Goal: Task Accomplishment & Management: Use online tool/utility

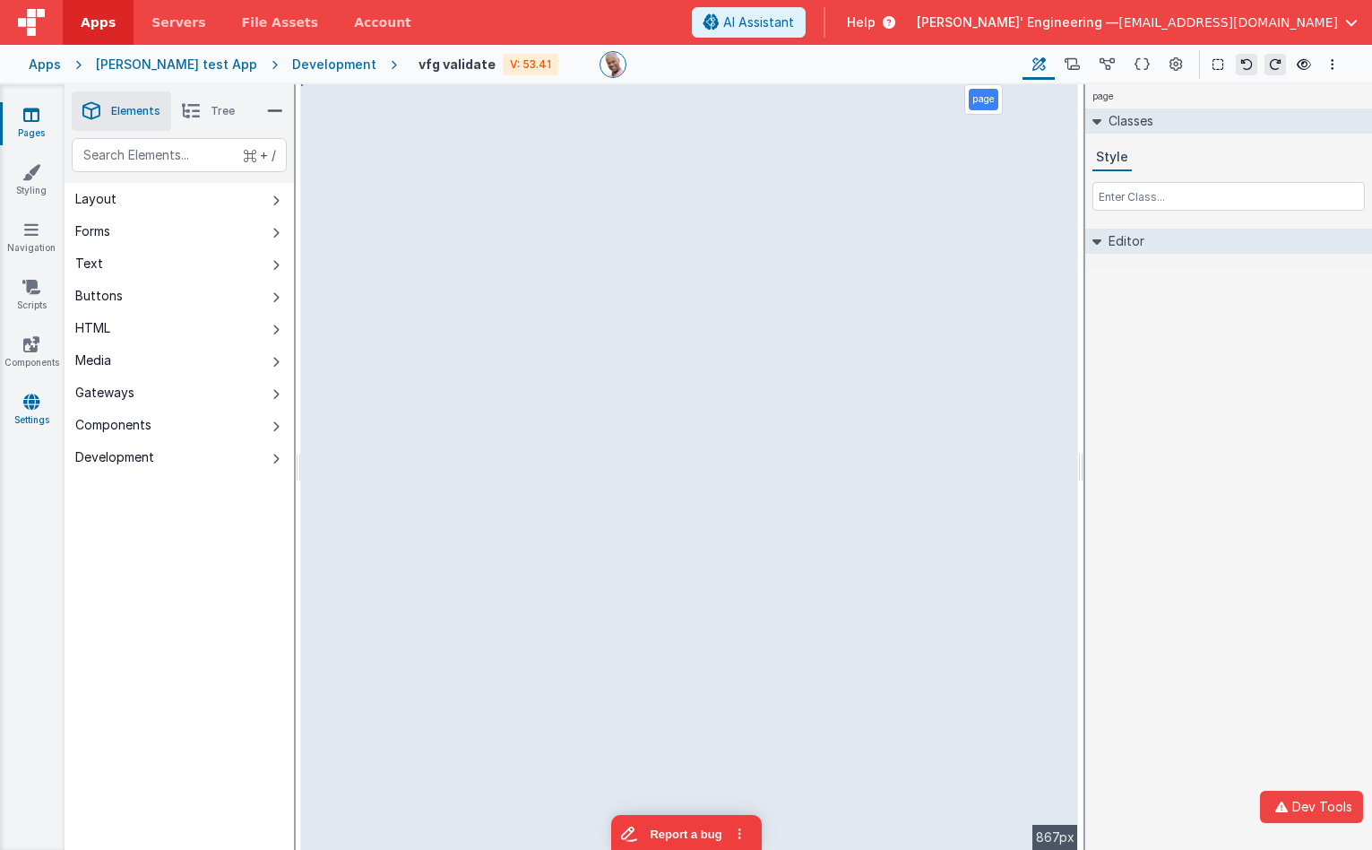
click at [19, 413] on link "Settings" at bounding box center [31, 411] width 65 height 36
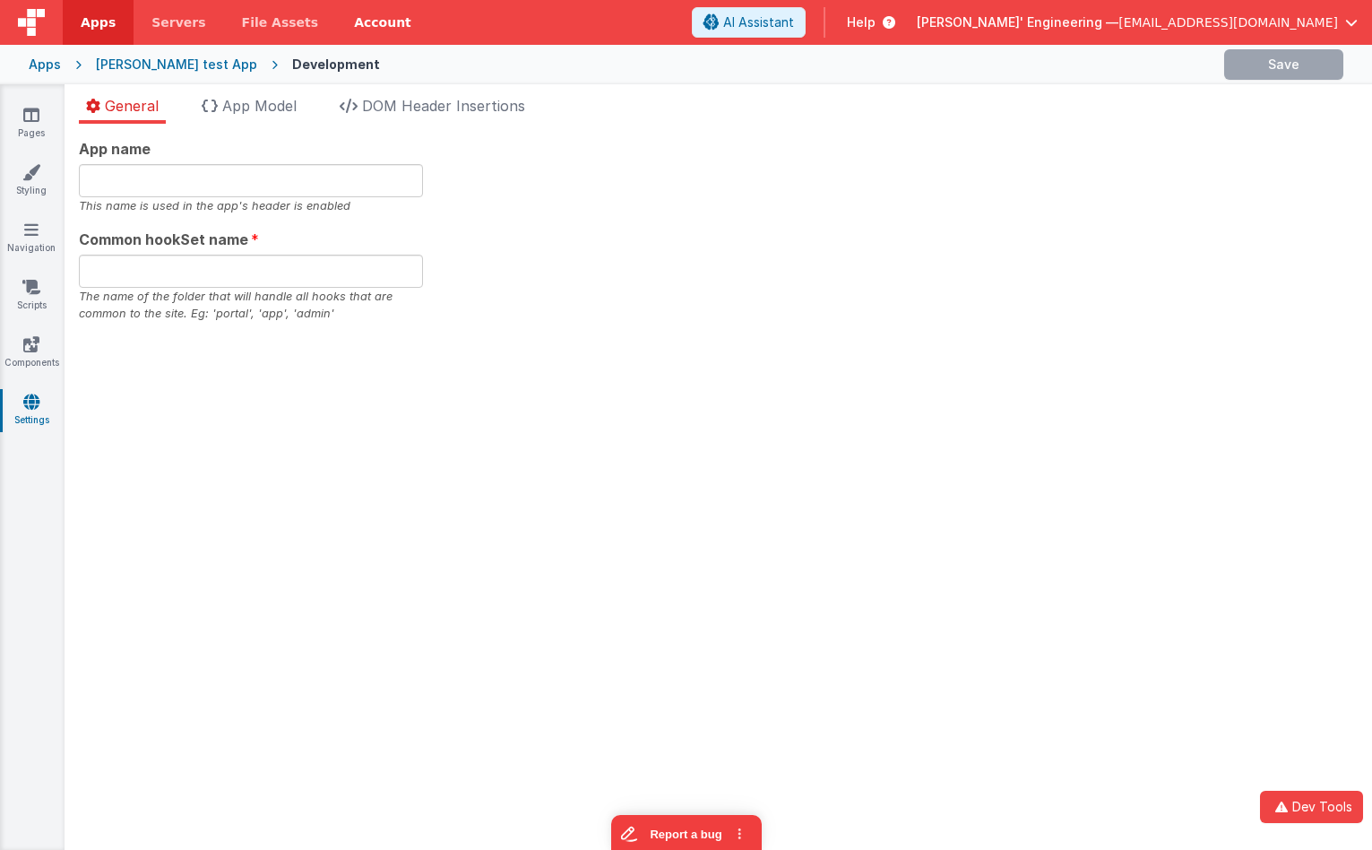
type input "Charles GUI, Get your own app"
type input "app"
click at [267, 113] on span "App Model" at bounding box center [259, 106] width 74 height 18
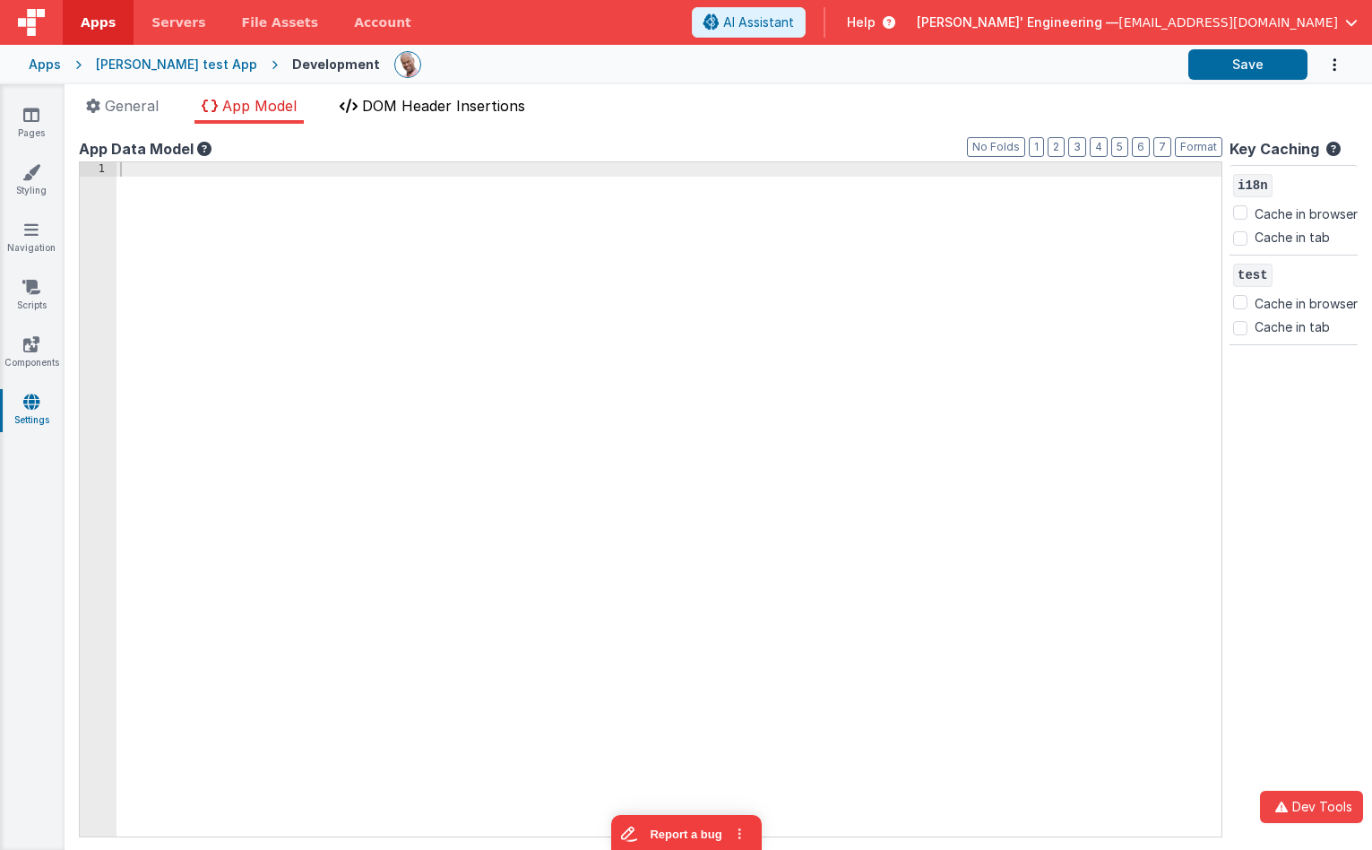
click at [415, 104] on span "DOM Header Insertions" at bounding box center [443, 106] width 163 height 18
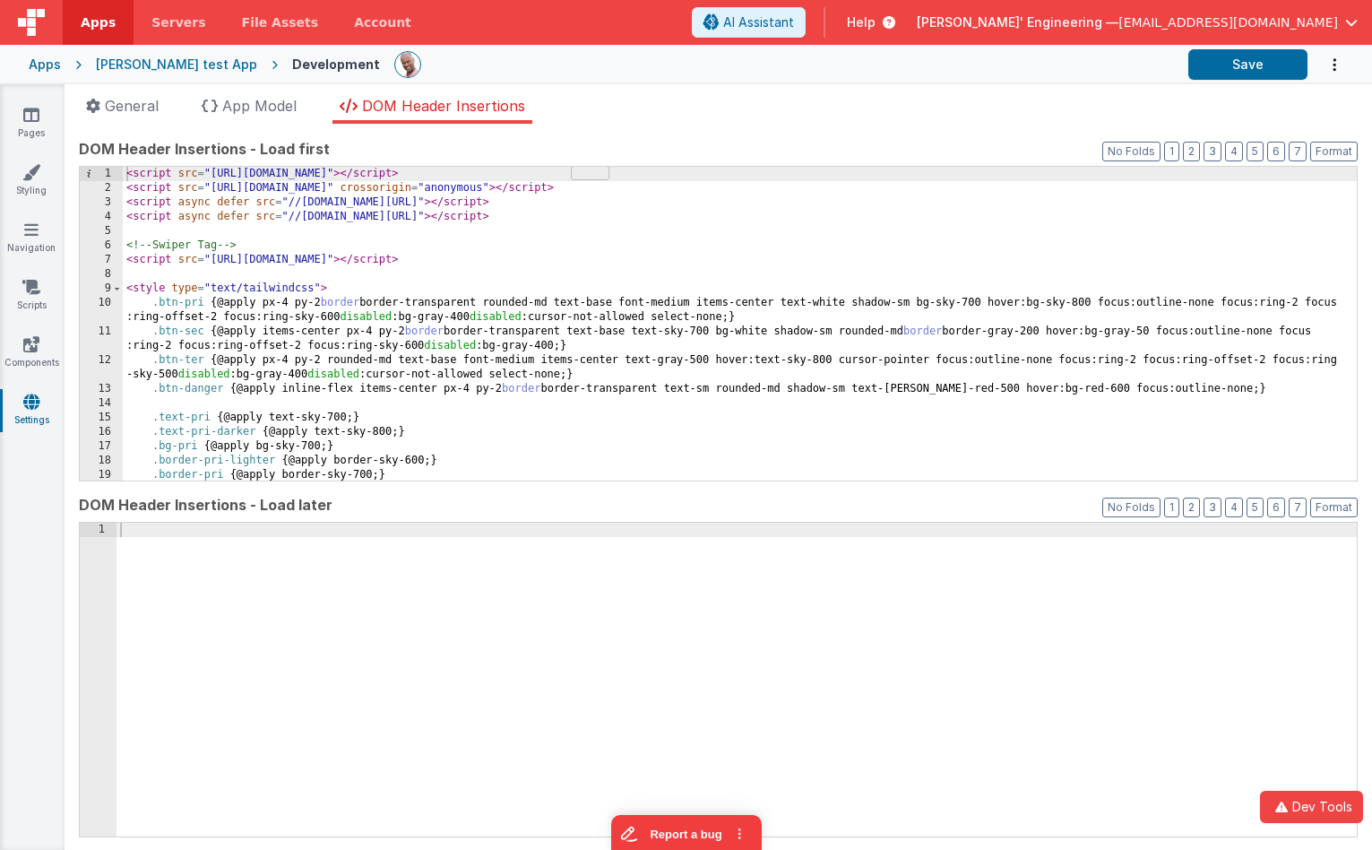
click at [264, 92] on div "General App Model DOM Header Insertions App name Charles GUI, Get your own app …" at bounding box center [719, 467] width 1308 height 766
click at [269, 102] on span "App Model" at bounding box center [259, 106] width 74 height 18
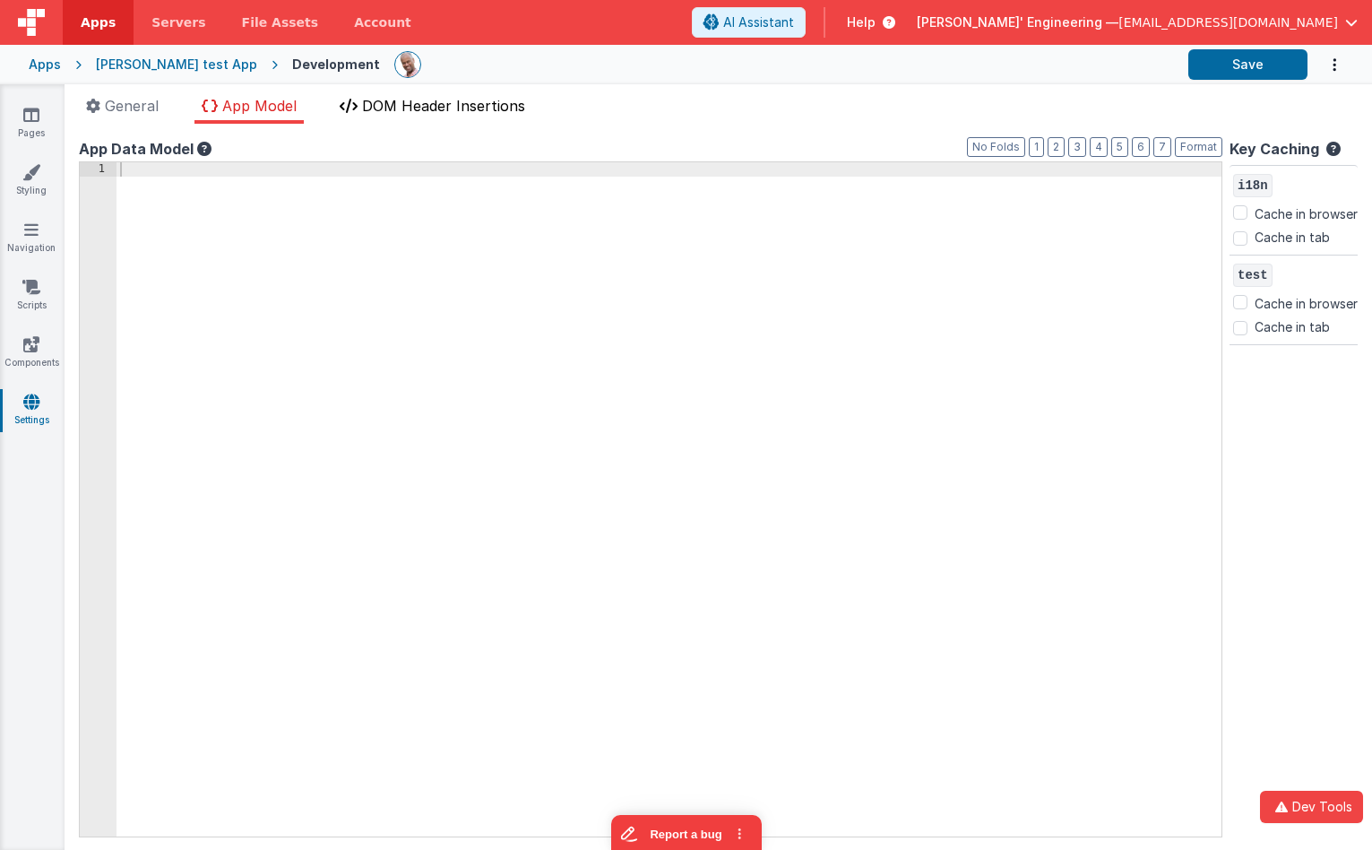
click at [405, 103] on span "DOM Header Insertions" at bounding box center [443, 106] width 163 height 18
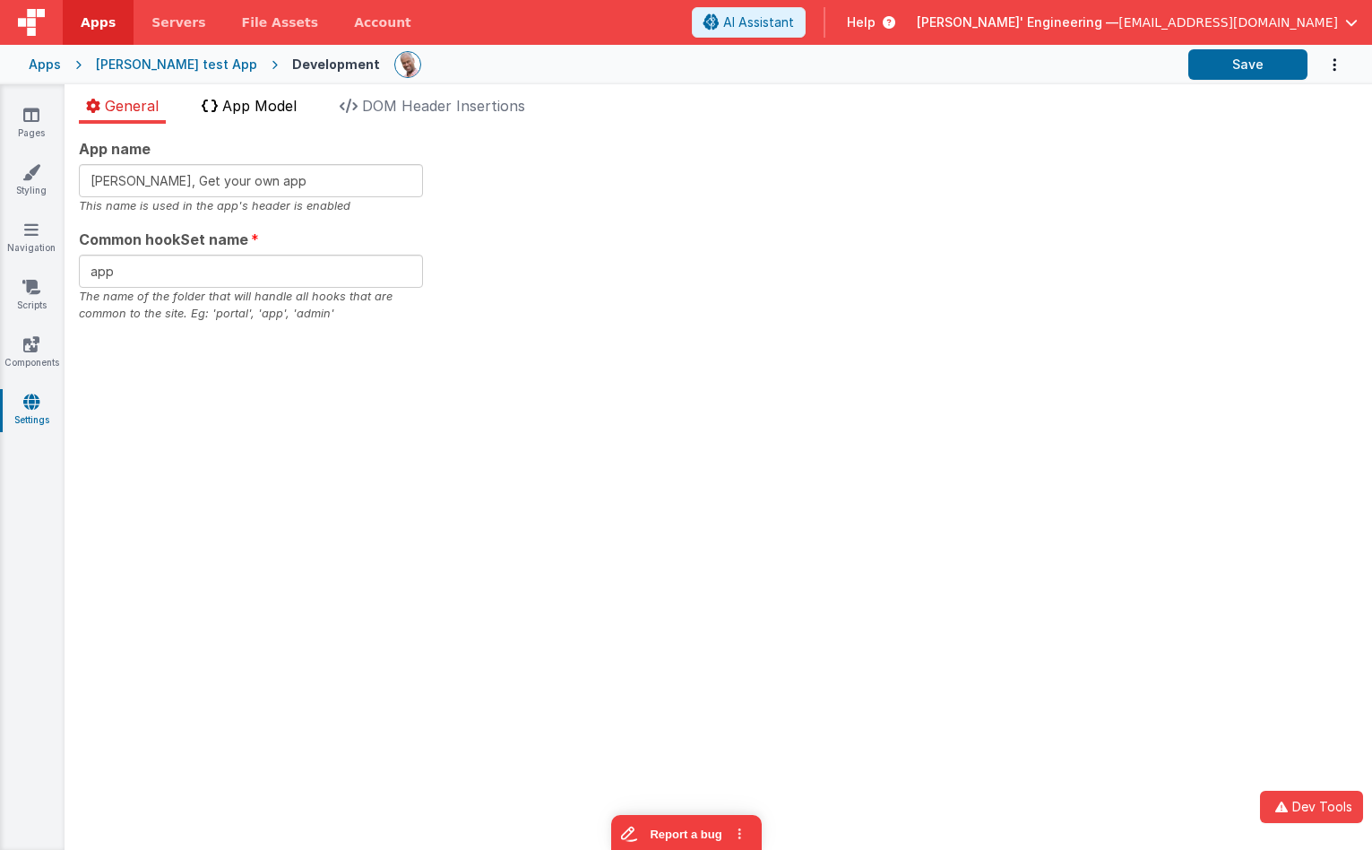
click at [292, 105] on span "App Model" at bounding box center [259, 106] width 74 height 18
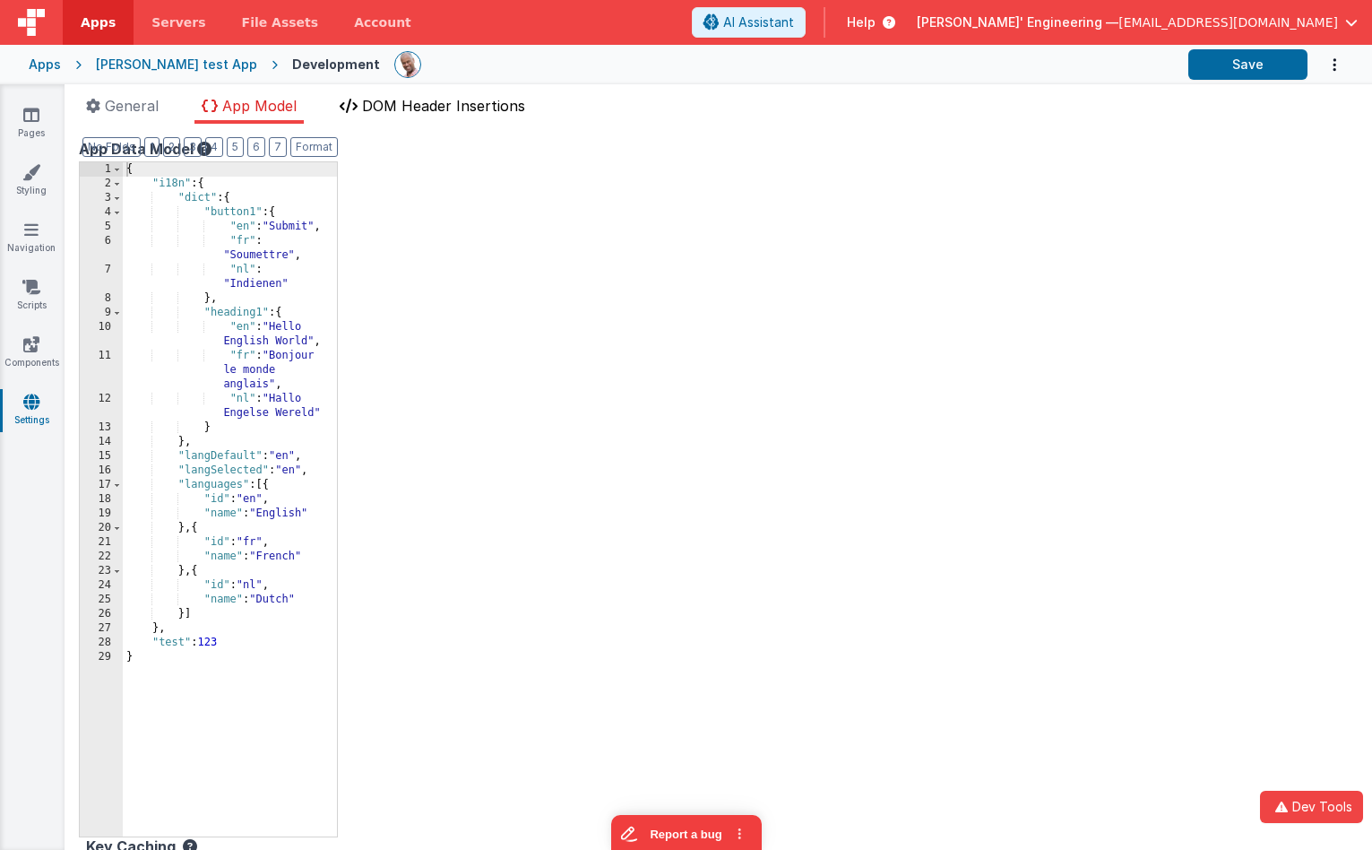
click at [463, 103] on span "DOM Header Insertions" at bounding box center [443, 106] width 163 height 18
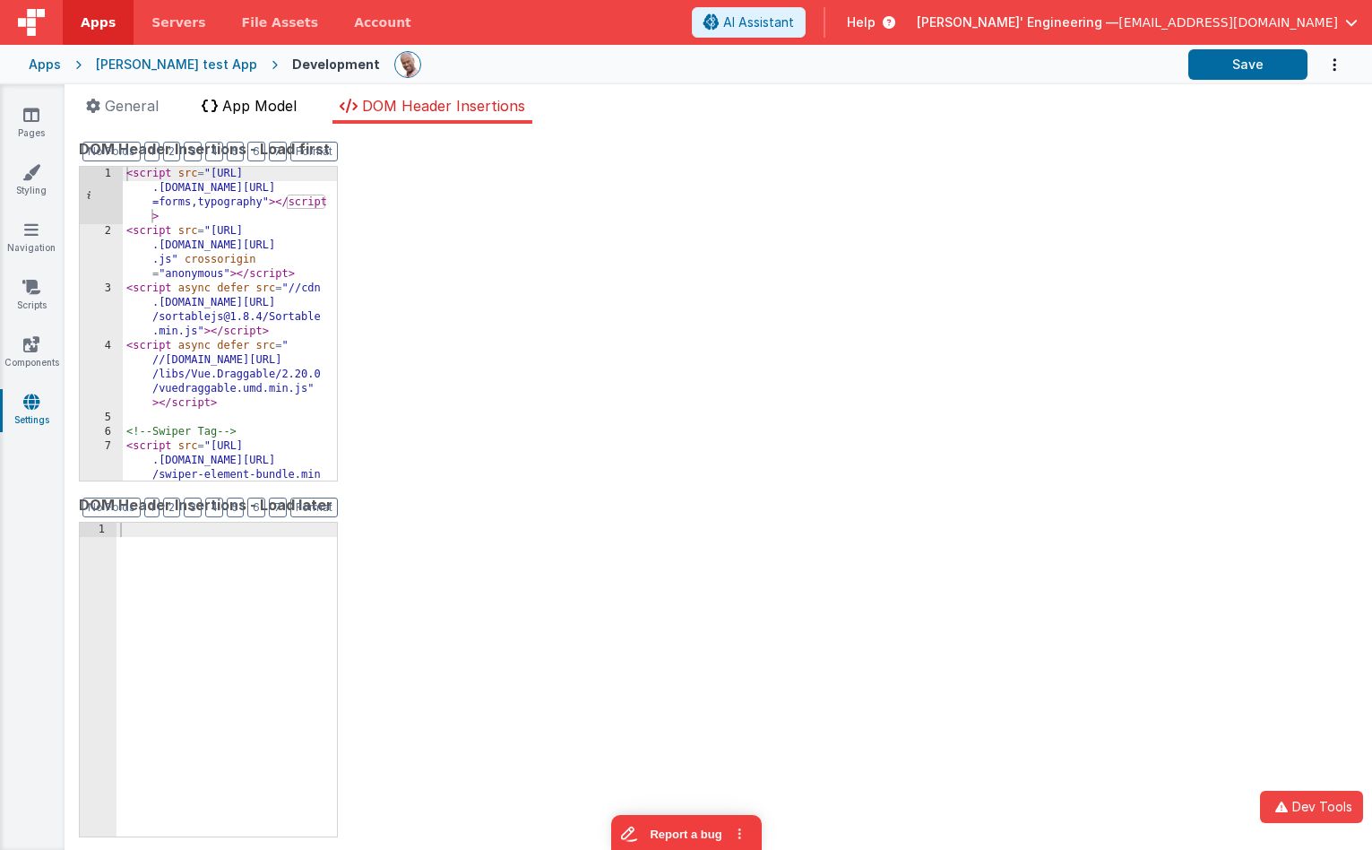
click at [272, 106] on span "App Model" at bounding box center [259, 106] width 74 height 18
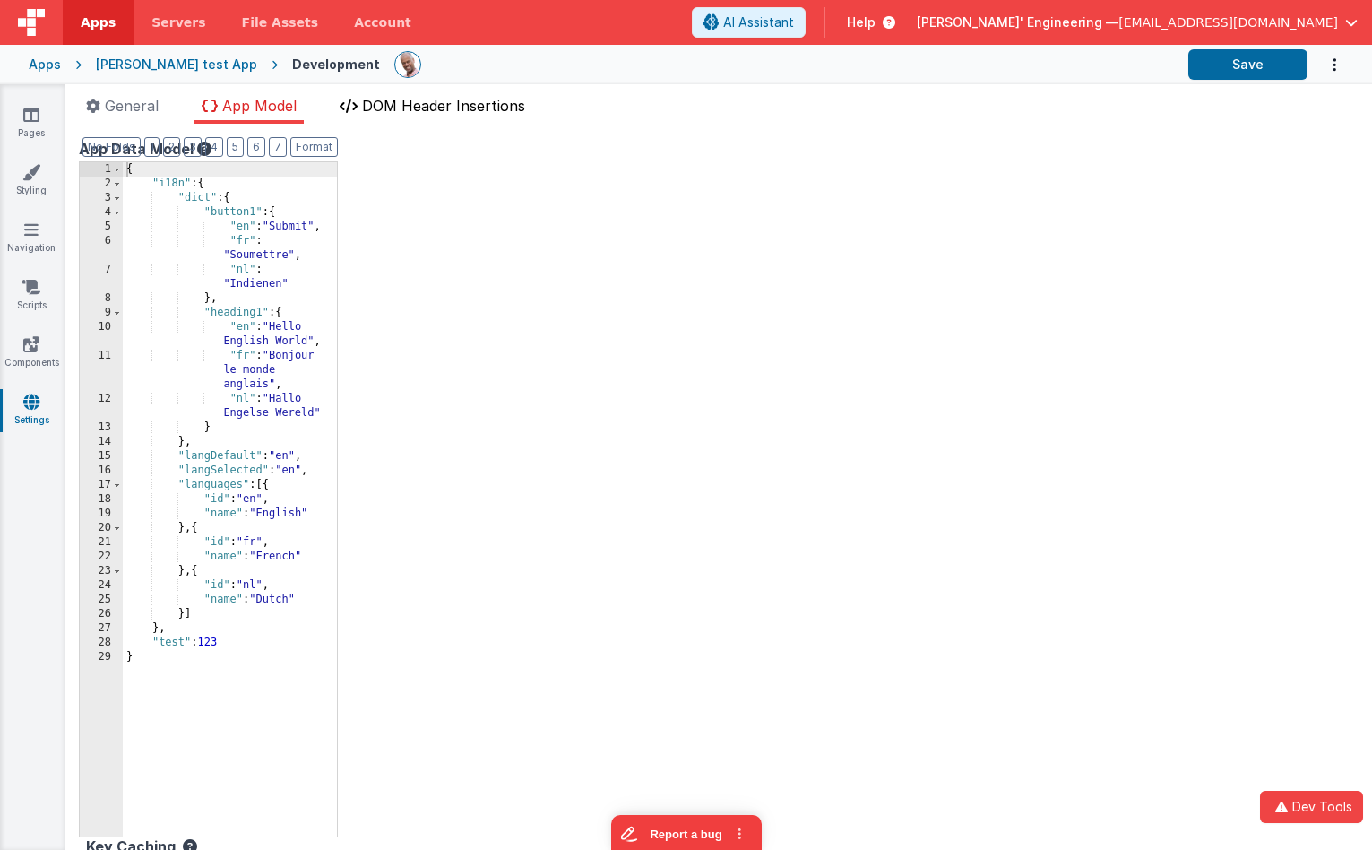
click at [486, 106] on span "DOM Header Insertions" at bounding box center [443, 106] width 163 height 18
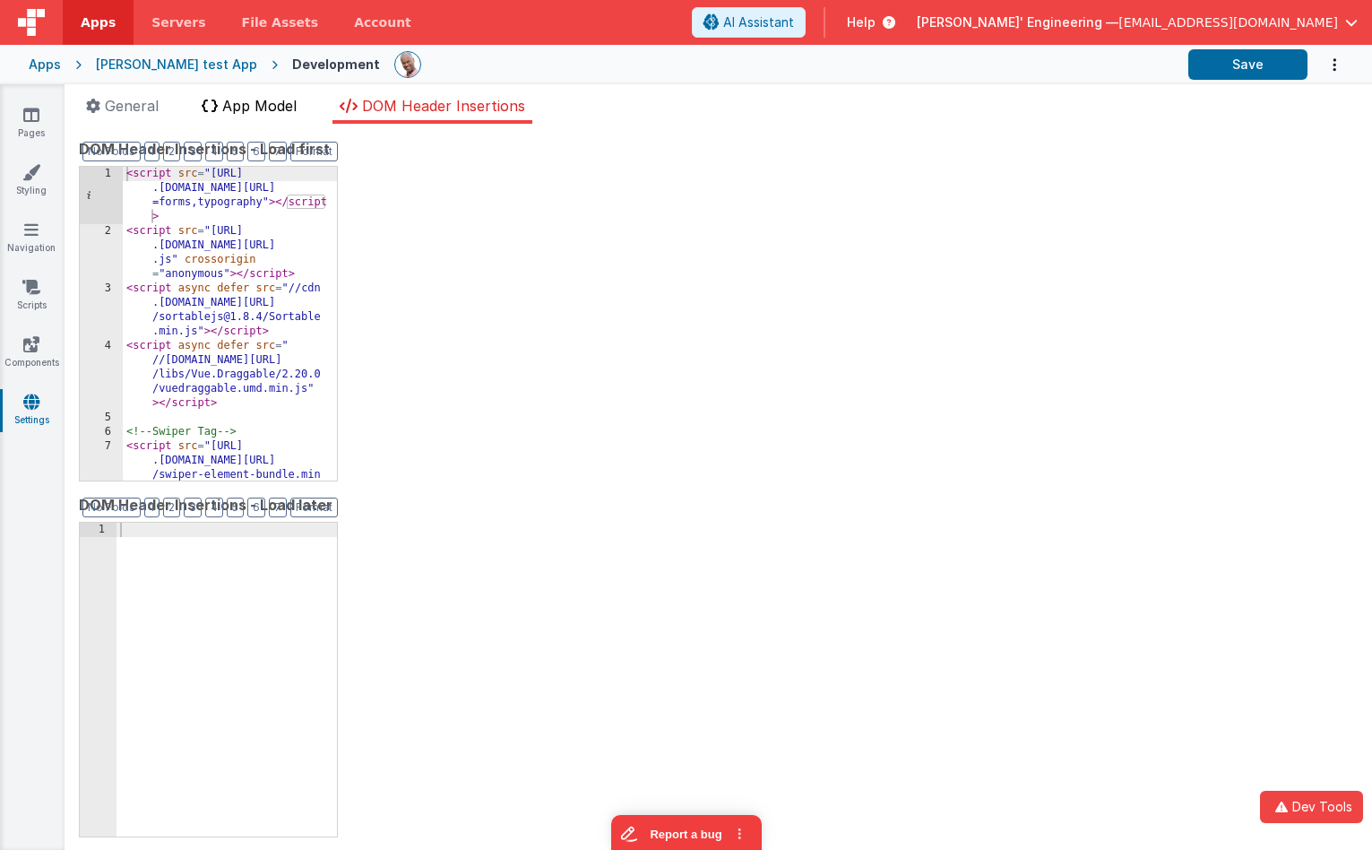
click at [247, 110] on span "App Model" at bounding box center [259, 106] width 74 height 18
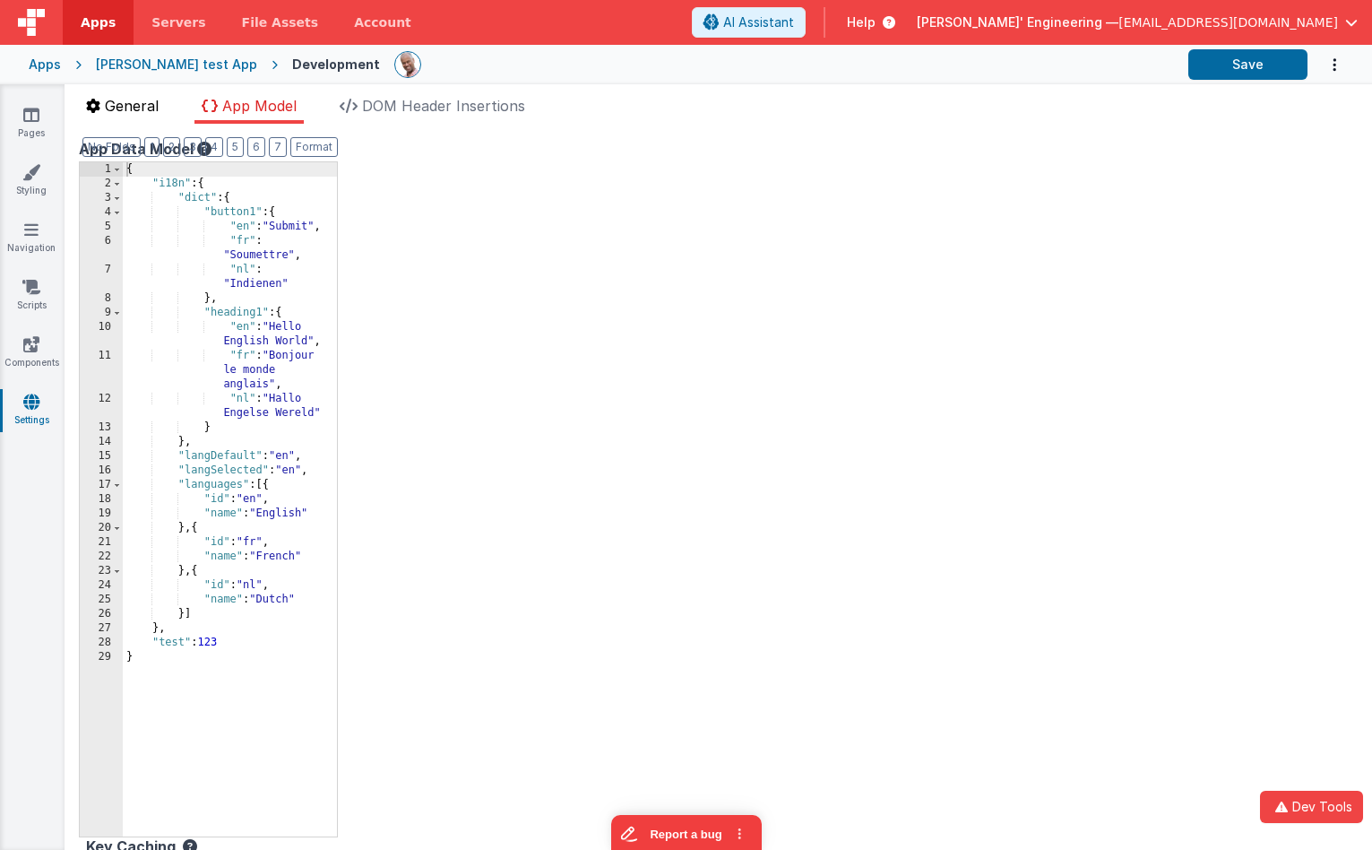
click at [131, 109] on span "General" at bounding box center [132, 106] width 54 height 18
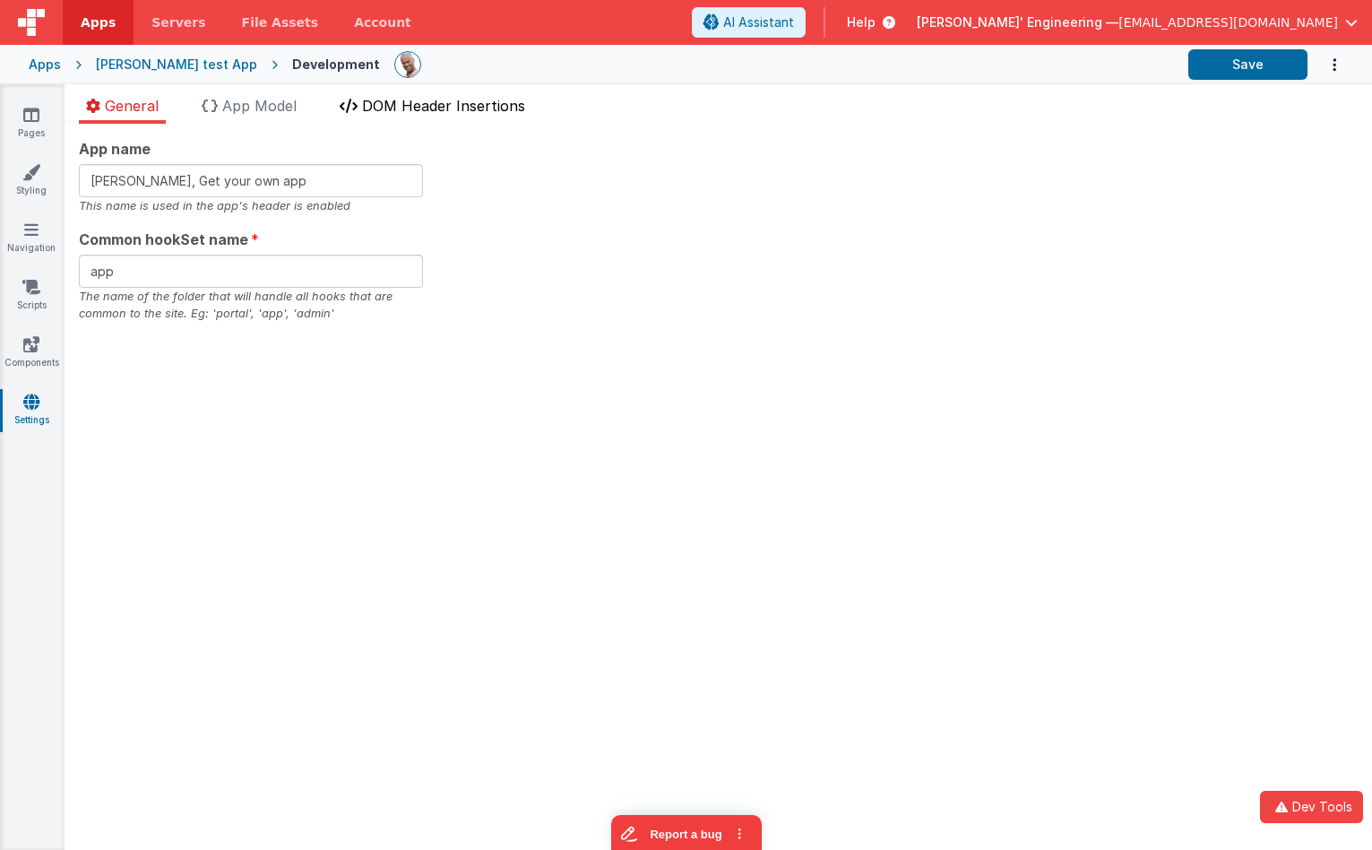
click at [412, 101] on span "DOM Header Insertions" at bounding box center [443, 106] width 163 height 18
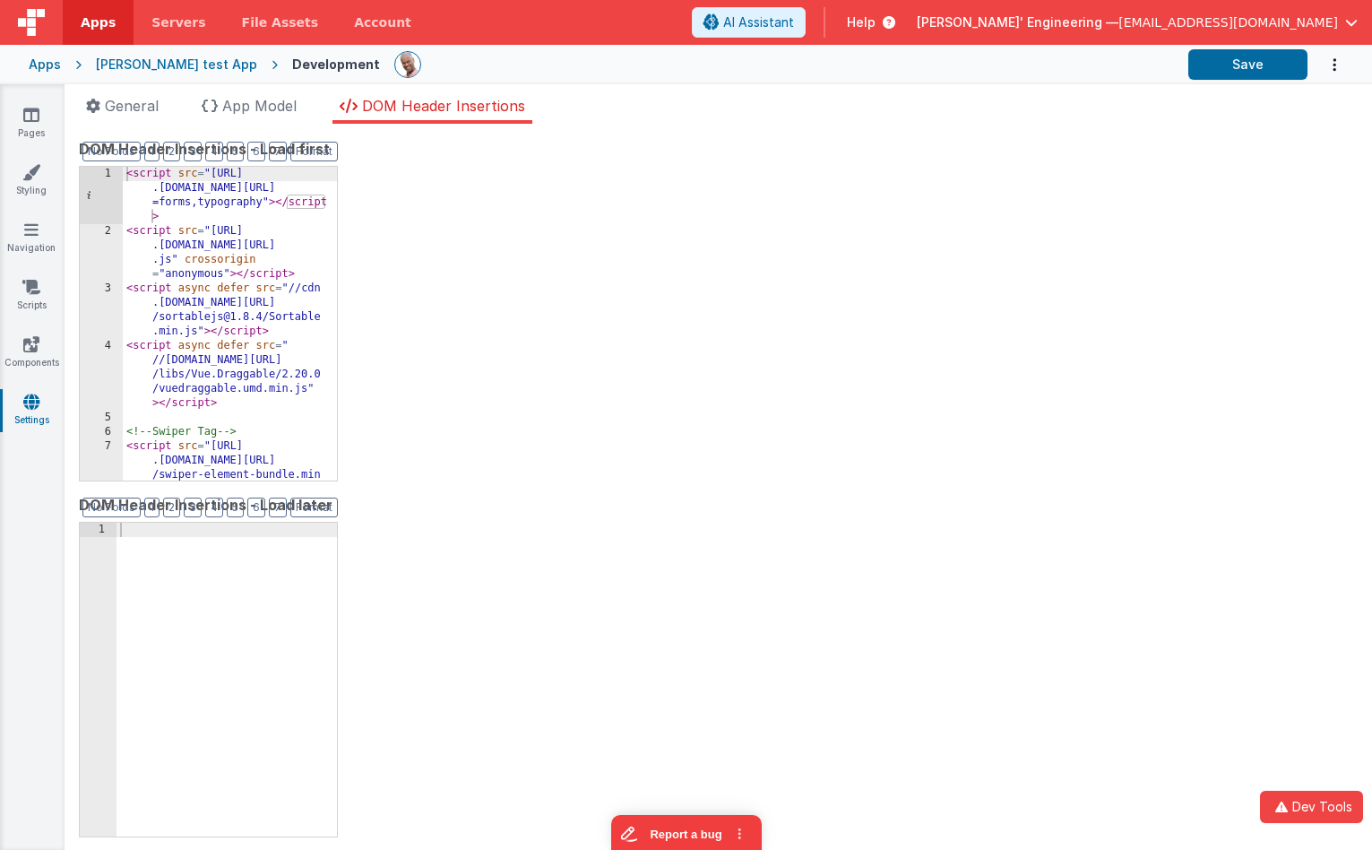
click at [33, 409] on icon at bounding box center [31, 402] width 16 height 18
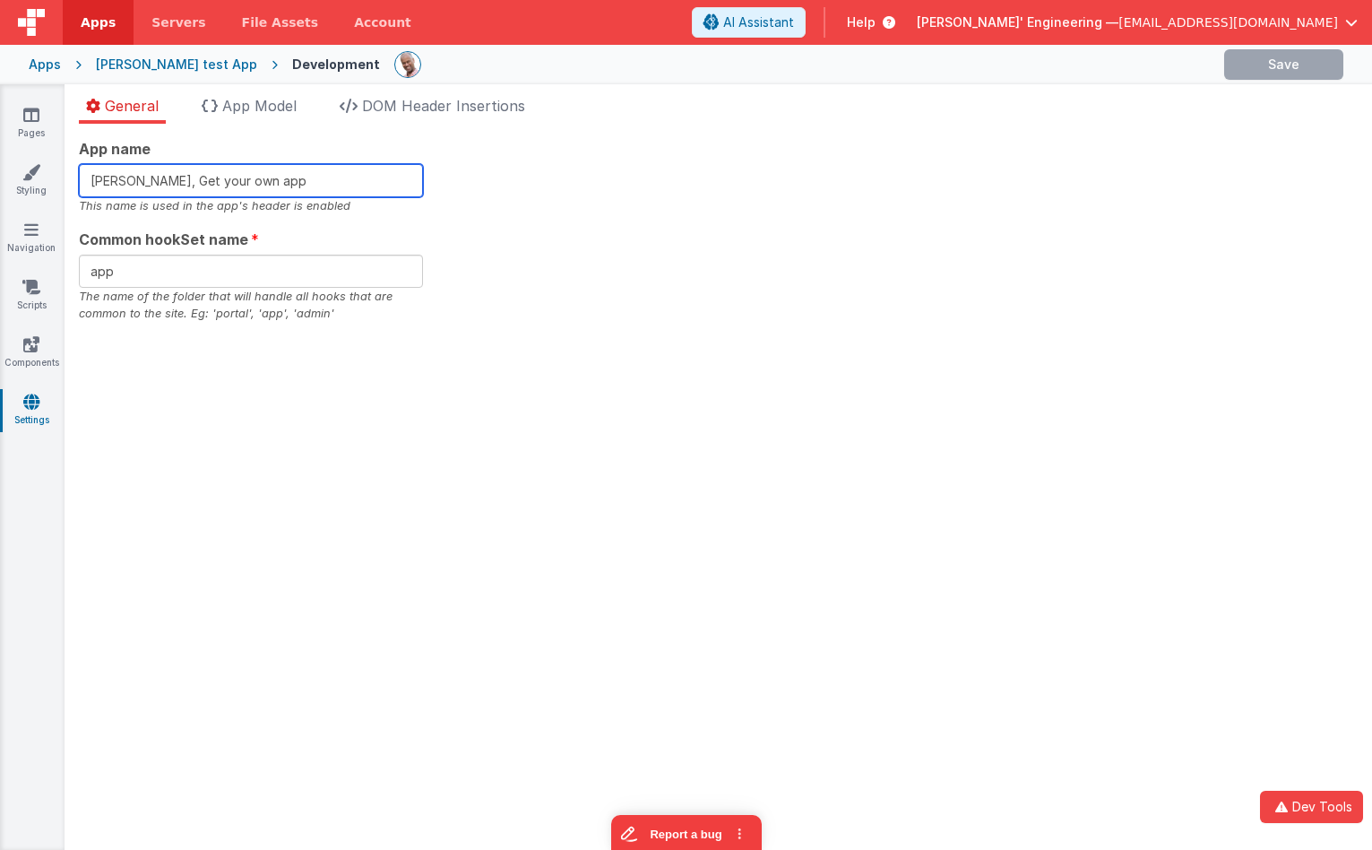
click at [323, 172] on input "Charles GUI, Get your own app" at bounding box center [251, 180] width 344 height 33
click at [304, 180] on input "Charles GUI, Get your own app" at bounding box center [251, 180] width 344 height 33
type input "[PERSON_NAME], Get your own appx"
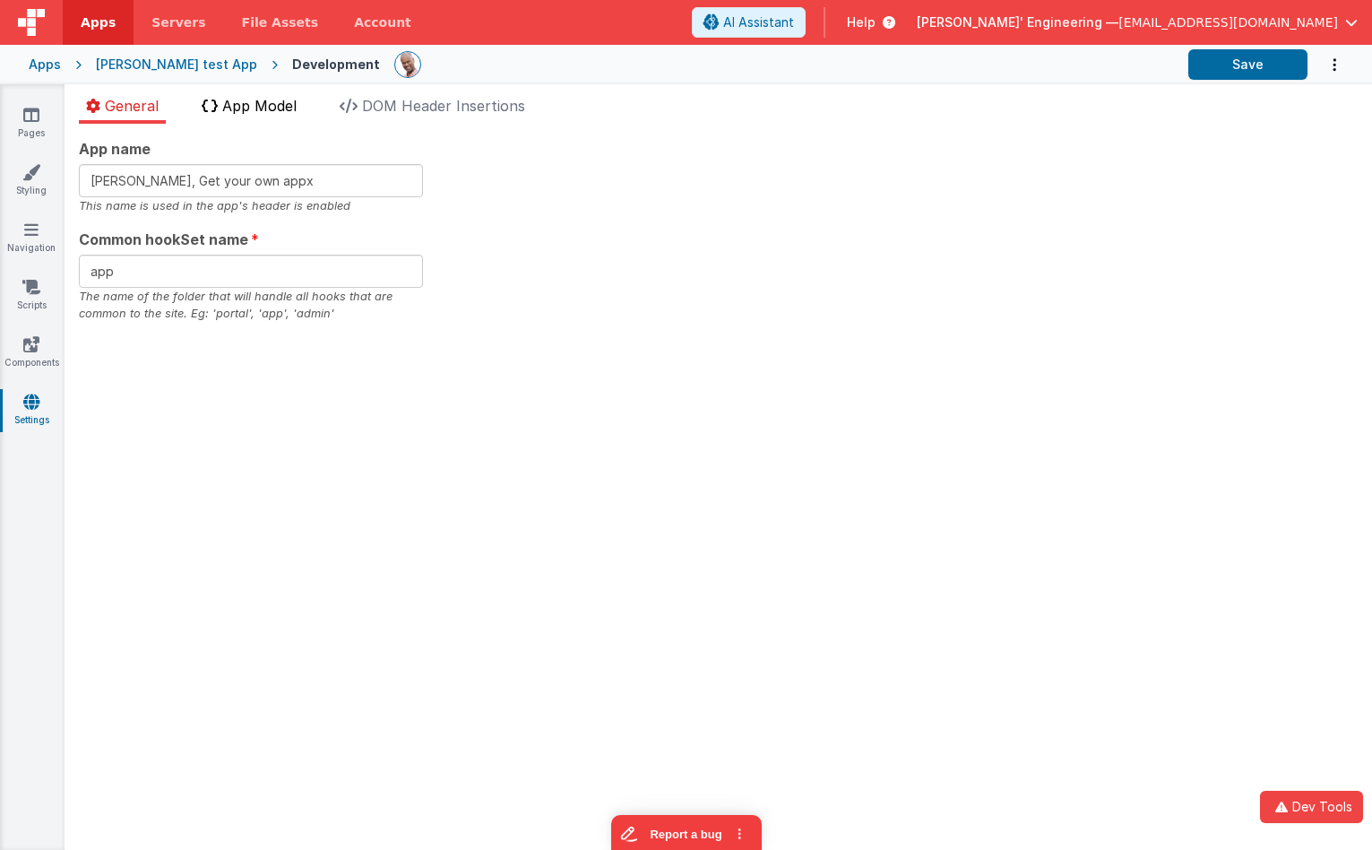
click at [287, 103] on span "App Model" at bounding box center [259, 106] width 74 height 18
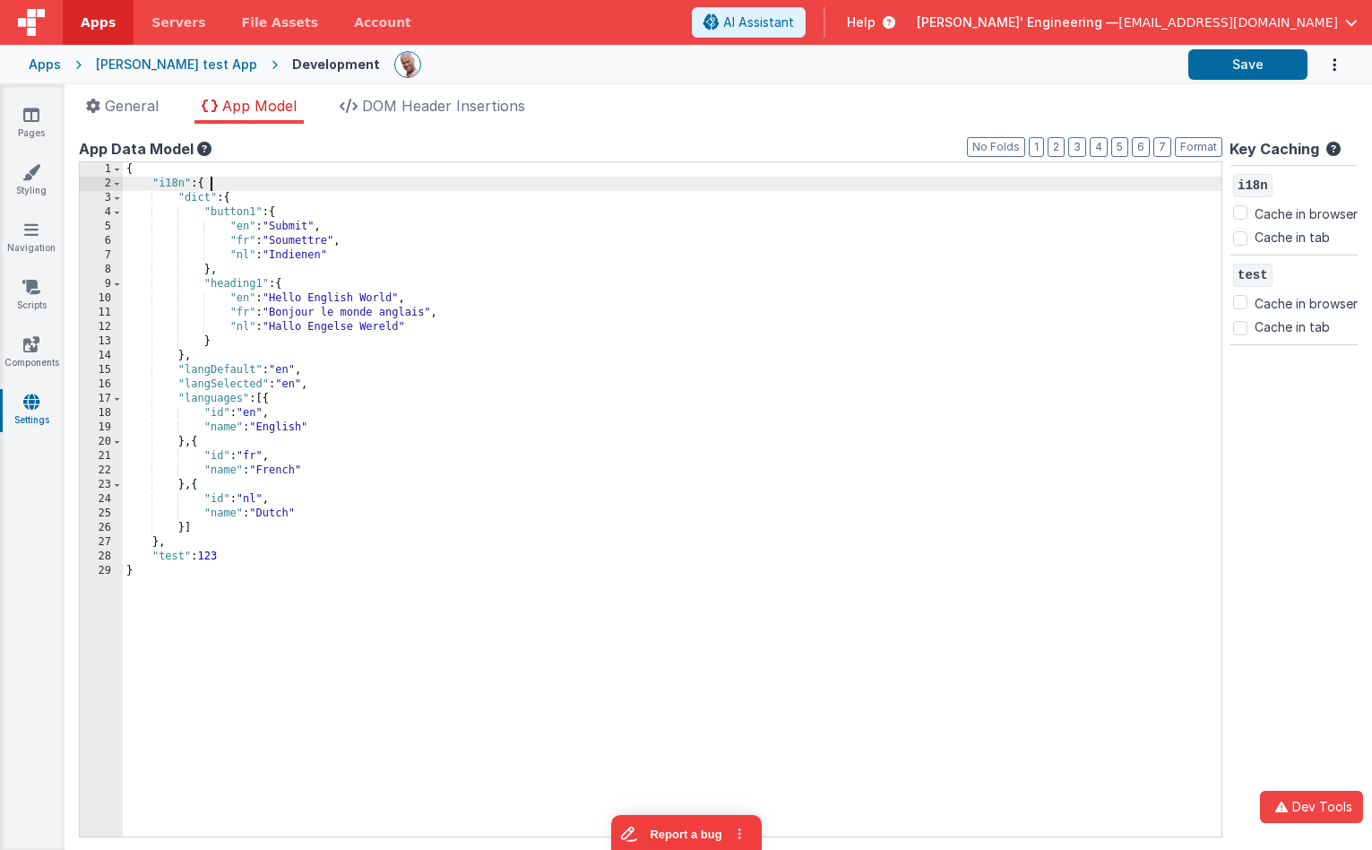
click at [255, 183] on div "{ "i18n" : { "dict" : { "button1" : { "en" : "Submit" , "fr" : "Soumettre" , "n…" at bounding box center [672, 513] width 1099 height 703
click at [299, 212] on div "{ "i18n" : { "dict" : { "button1" : { "en" : "Submit" , "fr" : "Soumettre" , "n…" at bounding box center [672, 513] width 1099 height 703
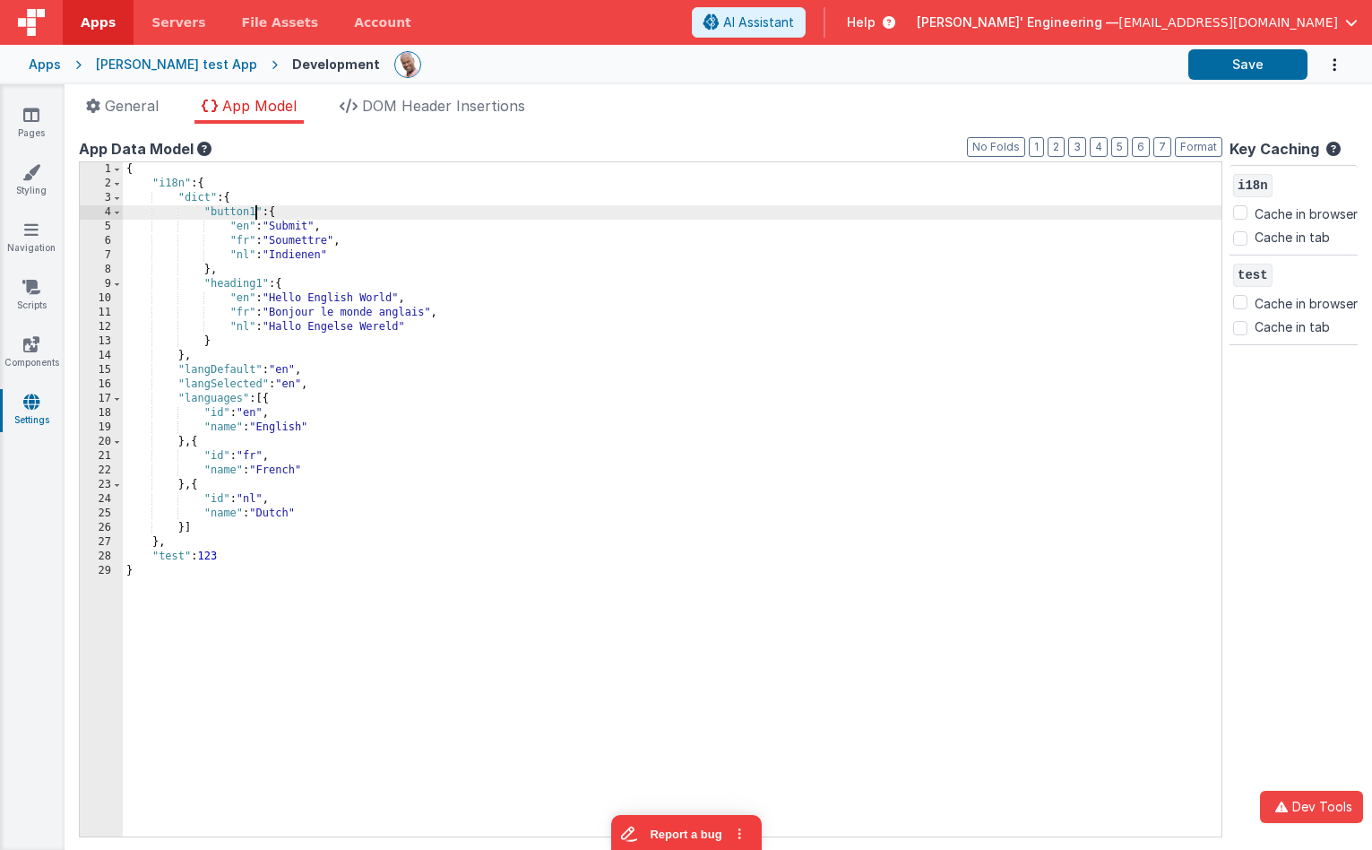
click at [257, 214] on div "{ "i18n" : { "dict" : { "button1" : { "en" : "Submit" , "fr" : "Soumettre" , "n…" at bounding box center [672, 513] width 1099 height 703
click at [1203, 99] on ul "General App Model DOM Header Insertions" at bounding box center [719, 109] width 1308 height 29
click at [1226, 74] on button "Save" at bounding box center [1248, 64] width 119 height 30
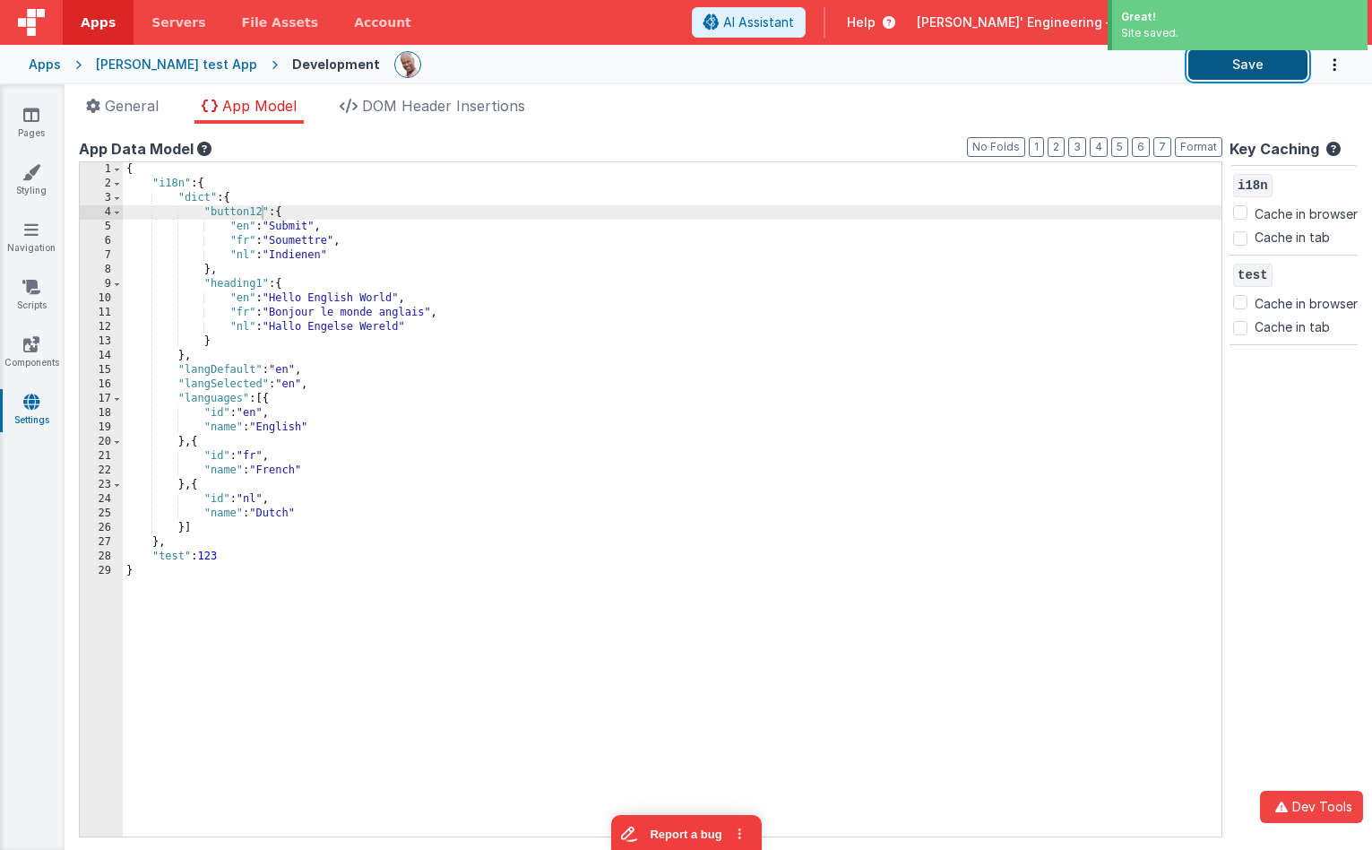
click at [1277, 72] on button "Save" at bounding box center [1248, 64] width 119 height 30
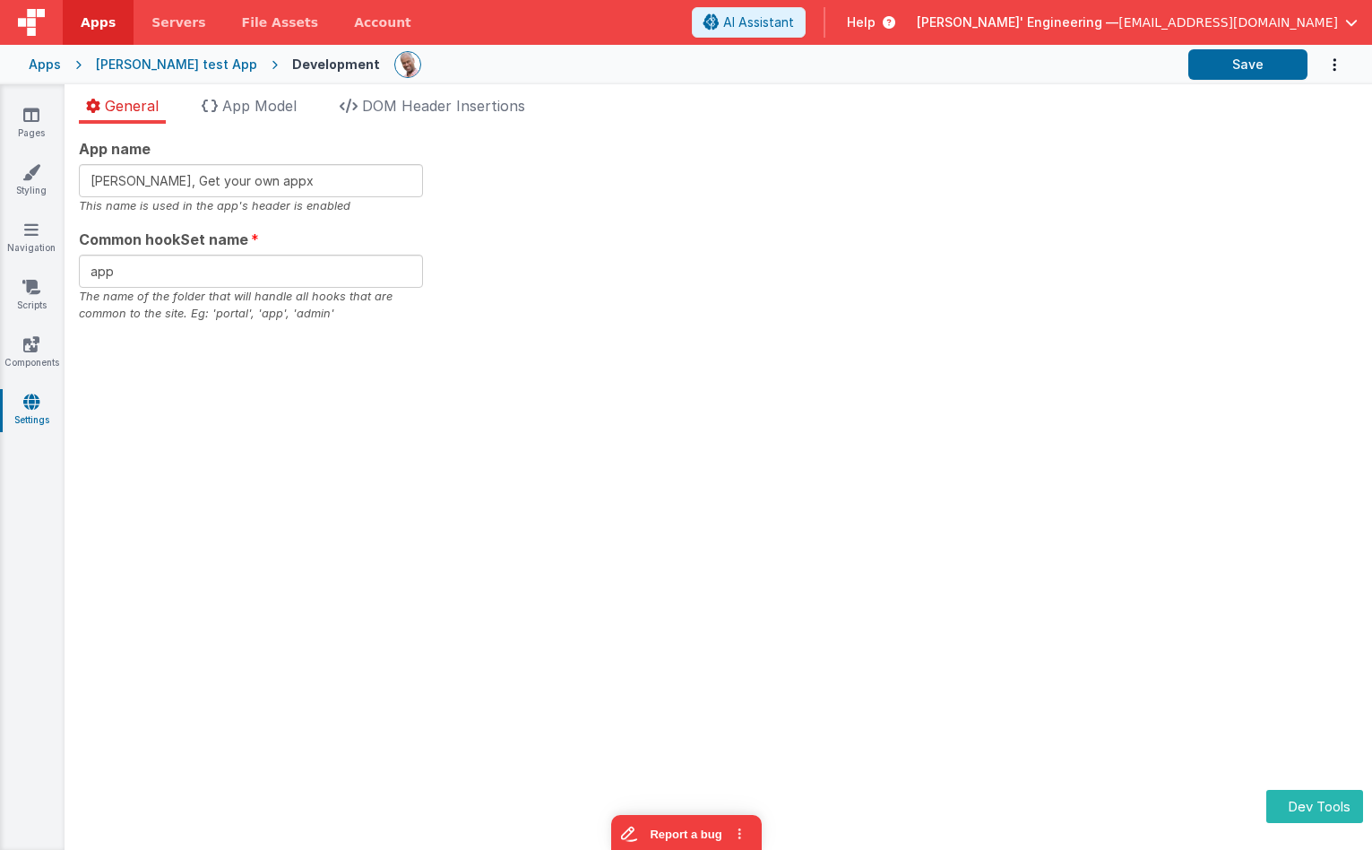
click at [565, 162] on div "App name [PERSON_NAME], Get your own appx This name is used in the app's header…" at bounding box center [718, 230] width 1279 height 185
click at [445, 106] on span "DOM Header Insertions" at bounding box center [443, 106] width 163 height 18
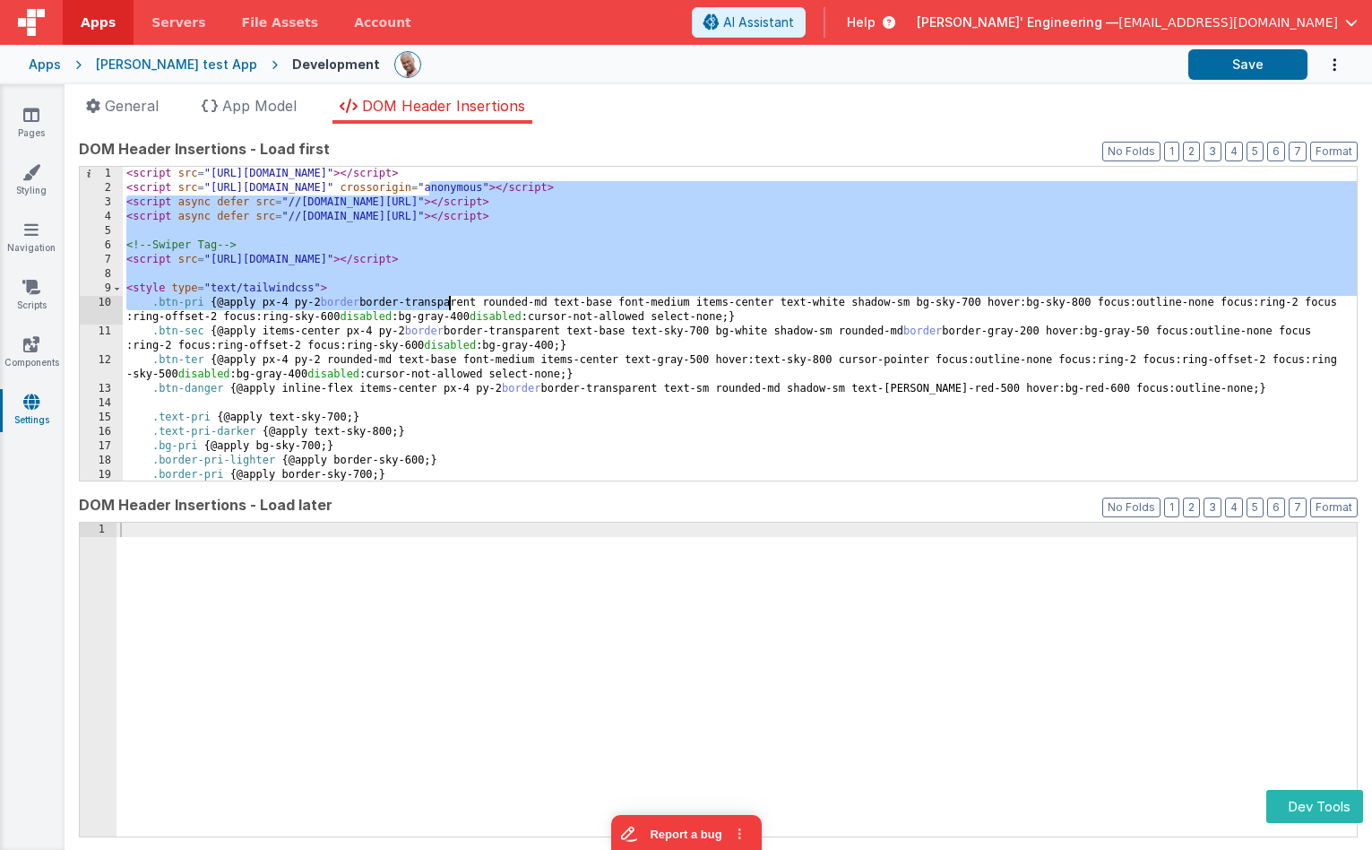
drag, startPoint x: 429, startPoint y: 183, endPoint x: 446, endPoint y: 307, distance: 125.8
click at [446, 307] on div "< script src = "[URL][DOMAIN_NAME]" > </ script > < script src = "[URL][DOMAIN_…" at bounding box center [740, 338] width 1234 height 342
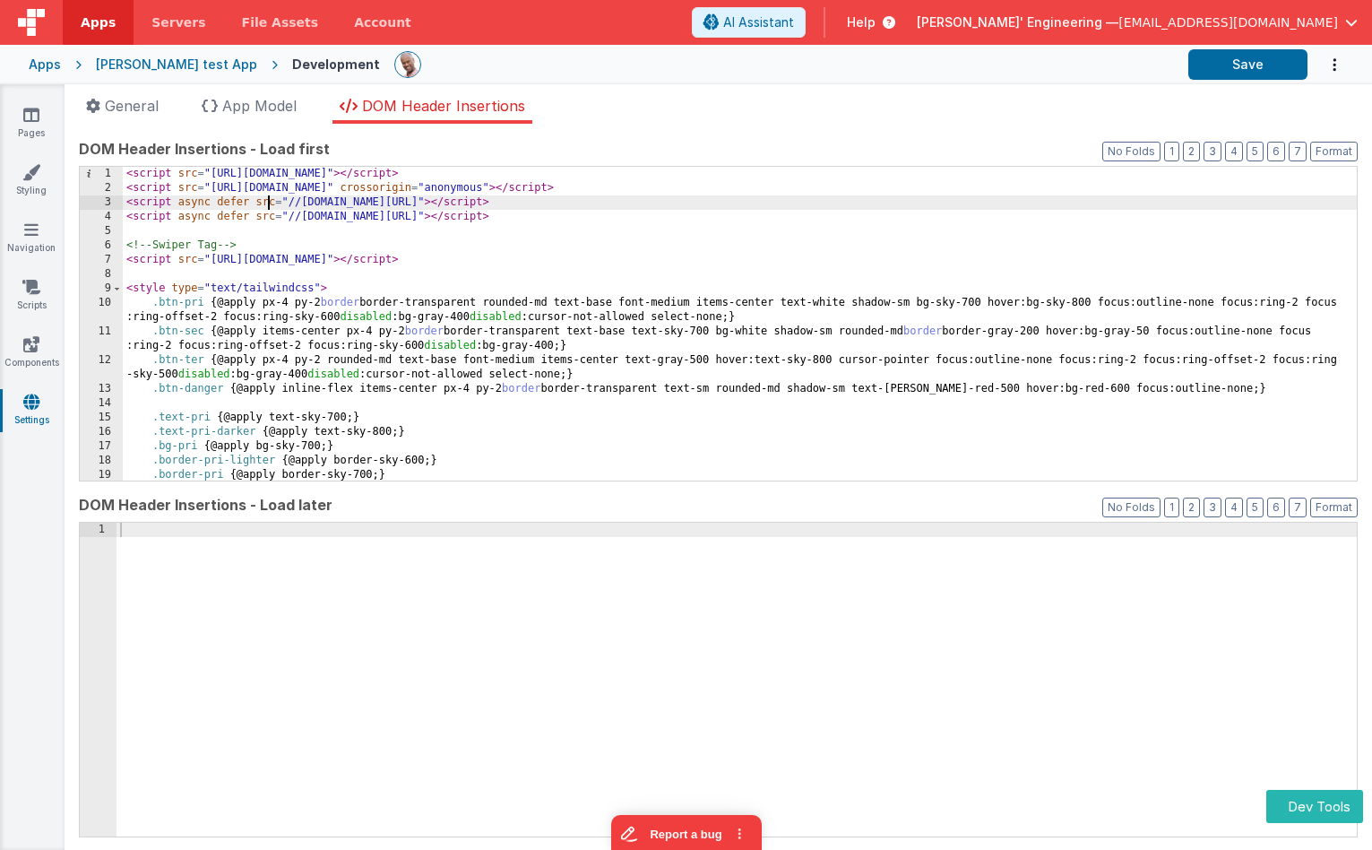
click at [270, 204] on div "< script src = "[URL][DOMAIN_NAME]" > </ script > < script src = "[URL][DOMAIN_…" at bounding box center [740, 338] width 1234 height 342
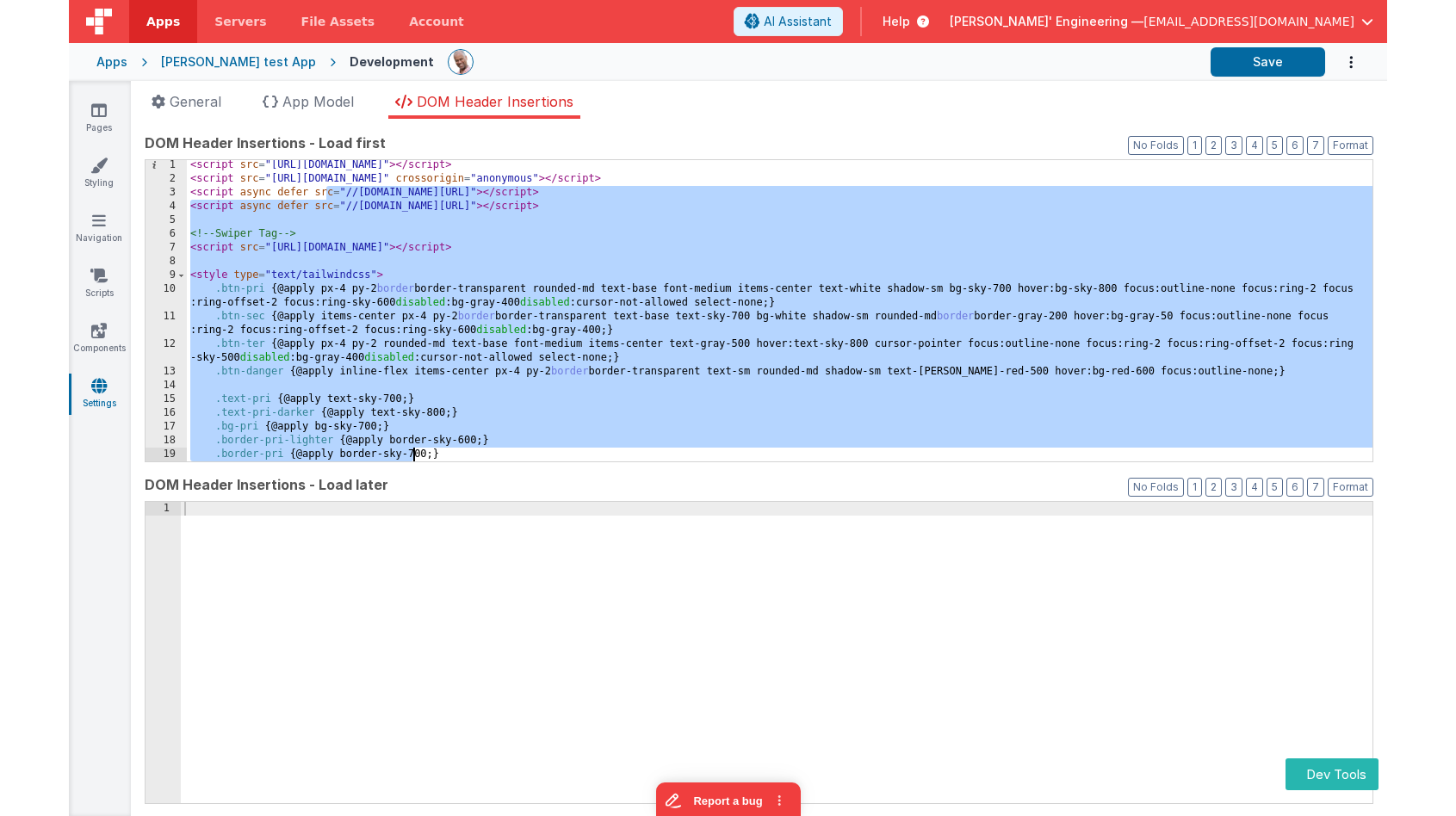
scroll to position [2, 0]
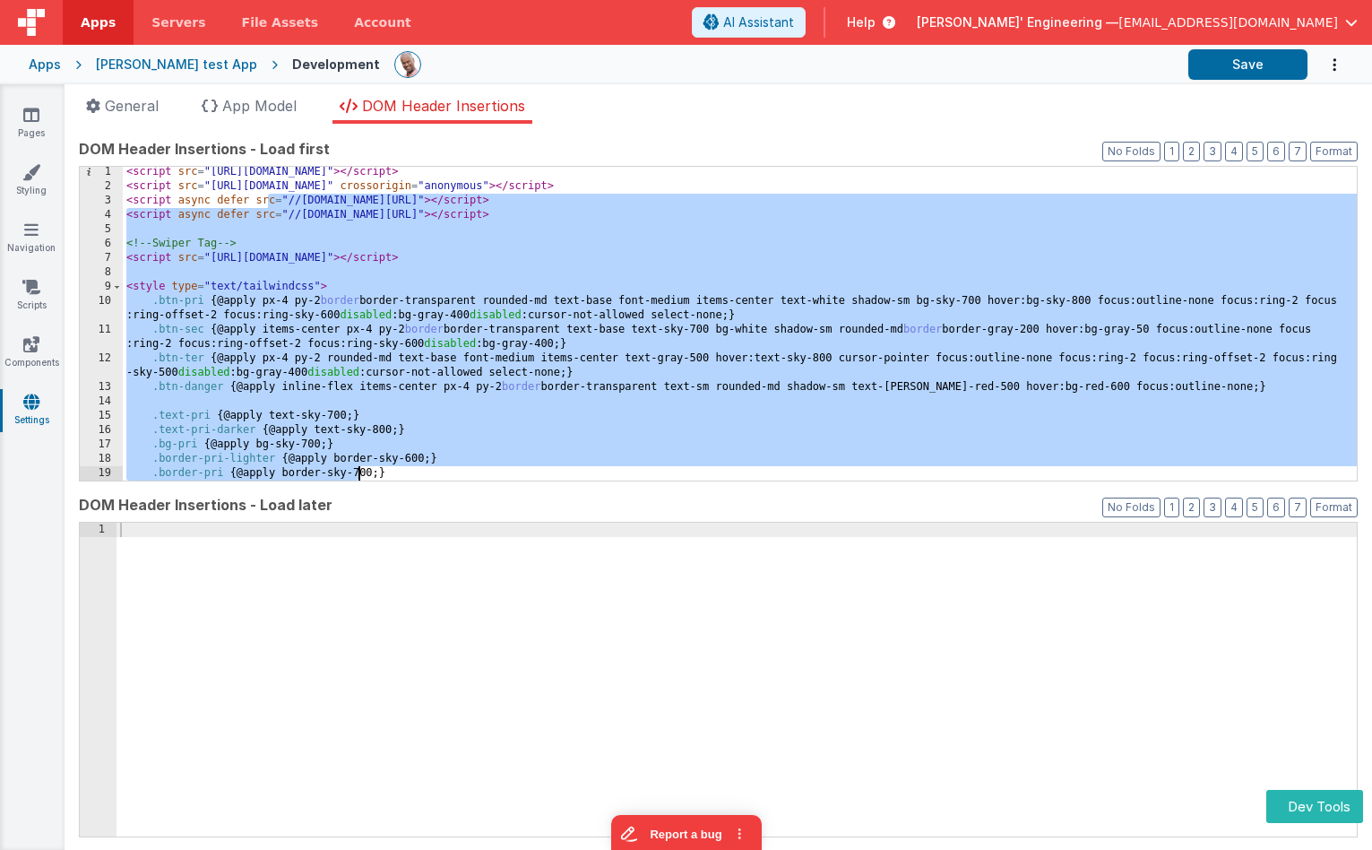
drag, startPoint x: 273, startPoint y: 217, endPoint x: 357, endPoint y: 471, distance: 267.3
click at [357, 471] on div "< script src = "[URL][DOMAIN_NAME]" > </ script > < script src = "[URL][DOMAIN_…" at bounding box center [740, 336] width 1234 height 342
click at [437, 436] on div "< script src = "[URL][DOMAIN_NAME]" > </ script > < script src = "[URL][DOMAIN_…" at bounding box center [740, 336] width 1234 height 342
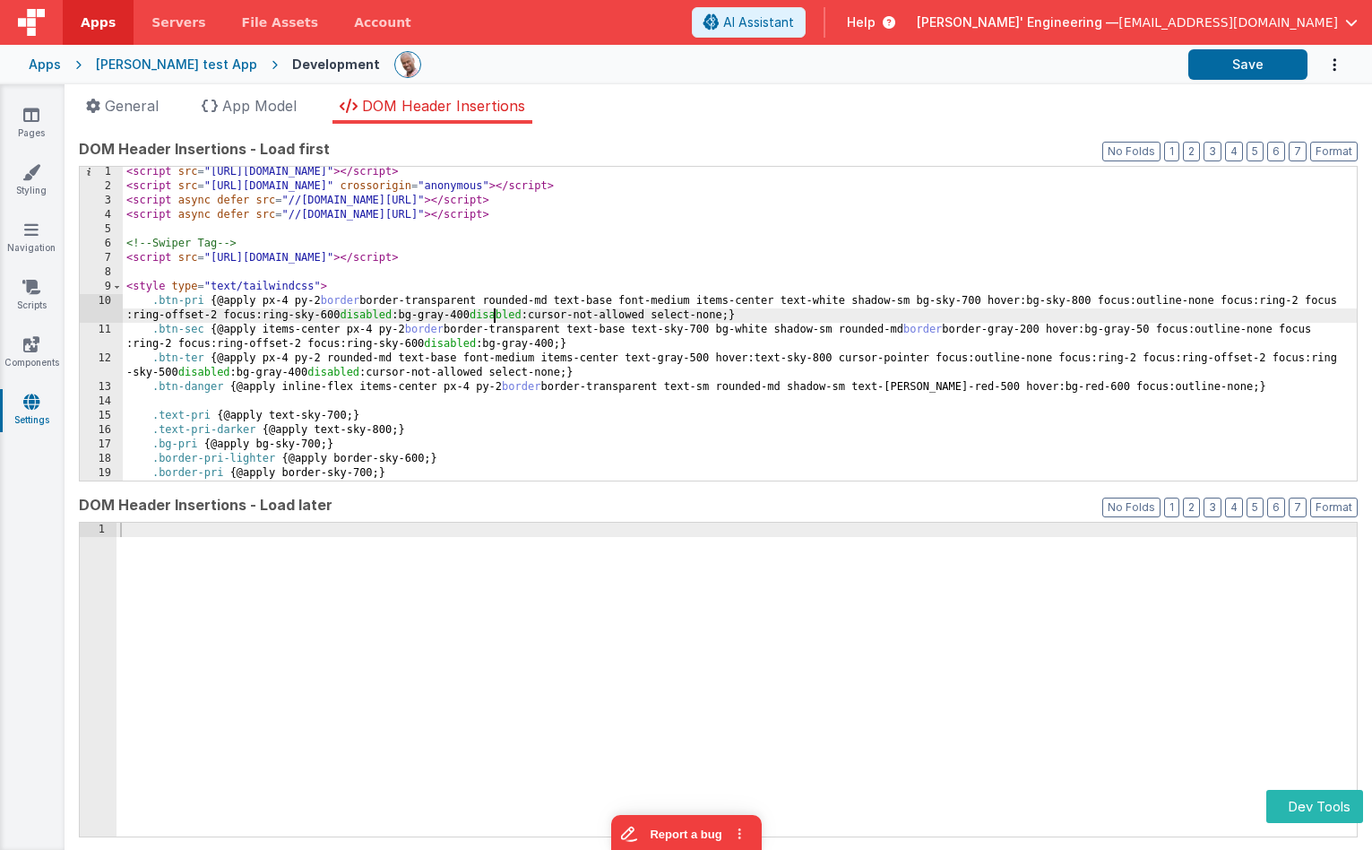
drag, startPoint x: 494, startPoint y: 311, endPoint x: 473, endPoint y: 278, distance: 39.1
click at [493, 311] on div "< script src = "[URL][DOMAIN_NAME]" > </ script > < script src = "[URL][DOMAIN_…" at bounding box center [740, 336] width 1234 height 342
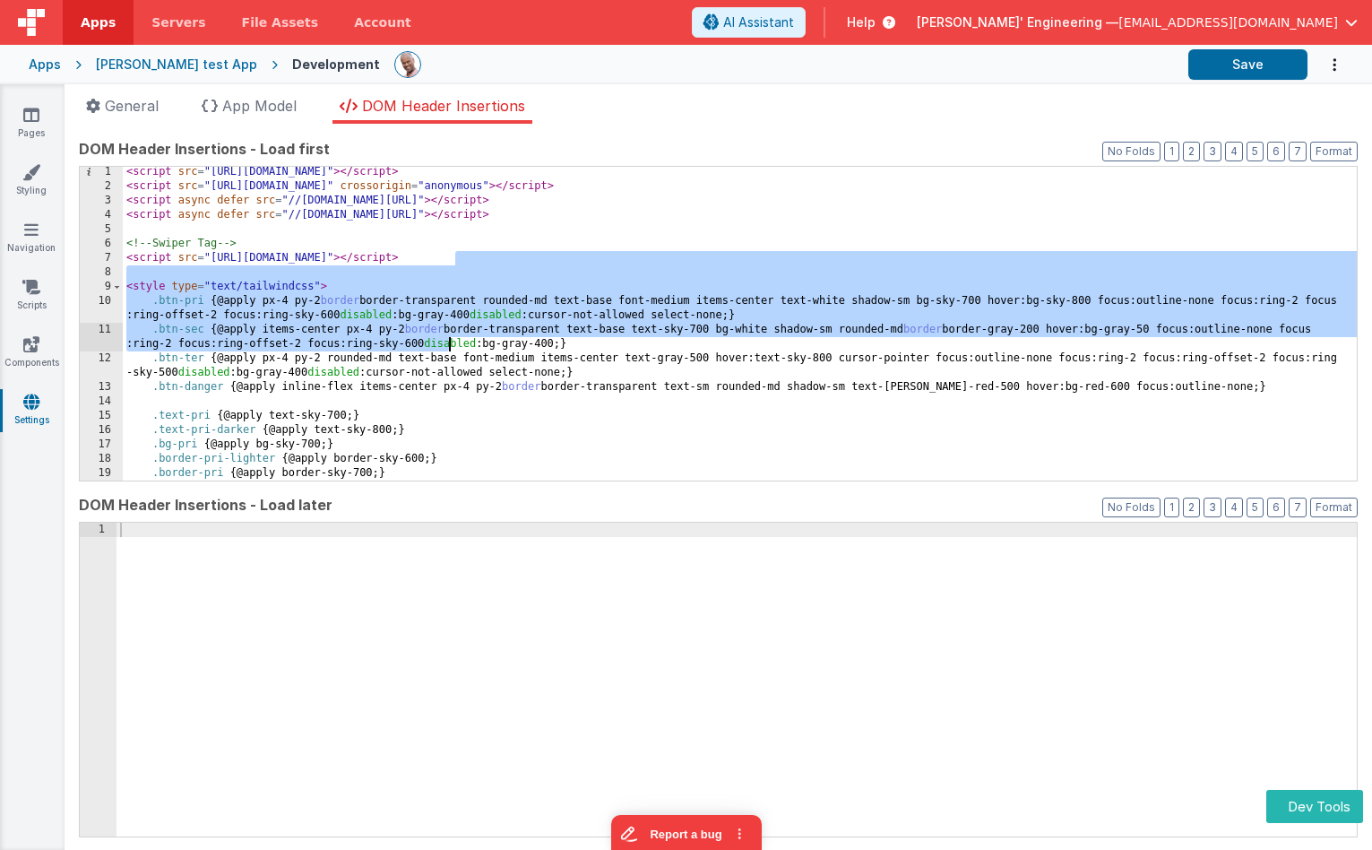
drag, startPoint x: 453, startPoint y: 257, endPoint x: 452, endPoint y: 337, distance: 79.8
click at [451, 338] on div "< script src = "[URL][DOMAIN_NAME]" > </ script > < script src = "[URL][DOMAIN_…" at bounding box center [740, 336] width 1234 height 342
drag, startPoint x: 452, startPoint y: 337, endPoint x: 511, endPoint y: 307, distance: 66.1
click at [452, 337] on div "< script src = "[URL][DOMAIN_NAME]" > </ script > < script src = "[URL][DOMAIN_…" at bounding box center [740, 336] width 1234 height 342
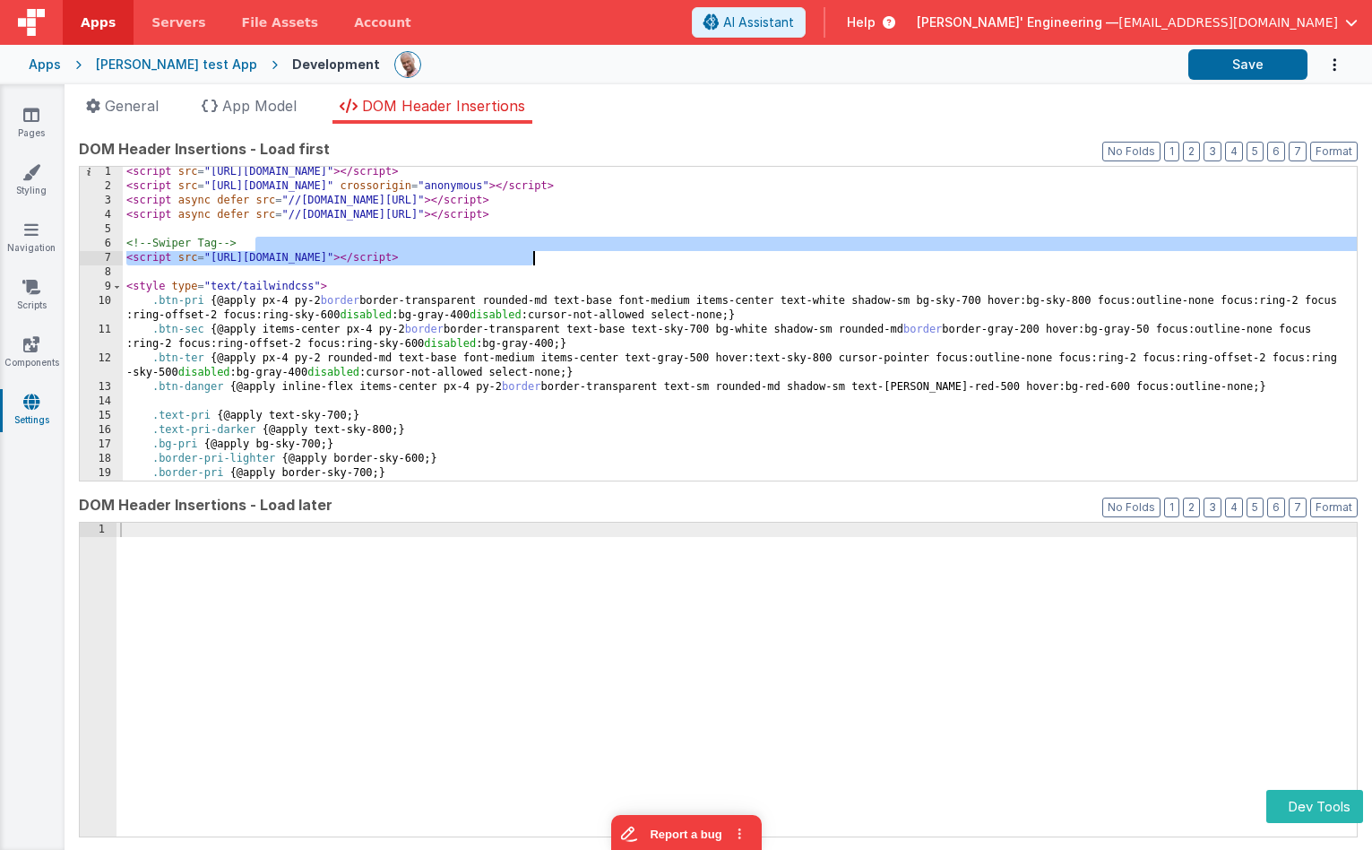
click at [532, 260] on div "< script src = "[URL][DOMAIN_NAME]" > </ script > < script src = "[URL][DOMAIN_…" at bounding box center [740, 336] width 1234 height 342
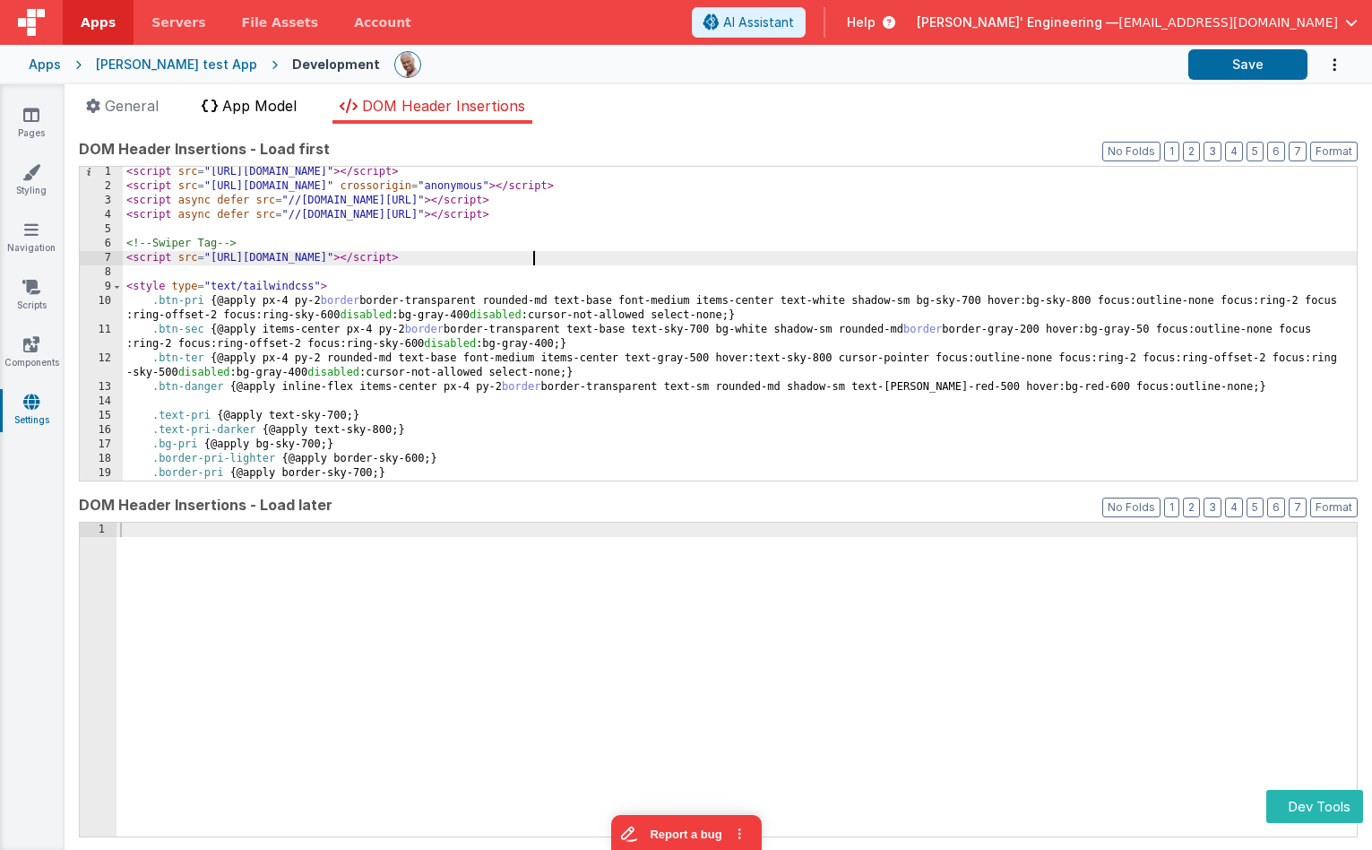
click at [266, 102] on span "App Model" at bounding box center [259, 106] width 74 height 18
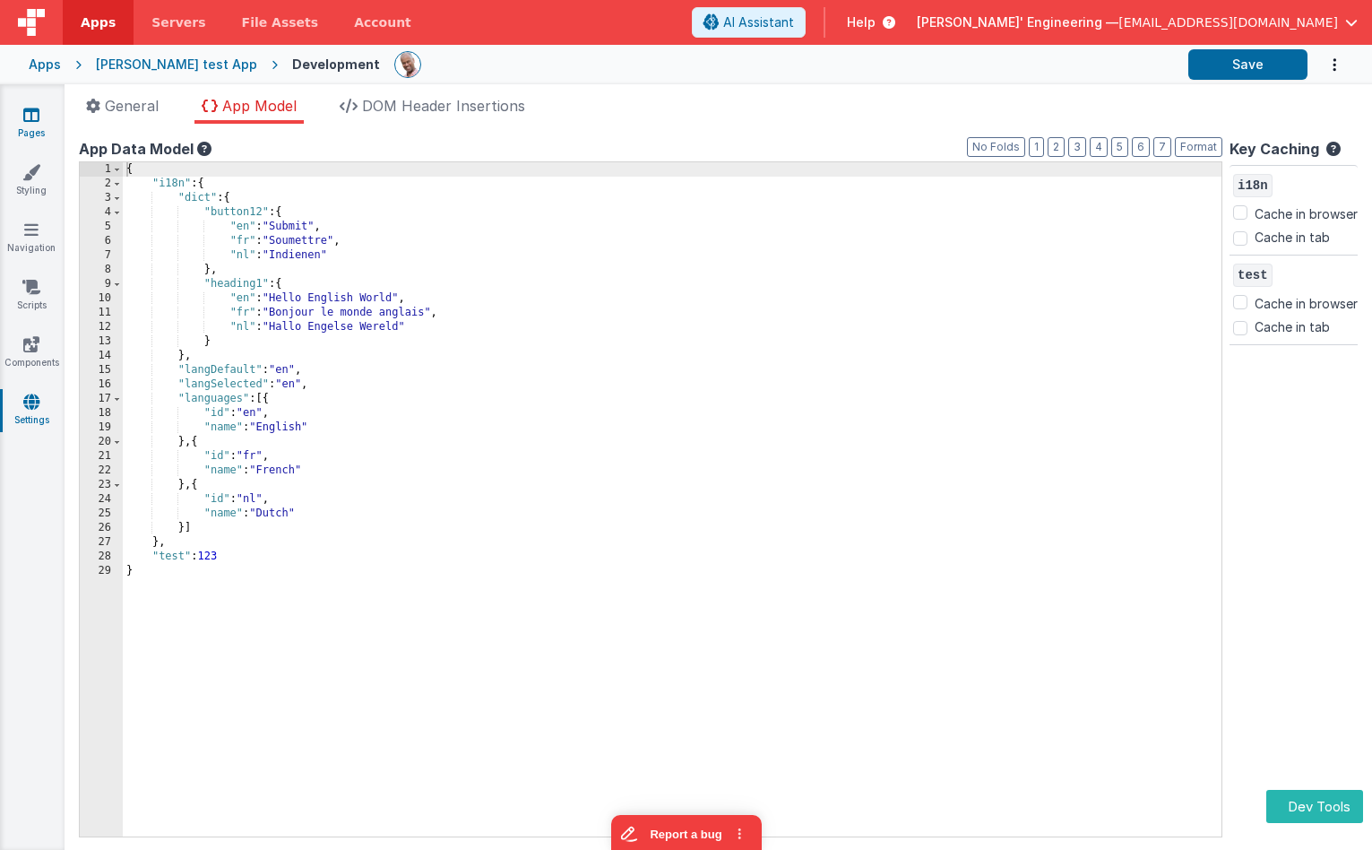
click at [26, 119] on icon at bounding box center [31, 115] width 16 height 18
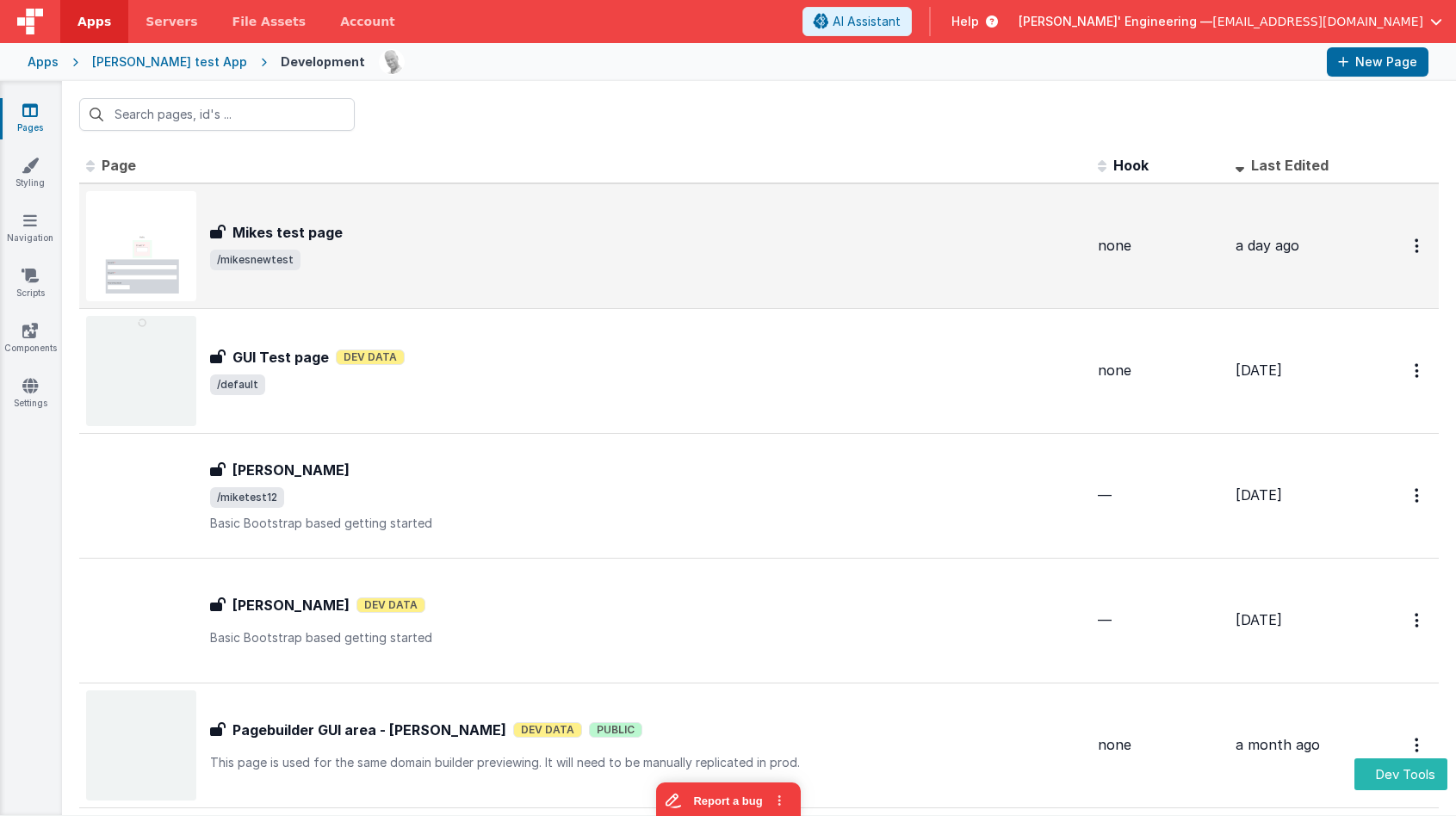
click at [413, 287] on div "[PERSON_NAME] test page [PERSON_NAME] test page /mikesnewtest" at bounding box center [585, 246] width 998 height 110
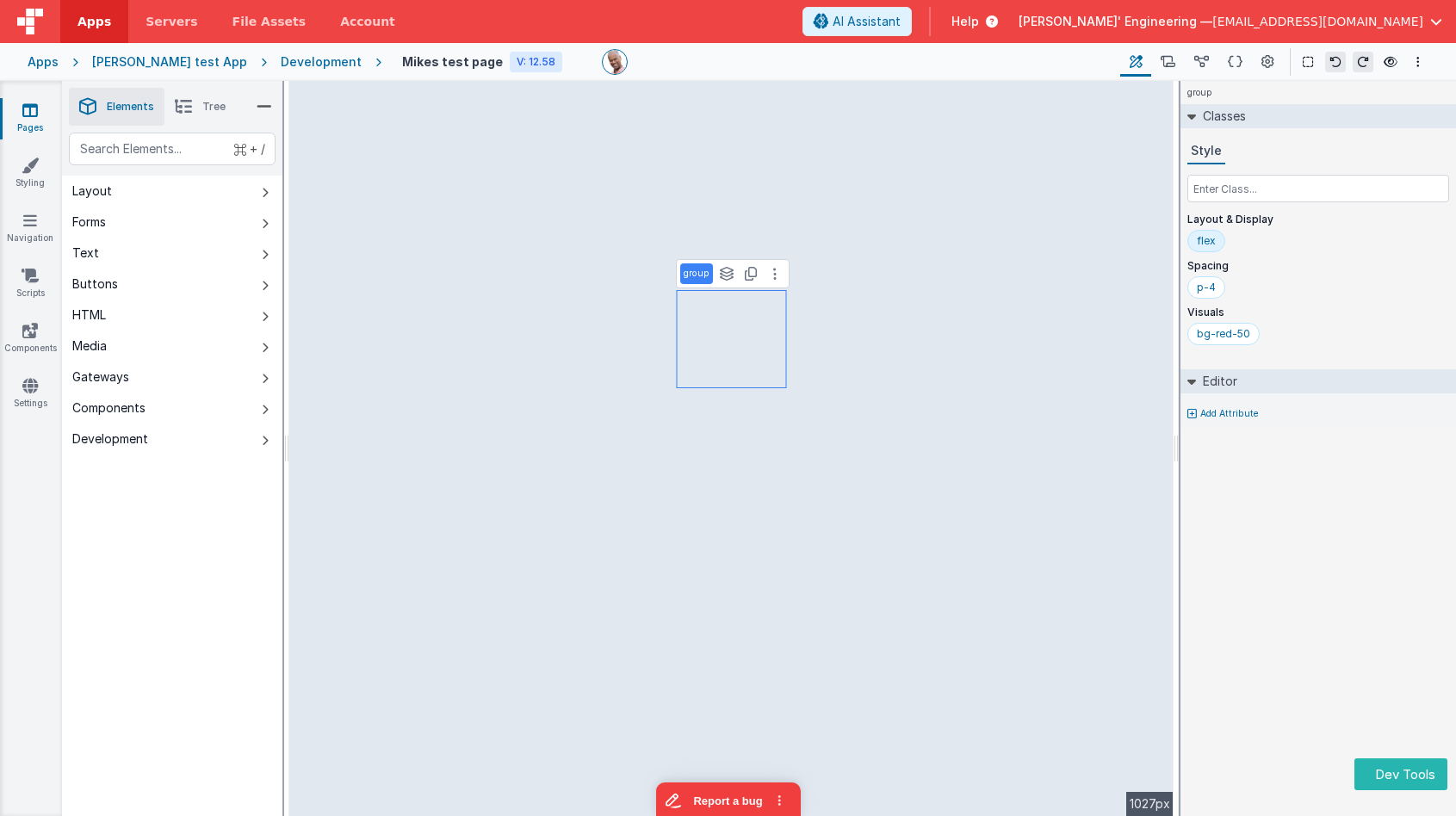
select select "email"
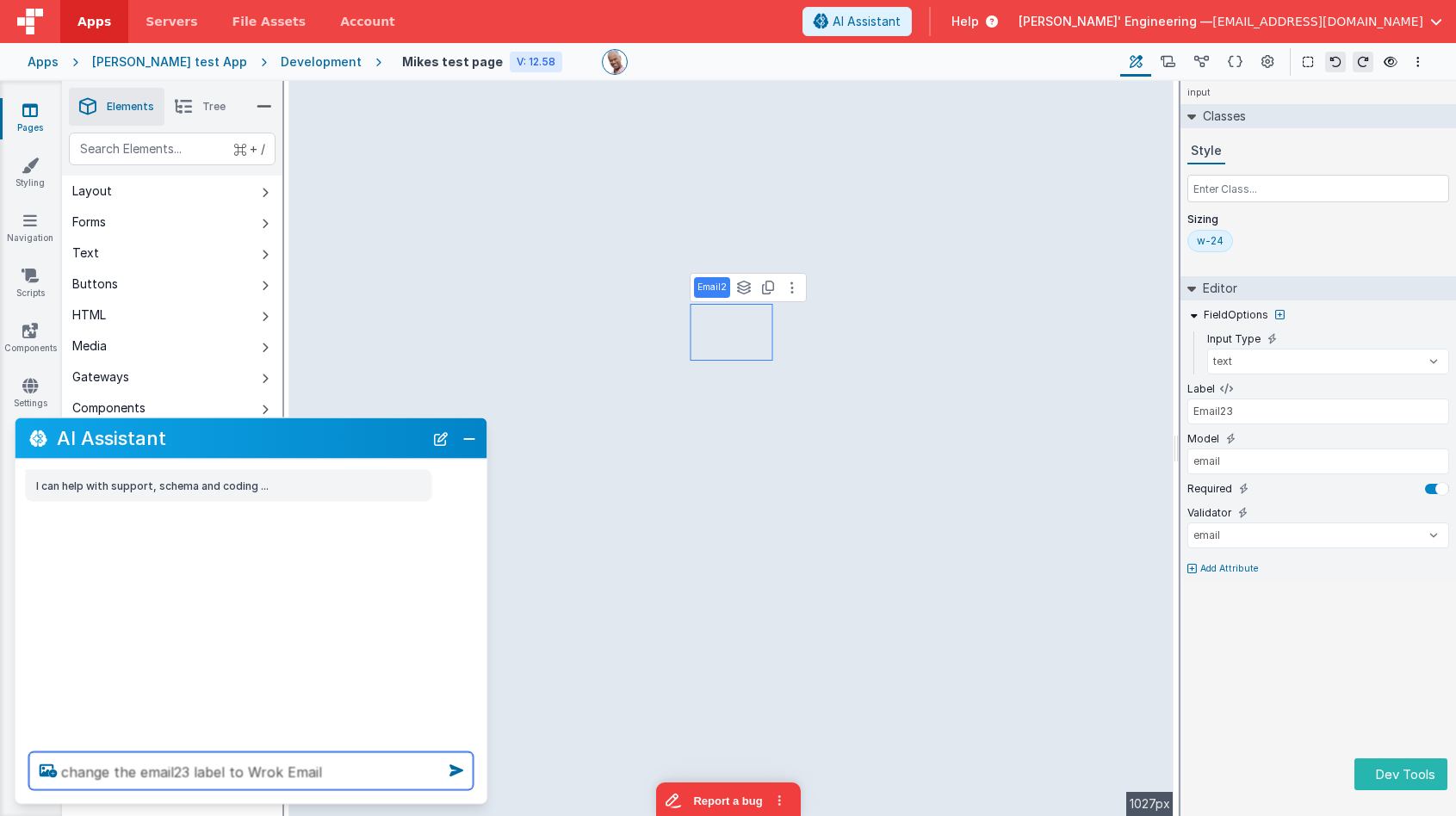
type textarea "change the email23 label to Wrok Email"
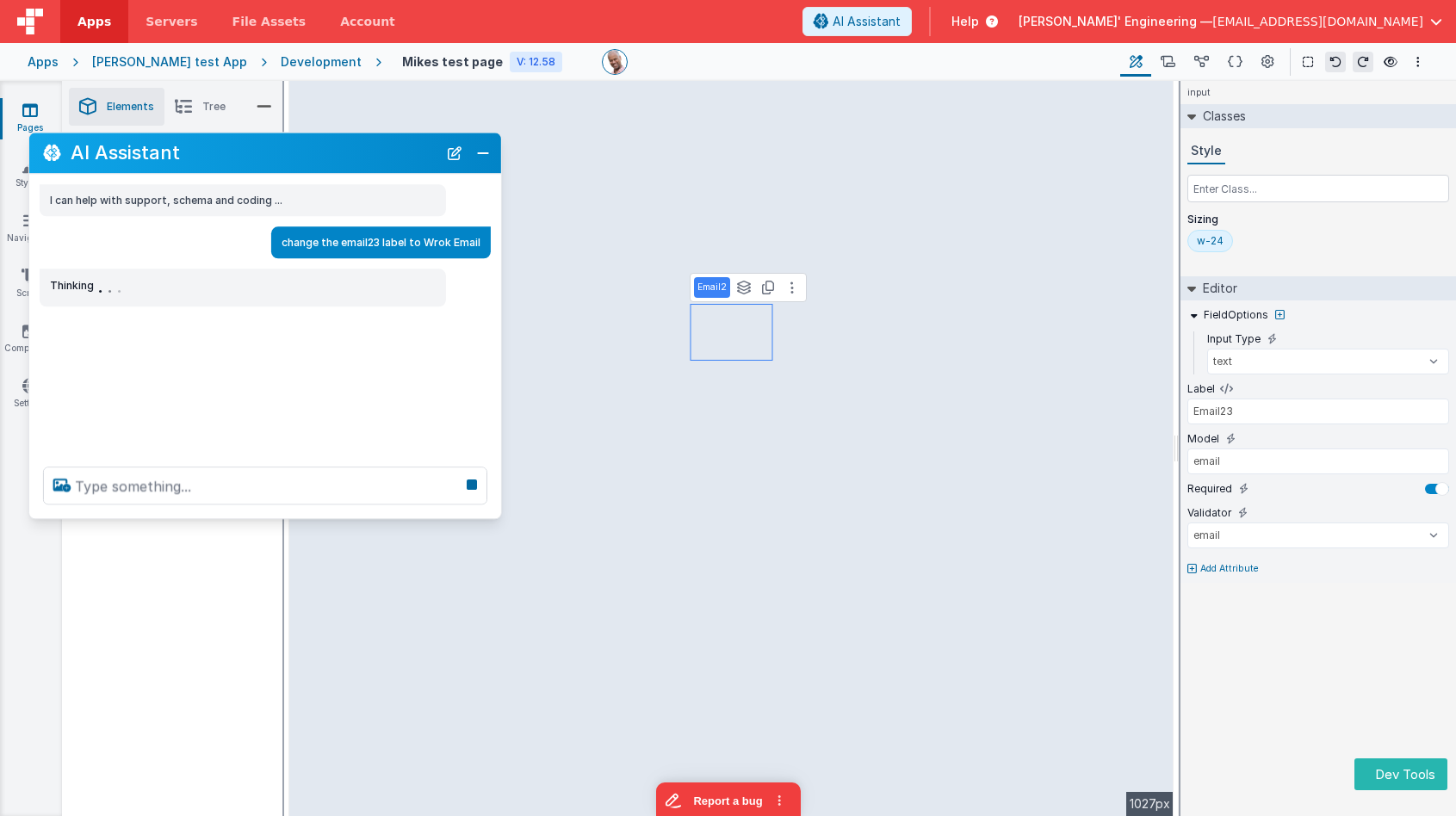
drag, startPoint x: 146, startPoint y: 444, endPoint x: 164, endPoint y: 172, distance: 272.6
click at [160, 160] on h2 "AI Assistant" at bounding box center [255, 154] width 367 height 21
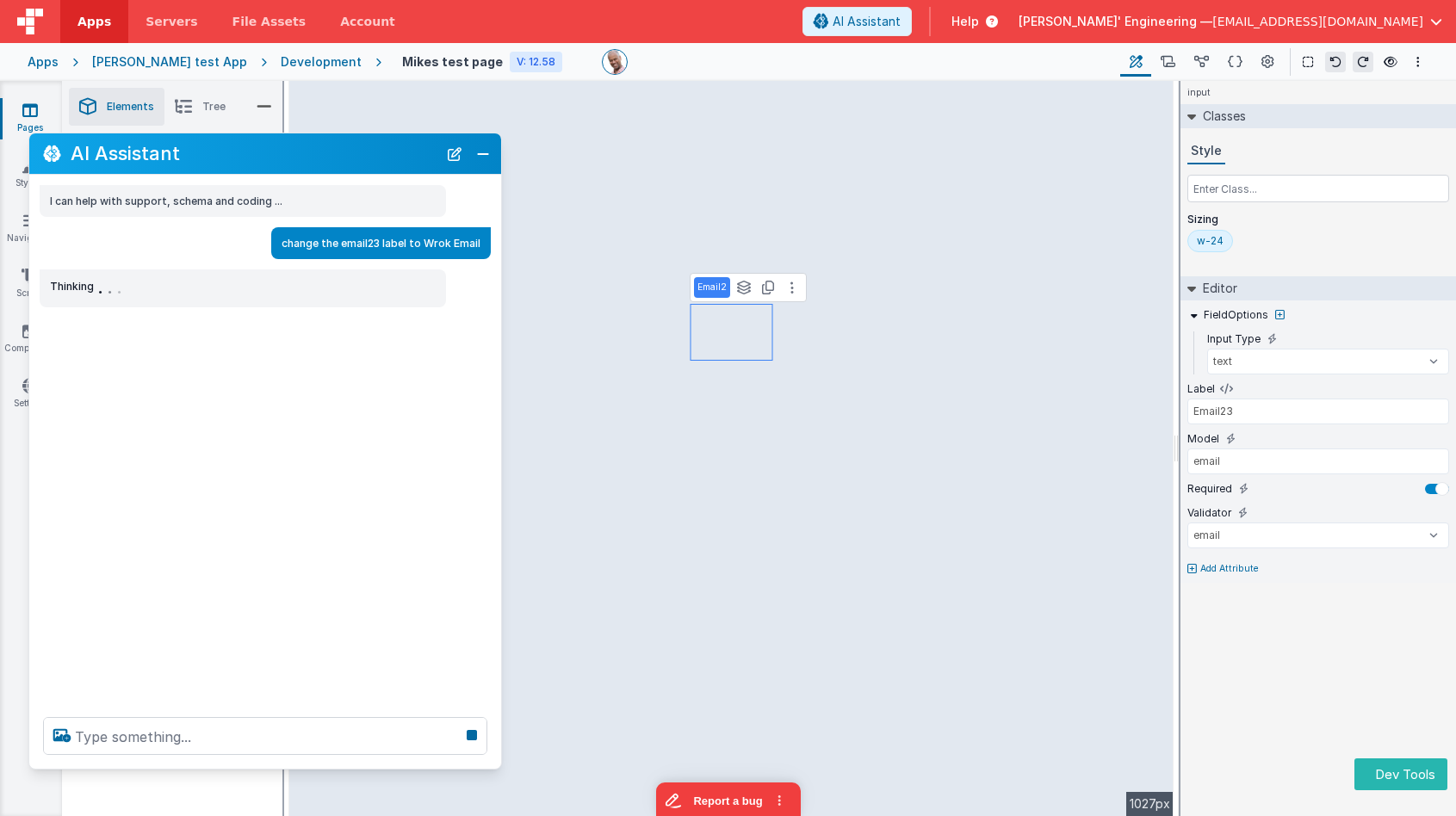
drag, startPoint x: 167, startPoint y: 513, endPoint x: 167, endPoint y: 758, distance: 245.0
click at [162, 763] on div at bounding box center [264, 735] width 472 height 65
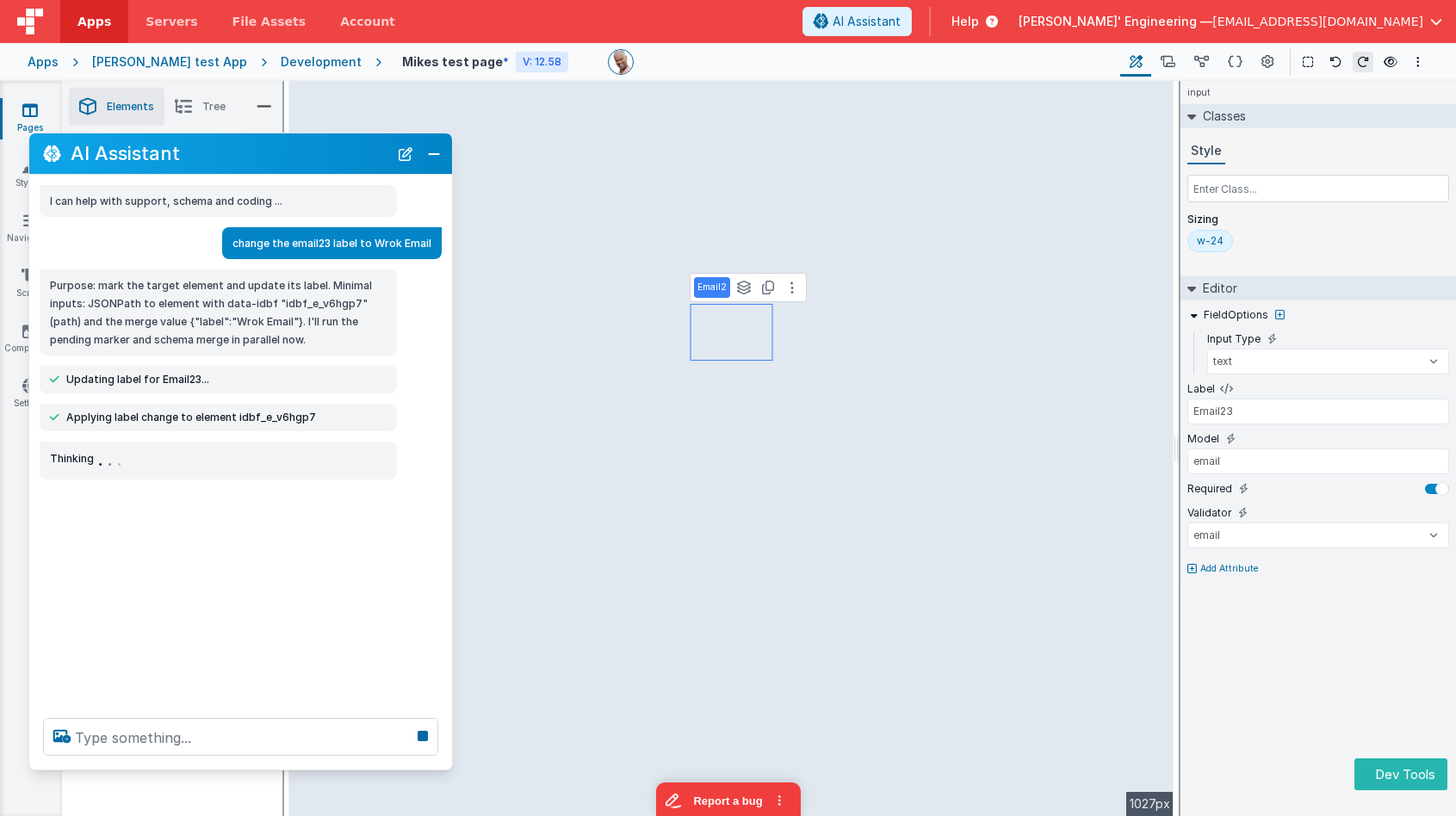
drag, startPoint x: 497, startPoint y: 398, endPoint x: 447, endPoint y: 392, distance: 50.4
click at [447, 392] on div "I can help with support, schema and coding ... change the email23 label to Wrok…" at bounding box center [240, 439] width 423 height 529
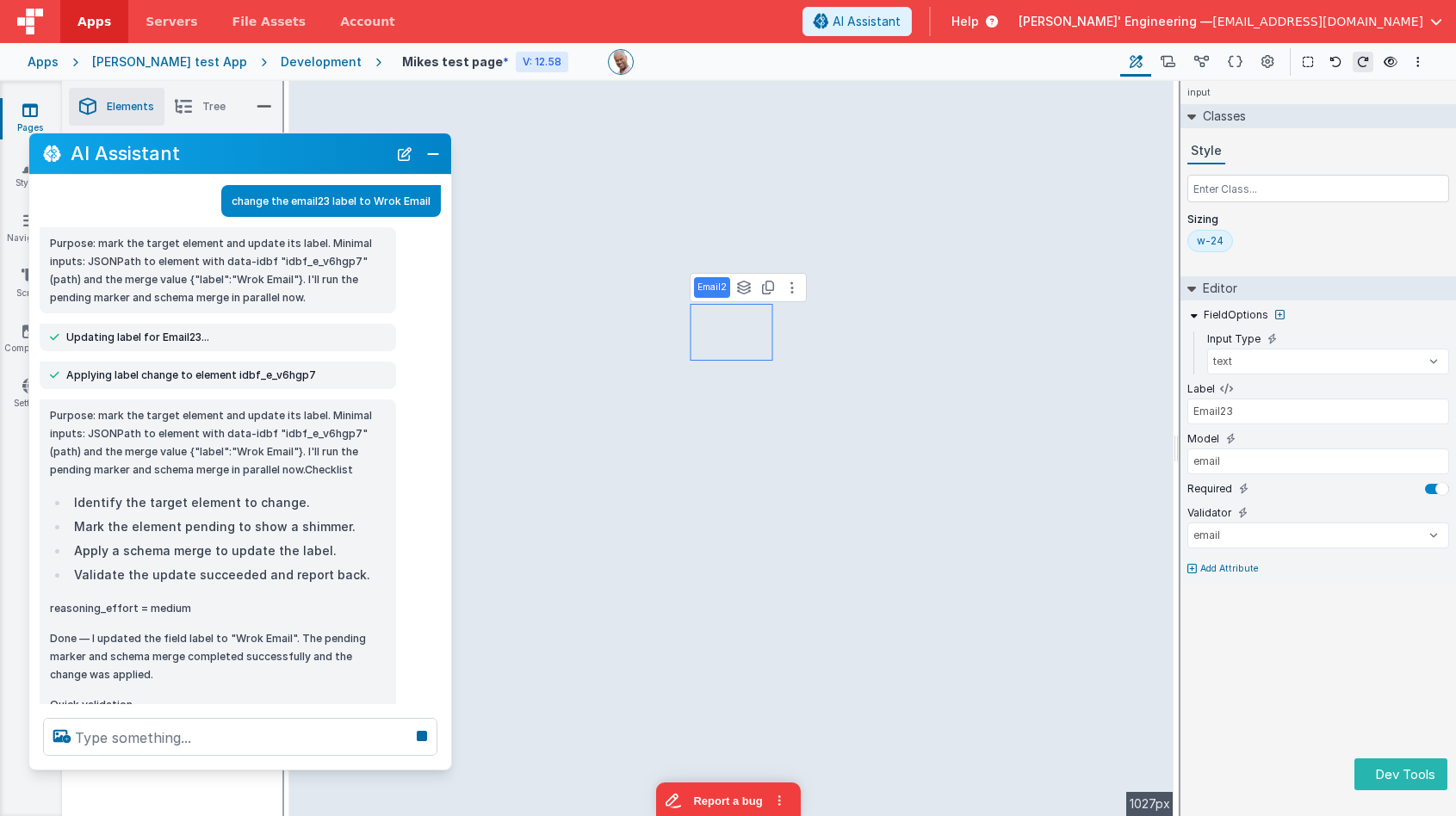
scroll to position [96, 0]
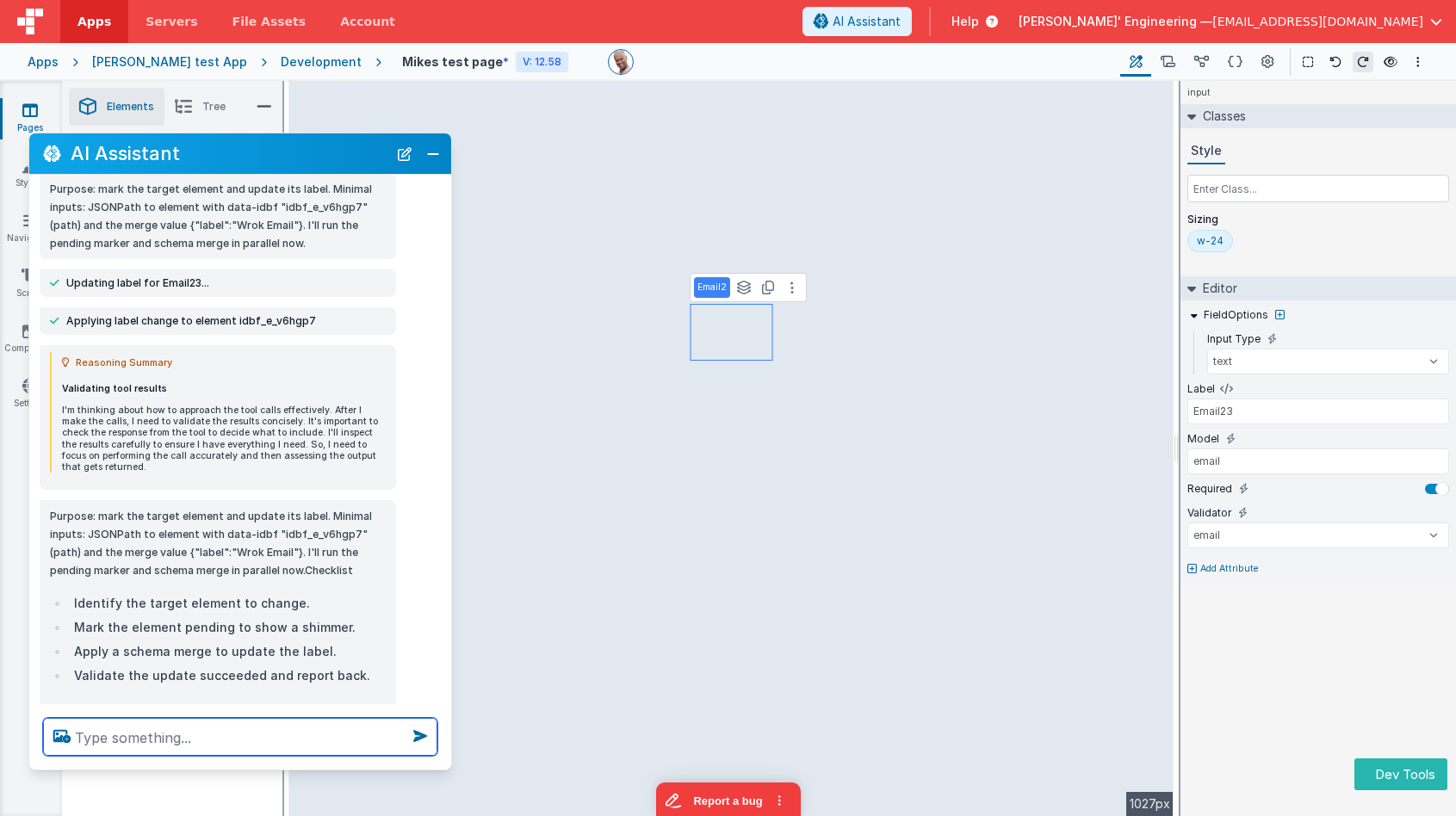
click at [320, 732] on textarea at bounding box center [240, 736] width 395 height 37
type textarea "change the other fields labels too, make something up"
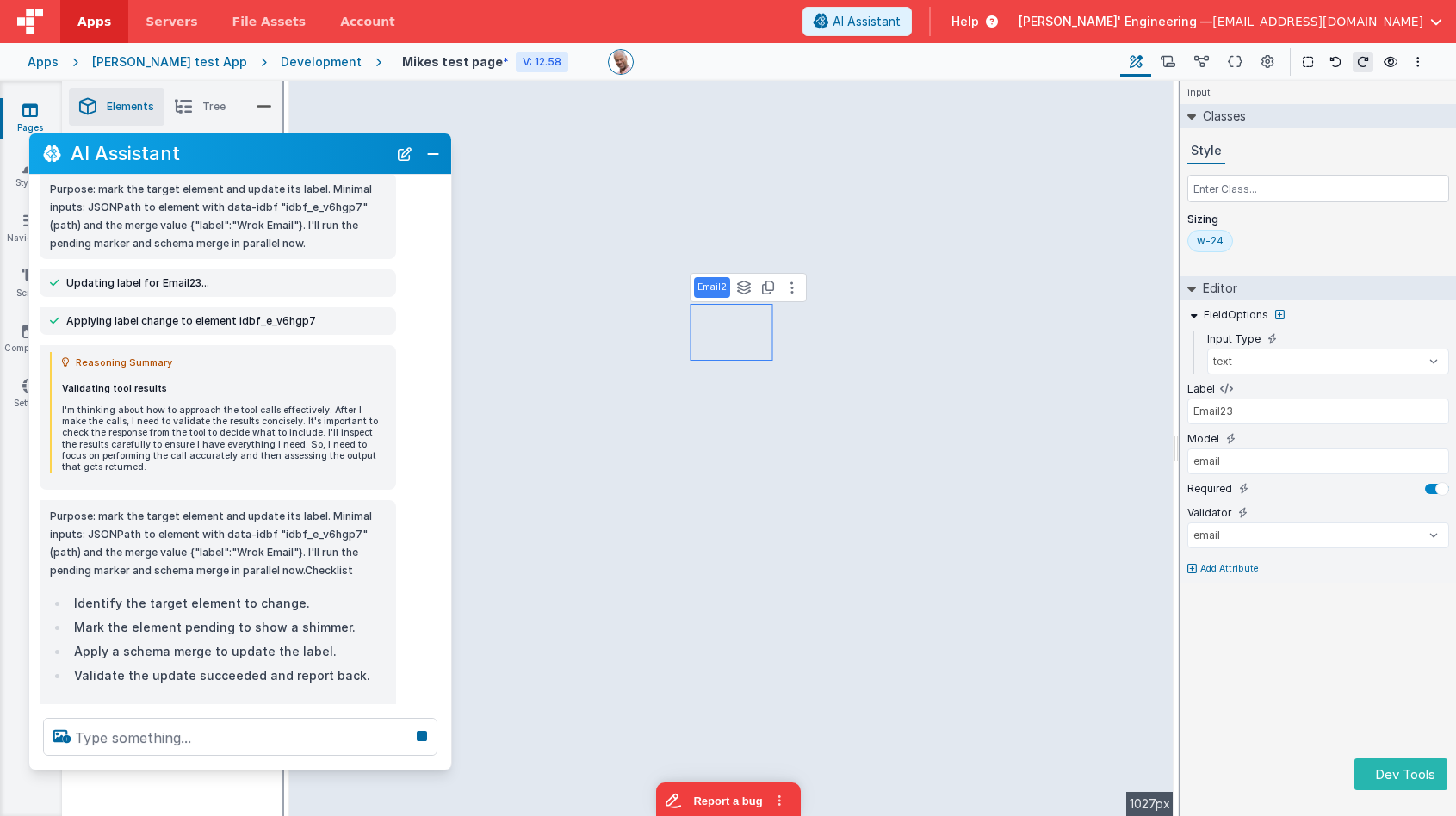
scroll to position [462, 0]
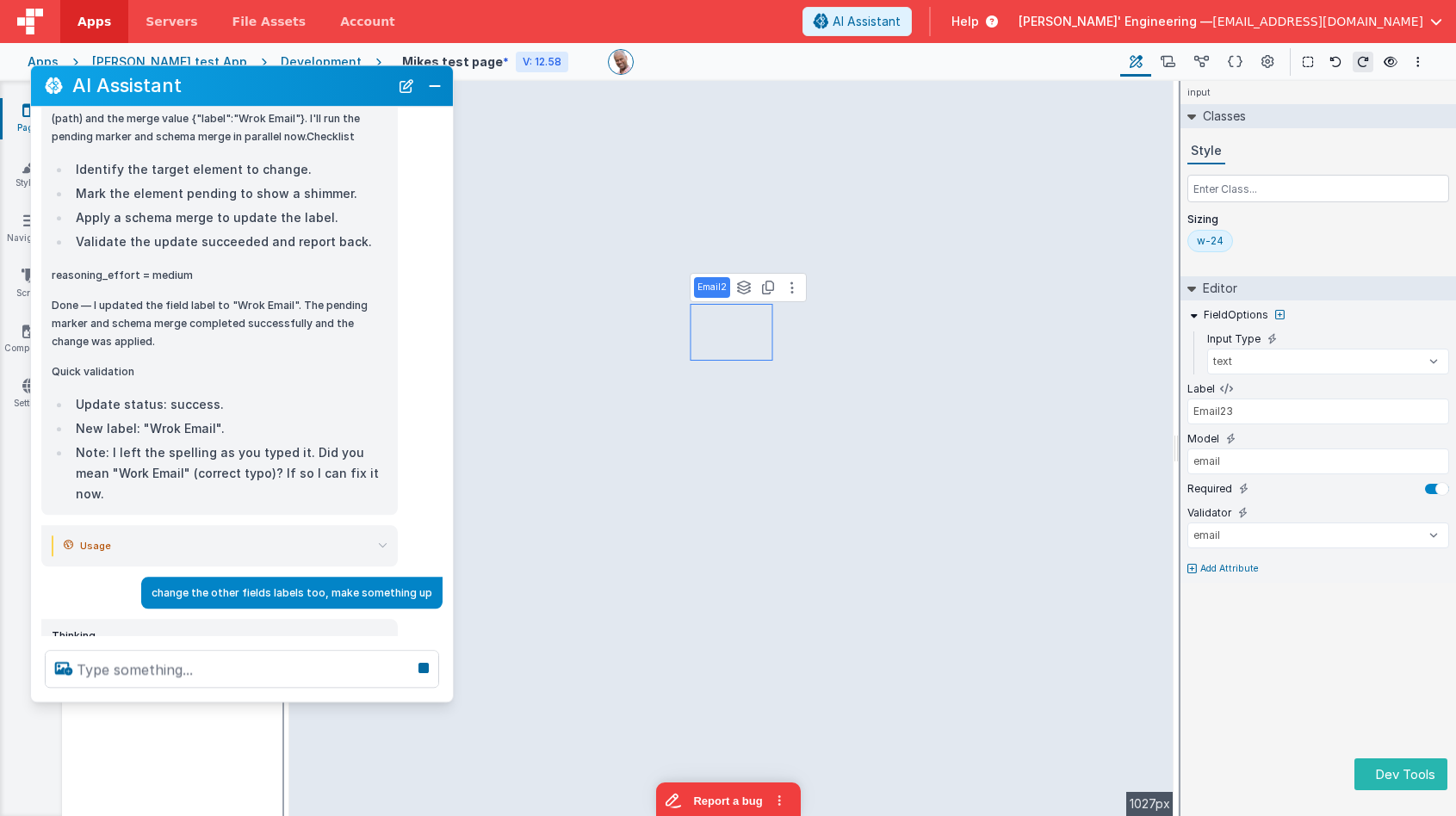
drag, startPoint x: 295, startPoint y: 164, endPoint x: 297, endPoint y: 96, distance: 68.0
click at [297, 96] on div "AI Assistant" at bounding box center [241, 85] width 422 height 40
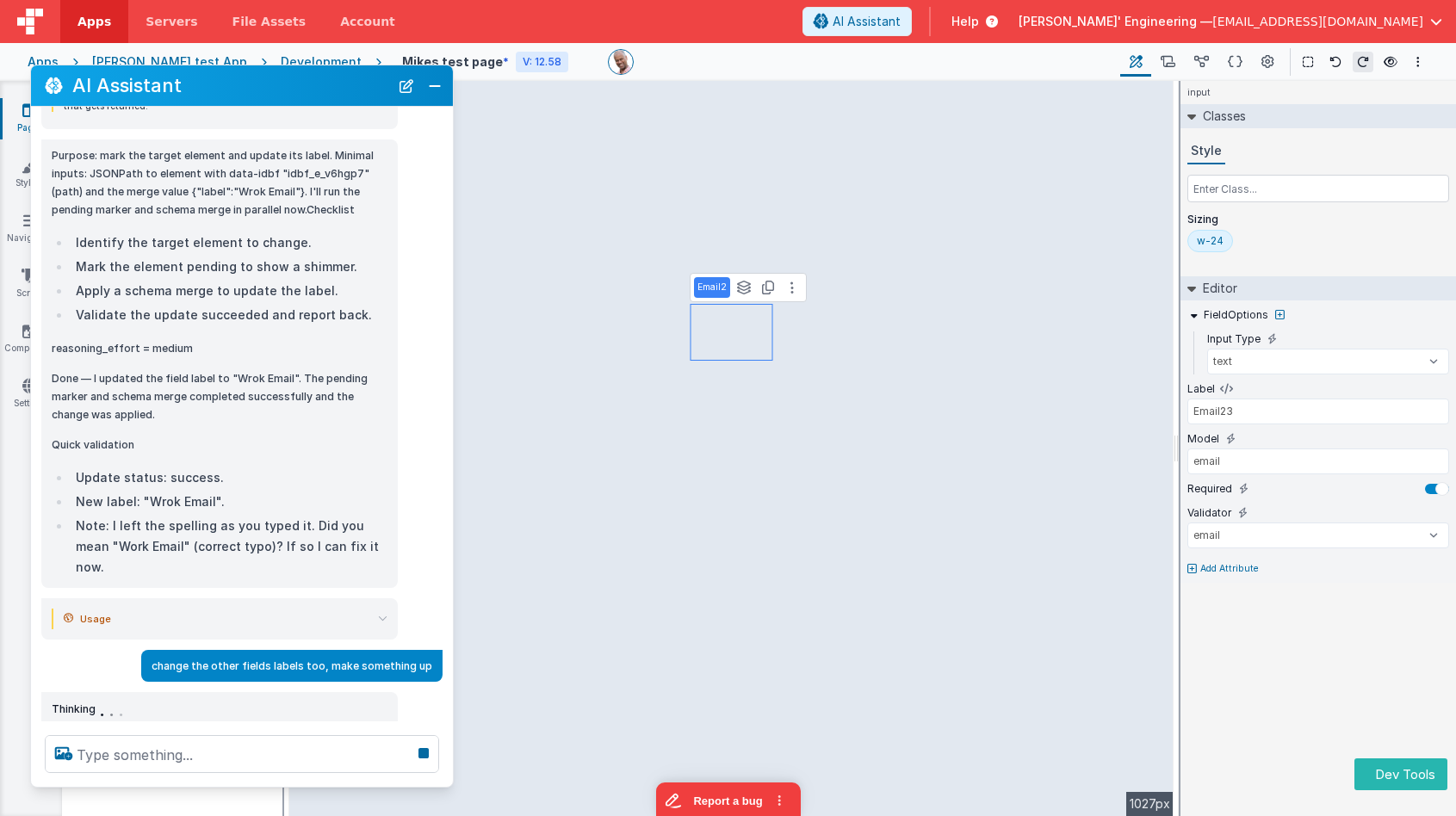
scroll to position [377, 0]
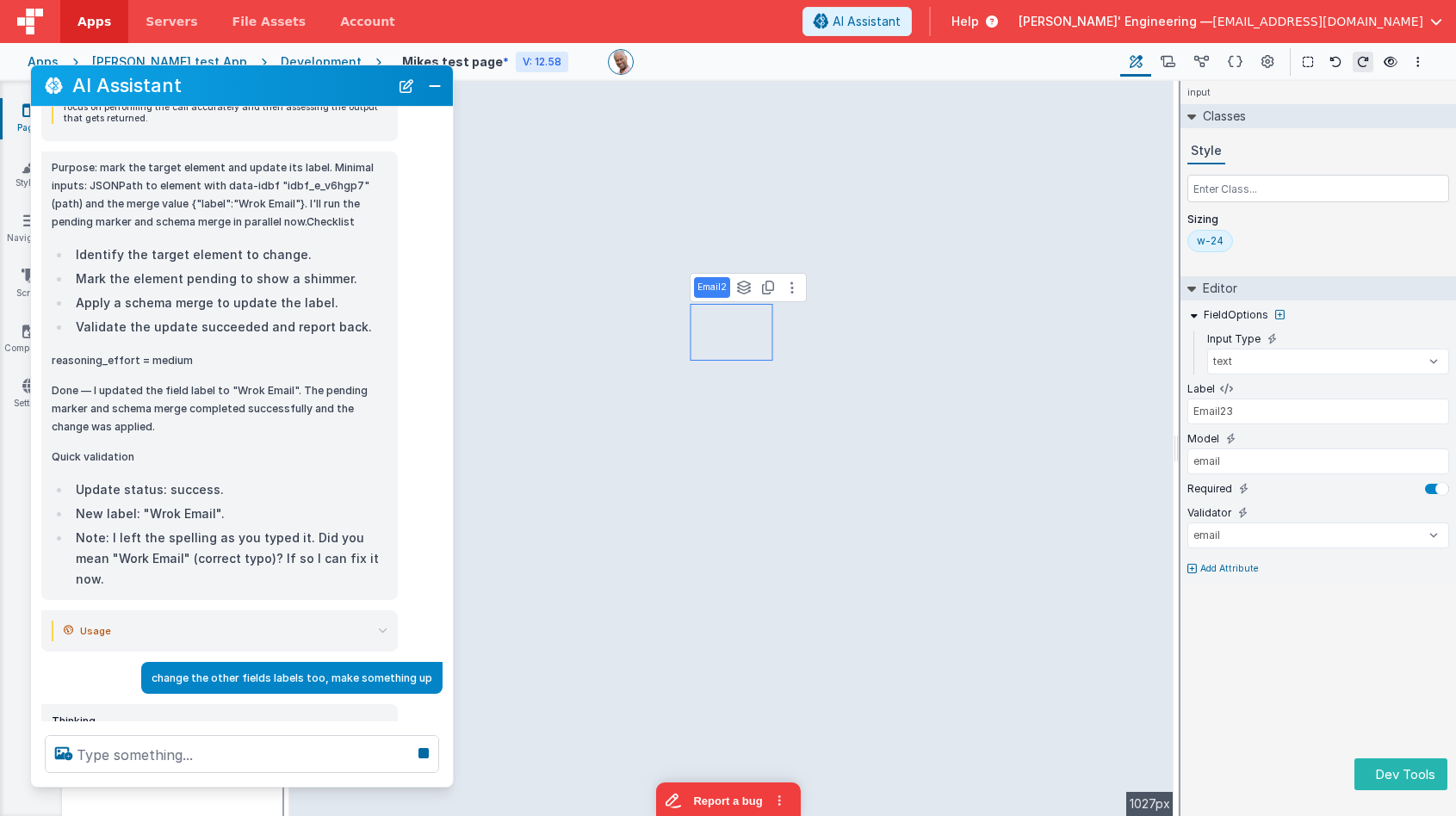
drag, startPoint x: 270, startPoint y: 696, endPoint x: 263, endPoint y: 775, distance: 79.3
click at [263, 781] on div at bounding box center [241, 754] width 422 height 65
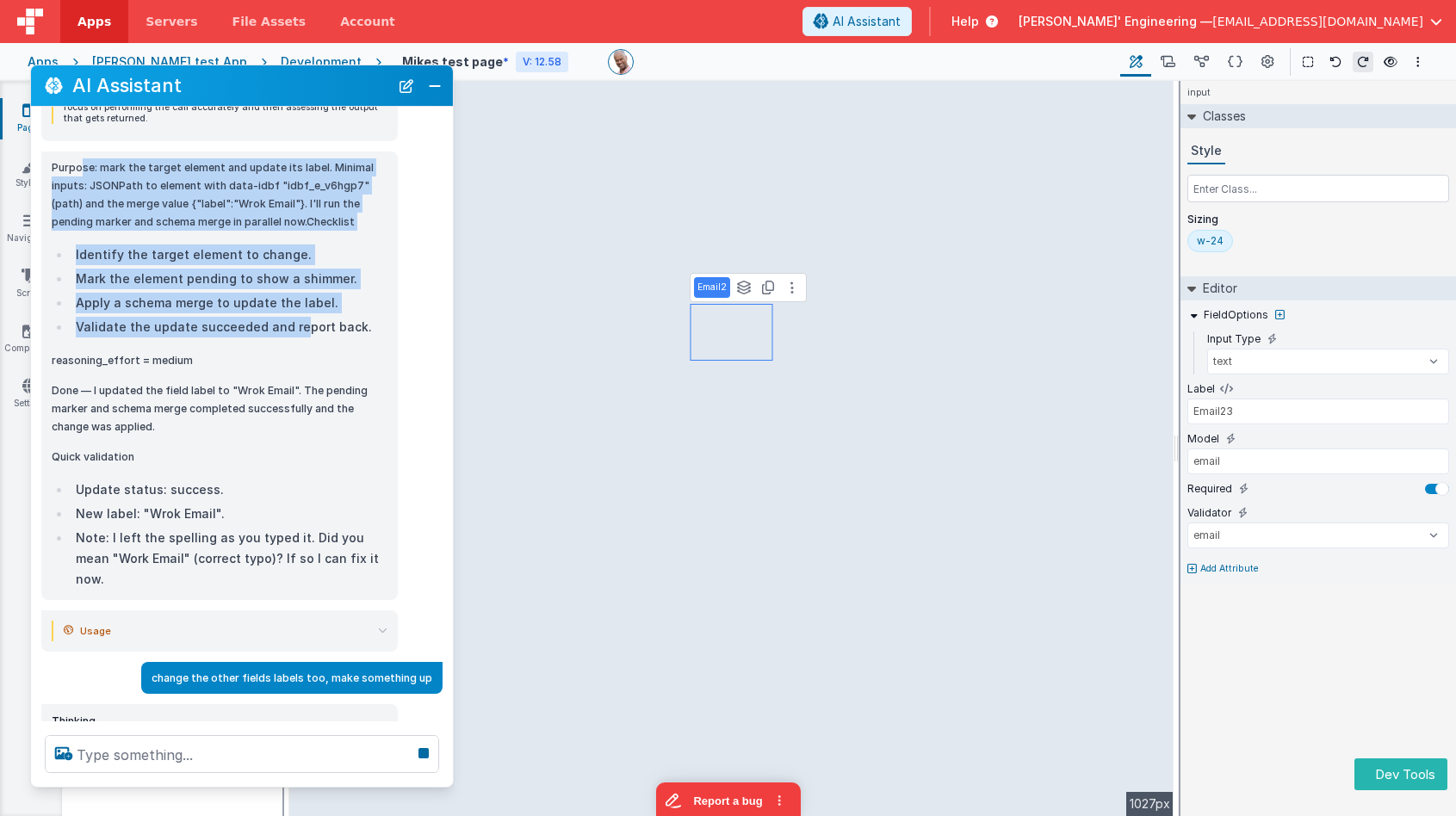
drag, startPoint x: 80, startPoint y: 173, endPoint x: 292, endPoint y: 327, distance: 262.0
click at [292, 327] on div "Purpose: mark the target element and update its label. Minimal inputs: JSONPath…" at bounding box center [220, 373] width 336 height 431
click at [292, 327] on li "Validate the update succeeded and report back." at bounding box center [230, 327] width 317 height 21
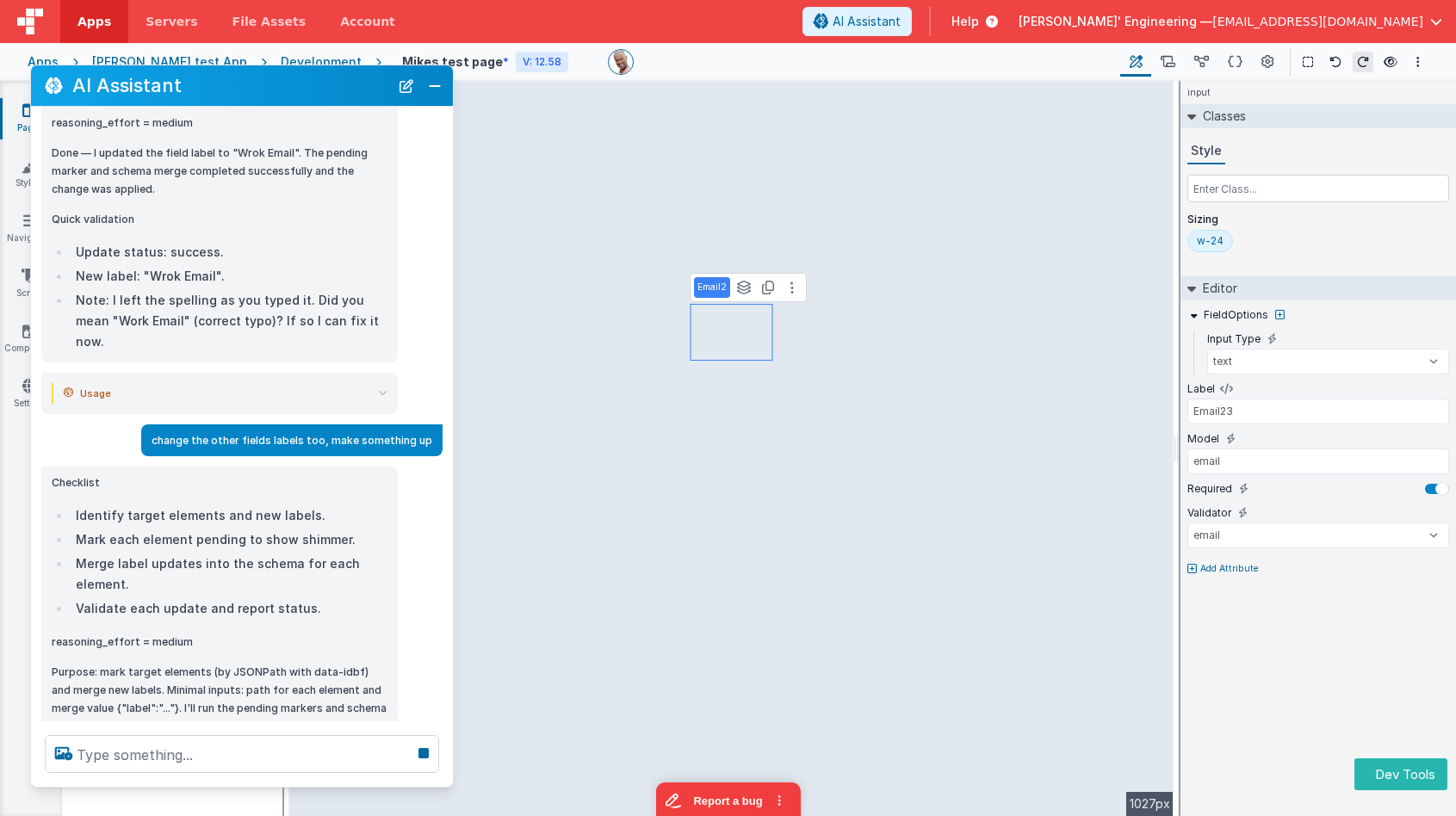
scroll to position [652, 0]
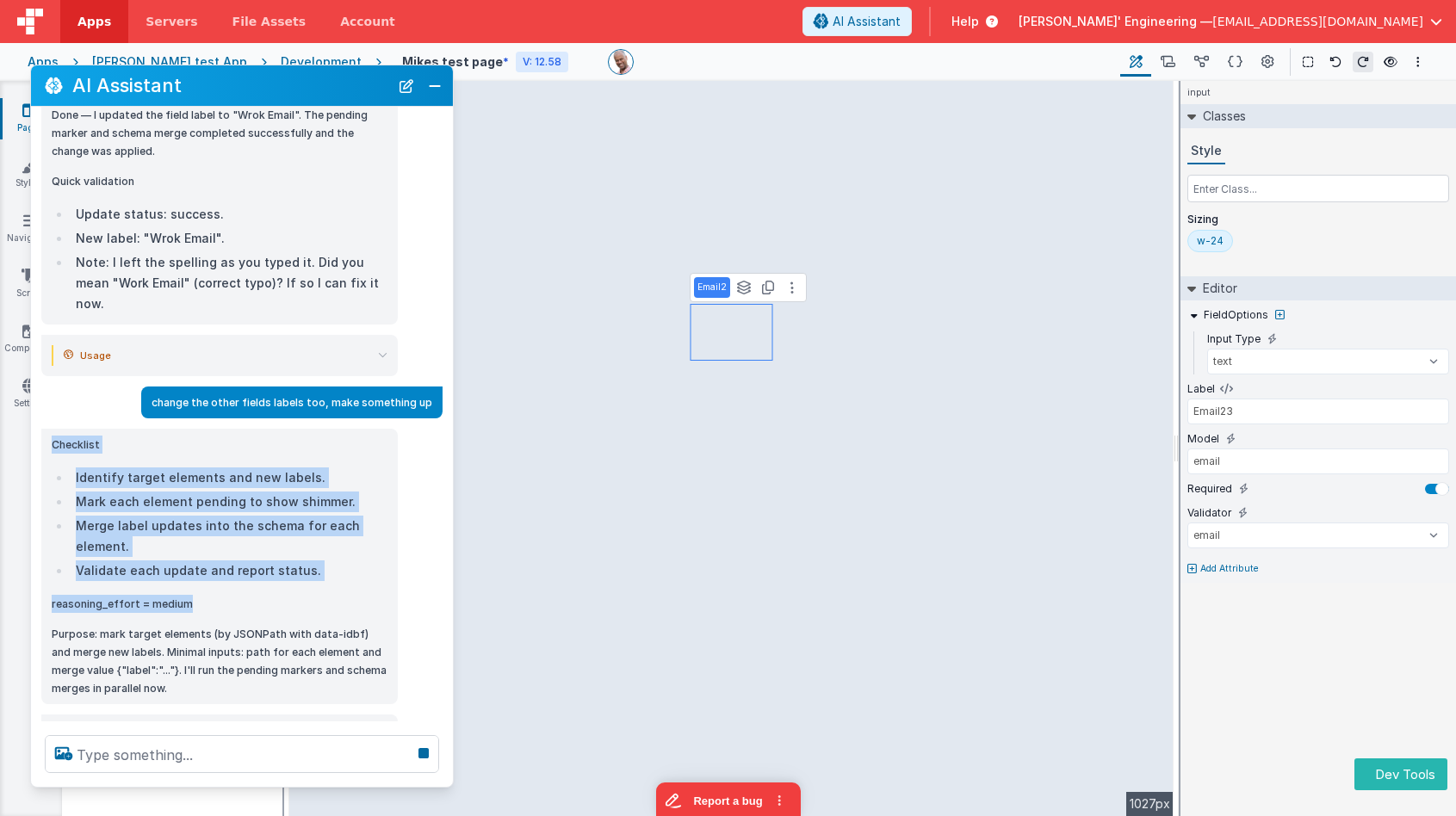
drag, startPoint x: 200, startPoint y: 577, endPoint x: 54, endPoint y: 418, distance: 215.9
click at [54, 436] on div "Checklist Identify target elements and new labels. Mark each element pending to…" at bounding box center [220, 566] width 336 height 262
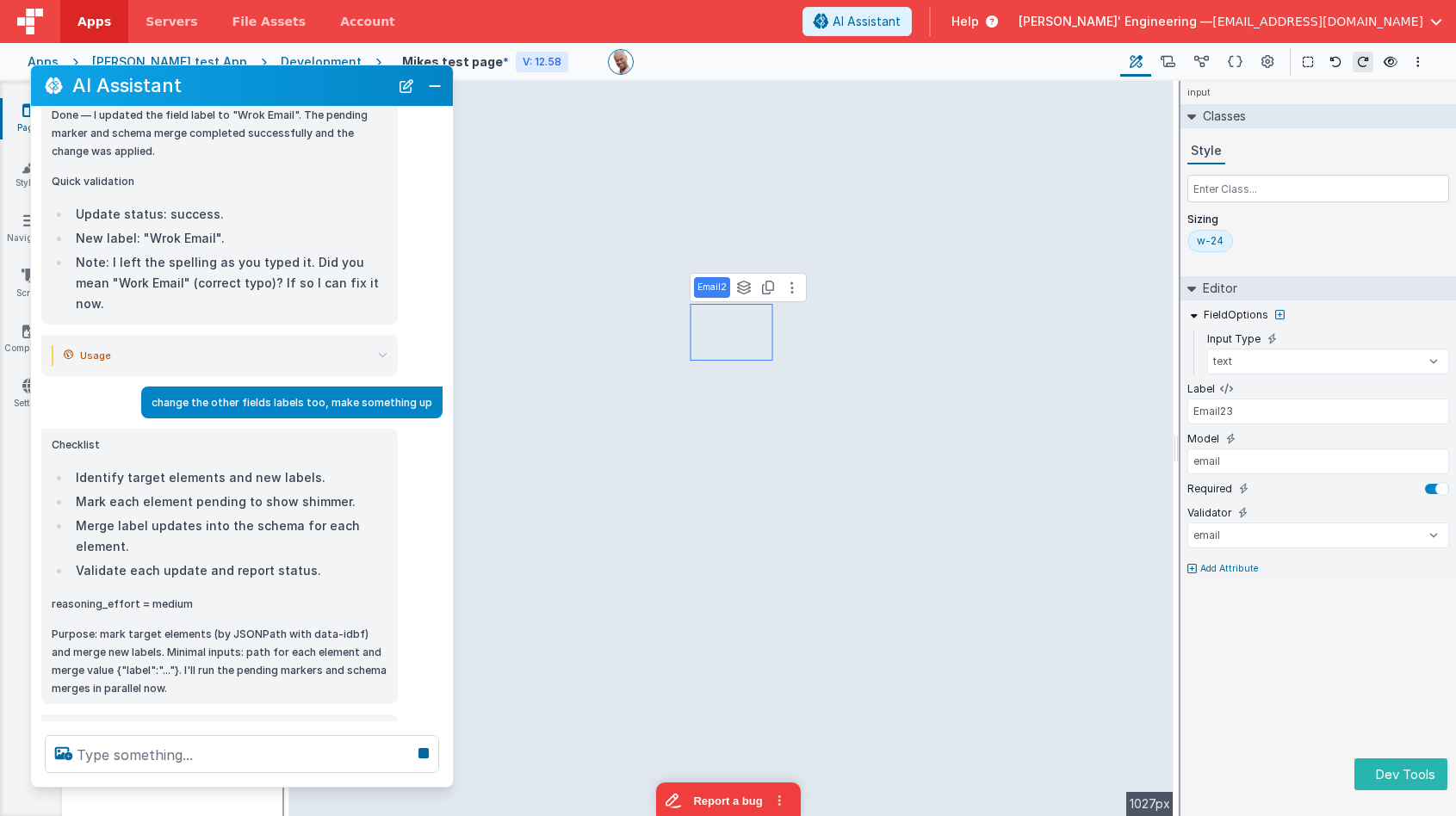
click at [256, 516] on li "Merge label updates into the schema for each element." at bounding box center [230, 536] width 317 height 41
click at [244, 721] on div "Calling ui_mark_pending_update…" at bounding box center [220, 728] width 336 height 13
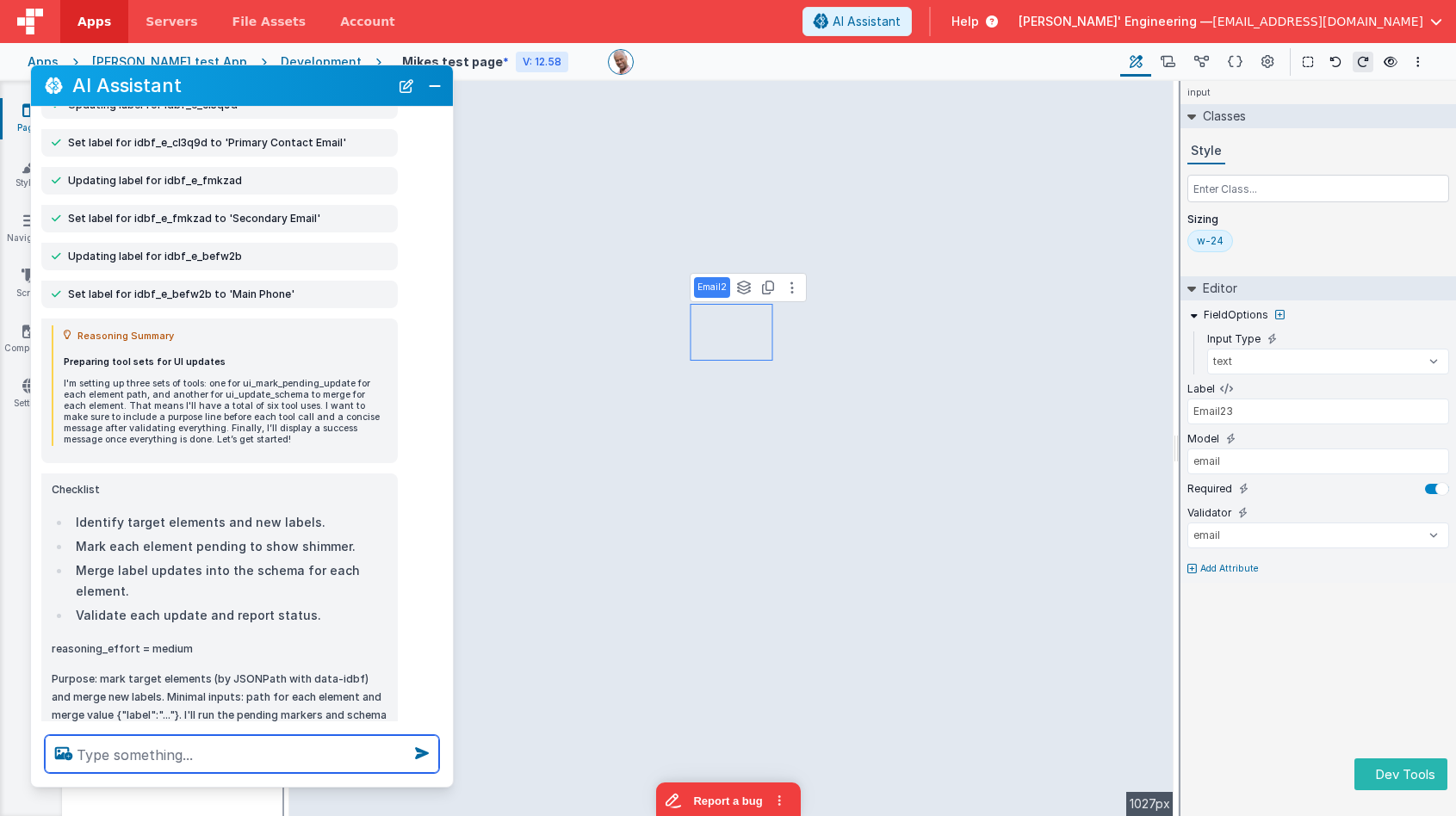
scroll to position [1358, 0]
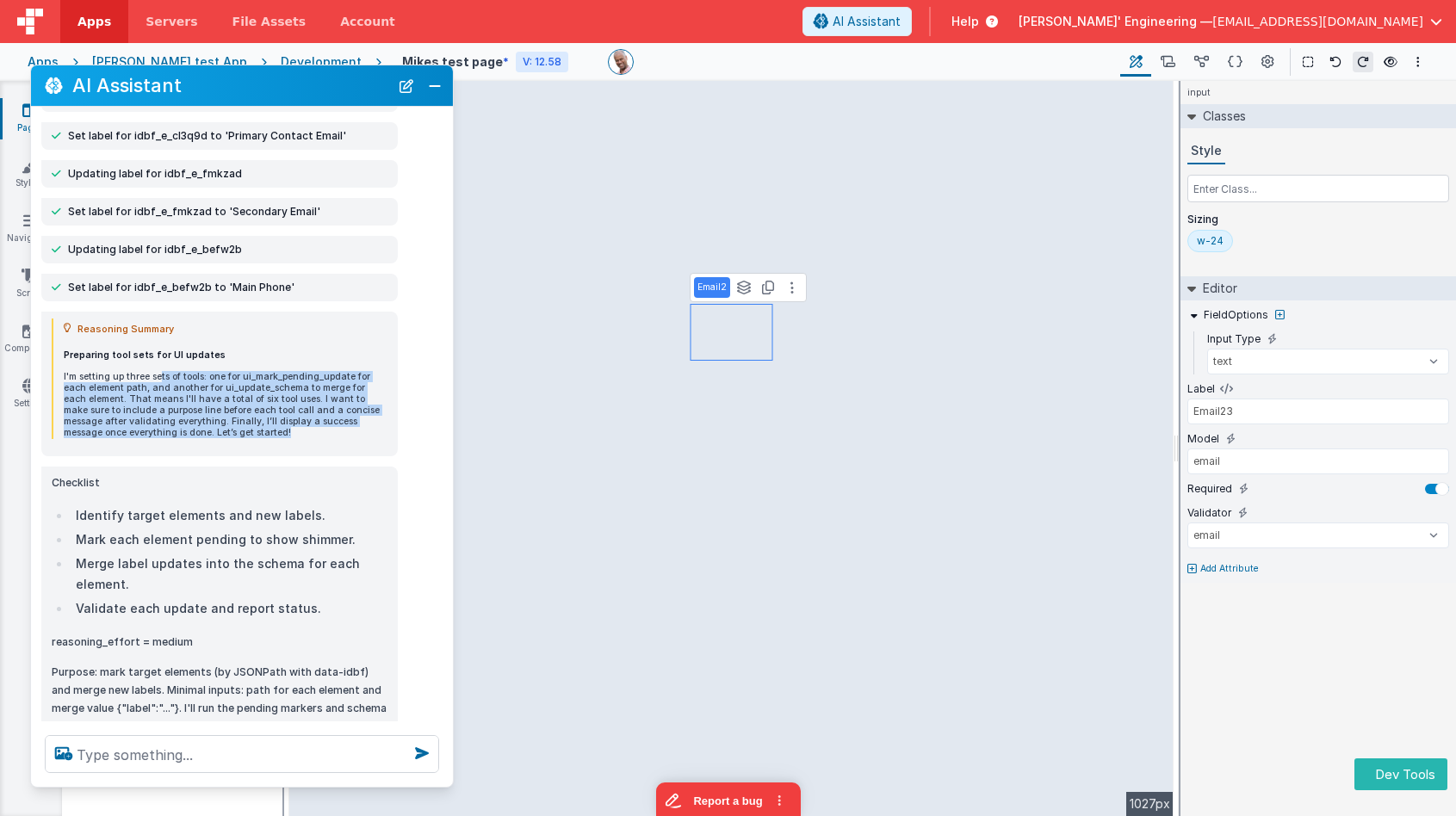
drag, startPoint x: 160, startPoint y: 356, endPoint x: 242, endPoint y: 413, distance: 99.9
click at [242, 413] on p "I'm setting up three sets of tools: one for ui_mark_pending_update for each ele…" at bounding box center [225, 404] width 324 height 68
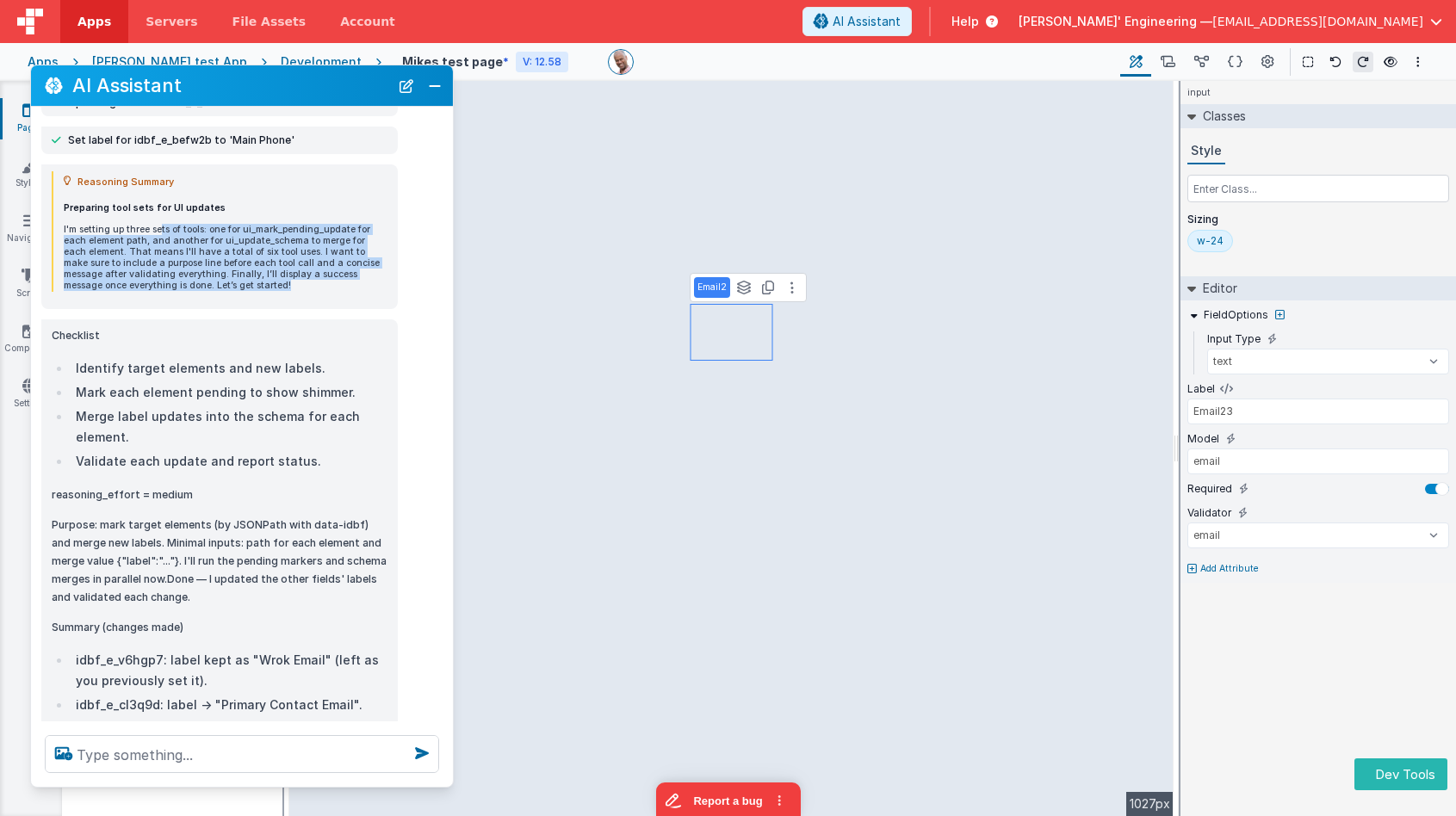
scroll to position [1508, 0]
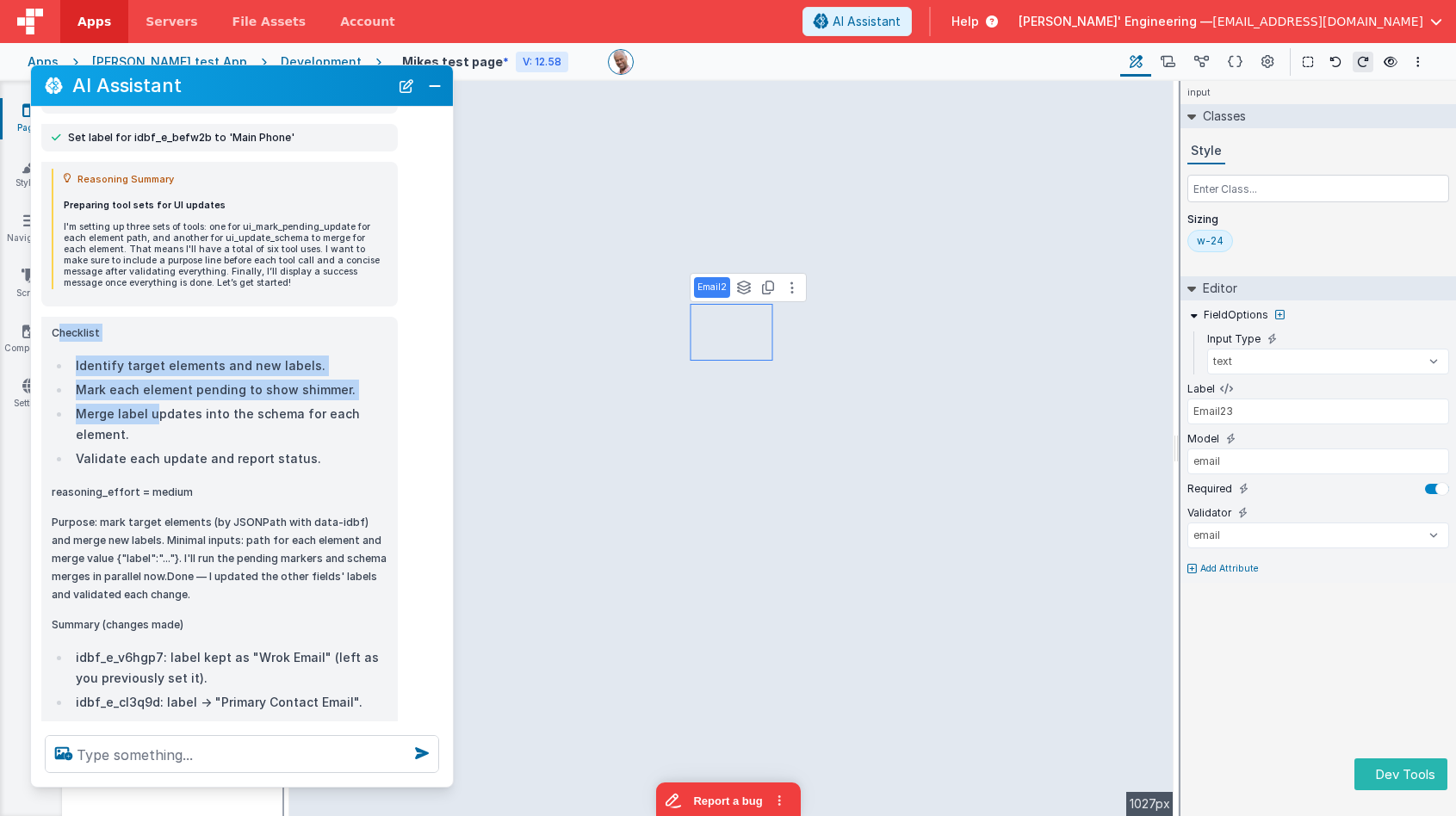
drag, startPoint x: 56, startPoint y: 312, endPoint x: 160, endPoint y: 407, distance: 140.9
click at [156, 402] on div "Checklist Identify target elements and new labels. Mark each element pending to…" at bounding box center [220, 618] width 336 height 589
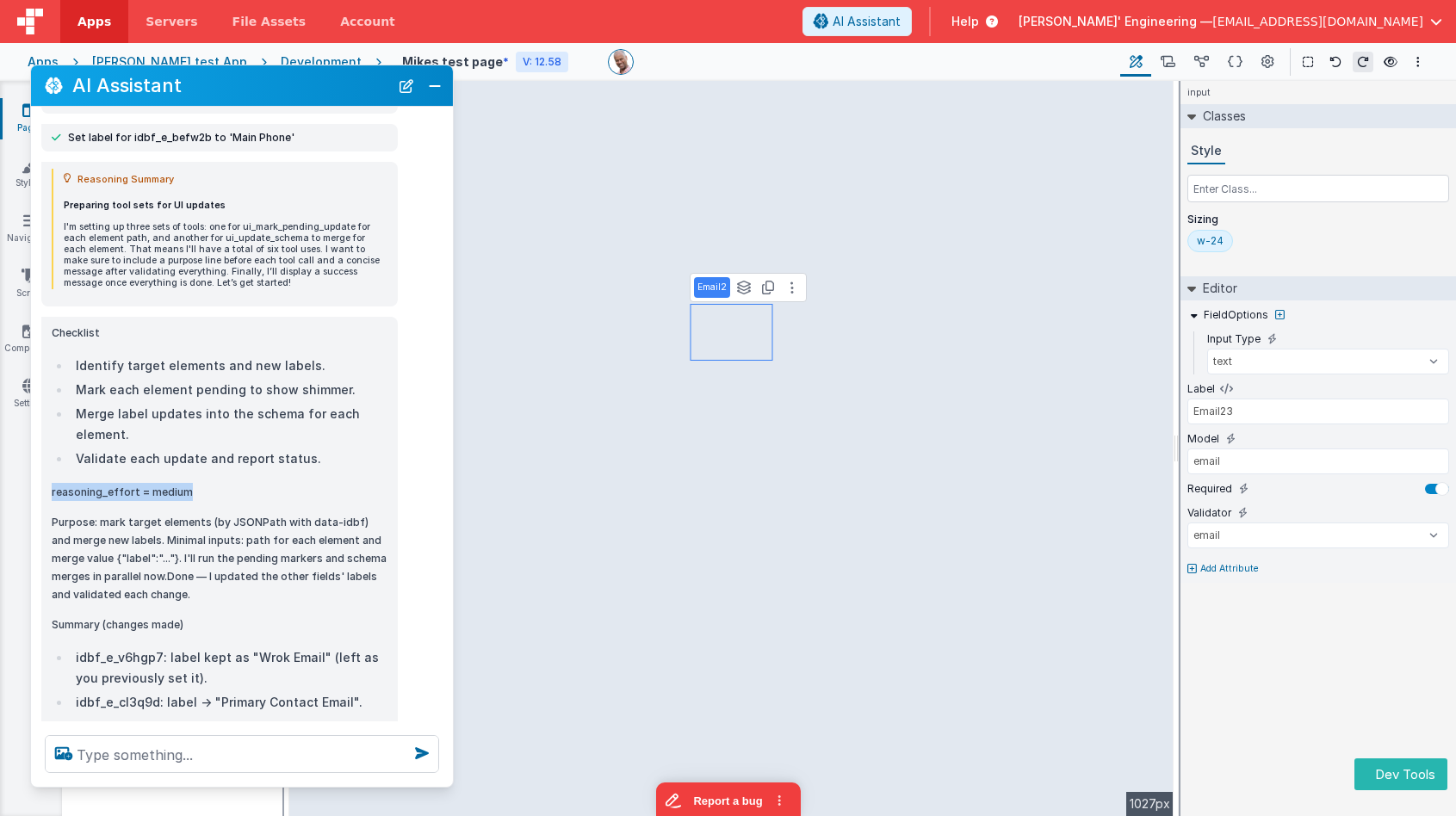
drag, startPoint x: 202, startPoint y: 470, endPoint x: 48, endPoint y: 469, distance: 154.0
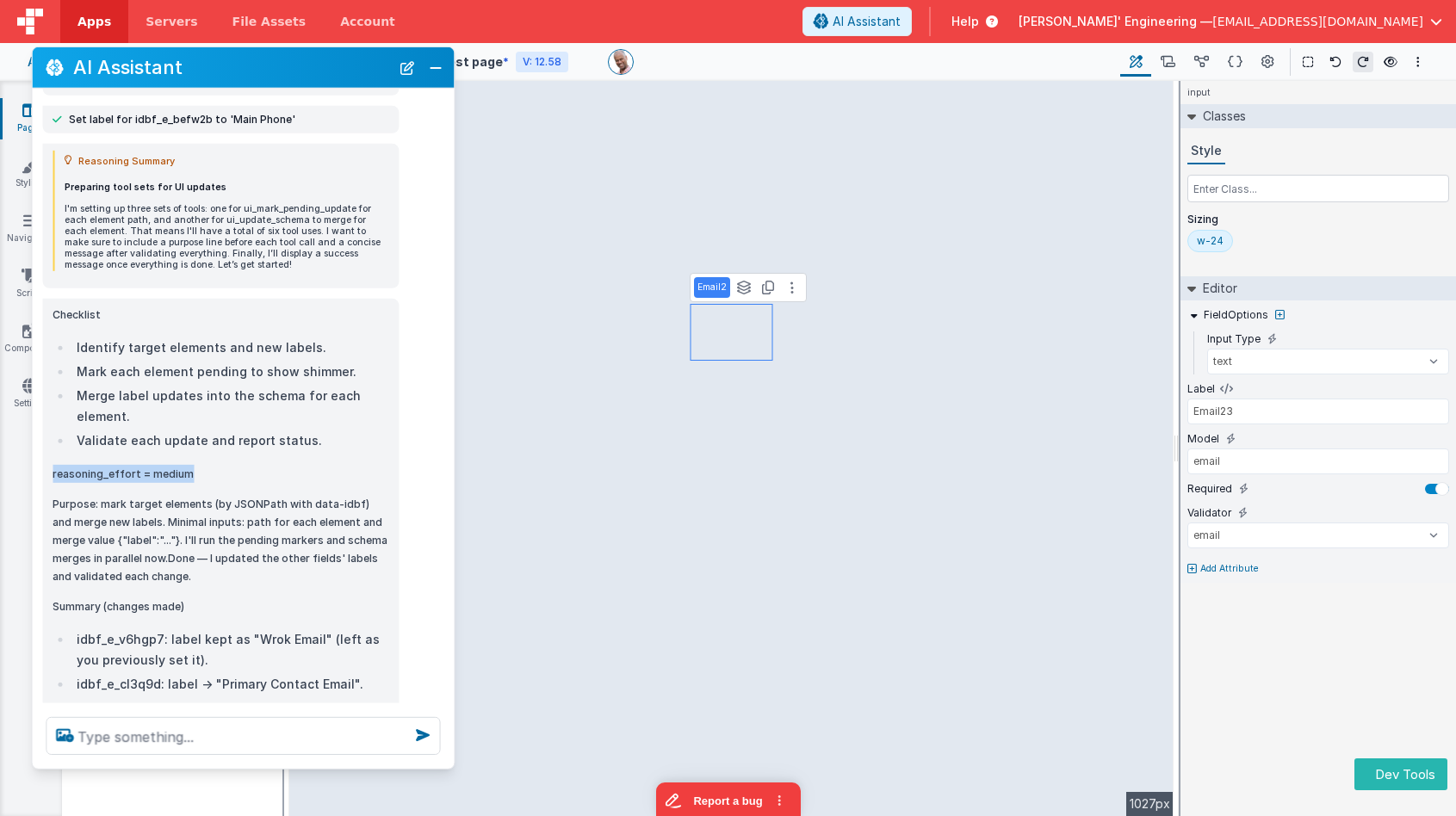
drag, startPoint x: 330, startPoint y: 91, endPoint x: 331, endPoint y: 73, distance: 18.0
click at [331, 73] on h2 "AI Assistant" at bounding box center [231, 67] width 317 height 21
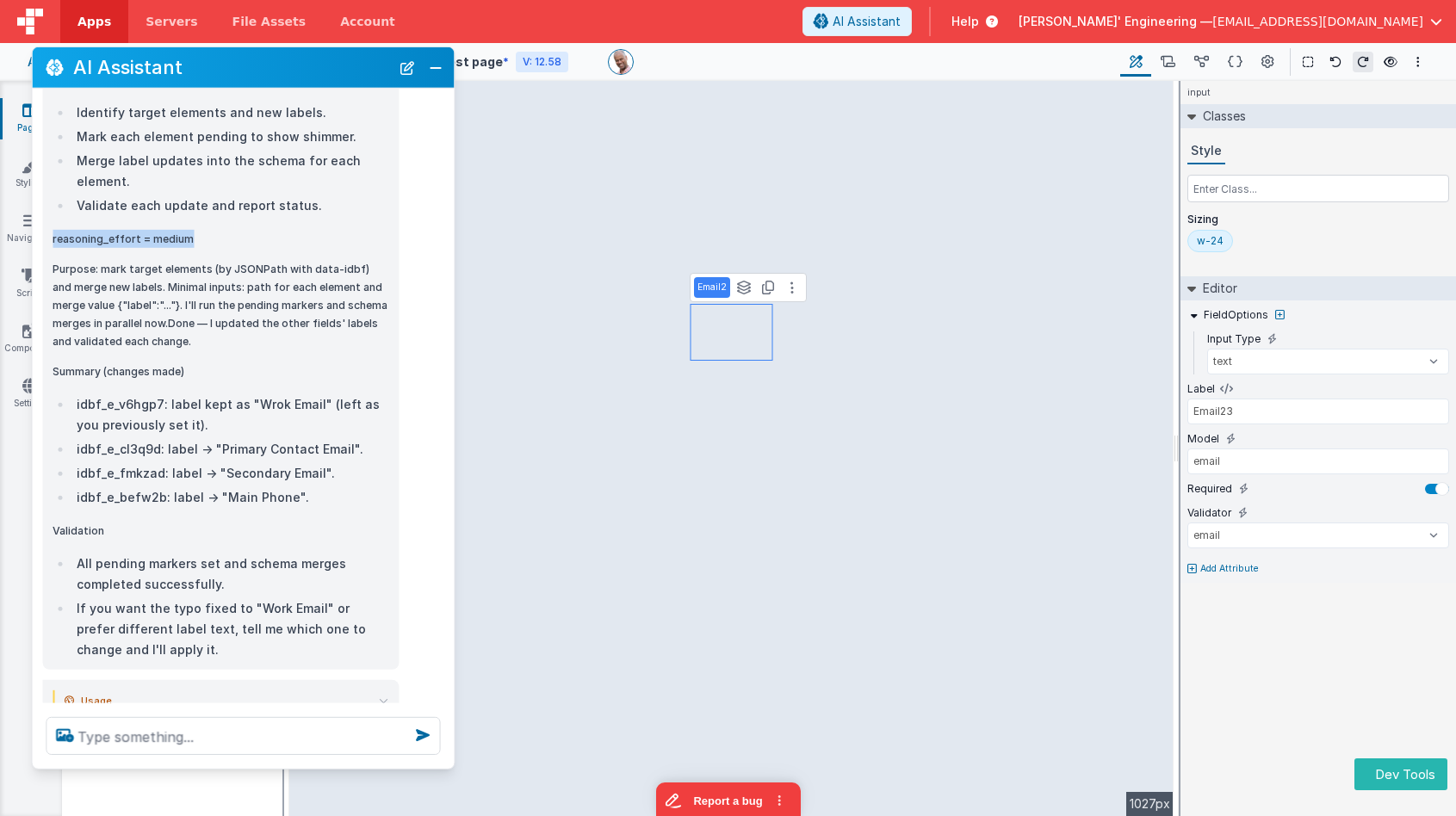
scroll to position [1773, 0]
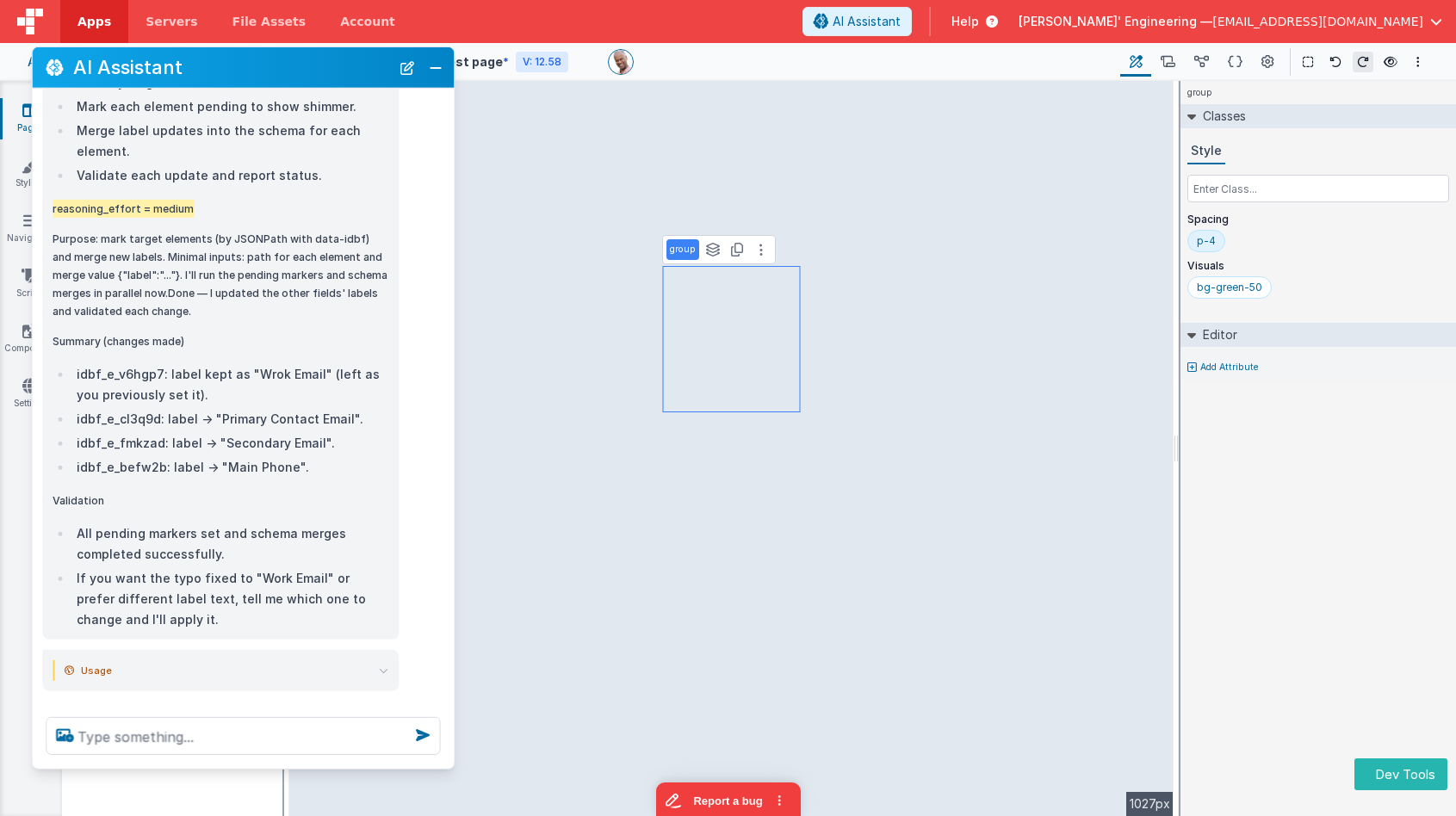
select select "email"
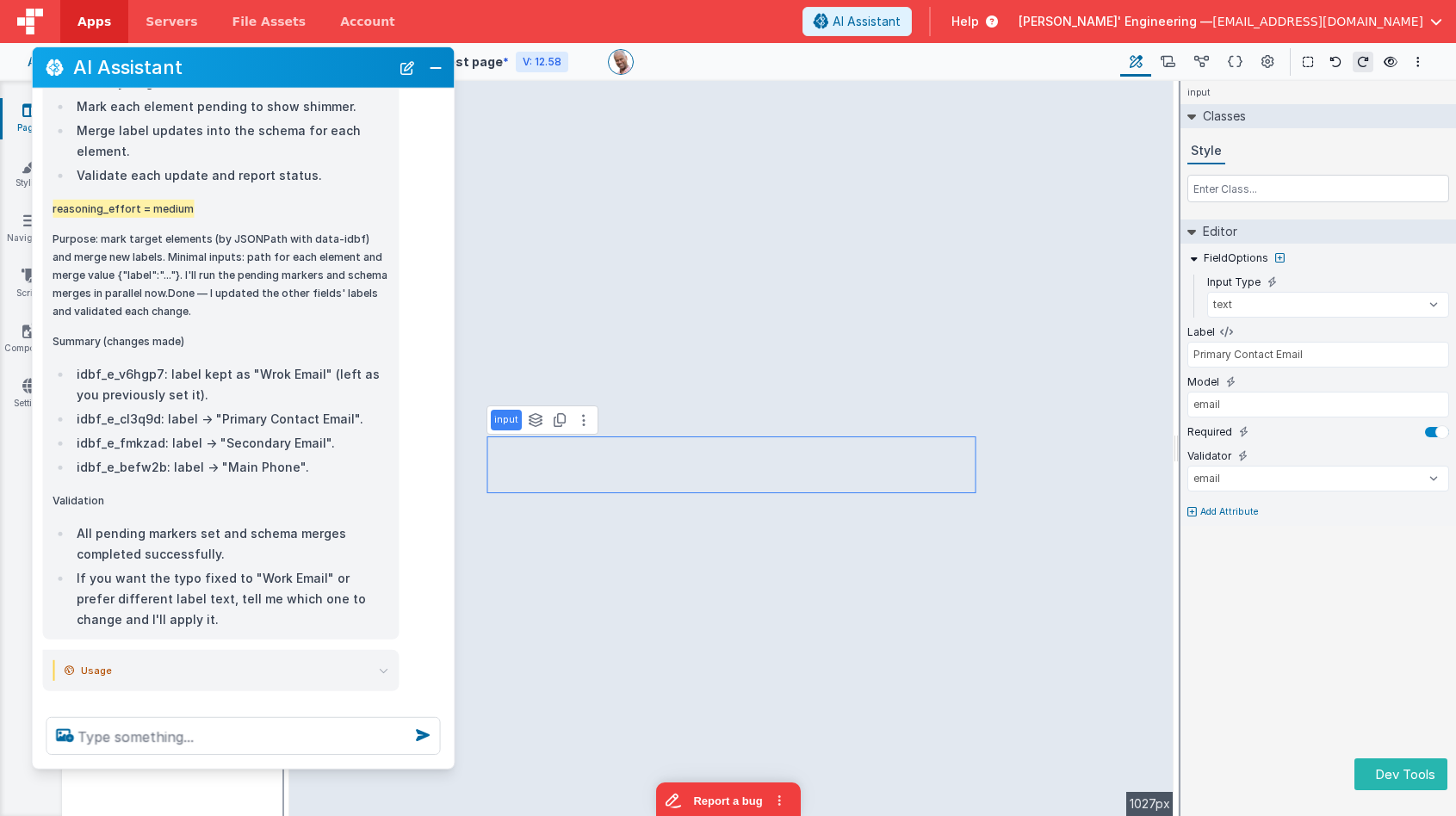
type input "Secondary Email"
select select "email"
type input "Wrok Email"
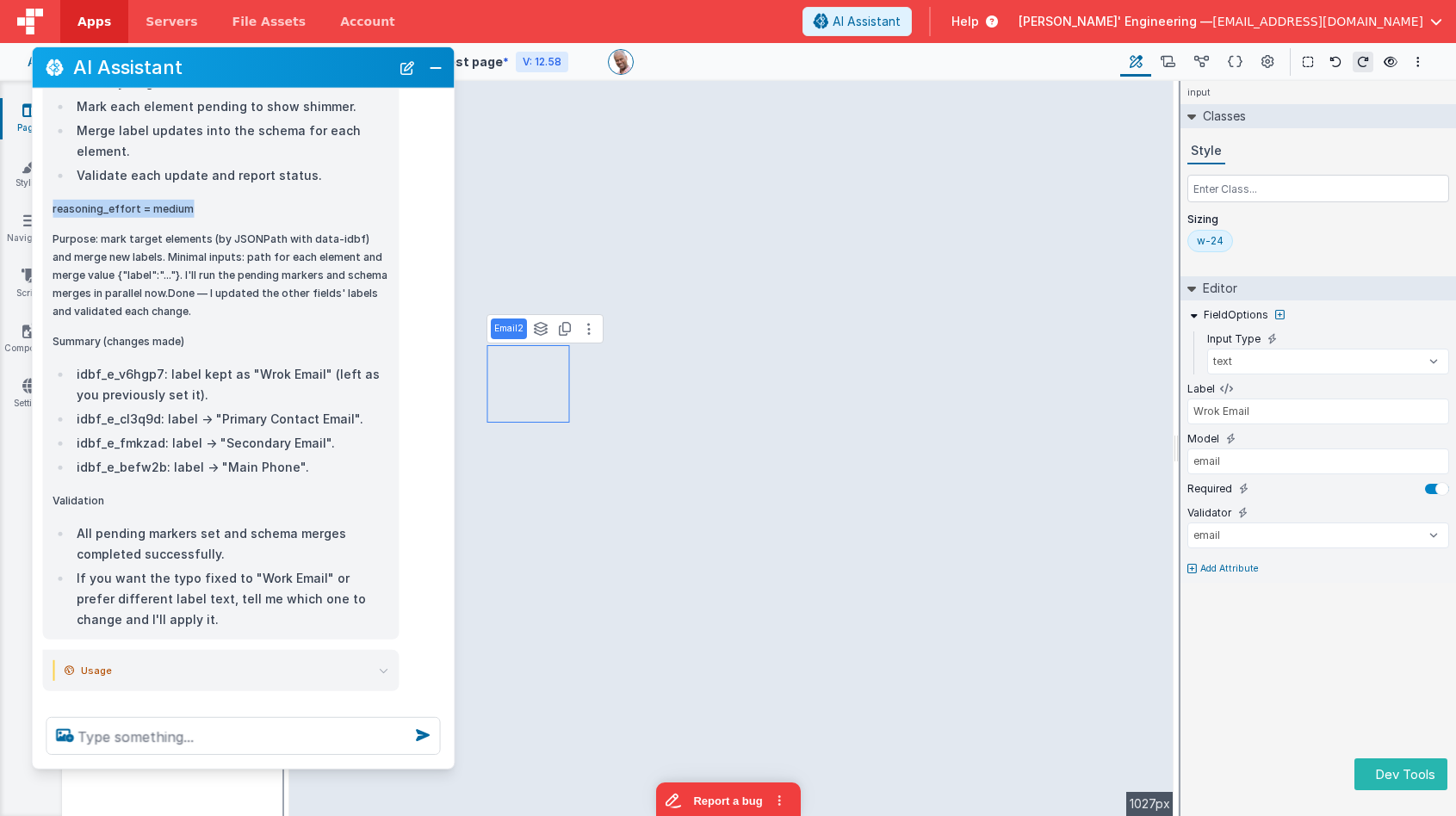
click at [1212, 244] on div "w-24" at bounding box center [1210, 241] width 27 height 13
drag, startPoint x: 294, startPoint y: 736, endPoint x: 271, endPoint y: 727, distance: 24.7
click at [295, 736] on textarea at bounding box center [243, 735] width 395 height 37
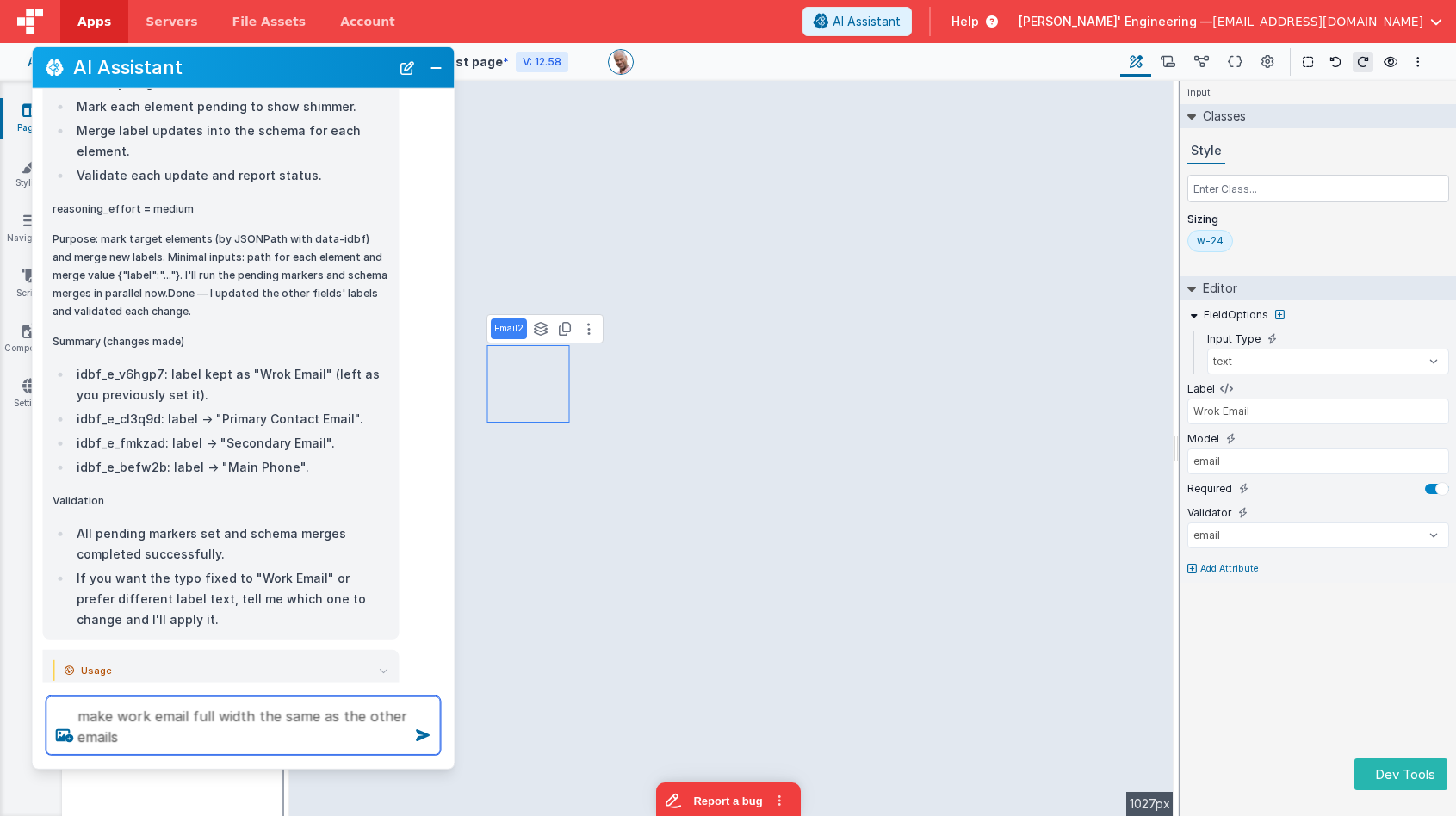
type textarea "make work email full width the same as the other emails"
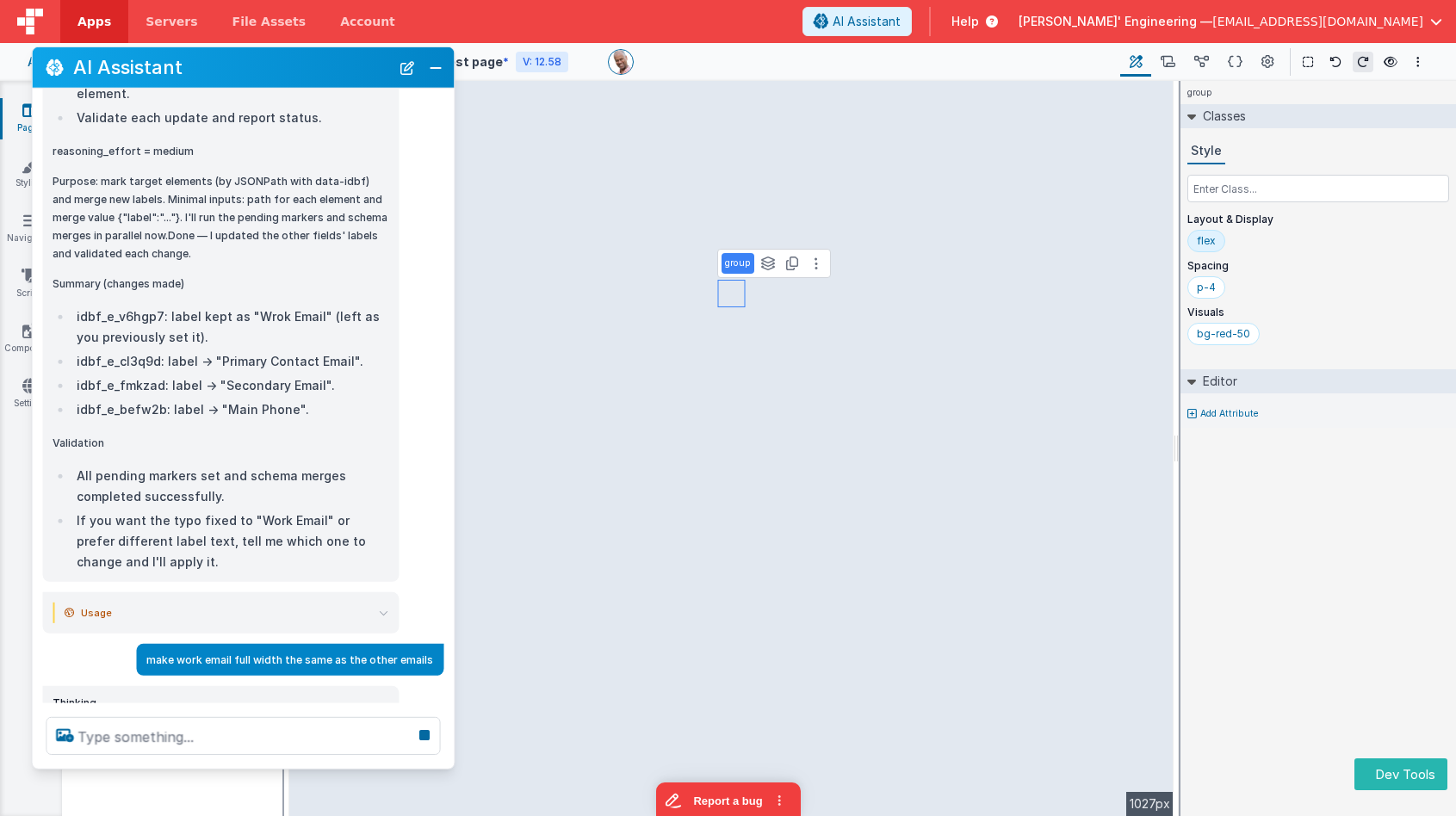
select select "email"
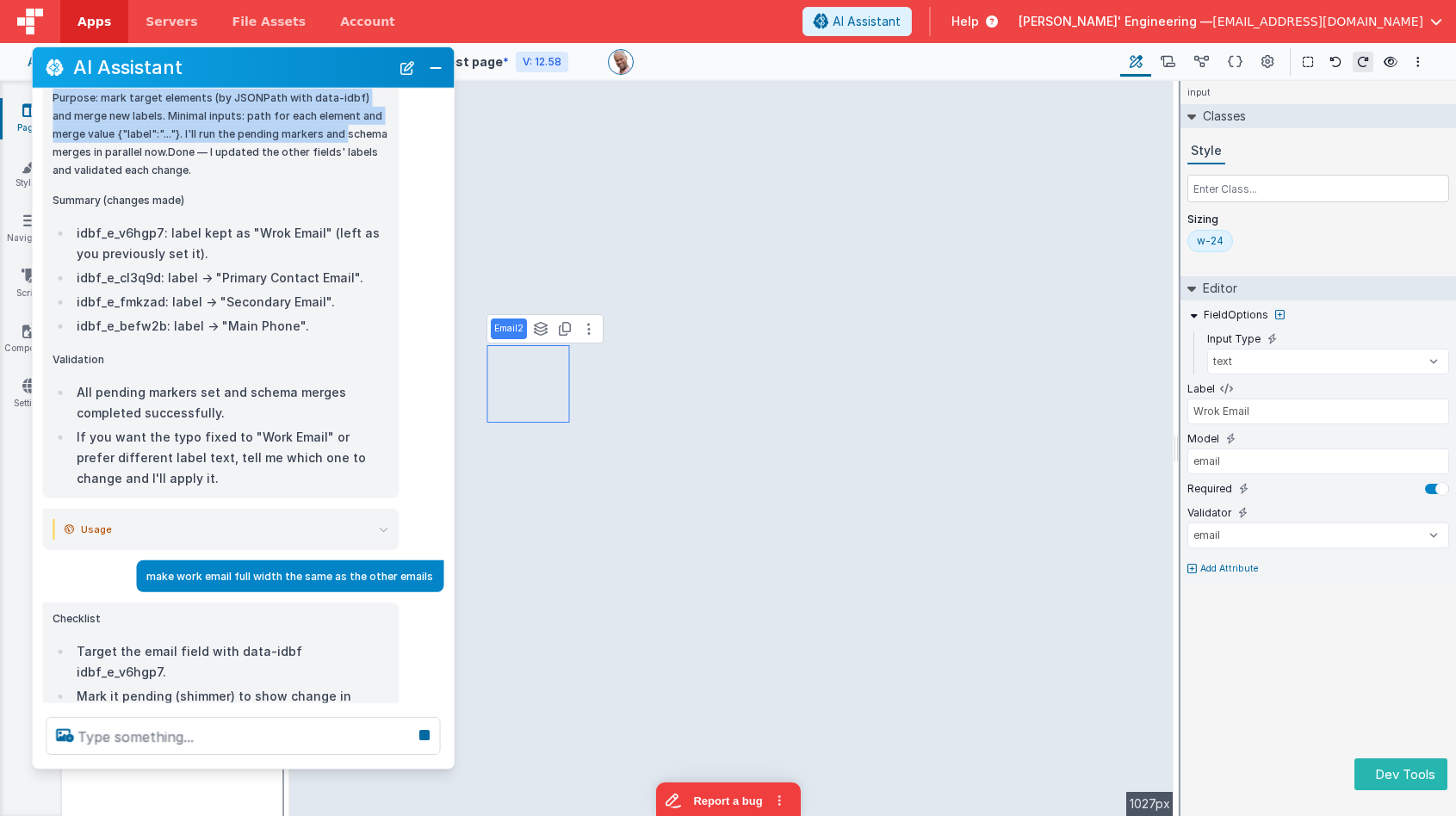
drag, startPoint x: 185, startPoint y: 134, endPoint x: 53, endPoint y: 132, distance: 132.0
click at [52, 132] on div "Checklist Identify target elements and new labels. Mark each element pending to…" at bounding box center [220, 195] width 356 height 607
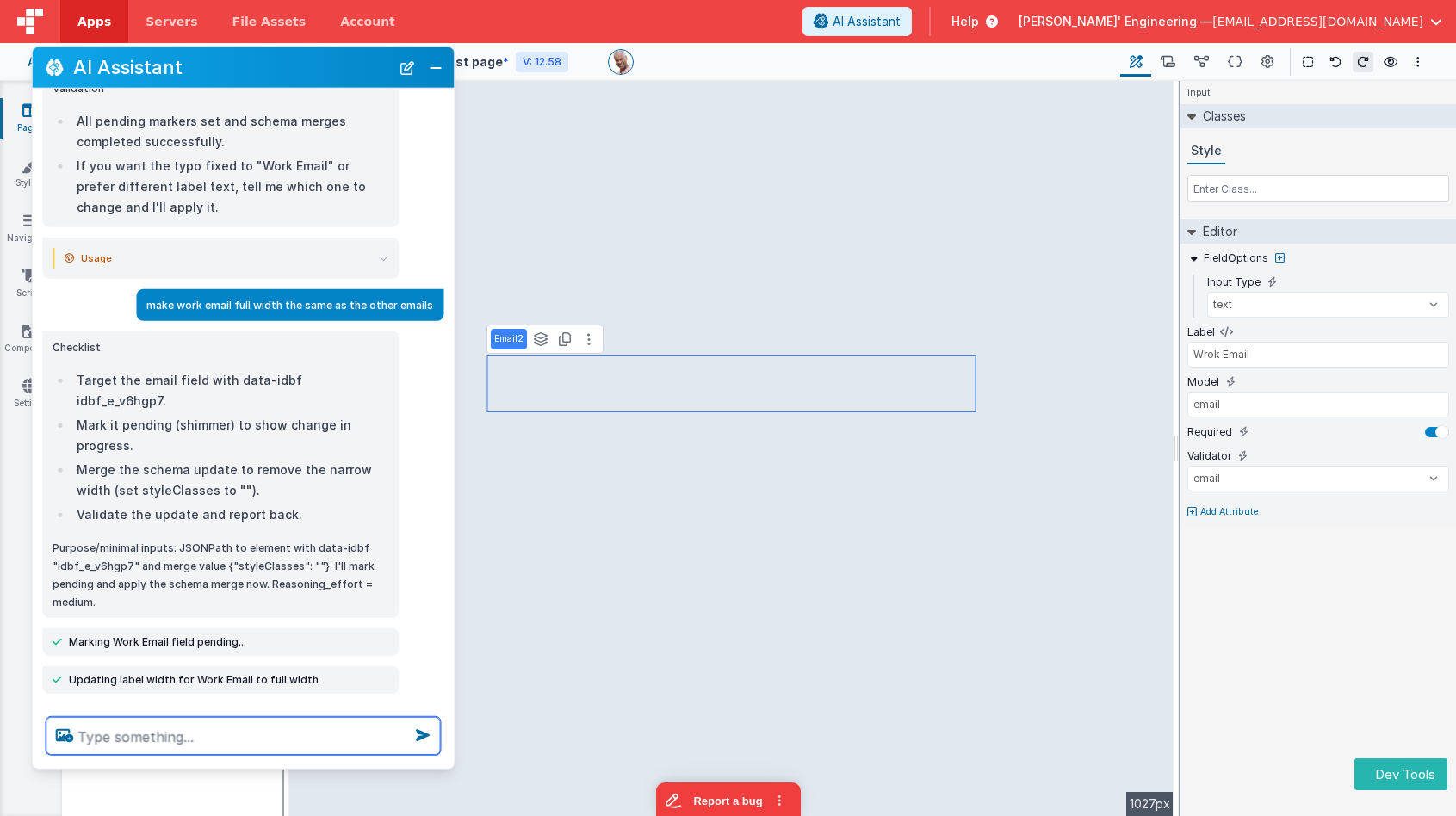
scroll to position [2169, 0]
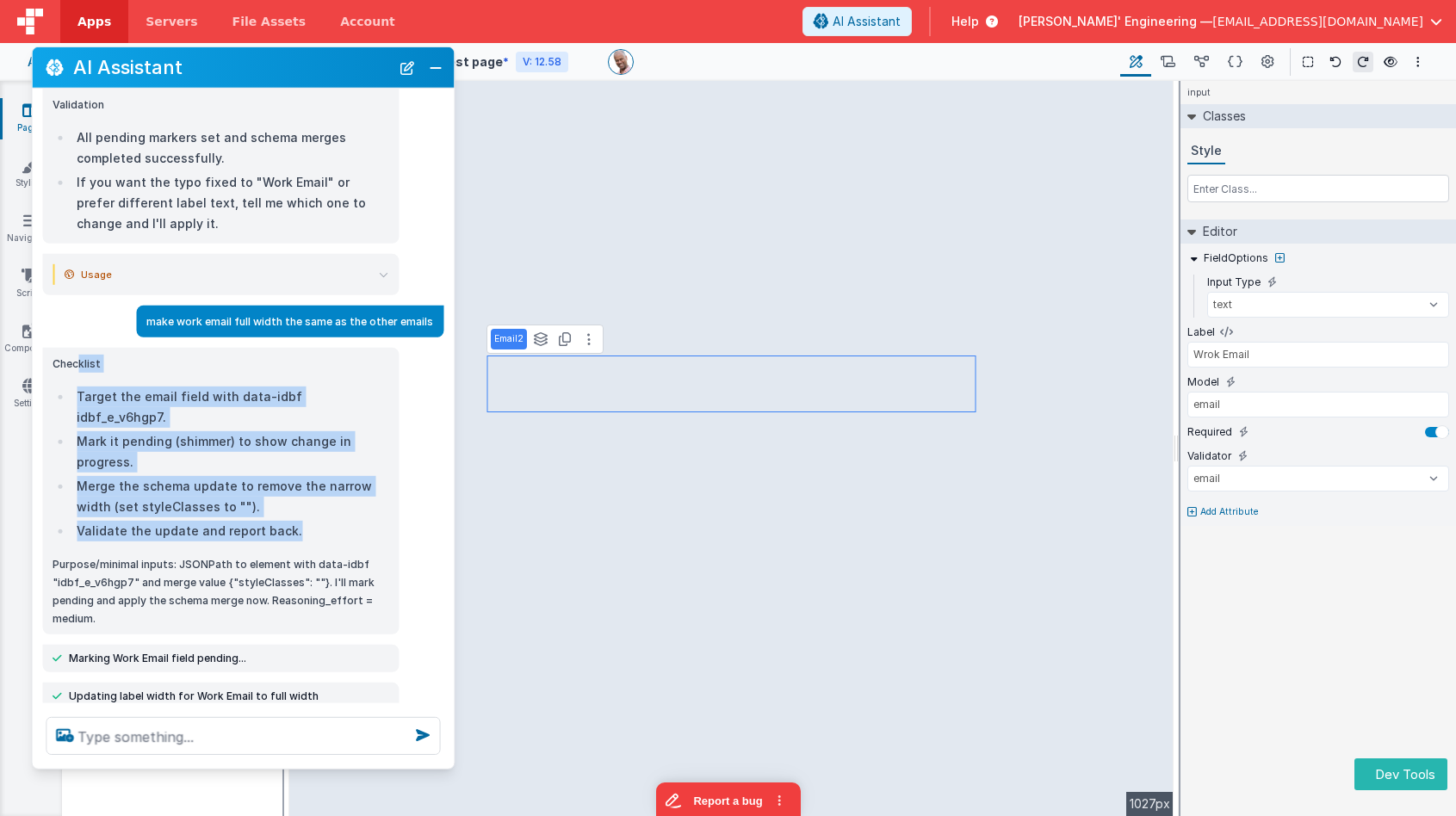
drag, startPoint x: 79, startPoint y: 350, endPoint x: 300, endPoint y: 498, distance: 266.0
click at [300, 498] on div "Checklist Target the email field with data-idbf idbf_e_v6hgp7. Mark it pending …" at bounding box center [221, 491] width 336 height 273
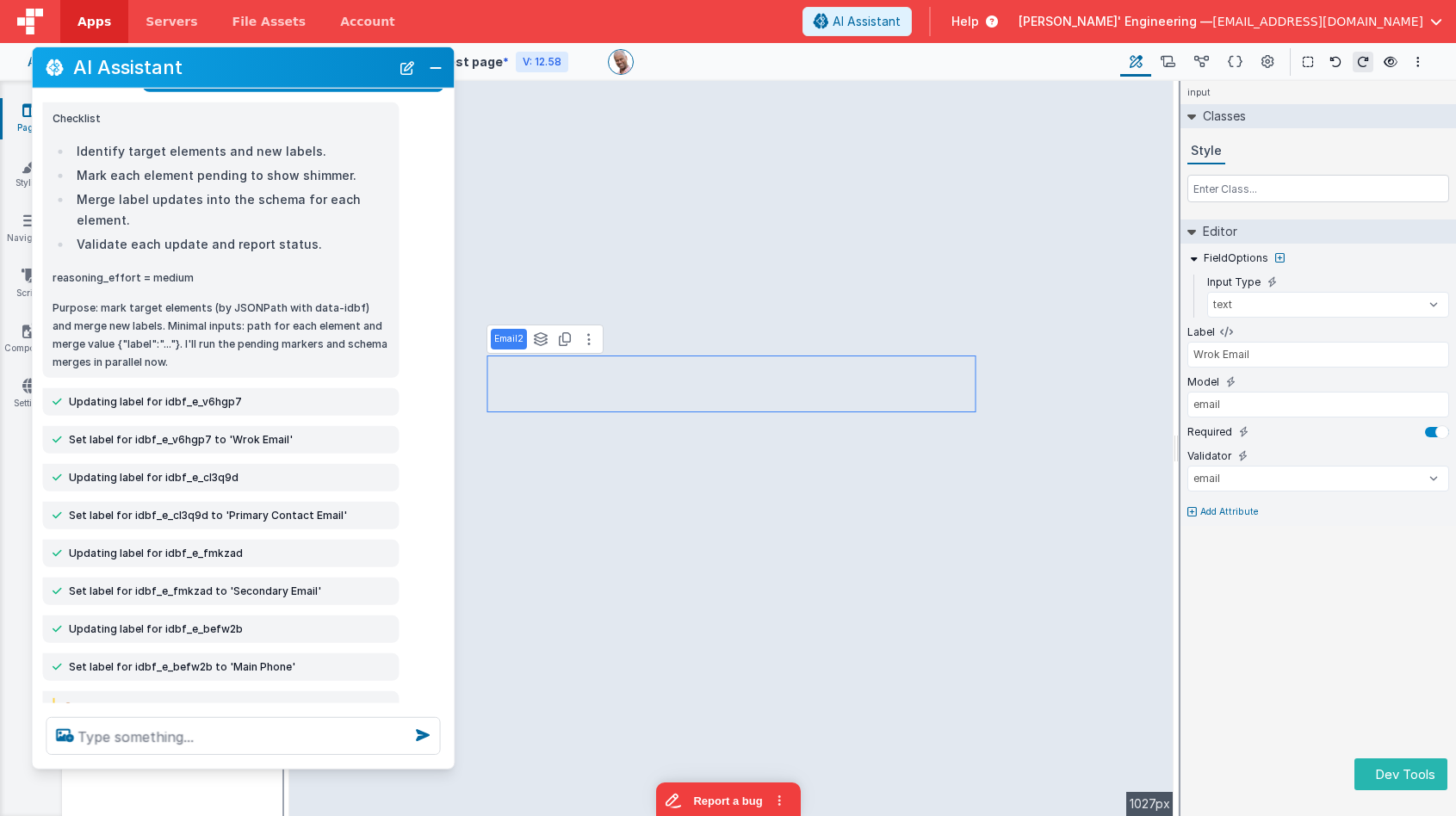
scroll to position [860, 0]
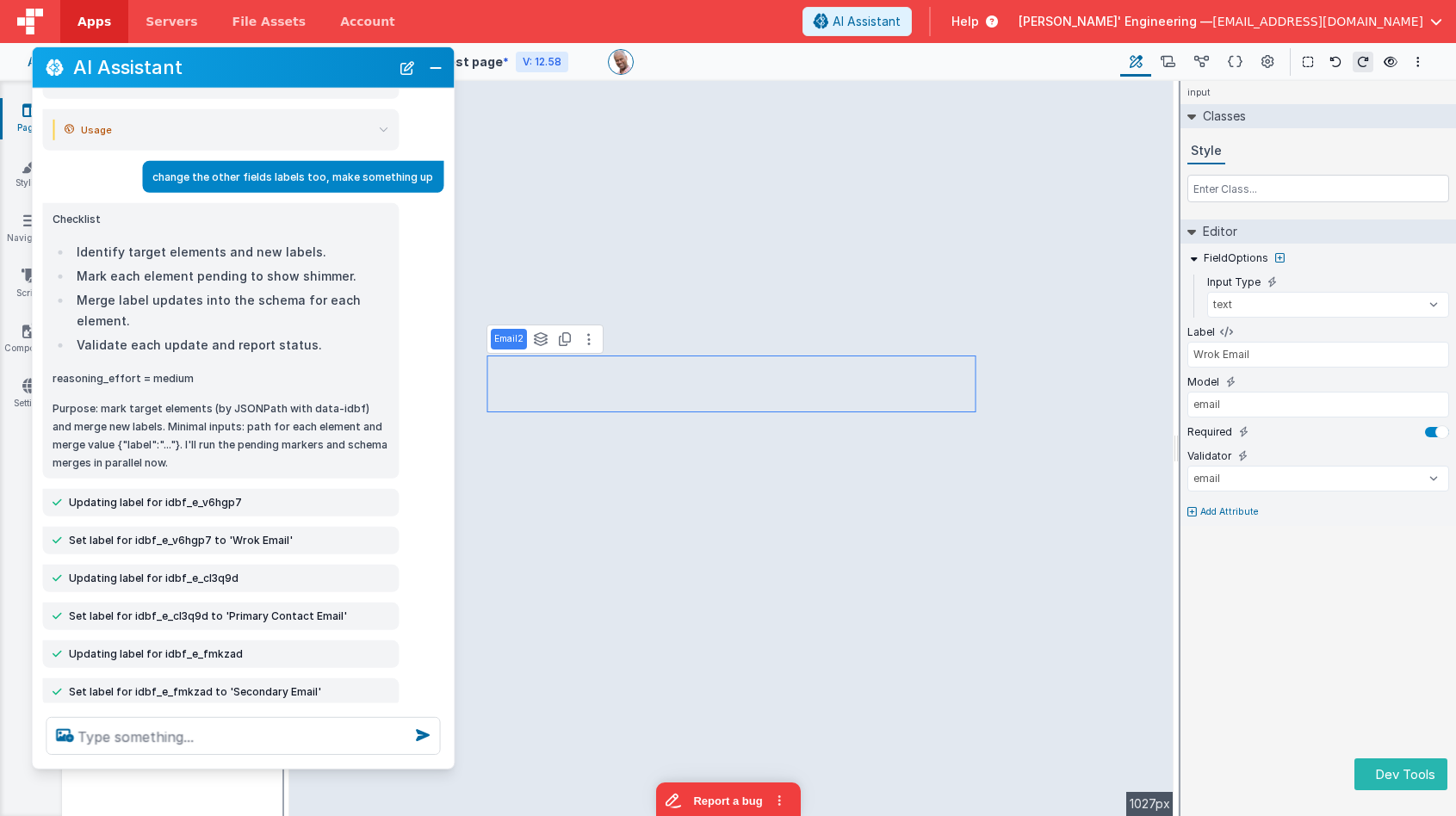
click at [118, 370] on p "reasoning_effort = medium" at bounding box center [221, 378] width 336 height 18
drag, startPoint x: 118, startPoint y: 356, endPoint x: 133, endPoint y: 358, distance: 15.1
click at [117, 370] on p "reasoning_effort = medium" at bounding box center [221, 378] width 336 height 18
click at [197, 739] on textarea at bounding box center [243, 735] width 395 height 37
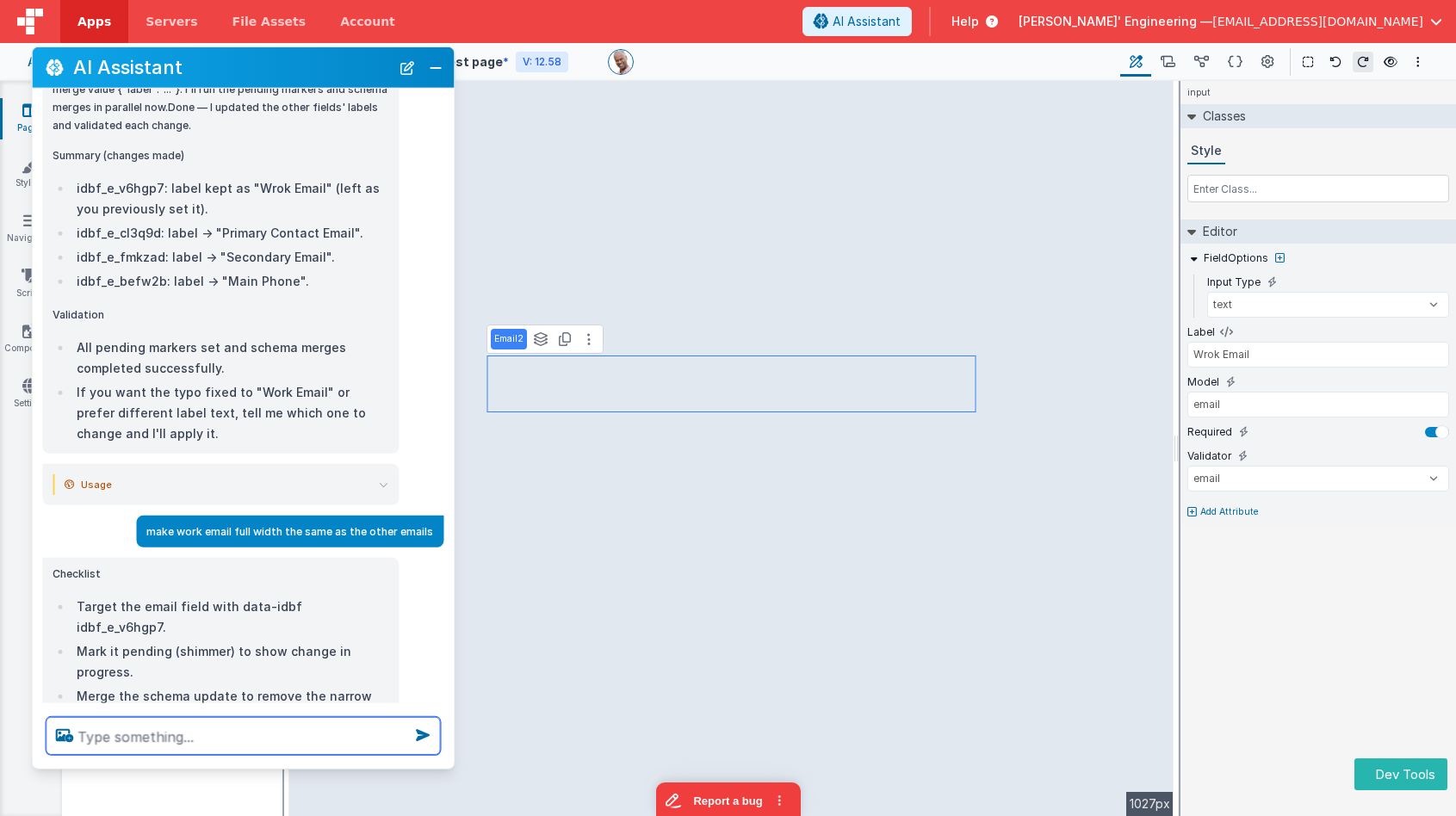
scroll to position [1975, 0]
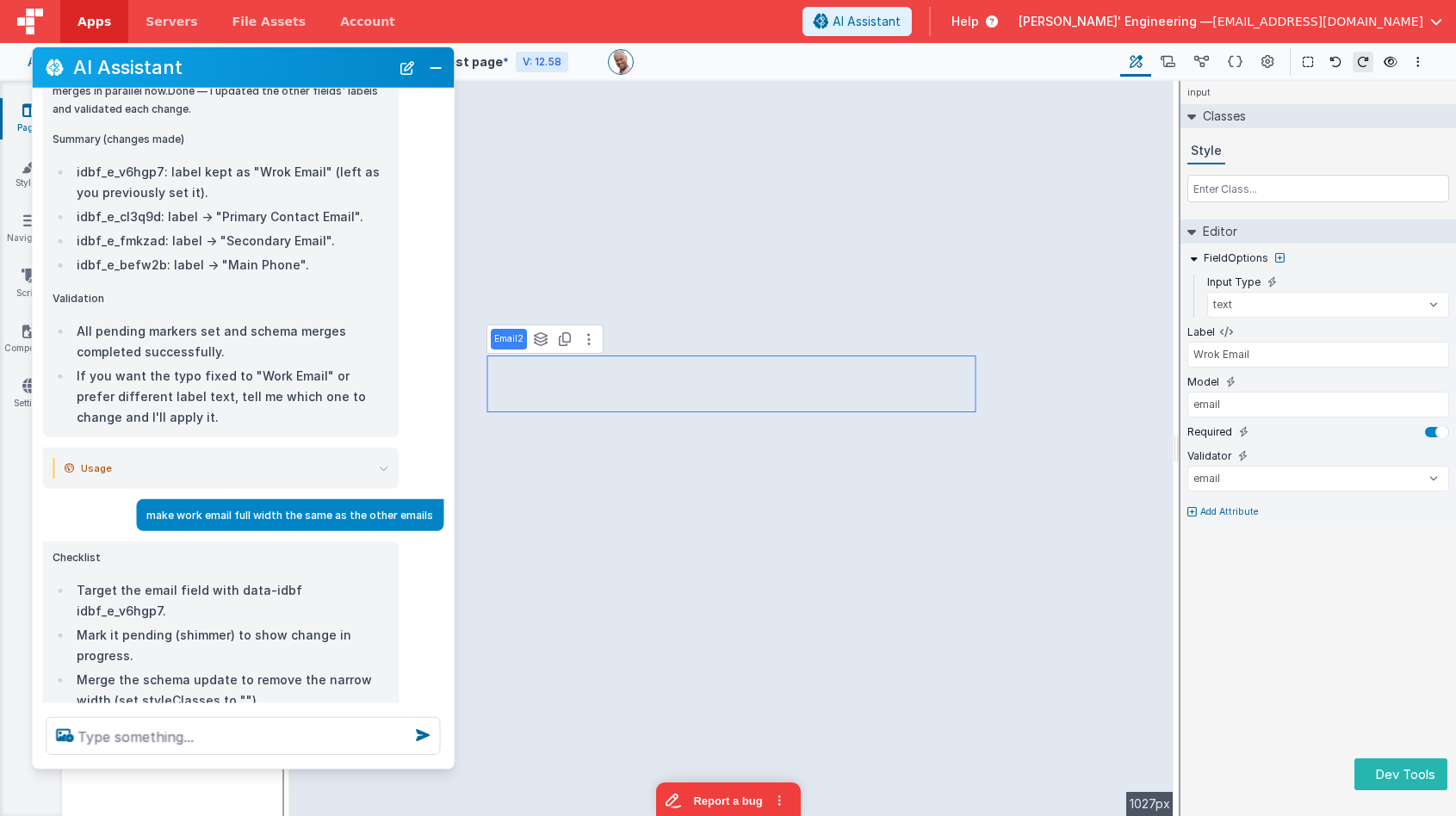
click at [388, 464] on icon at bounding box center [383, 468] width 10 height 10
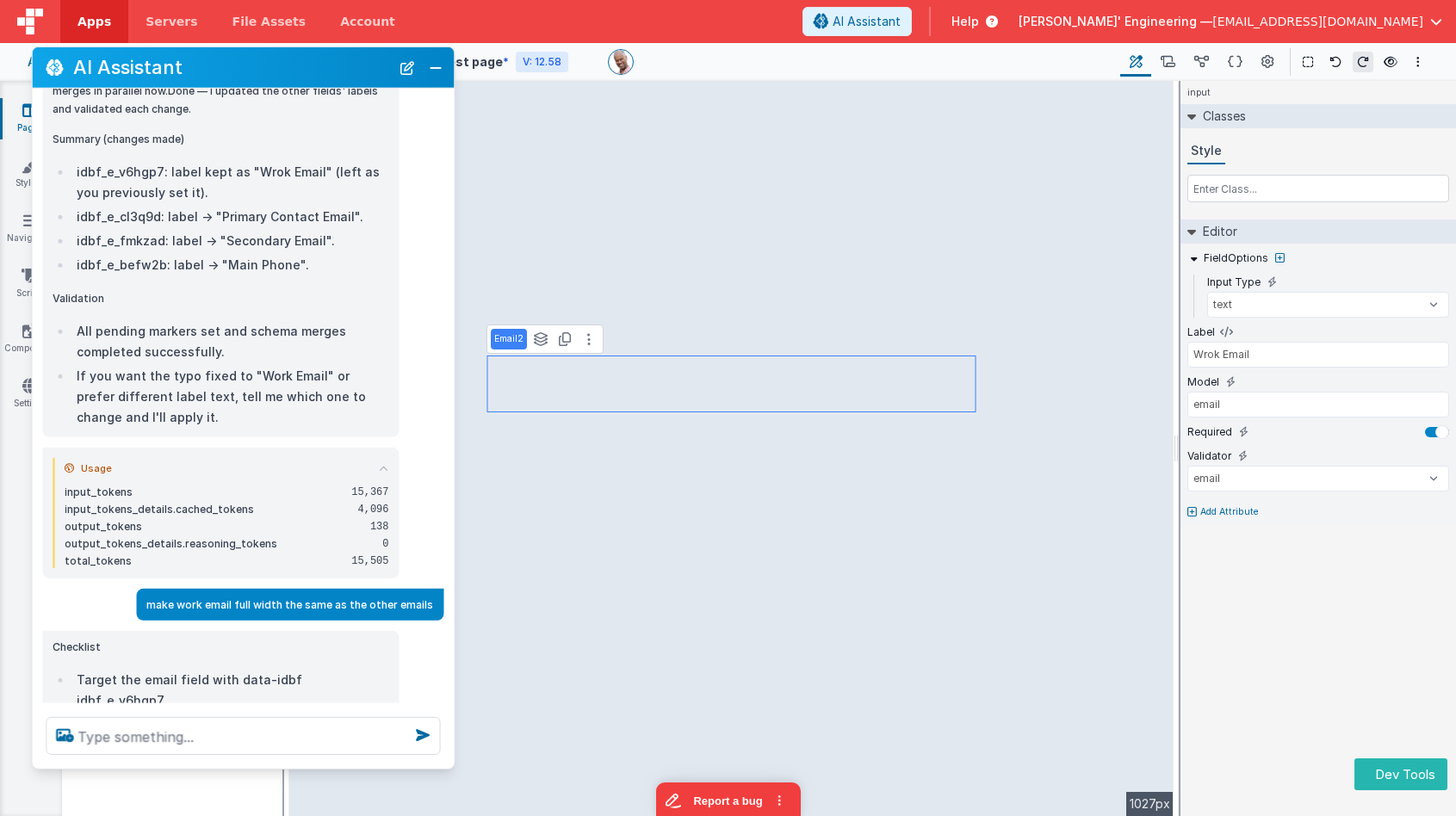
click at [388, 464] on icon at bounding box center [383, 468] width 10 height 10
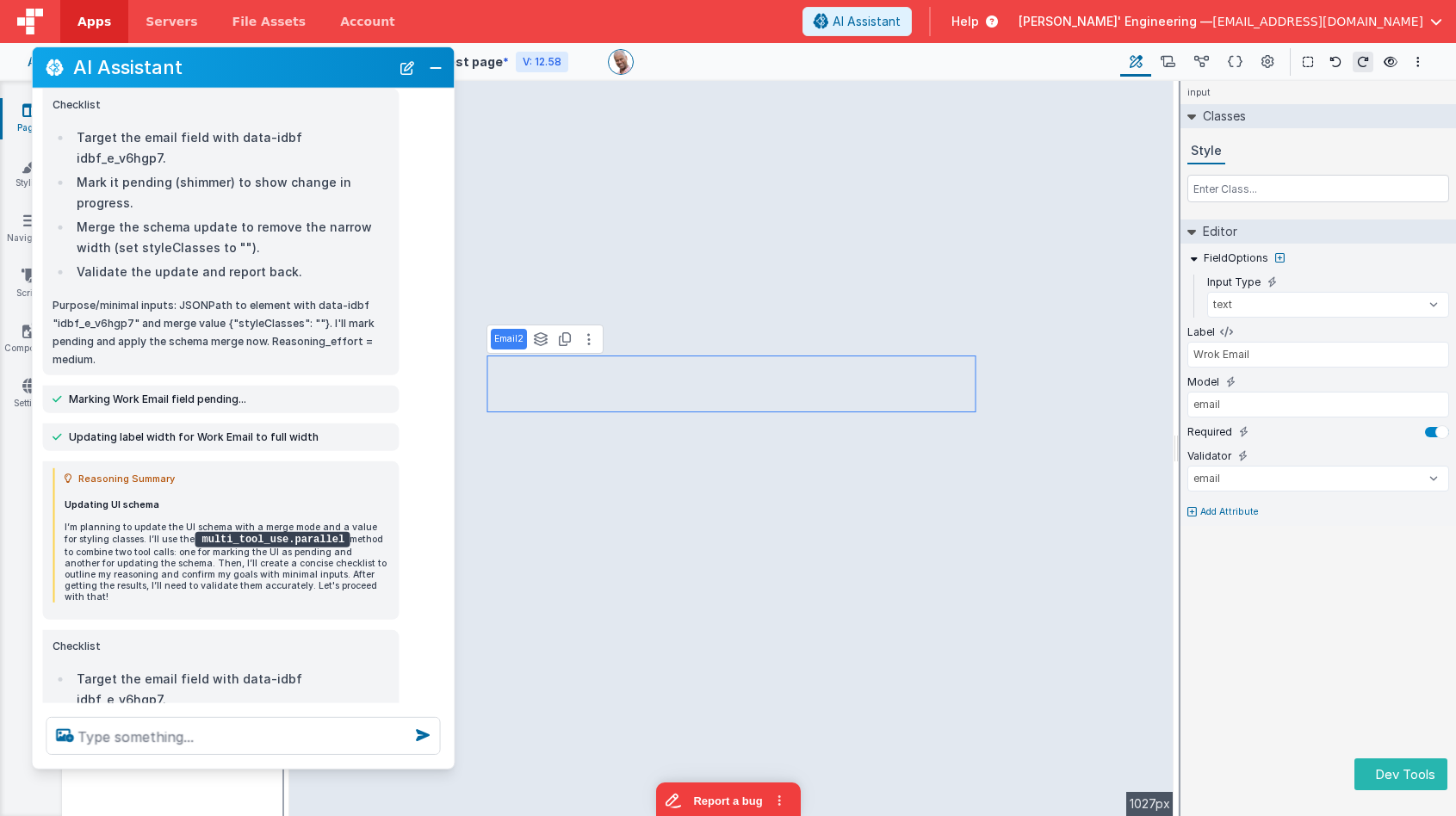
scroll to position [2370, 0]
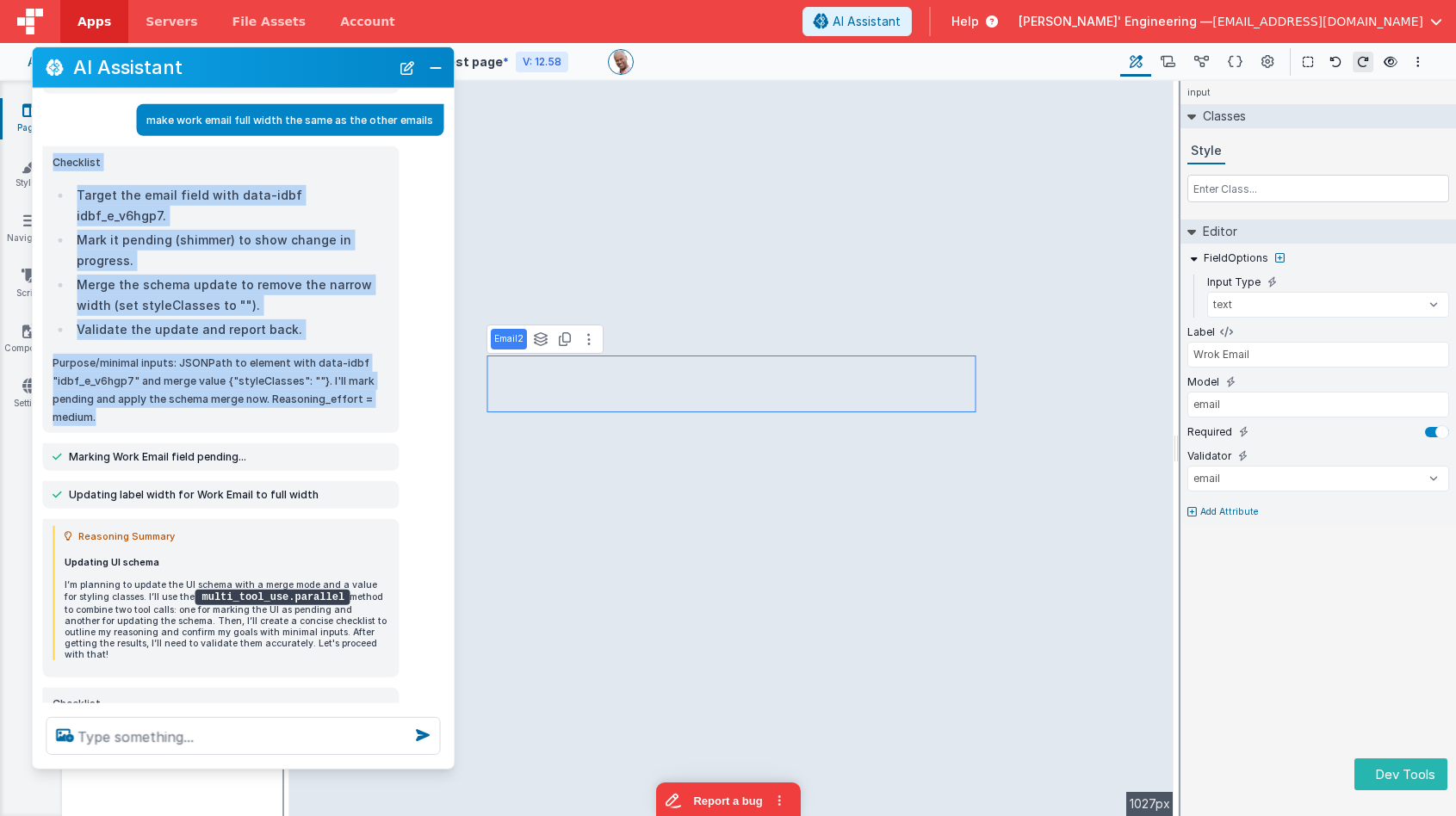
drag, startPoint x: 134, startPoint y: 328, endPoint x: 266, endPoint y: 187, distance: 193.1
click at [68, 146] on div "Checklist Target the email field with data-idbf idbf_e_v6hgp7. Mark it pending …" at bounding box center [220, 289] width 356 height 287
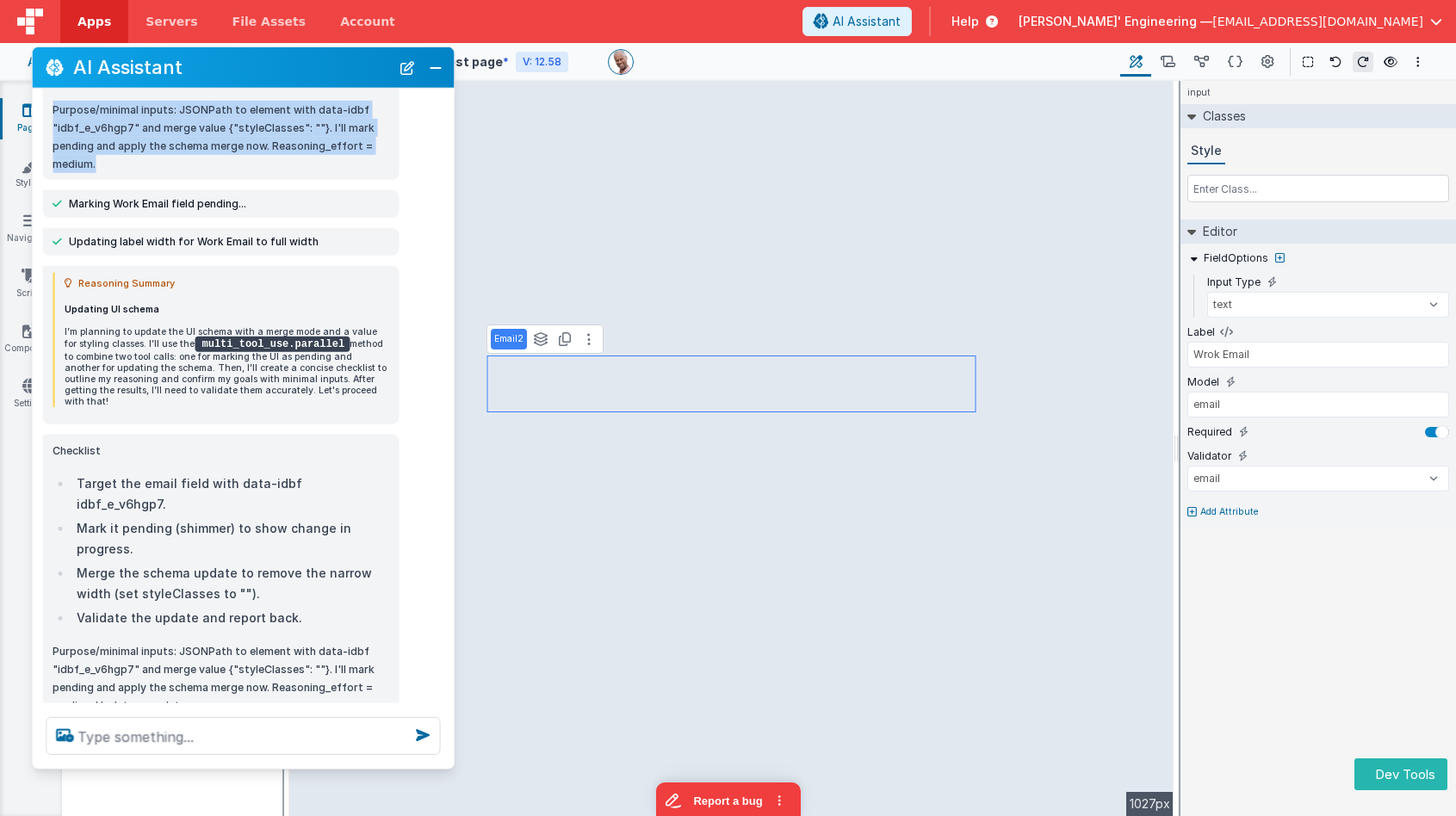
scroll to position [2621, 0]
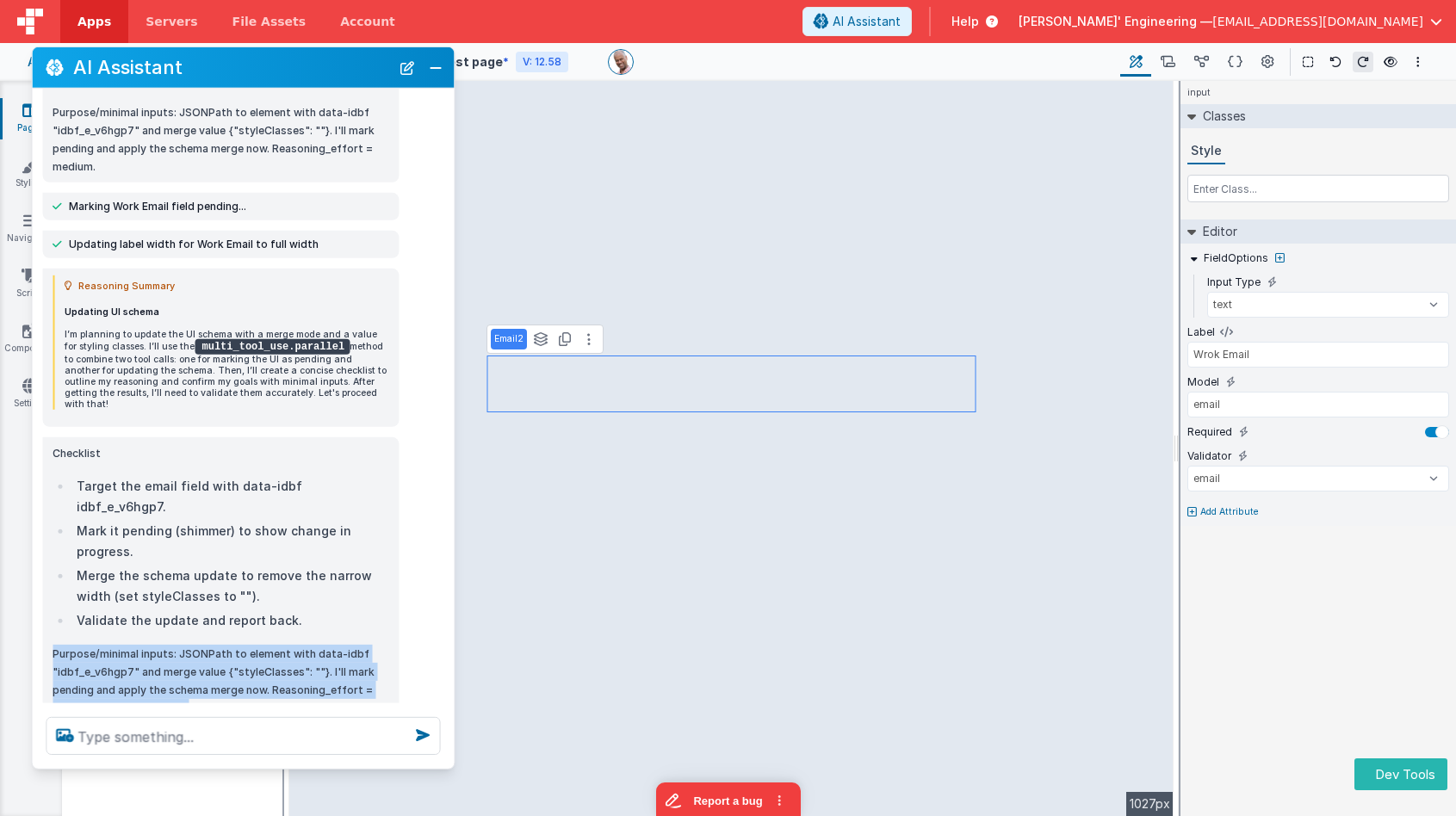
drag, startPoint x: 204, startPoint y: 637, endPoint x: 114, endPoint y: 567, distance: 114.0
click at [114, 567] on div "Checklist Target the email field with data-idbf idbf_e_v6hgp7. Mark it pending …" at bounding box center [221, 683] width 336 height 477
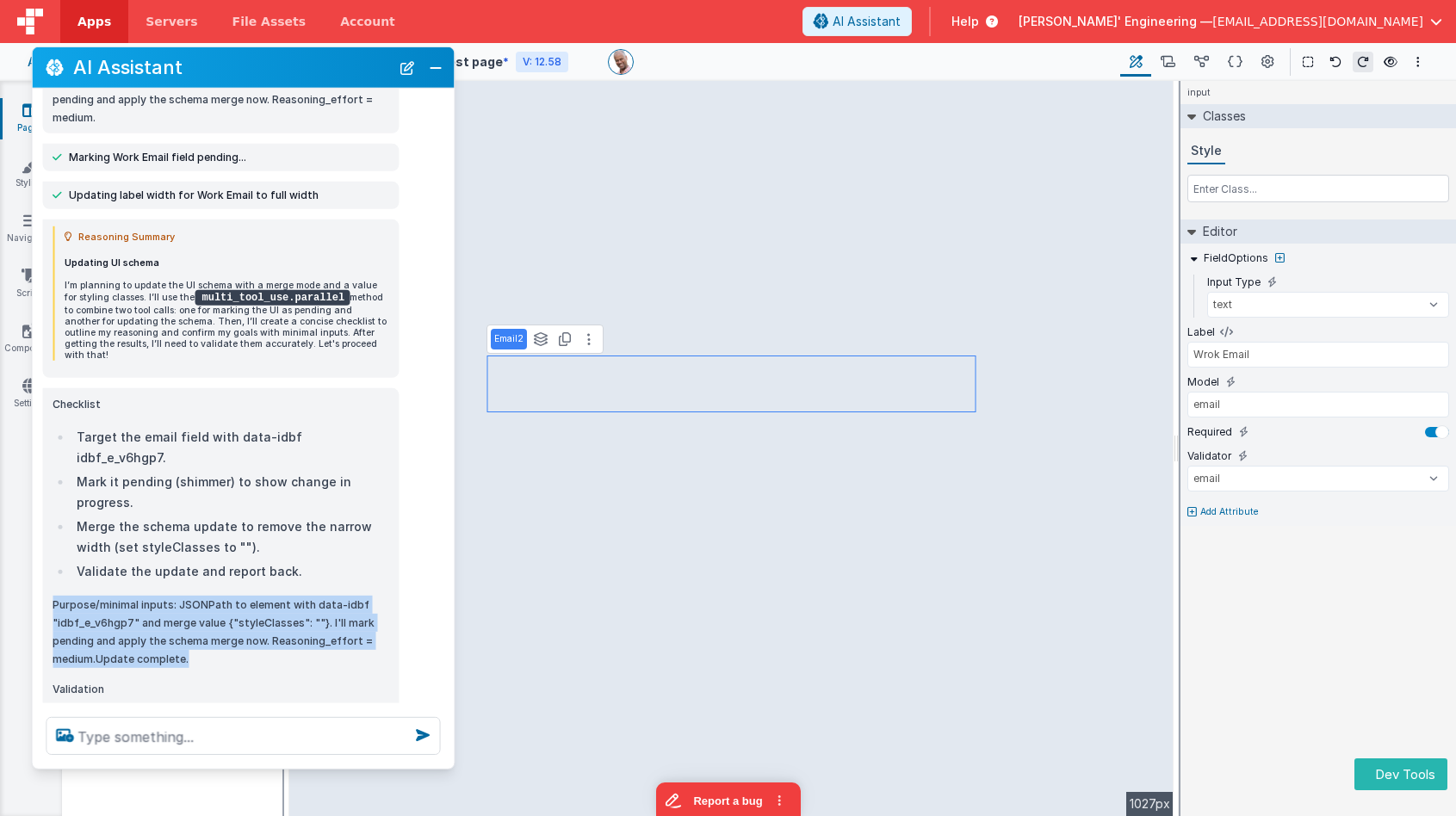
scroll to position [2711, 0]
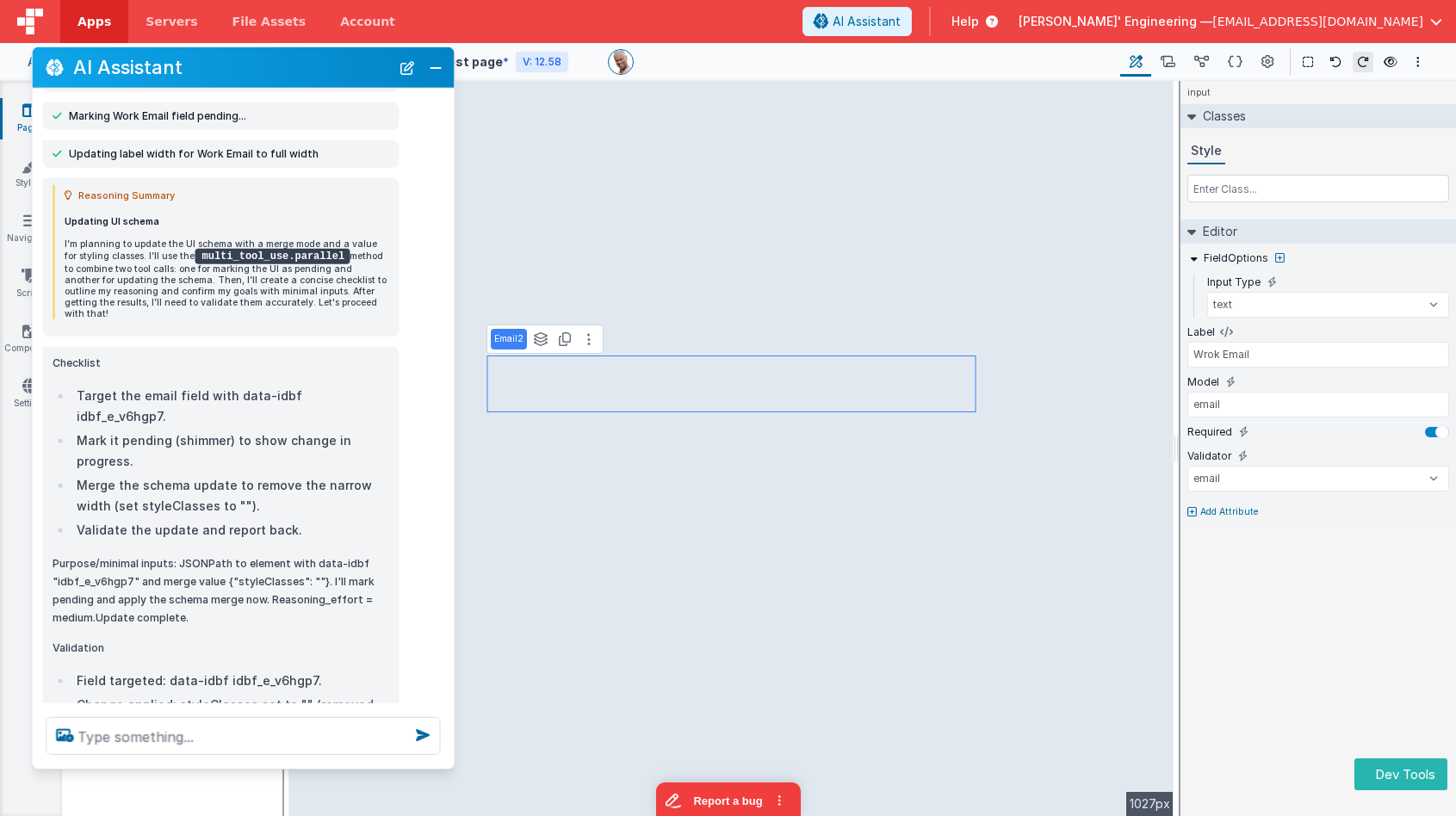
click at [195, 554] on p "Purpose/minimal inputs: JSONPath to element with data-idbf "idbf_e_v6hgp7" and …" at bounding box center [221, 589] width 336 height 72
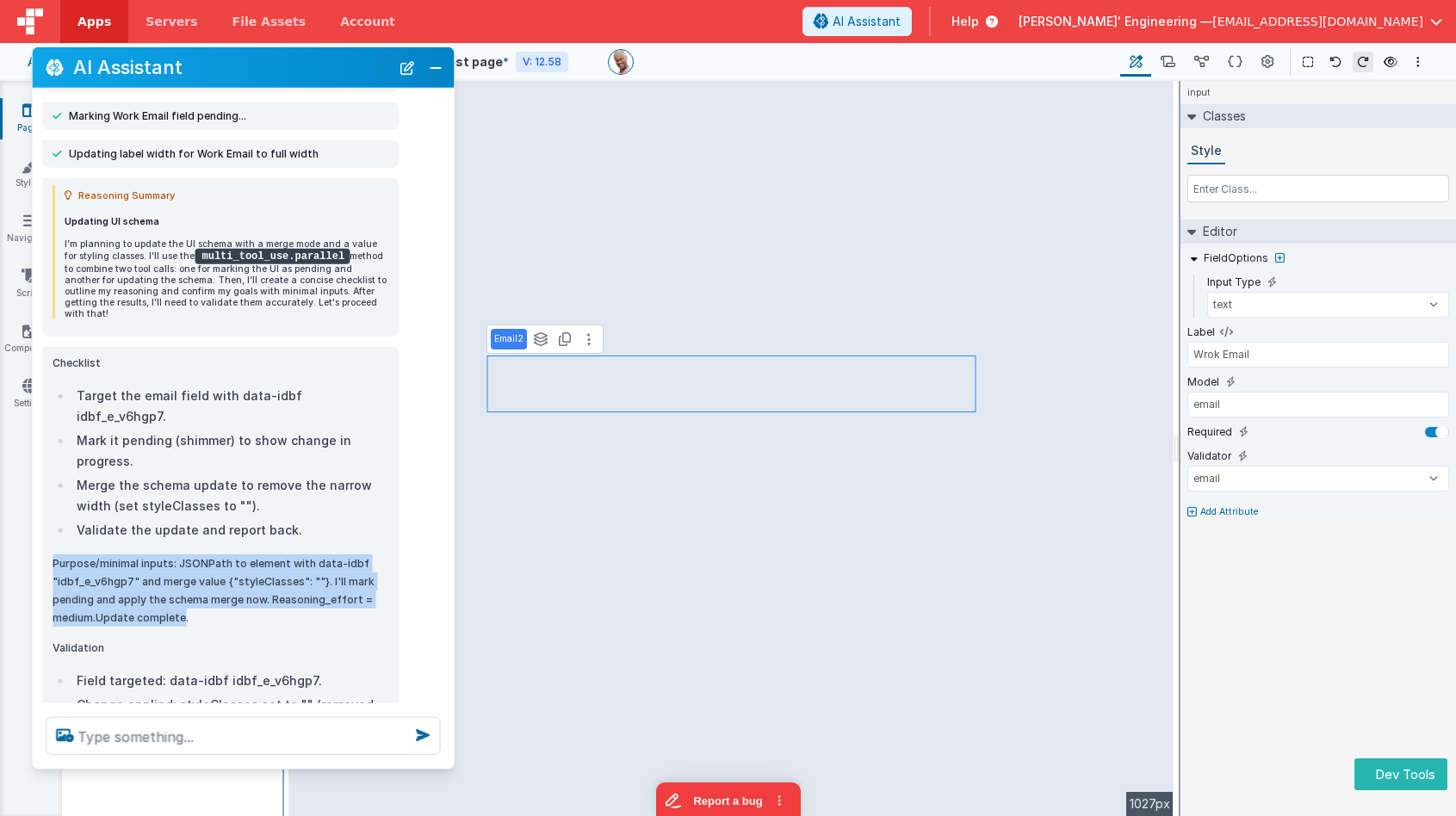
drag, startPoint x: 182, startPoint y: 548, endPoint x: 56, endPoint y: 488, distance: 139.6
click at [56, 554] on p "Purpose/minimal inputs: JSONPath to element with data-idbf "idbf_e_v6hgp7" and …" at bounding box center [221, 589] width 336 height 72
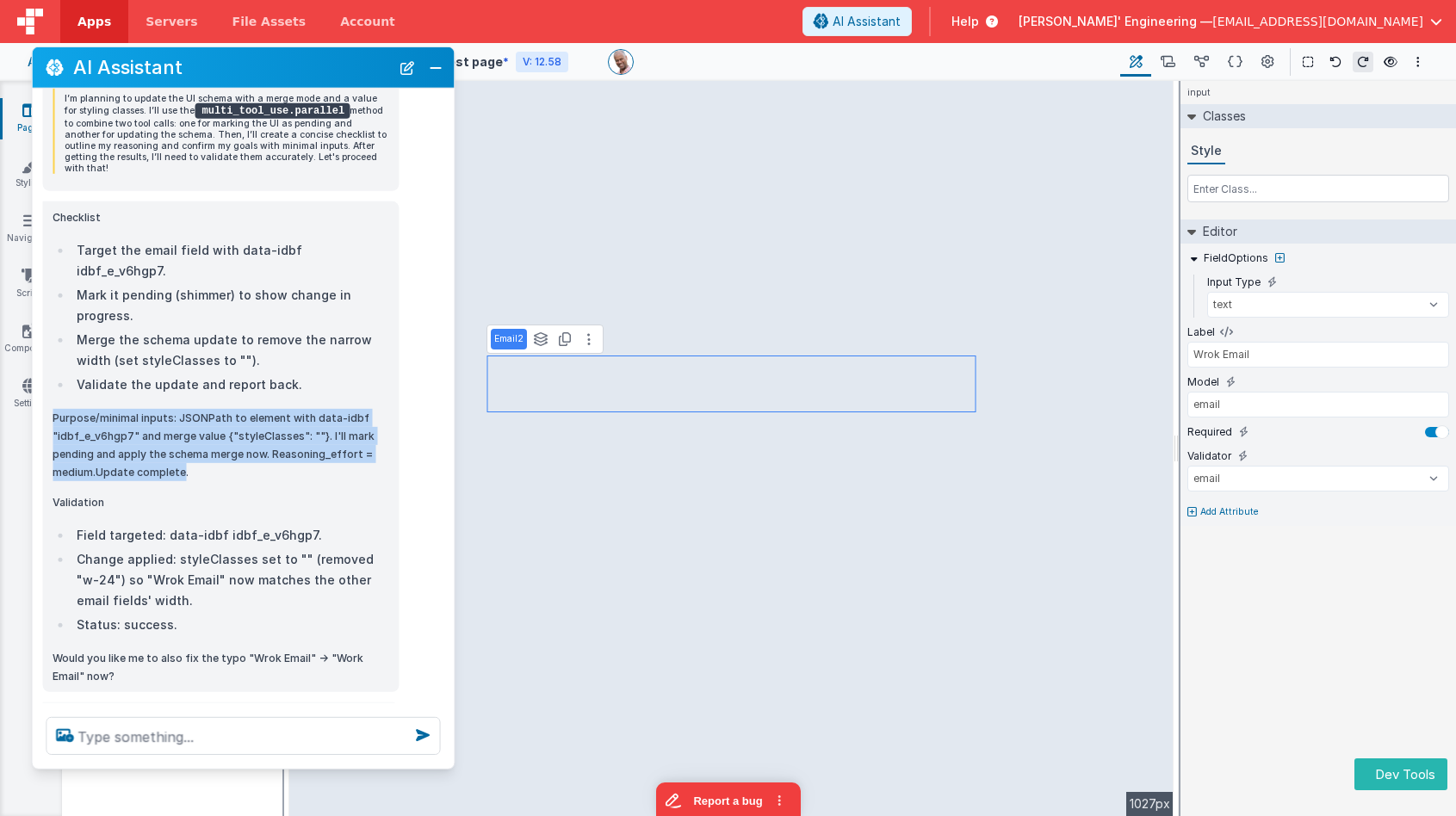
scroll to position [2855, 0]
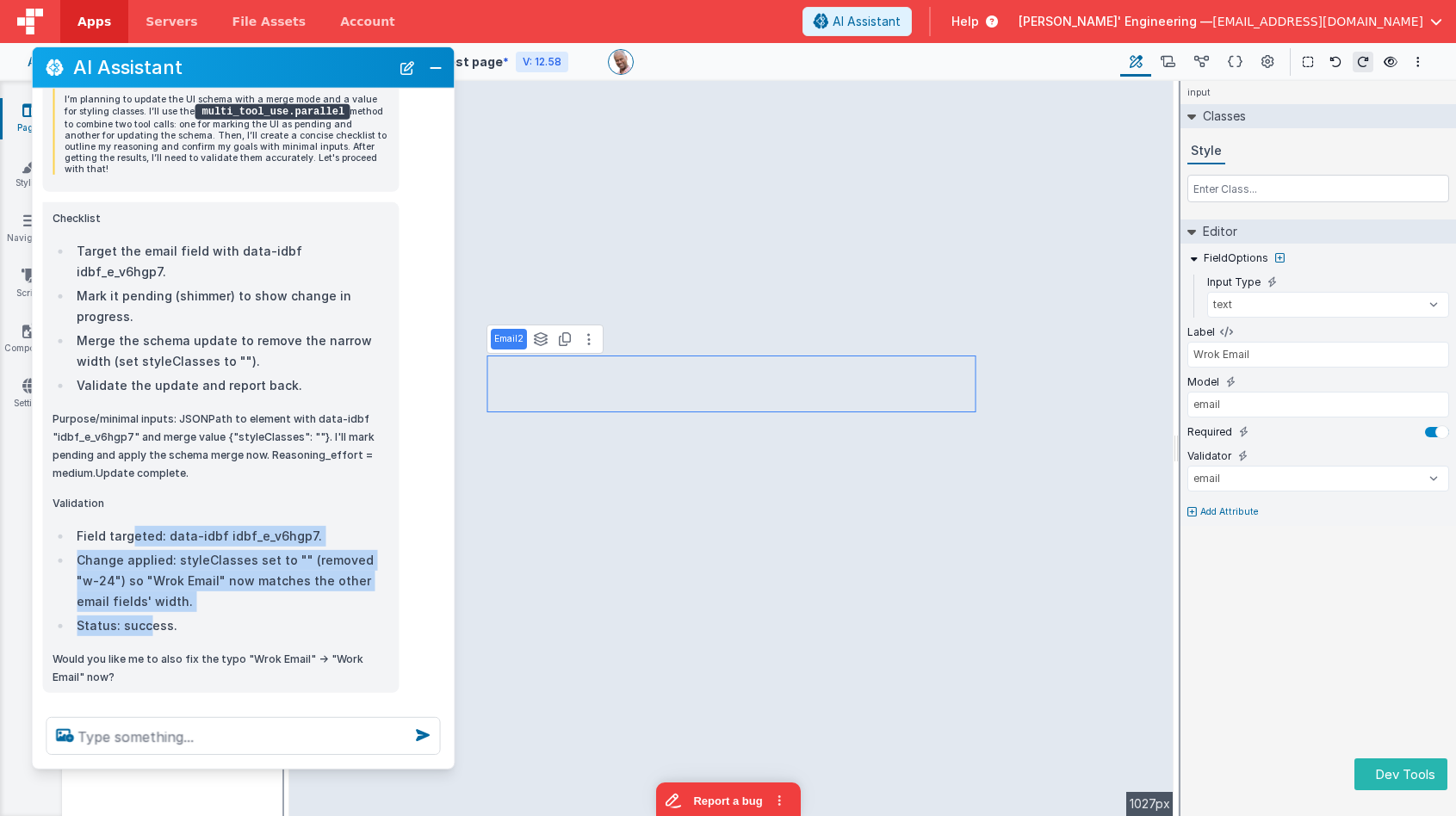
drag, startPoint x: 128, startPoint y: 454, endPoint x: 146, endPoint y: 546, distance: 93.7
click at [146, 546] on ul "Field targeted: data-idbf idbf_e_v6hgp7. Change applied: styleClasses set to ""…" at bounding box center [221, 581] width 336 height 110
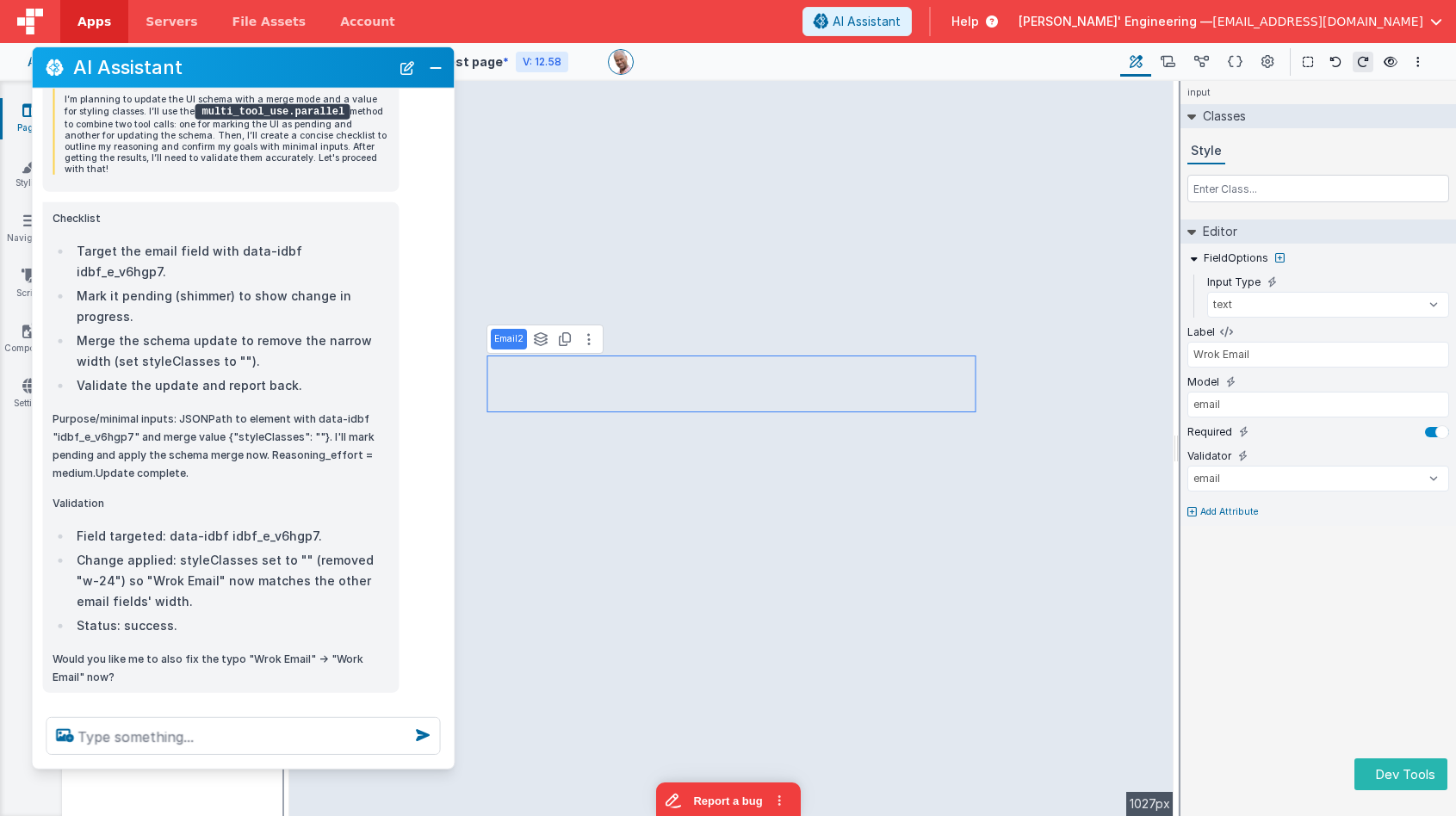
drag, startPoint x: 146, startPoint y: 546, endPoint x: 192, endPoint y: 568, distance: 51.0
click at [146, 615] on li "Status: success." at bounding box center [230, 626] width 317 height 21
click at [196, 737] on textarea at bounding box center [243, 735] width 395 height 37
type textarea "yeah fix typo"
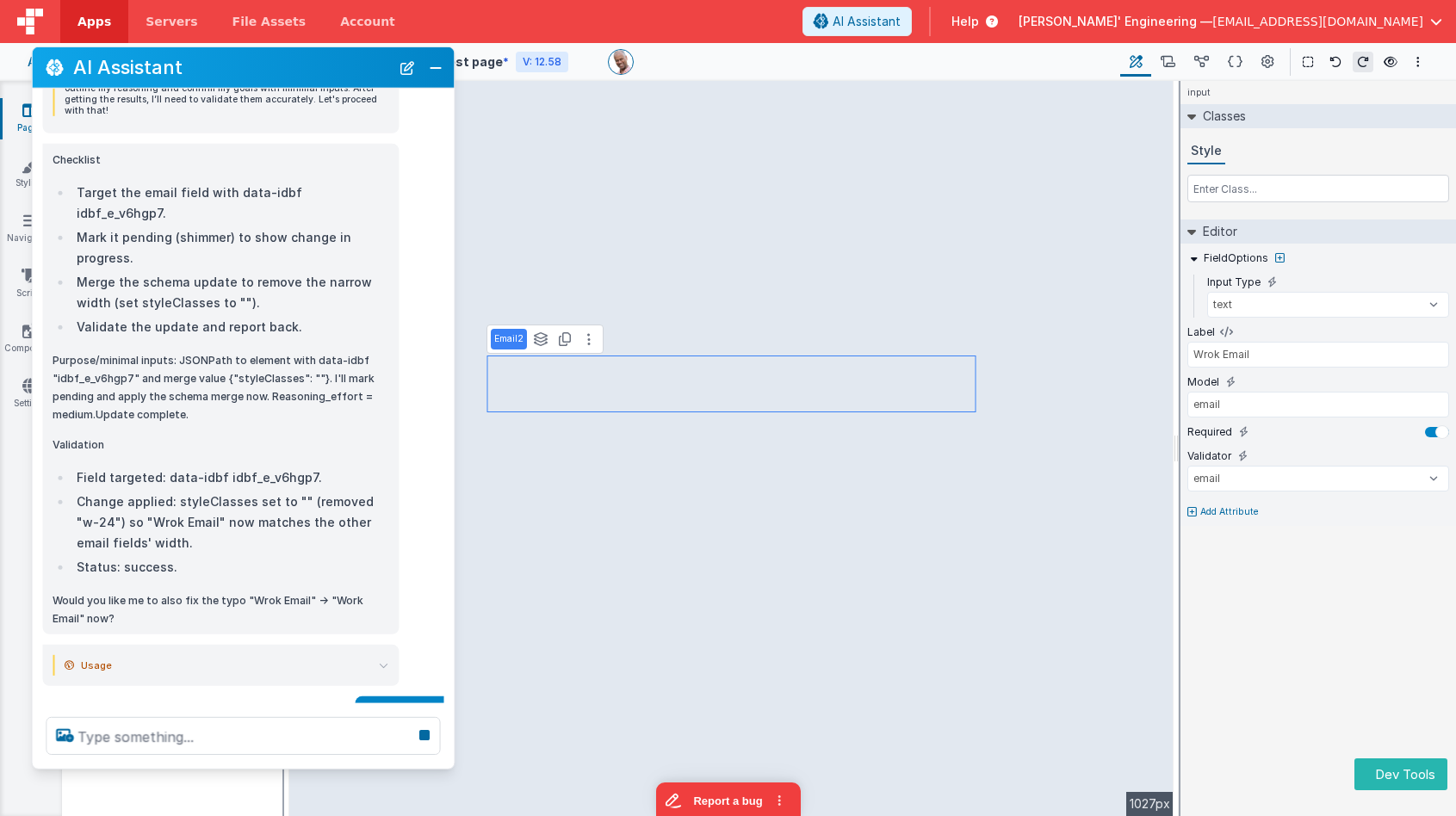
drag, startPoint x: 393, startPoint y: 605, endPoint x: 390, endPoint y: 594, distance: 11.4
click at [393, 644] on div "Usage input_tokens 15,040 input_tokens_details.cached_tokens 4,096 output_token…" at bounding box center [220, 664] width 356 height 41
click at [385, 660] on icon at bounding box center [383, 665] width 10 height 10
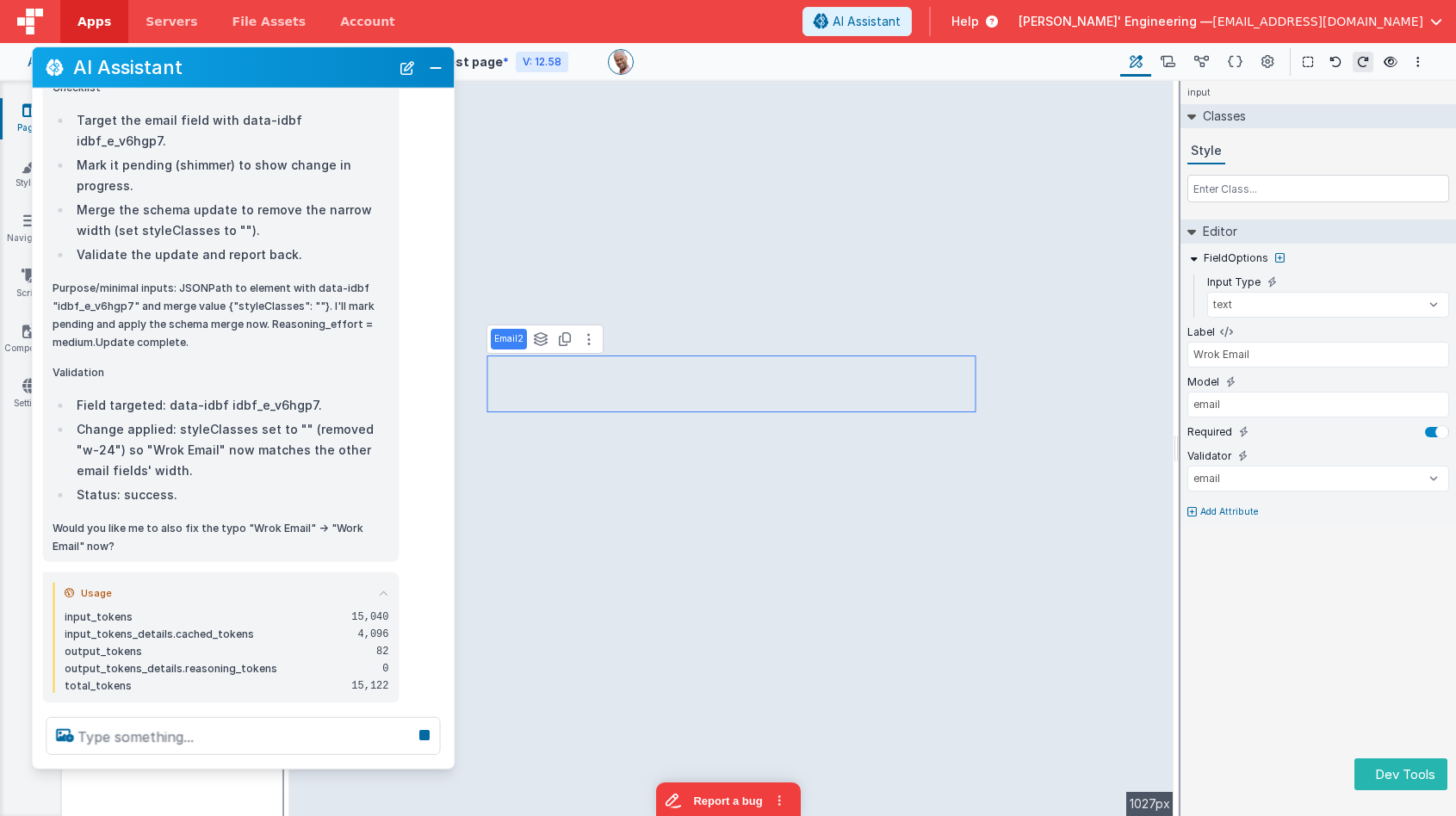
scroll to position [3003, 0]
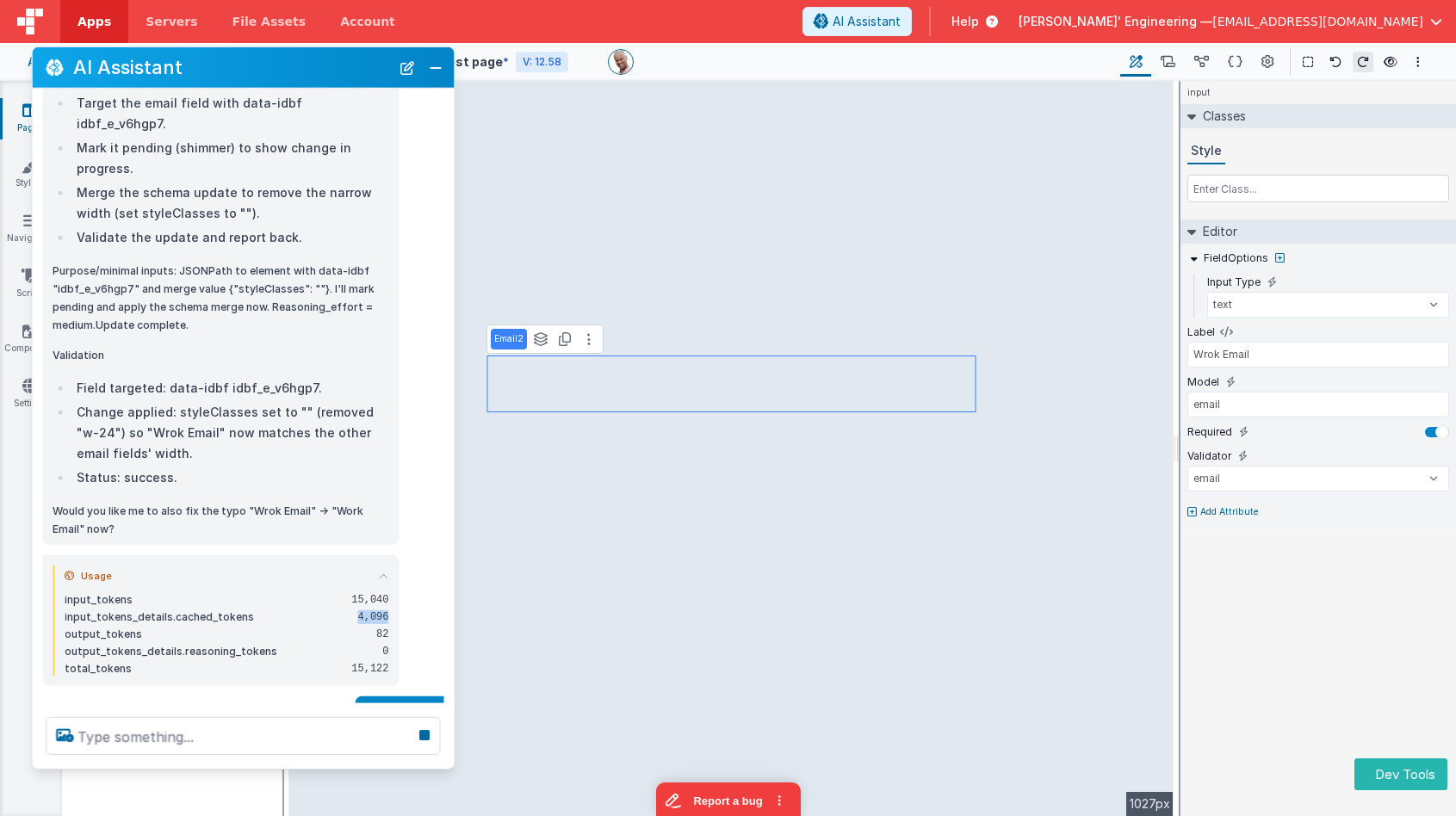
drag, startPoint x: 358, startPoint y: 539, endPoint x: 400, endPoint y: 539, distance: 42.0
click at [400, 555] on div "Usage input_tokens 15,040 input_tokens_details.cached_tokens 4,096 output_token…" at bounding box center [242, 620] width 422 height 131
click at [386, 571] on icon at bounding box center [383, 576] width 10 height 10
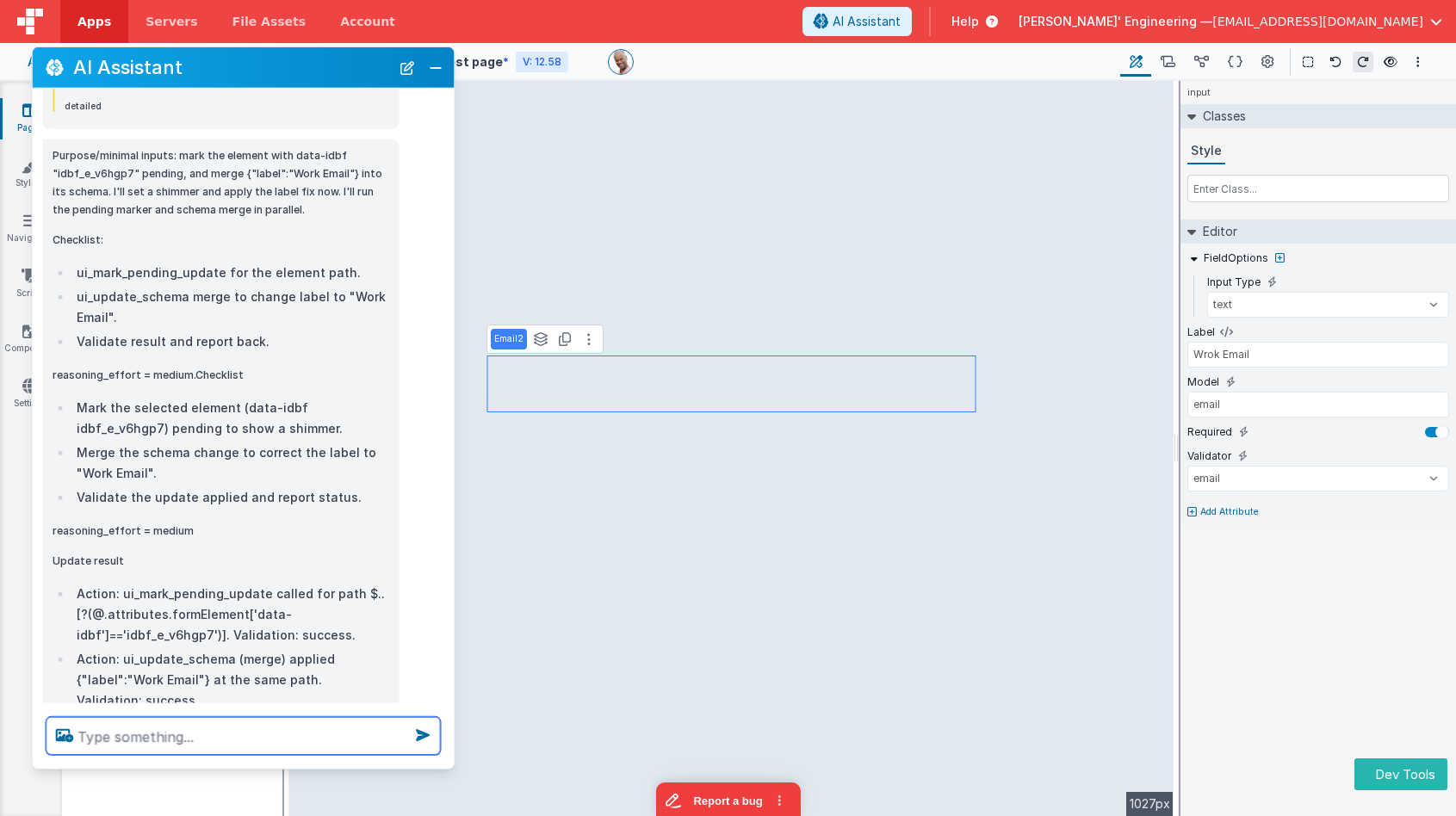
scroll to position [4002, 0]
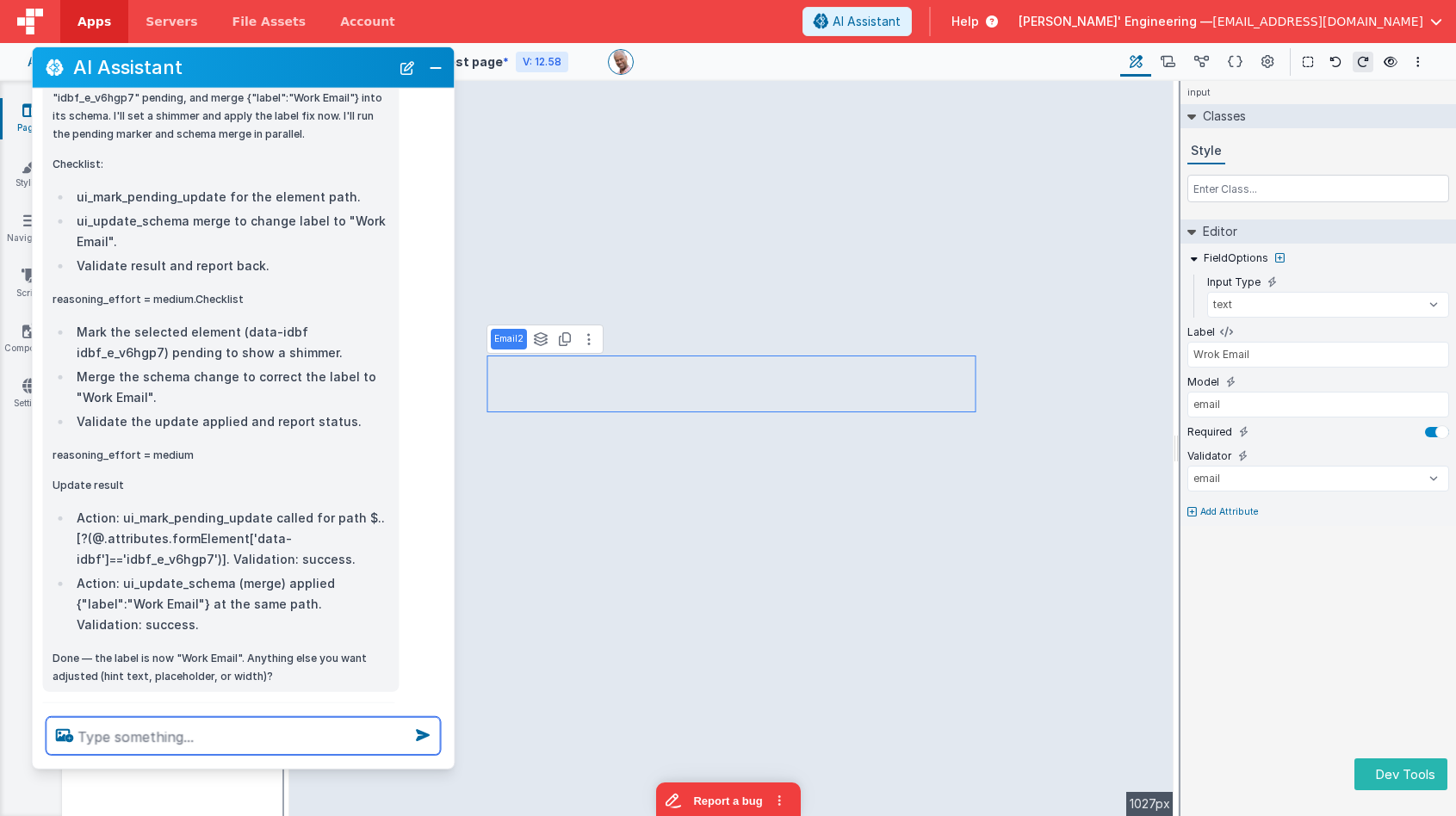
click at [233, 729] on textarea at bounding box center [243, 735] width 395 height 37
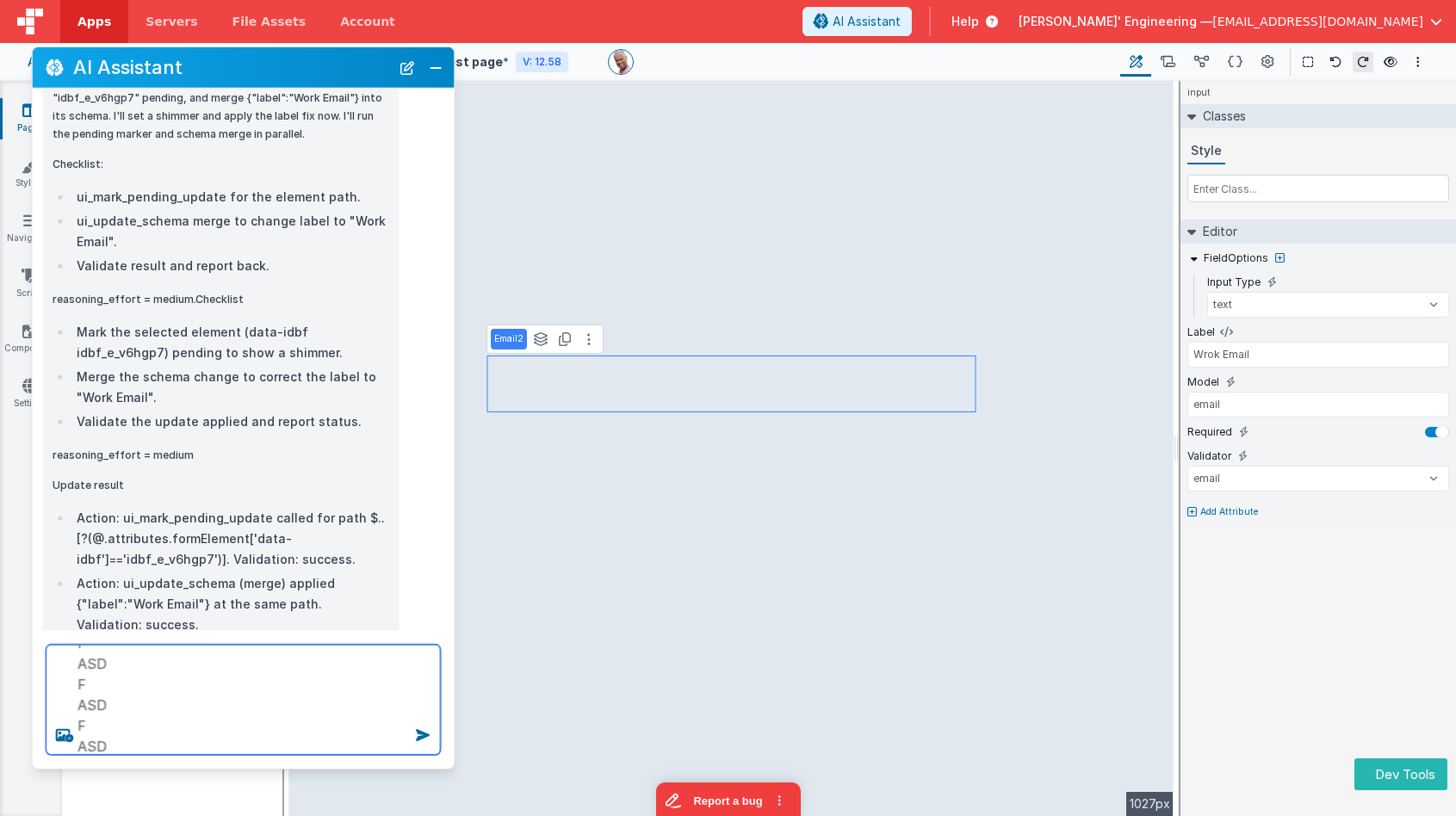
type textarea "asdf ASD F ASD F ASD F ASD F ASD F ASD F"
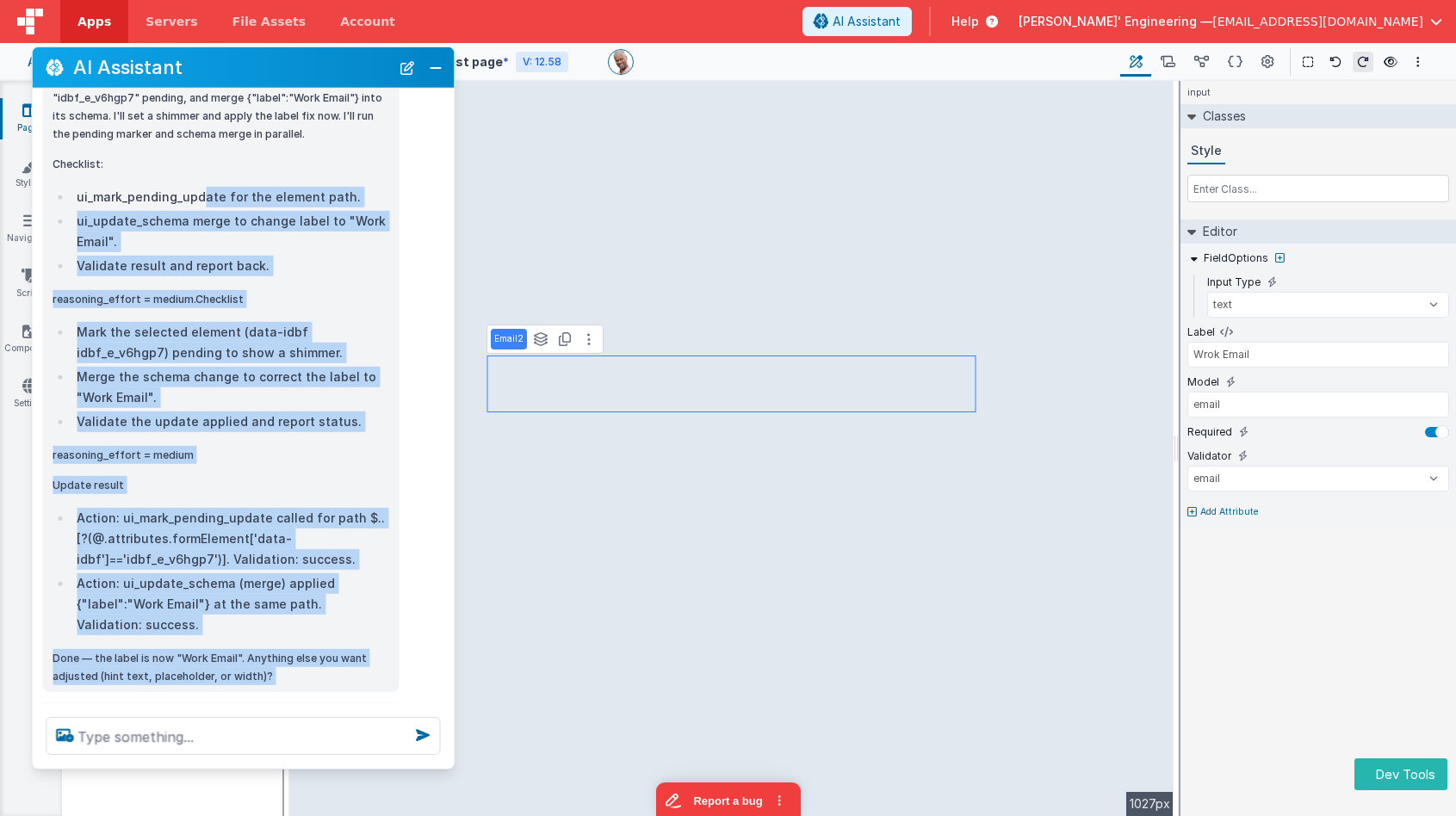
drag, startPoint x: 342, startPoint y: 630, endPoint x: 205, endPoint y: 132, distance: 516.5
click at [204, 127] on div "I can help with support, schema and coding ... change the email23 label to Wrok…" at bounding box center [242, 396] width 422 height 614
copy div "ate for the element path. ui_update_schema merge to change label to "Work Email…"
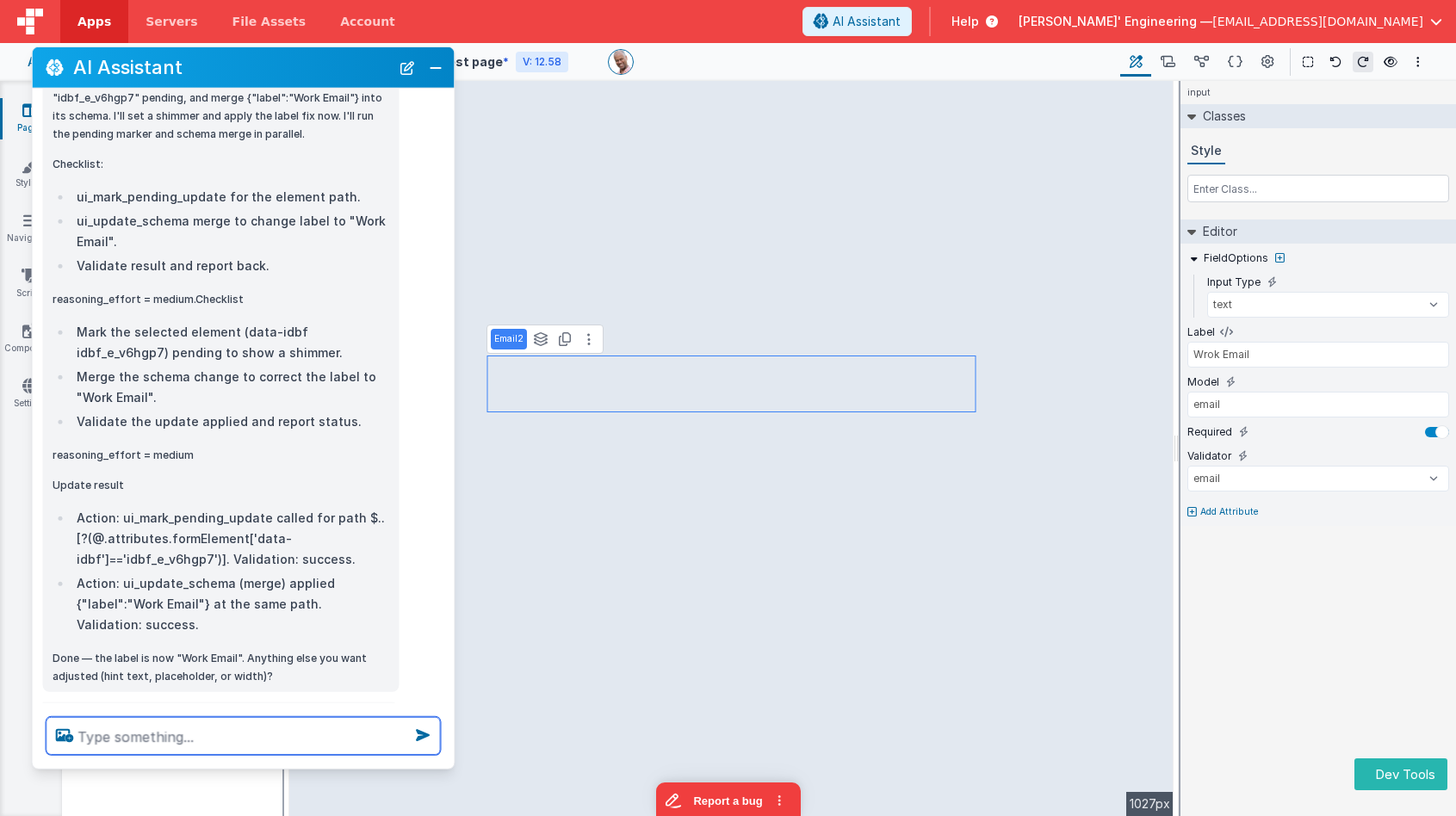
click at [212, 741] on textarea at bounding box center [243, 735] width 395 height 37
paste textarea "ate for the element path. ui_update_schema merge to change label to "Work Email…"
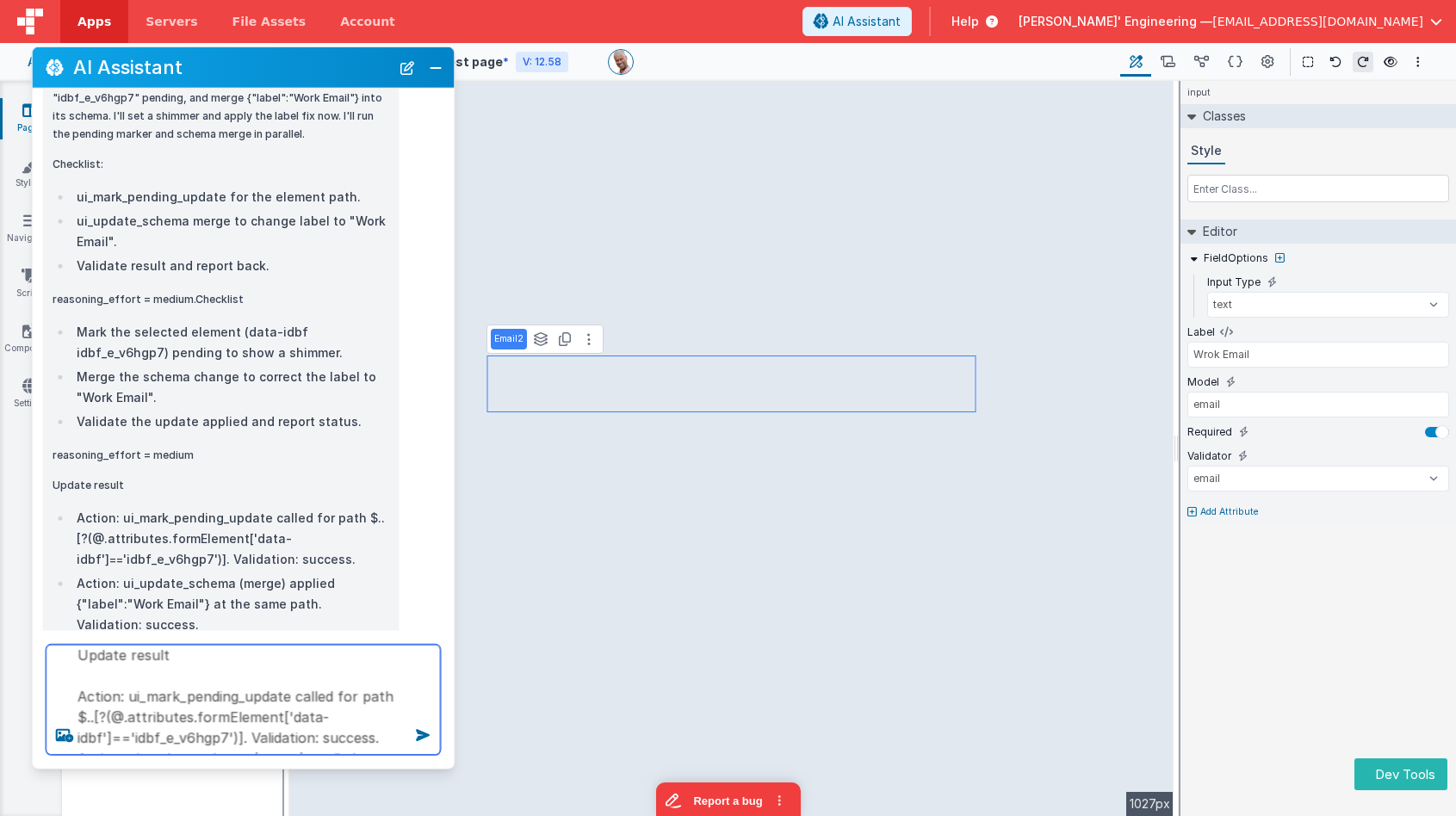
scroll to position [445, 0]
type textarea "ate for the element path. ui_update_schema merge to change label to "Work Email…"
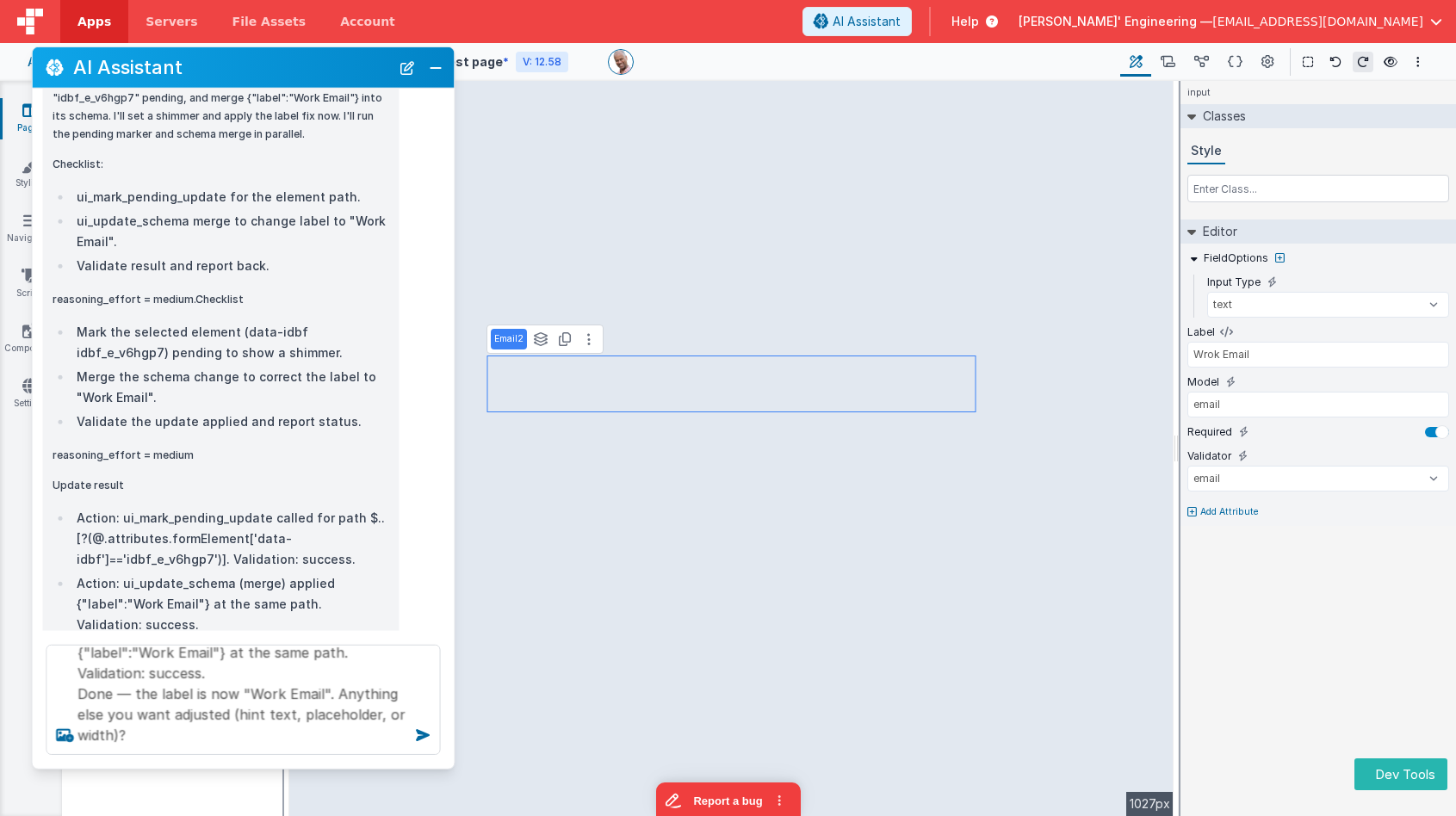
click at [345, 573] on li "Action: ui_update_schema (merge) applied {"label":"Work Email"} at the same pat…" at bounding box center [230, 604] width 317 height 62
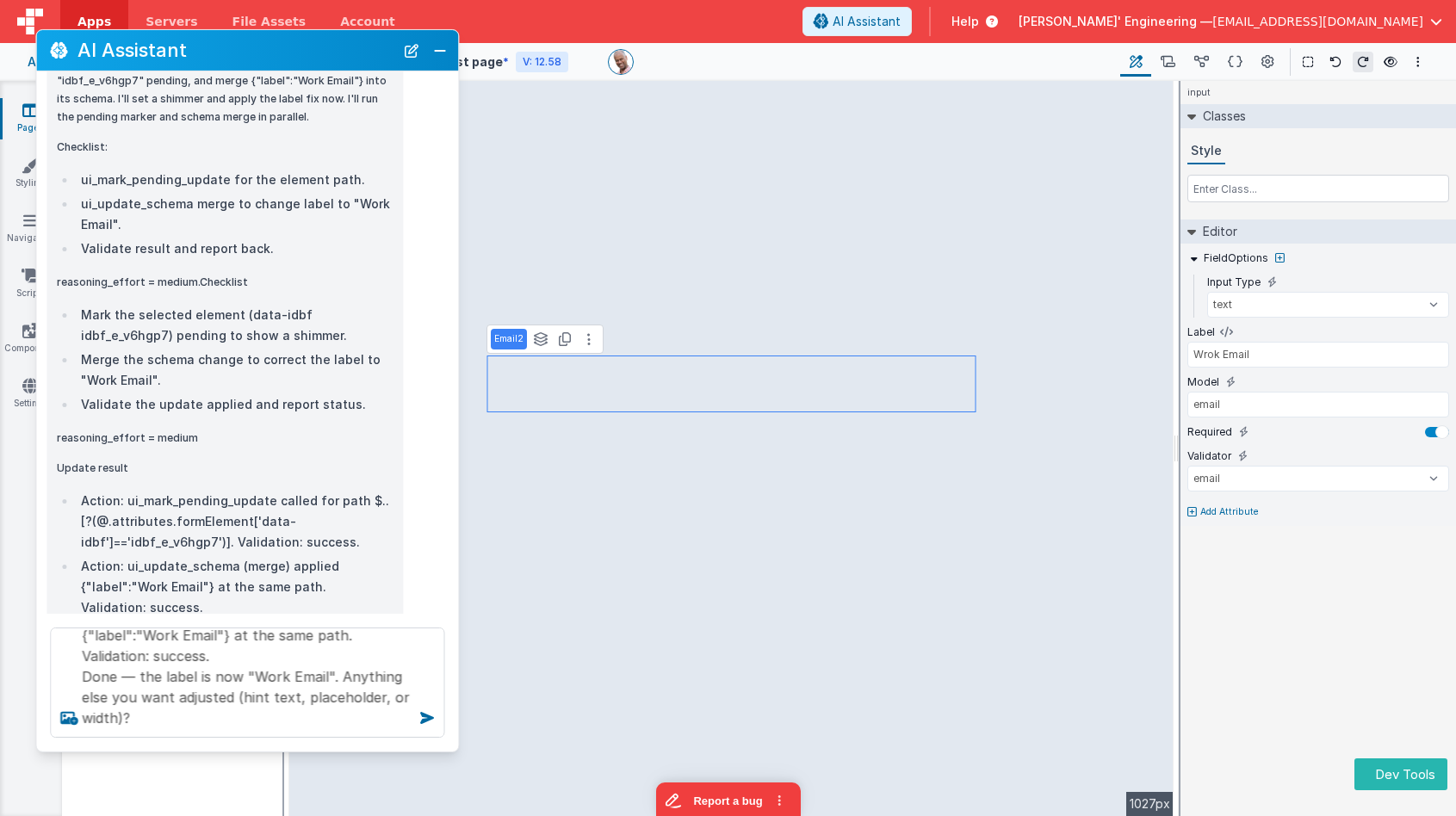
drag, startPoint x: 343, startPoint y: 71, endPoint x: 347, endPoint y: 54, distance: 17.5
click at [347, 54] on h2 "AI Assistant" at bounding box center [236, 50] width 317 height 21
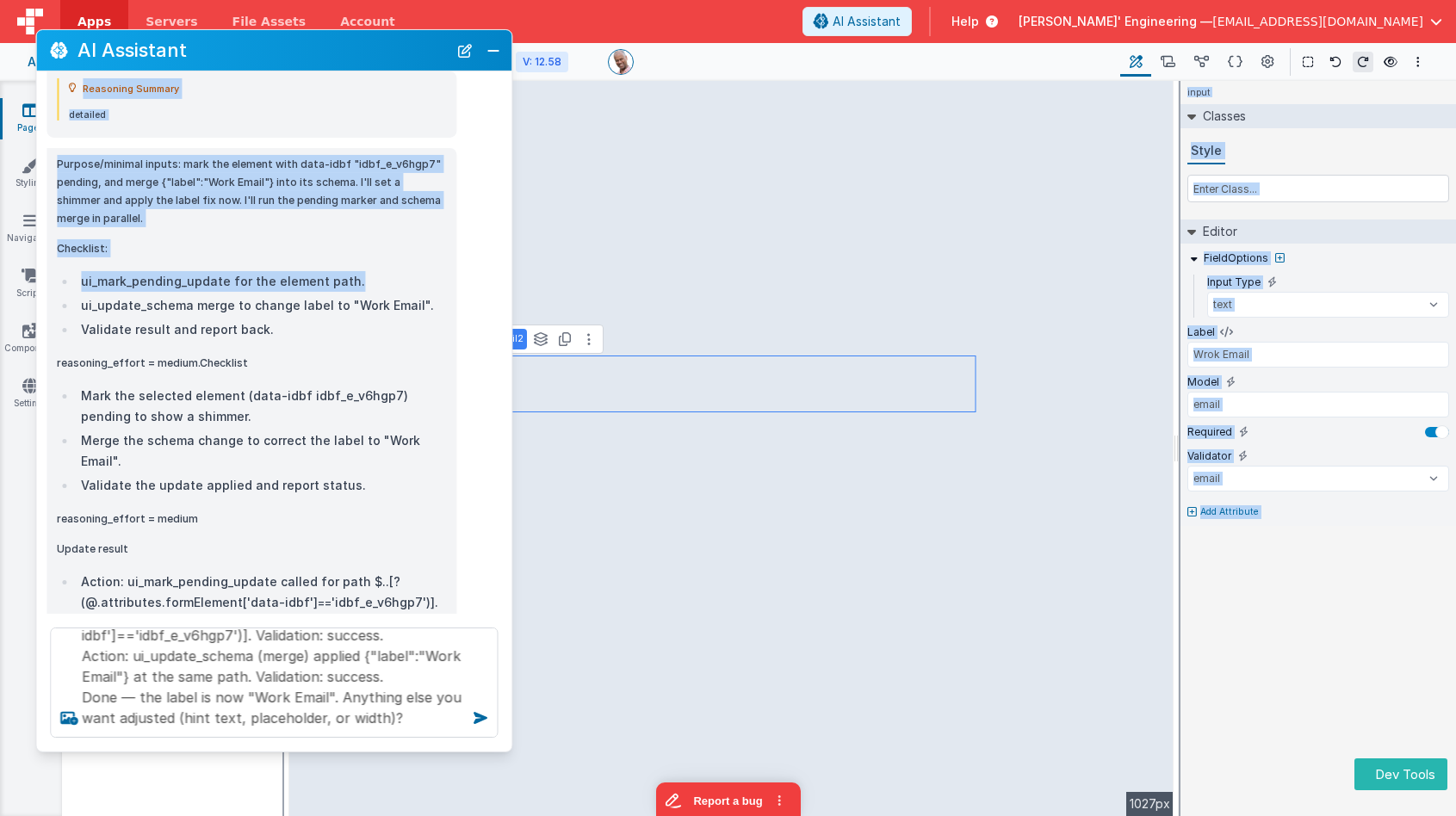
scroll to position [3580, 0]
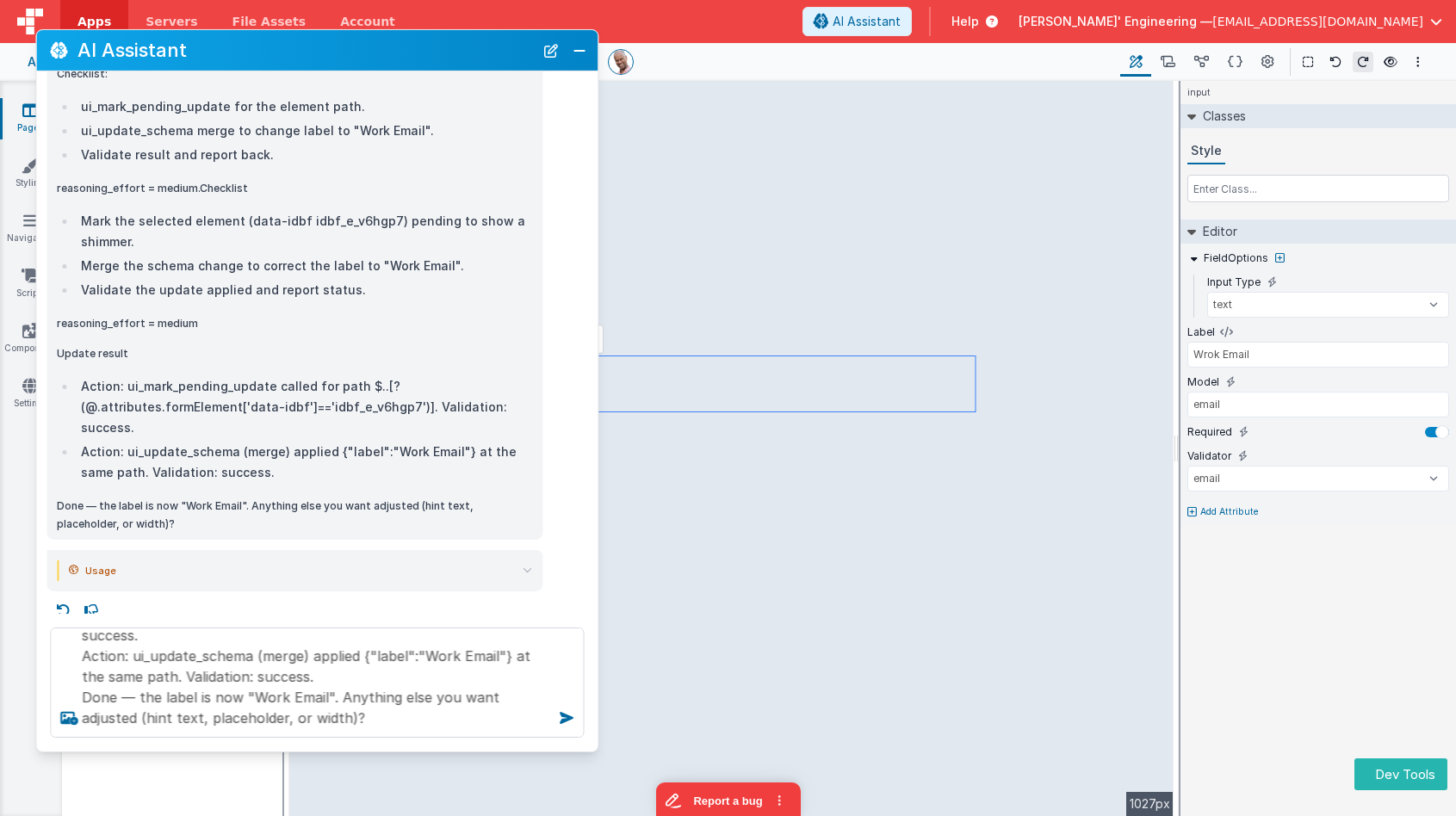
drag, startPoint x: 453, startPoint y: 111, endPoint x: 465, endPoint y: 179, distance: 69.1
click at [593, 111] on div "Purpose/minimal inputs: mark the element with data-idbf "idbf_e_v6hgp7" pending…" at bounding box center [317, 265] width 561 height 548
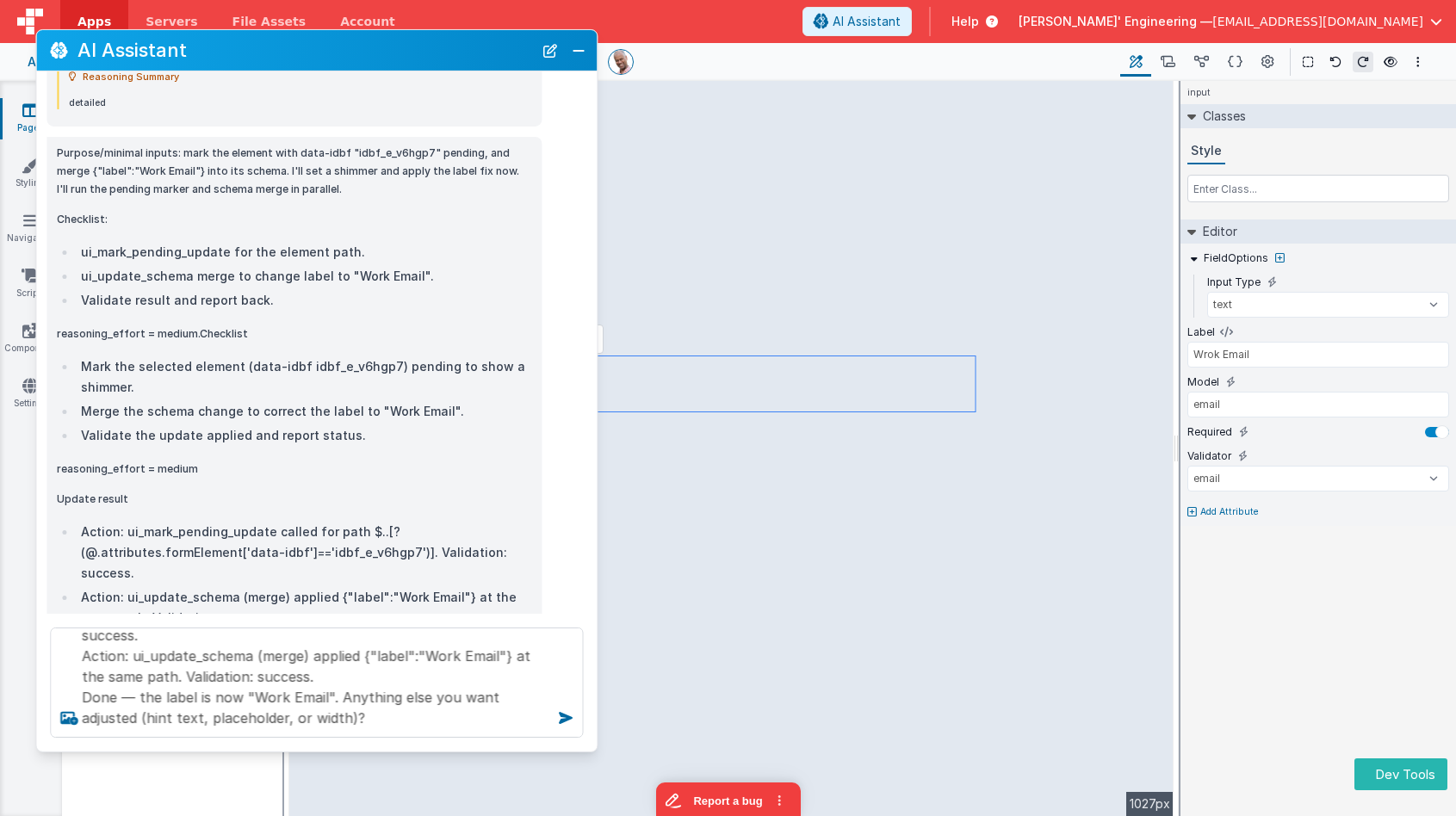
scroll to position [3589, 0]
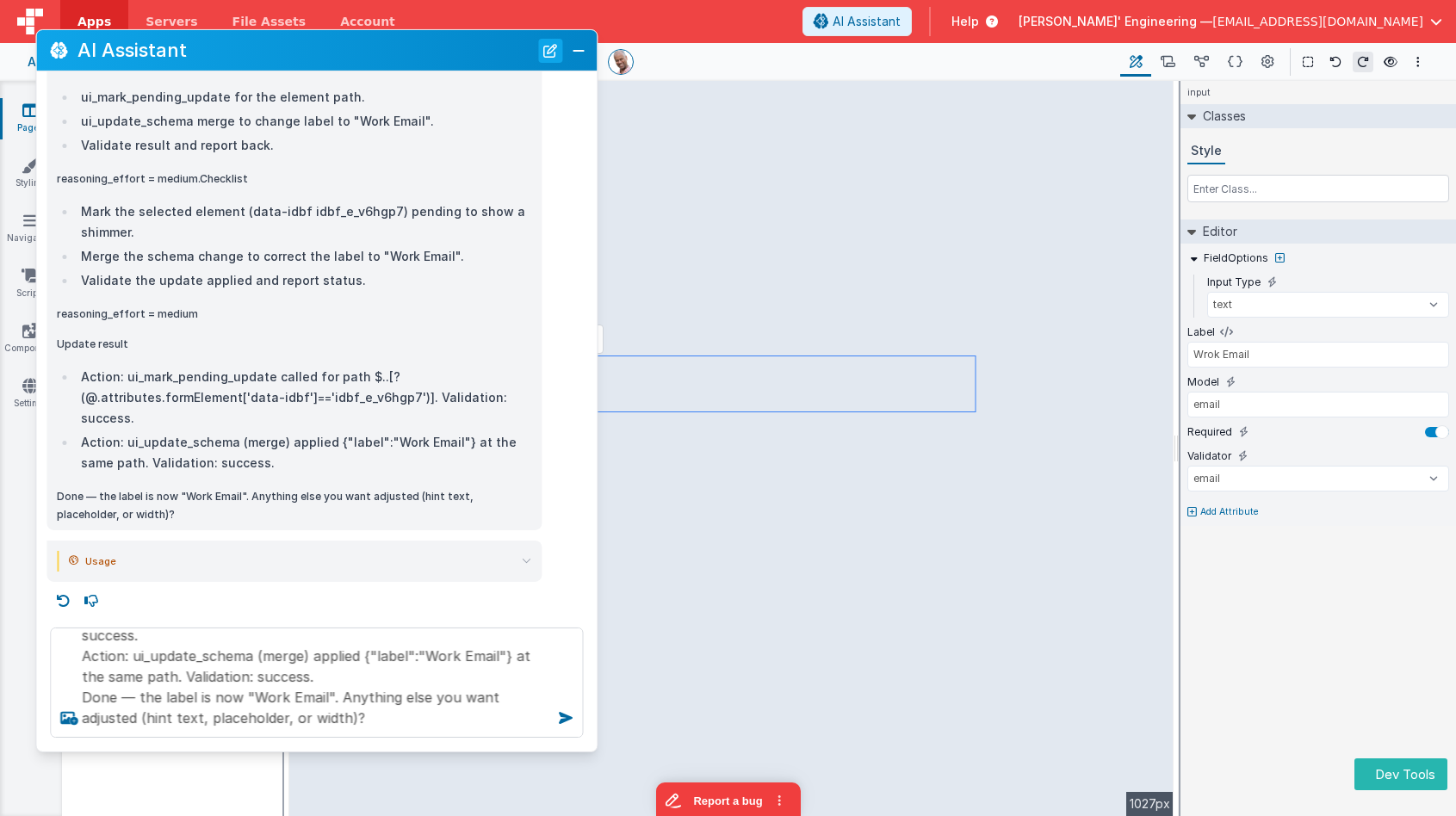
click at [555, 44] on button "New Chat" at bounding box center [549, 49] width 24 height 24
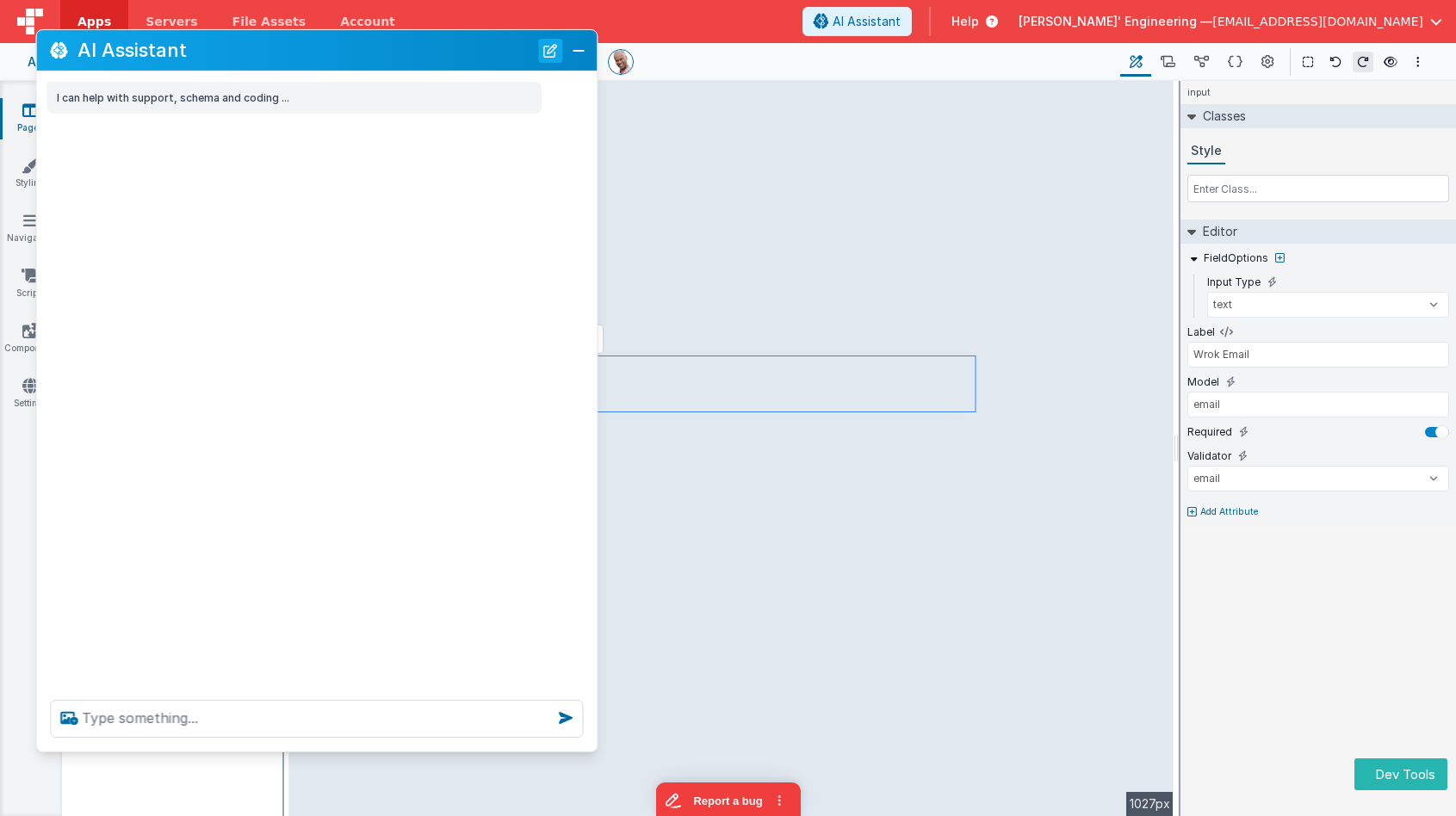
scroll to position [0, 0]
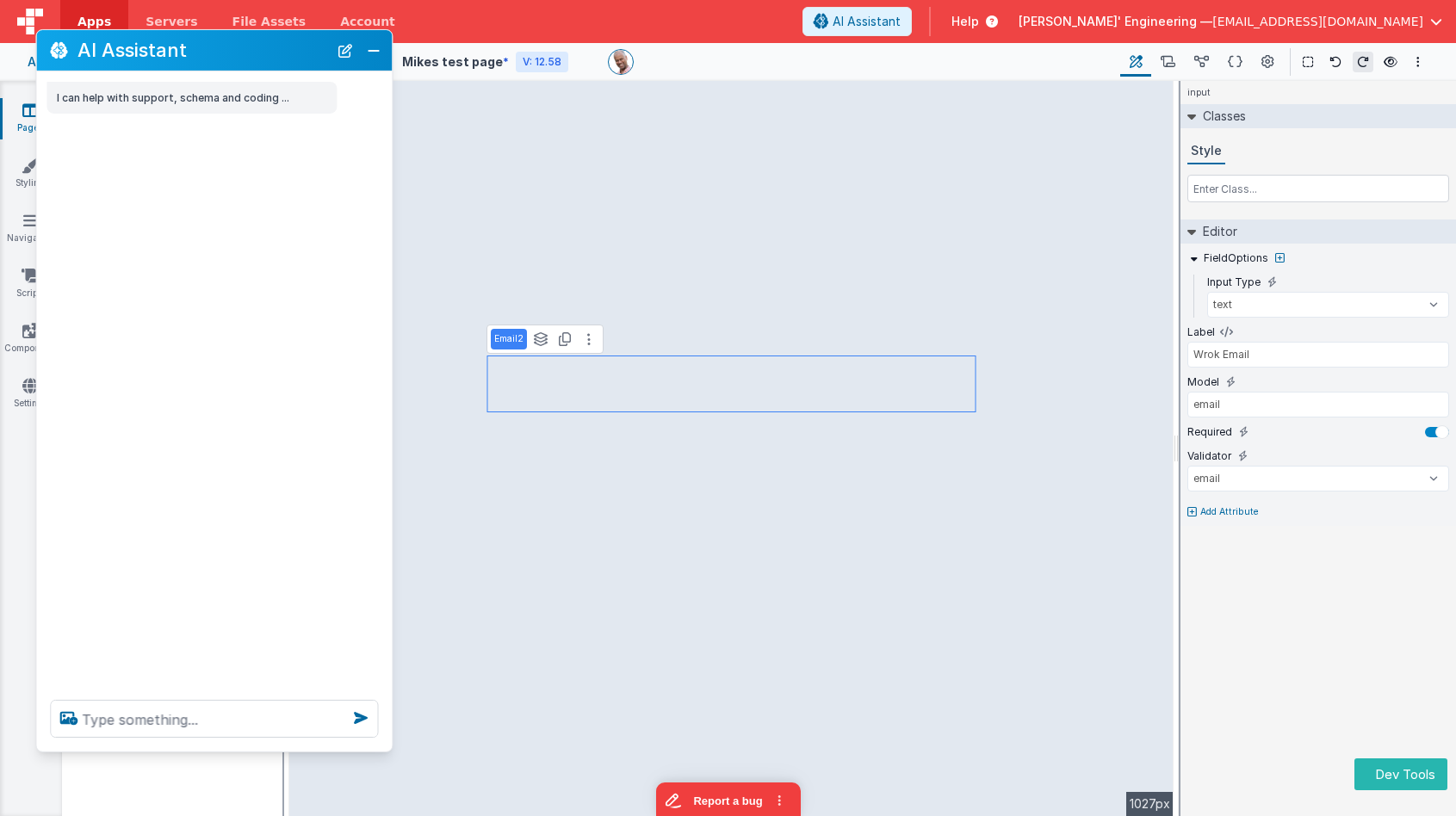
drag, startPoint x: 387, startPoint y: 287, endPoint x: 338, endPoint y: 282, distance: 49.3
click at [338, 282] on div "I can help with support, schema and coding ..." at bounding box center [214, 378] width 355 height 614
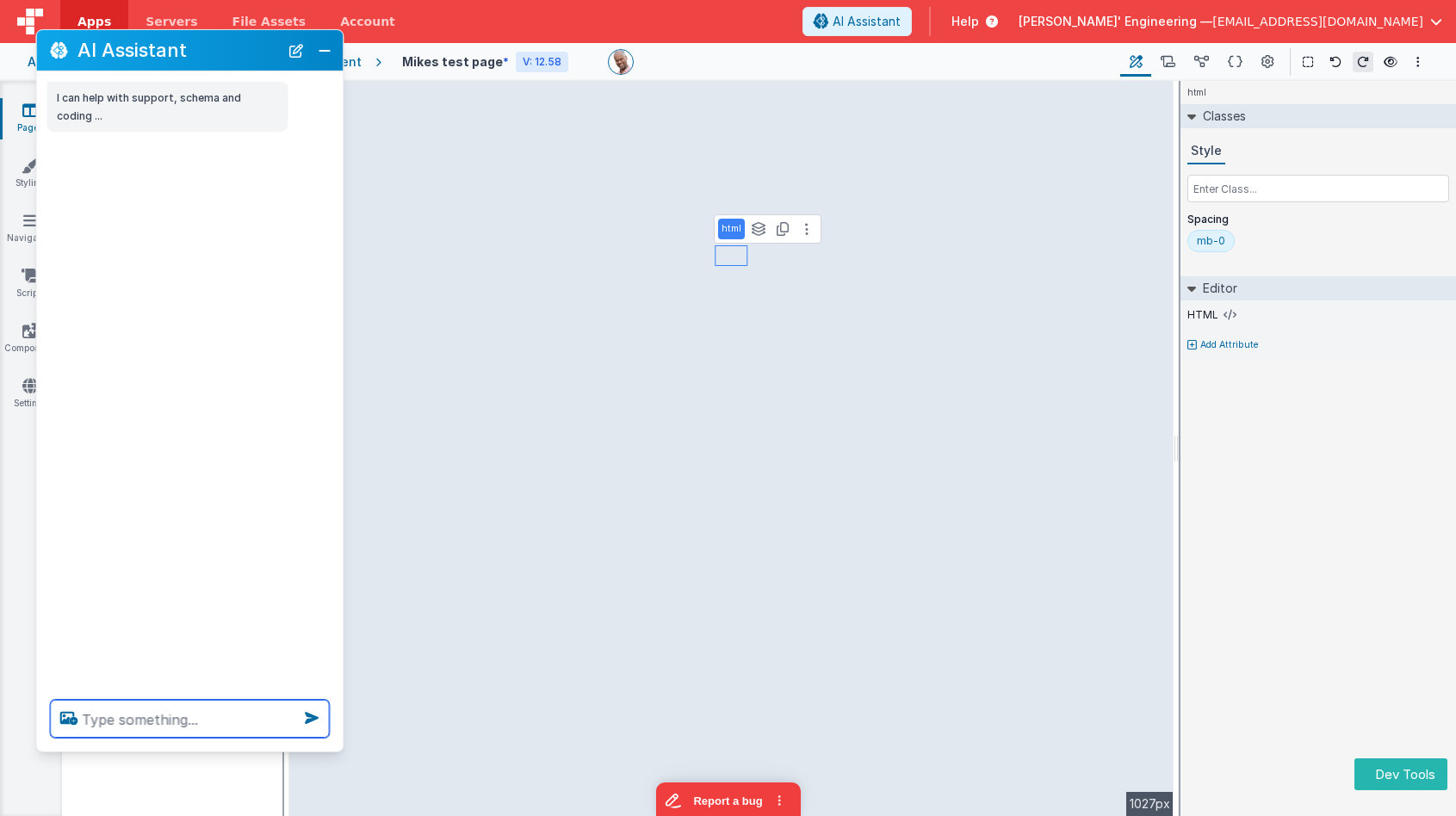
click at [155, 725] on textarea at bounding box center [189, 718] width 279 height 37
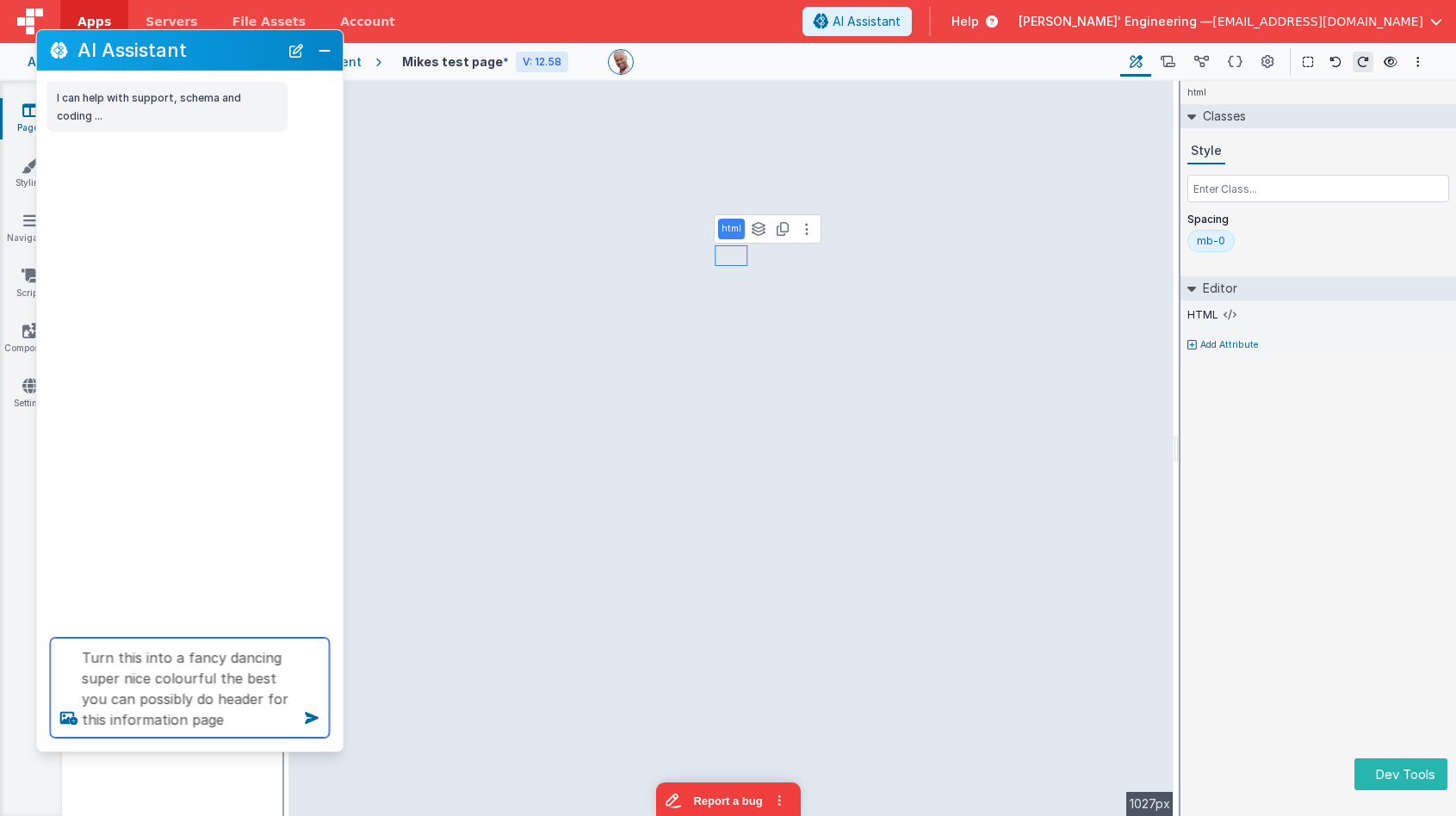
type textarea "Turn this into a fancy dancing super nice colourful the best you can possibly d…"
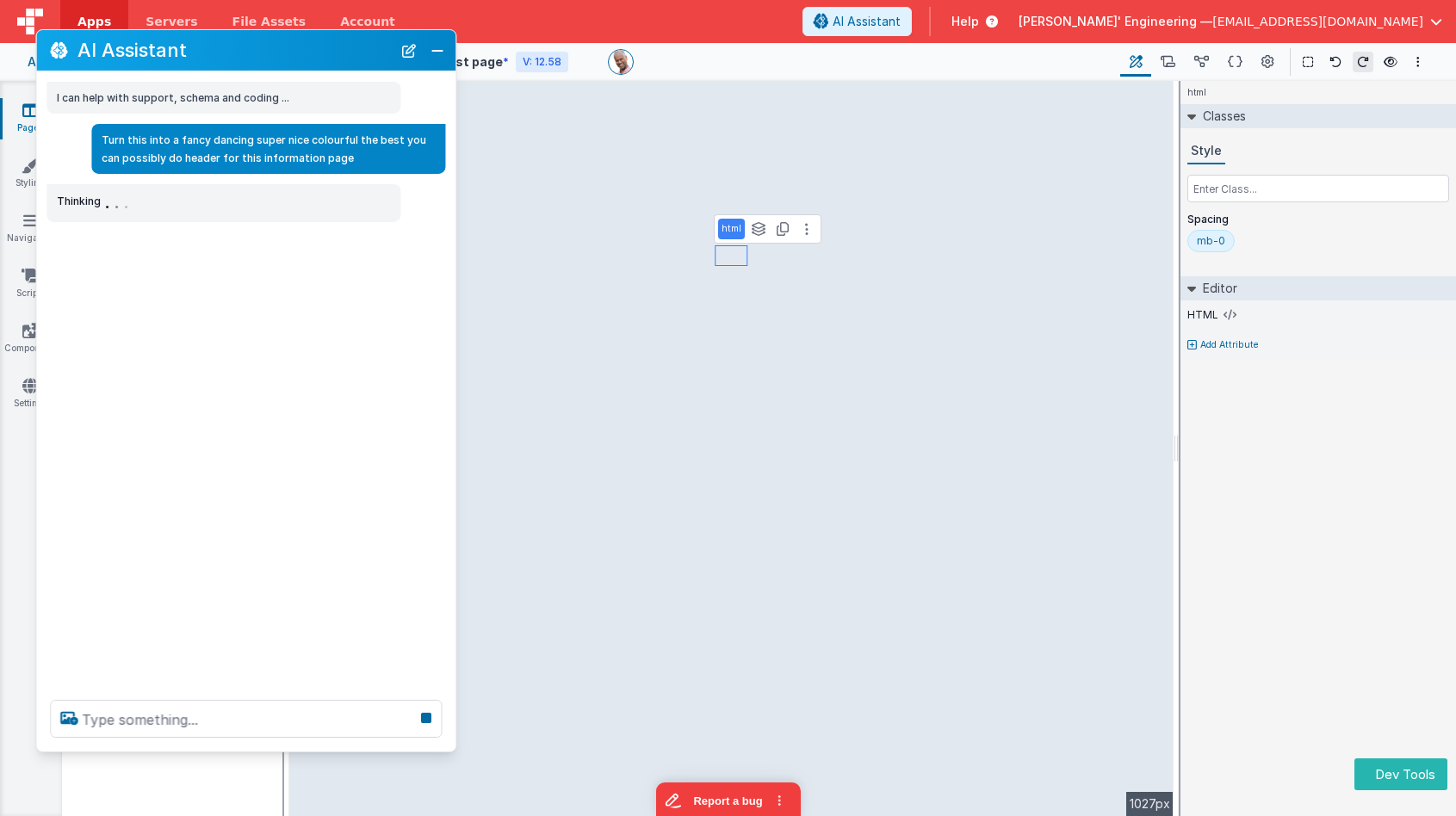
click at [452, 411] on div "I can help with support, schema and coding ... Turn this into a fancy dancing s…" at bounding box center [246, 378] width 420 height 614
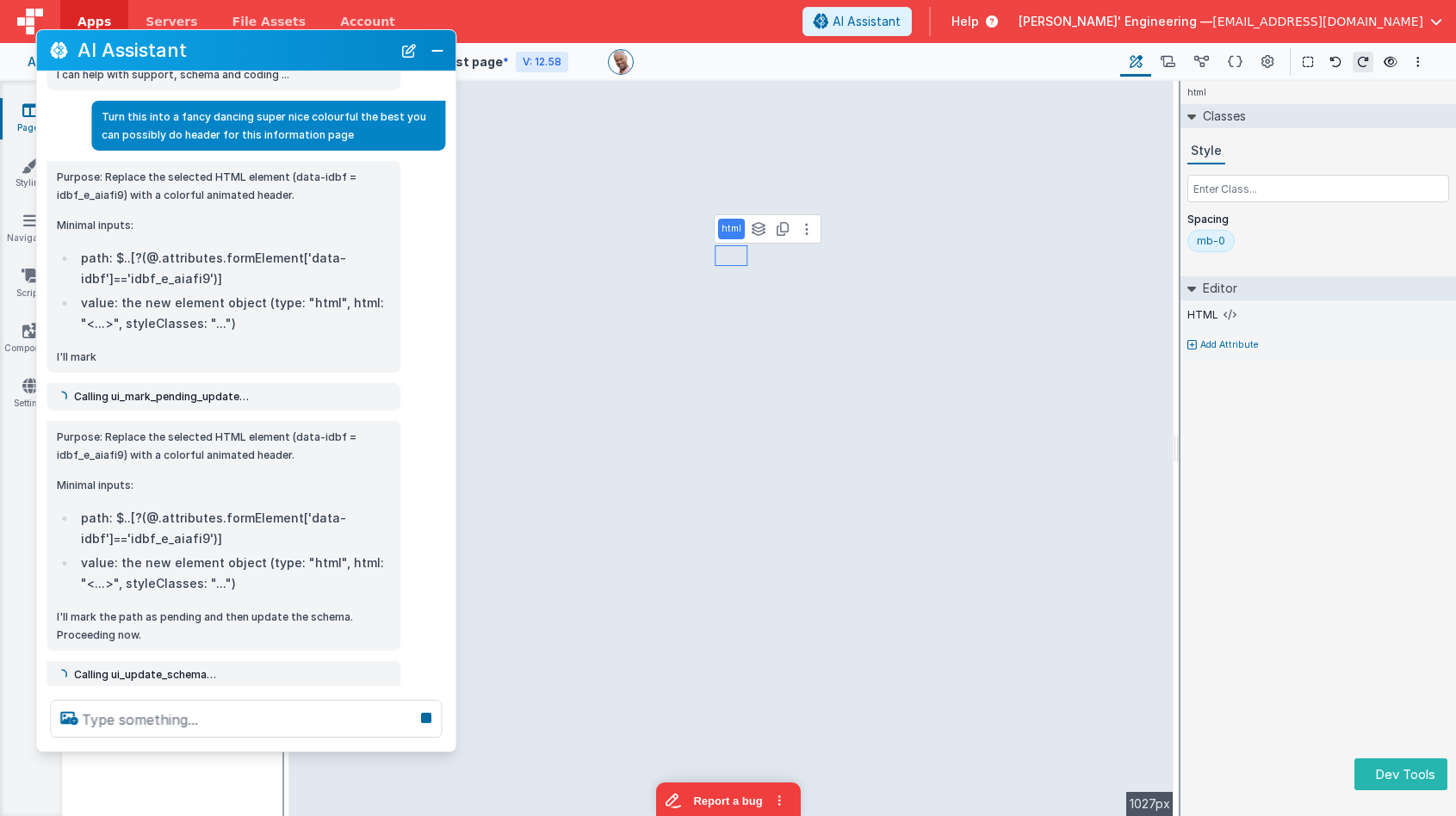
scroll to position [26, 0]
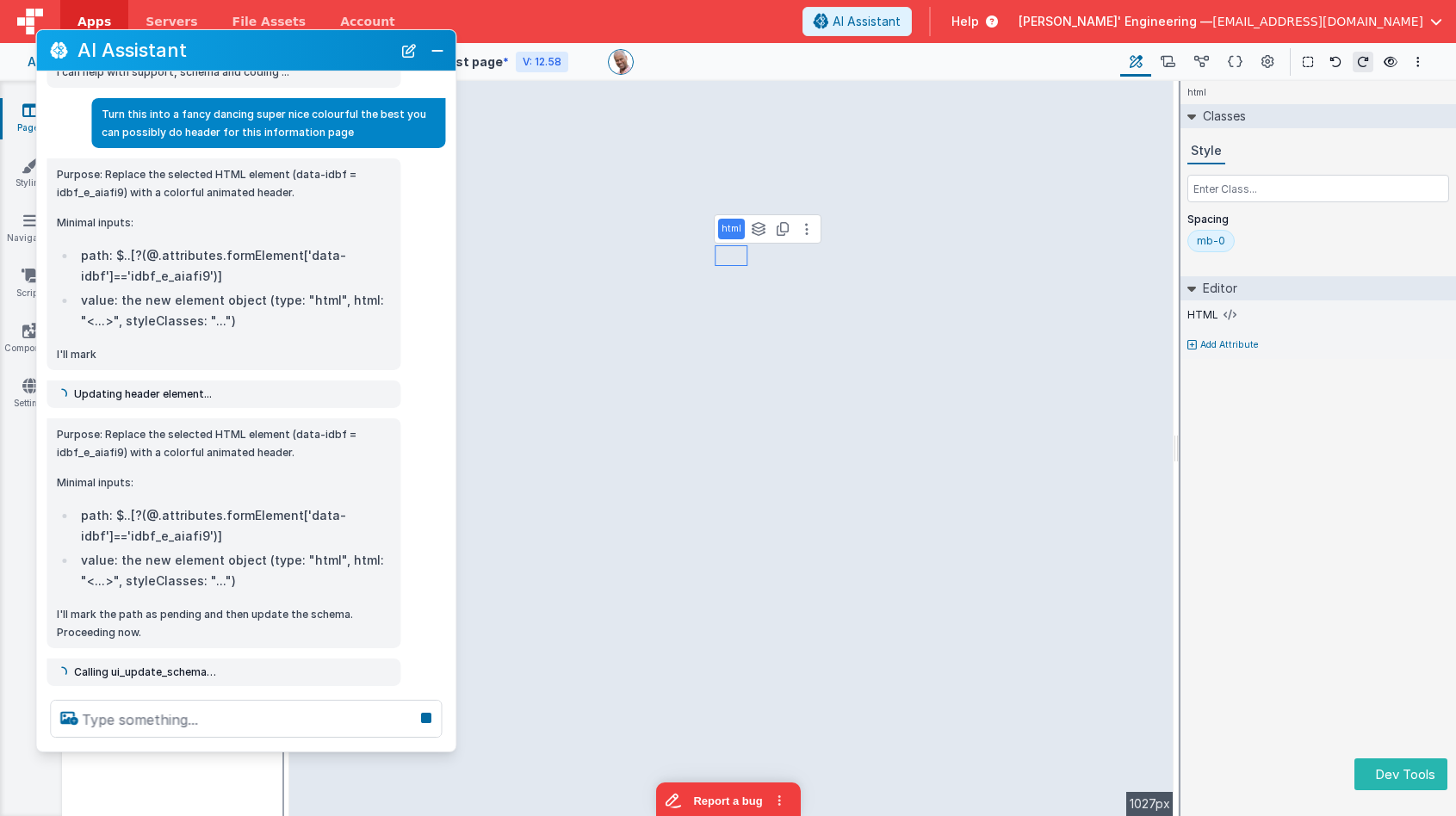
drag, startPoint x: 63, startPoint y: 353, endPoint x: 134, endPoint y: 361, distance: 71.4
click at [131, 357] on p "I'll mark" at bounding box center [223, 353] width 333 height 18
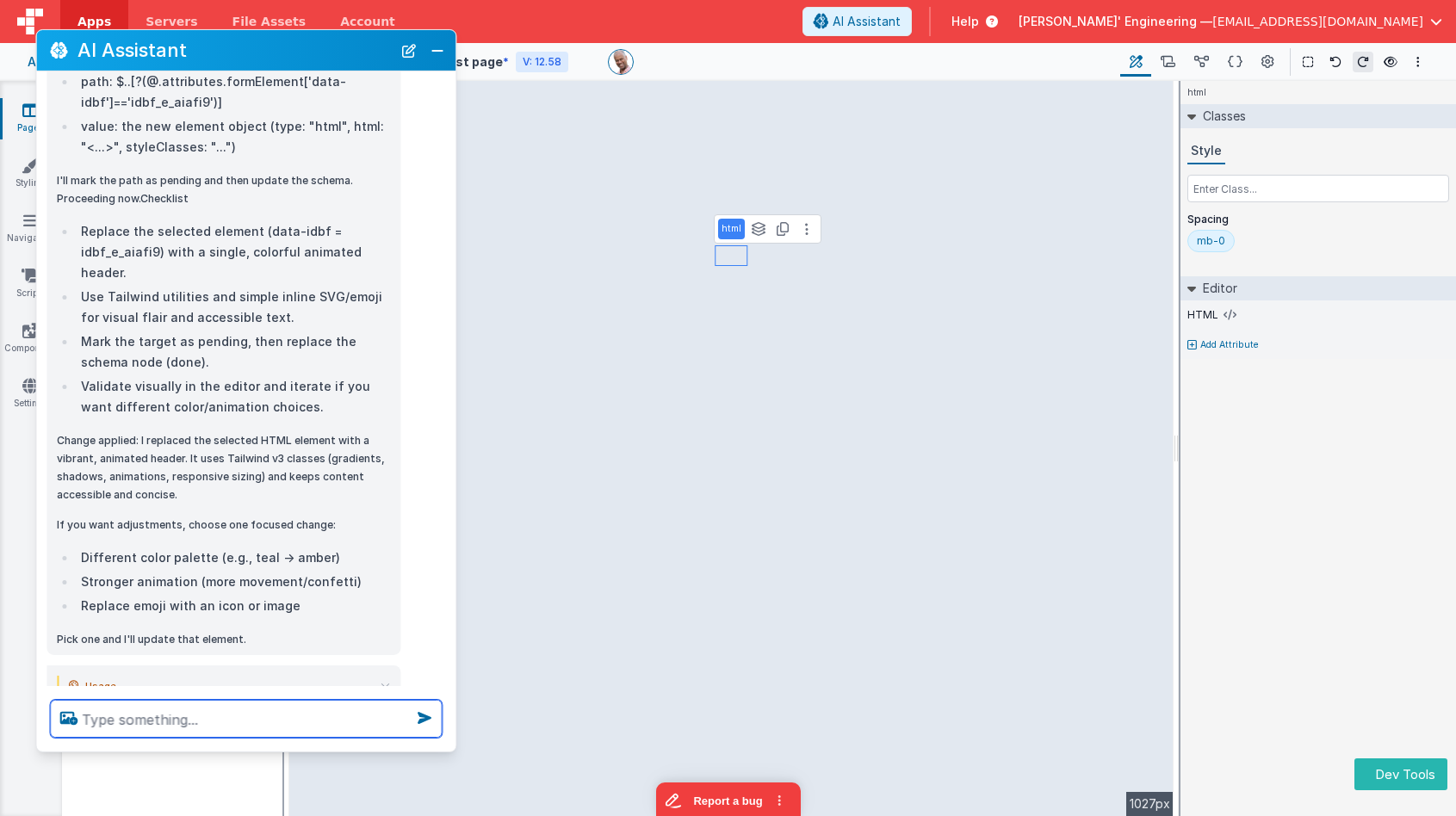
scroll to position [954, 0]
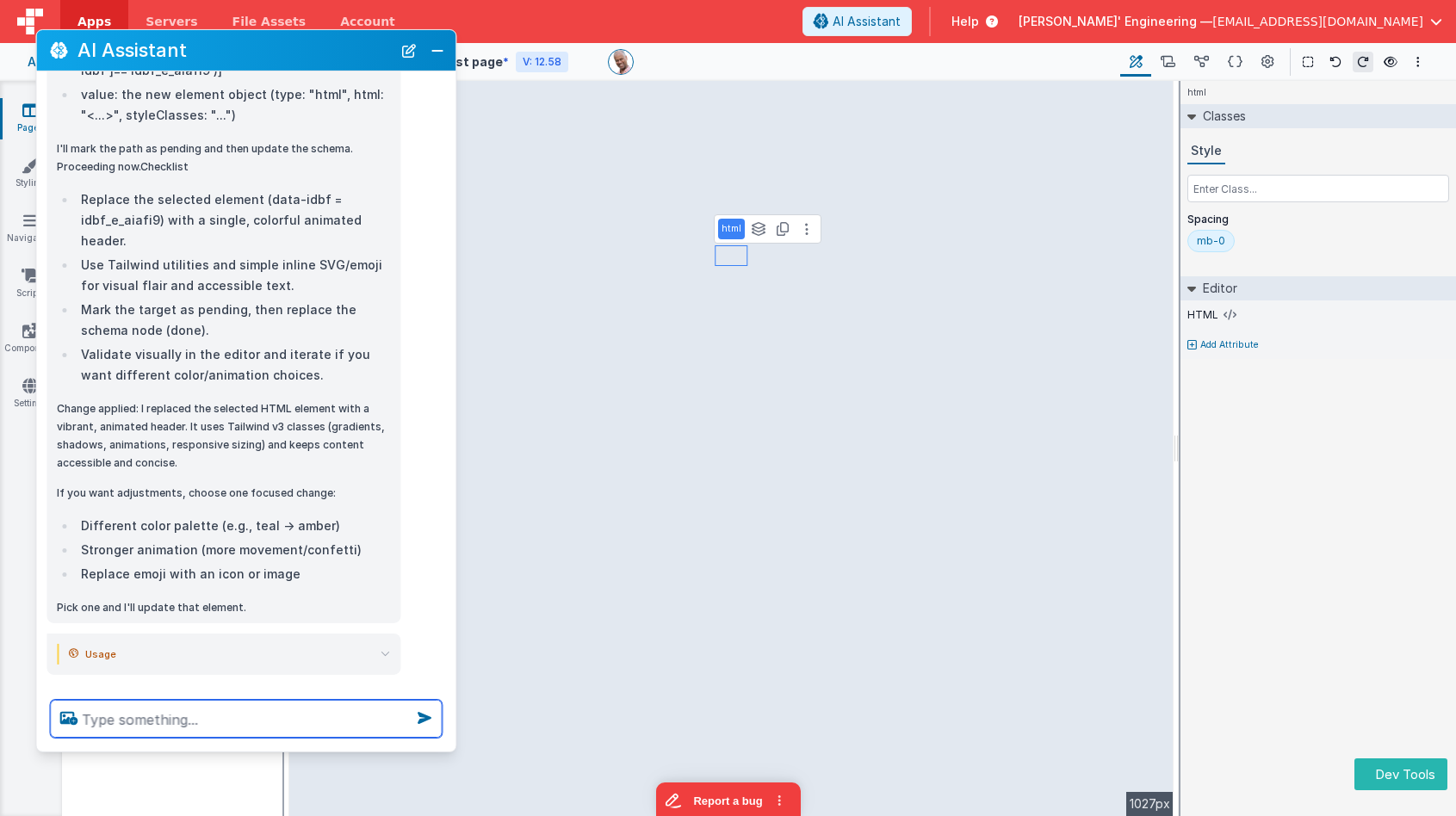
click at [148, 727] on textarea at bounding box center [246, 718] width 392 height 37
type textarea "stronger, no more questions, go"
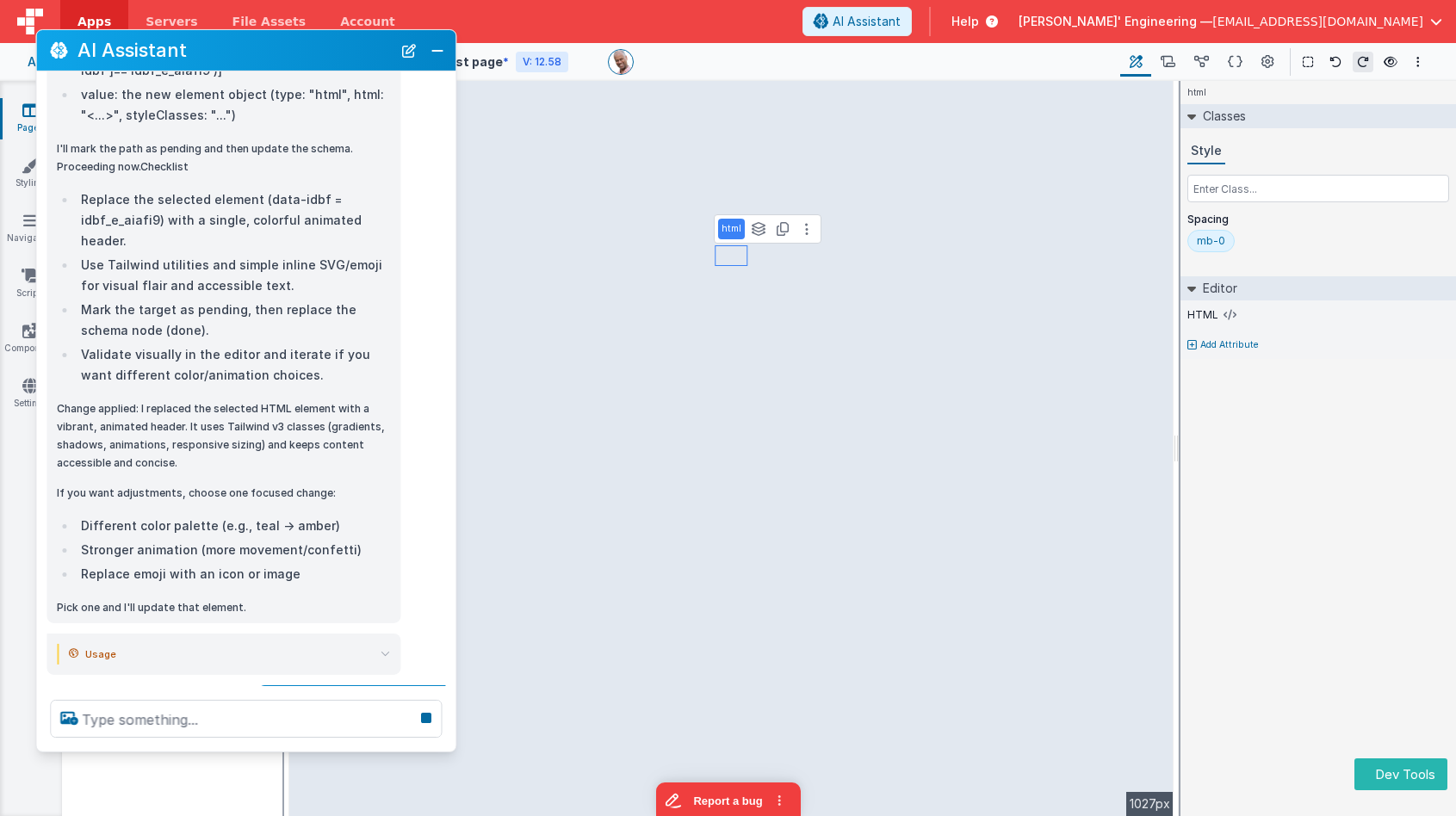
scroll to position [1012, 0]
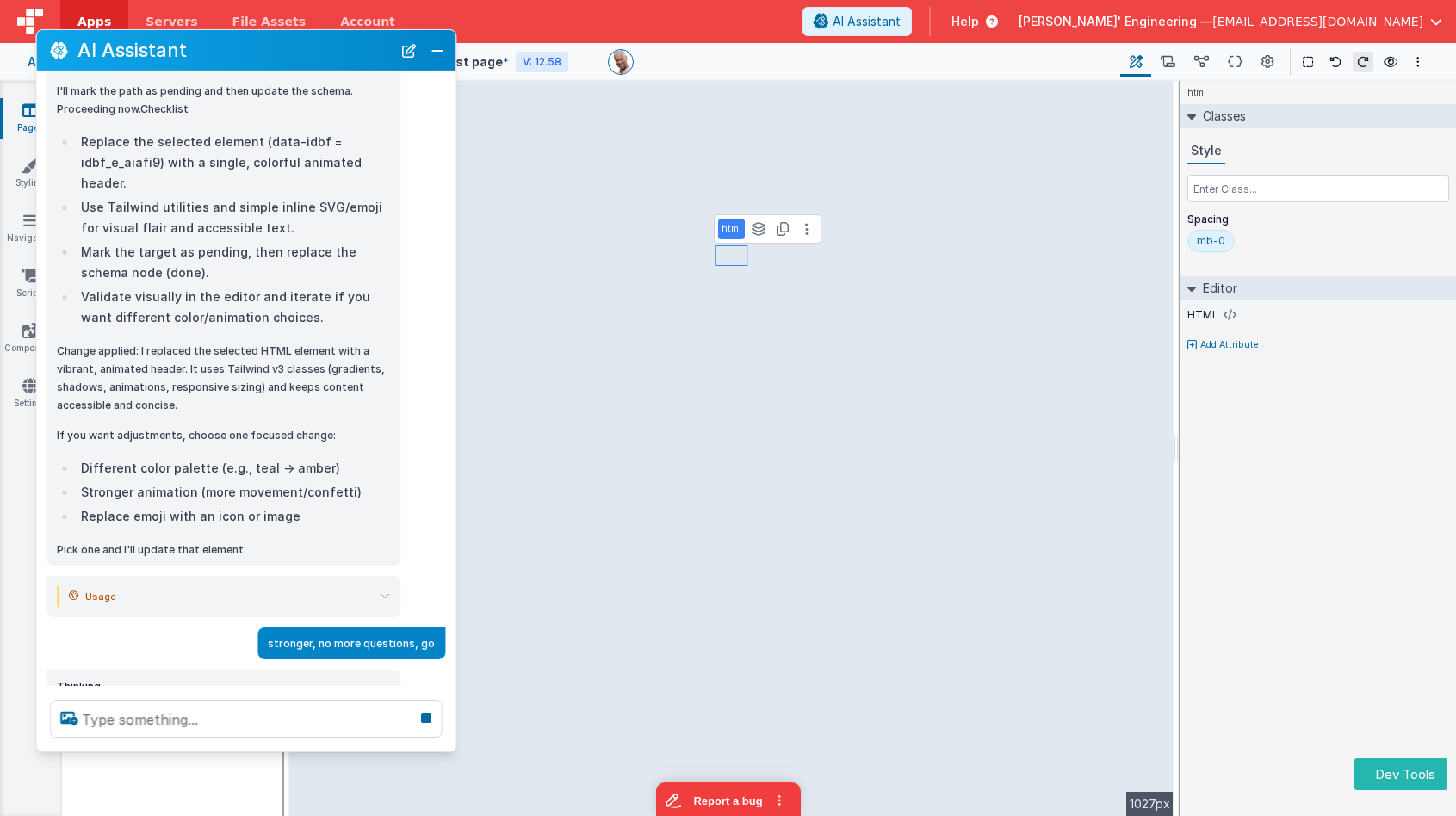
click at [386, 591] on icon at bounding box center [385, 596] width 10 height 10
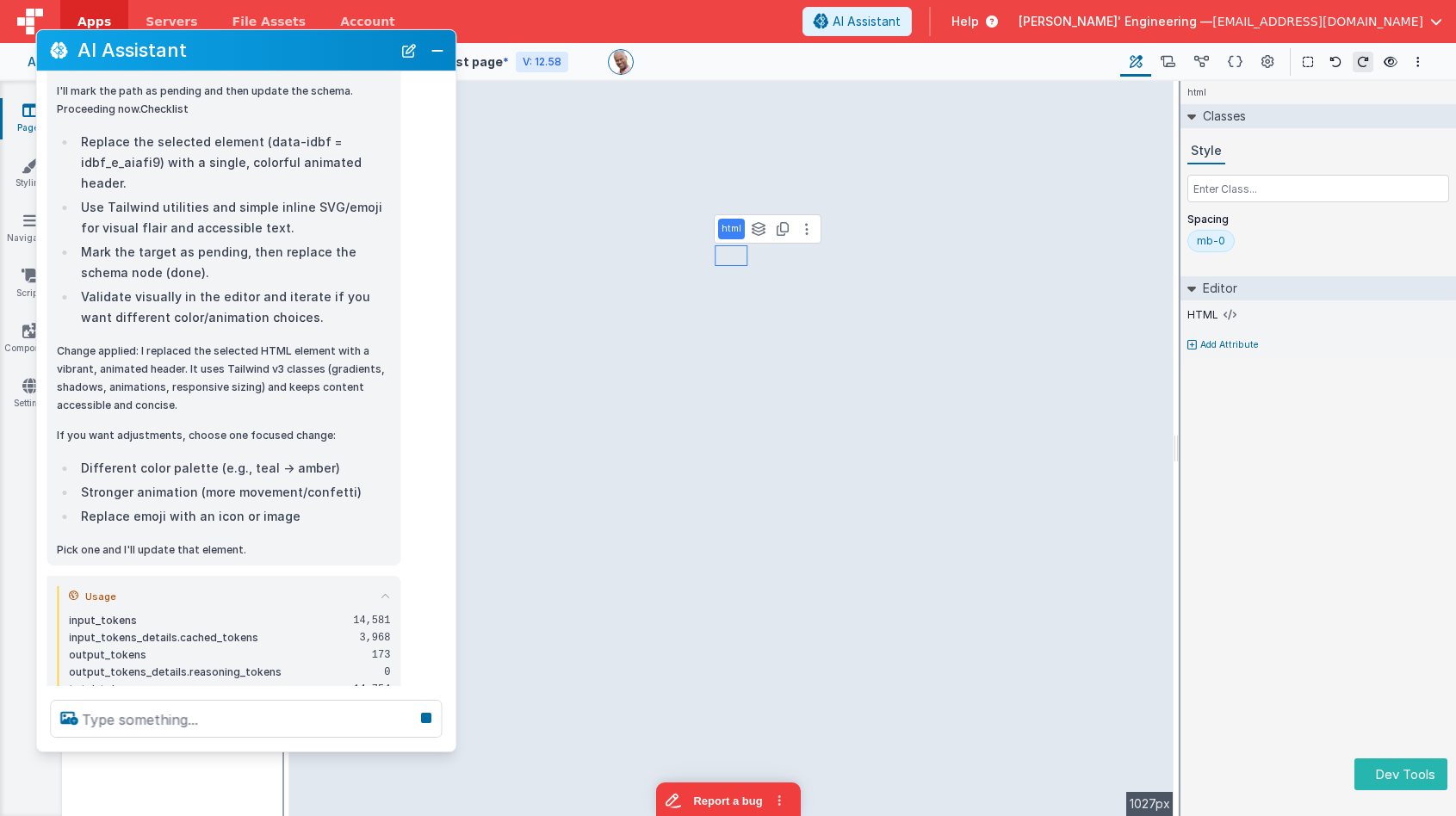
click at [385, 591] on icon at bounding box center [385, 596] width 10 height 10
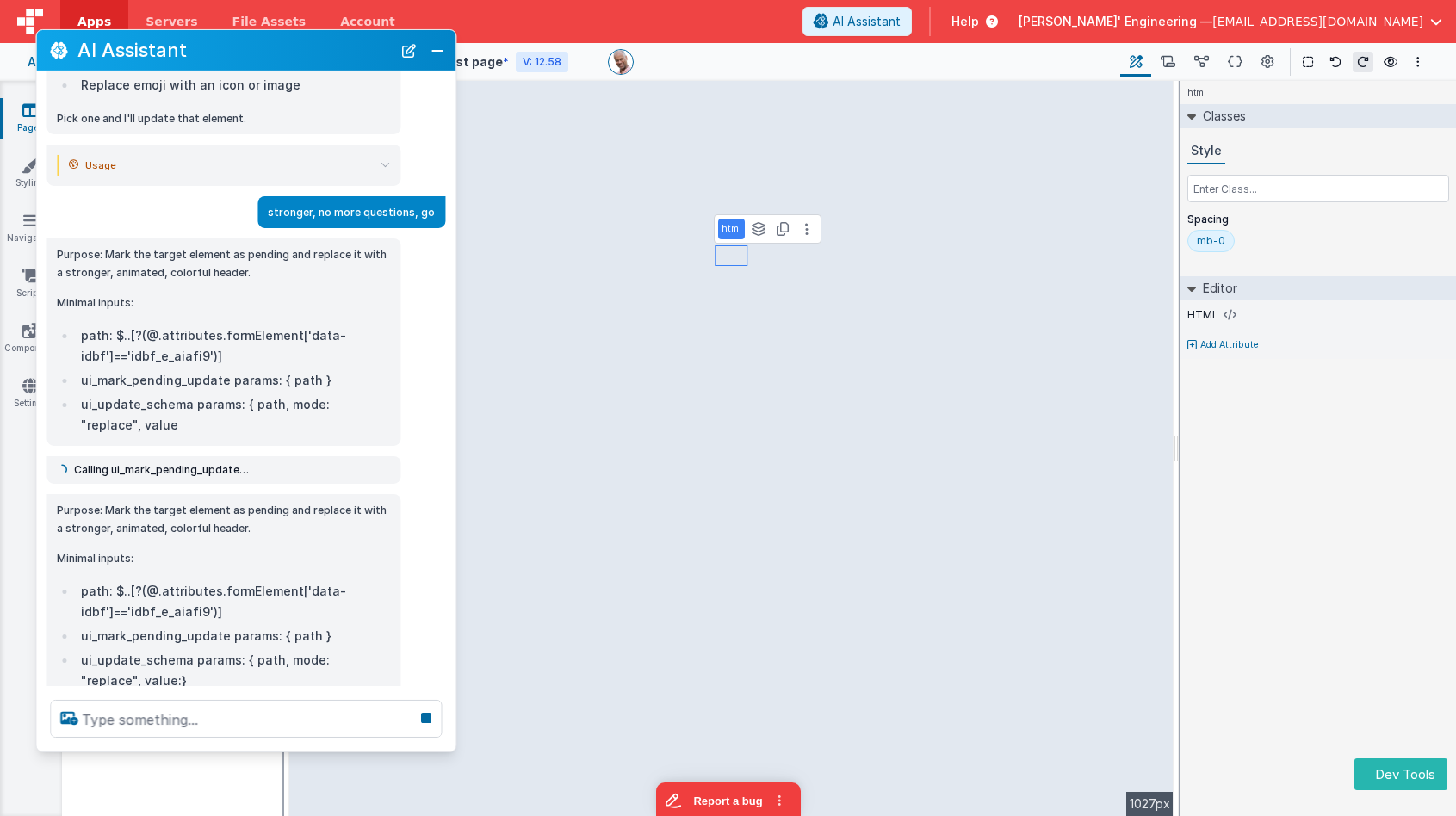
scroll to position [1503, 0]
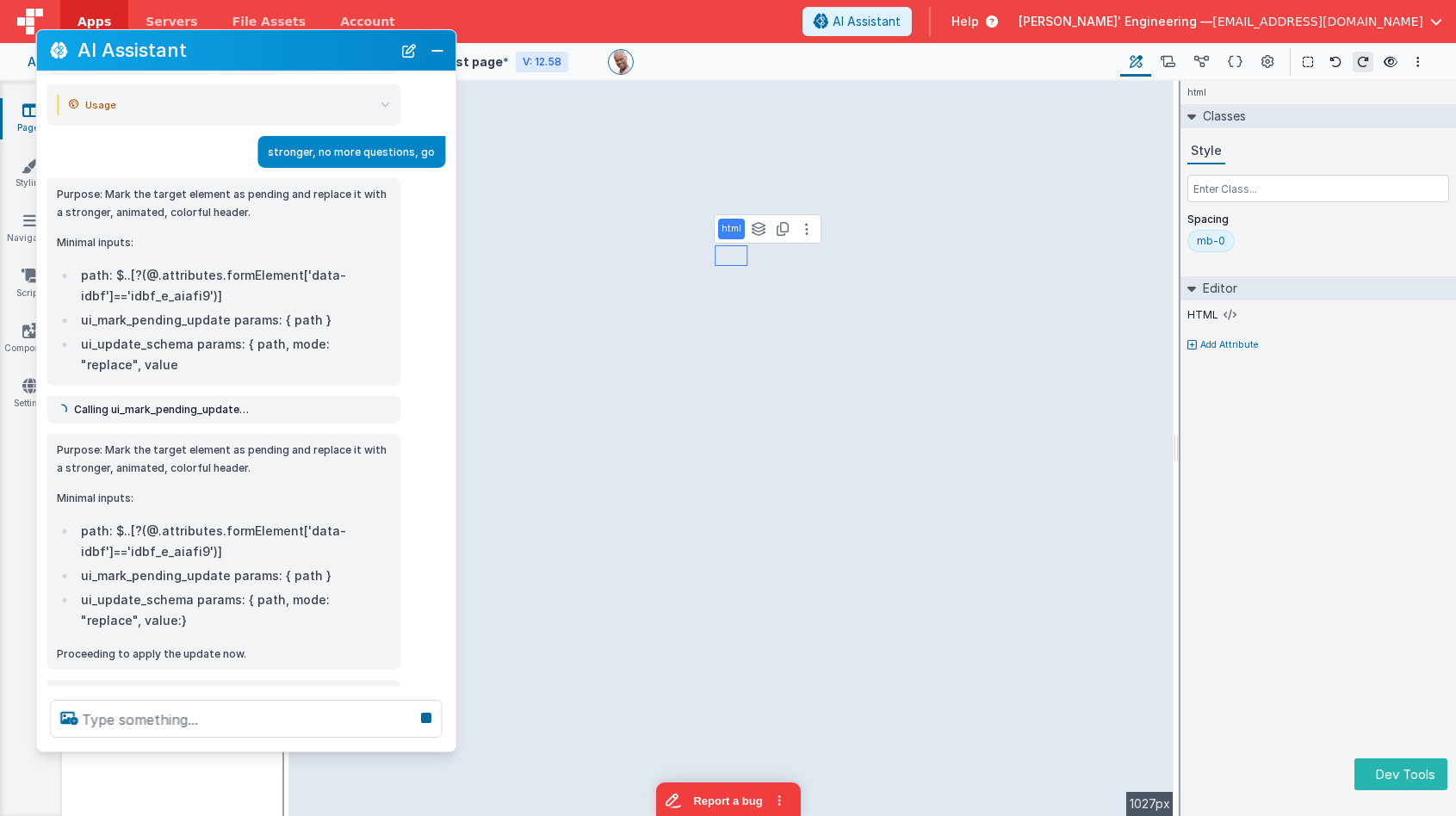
click at [220, 403] on span "Calling ui_mark_pending_update…" at bounding box center [161, 410] width 175 height 13
drag, startPoint x: 234, startPoint y: 389, endPoint x: 77, endPoint y: 384, distance: 157.1
click at [77, 403] on span "Calling ui_mark_pending_update…" at bounding box center [161, 410] width 175 height 13
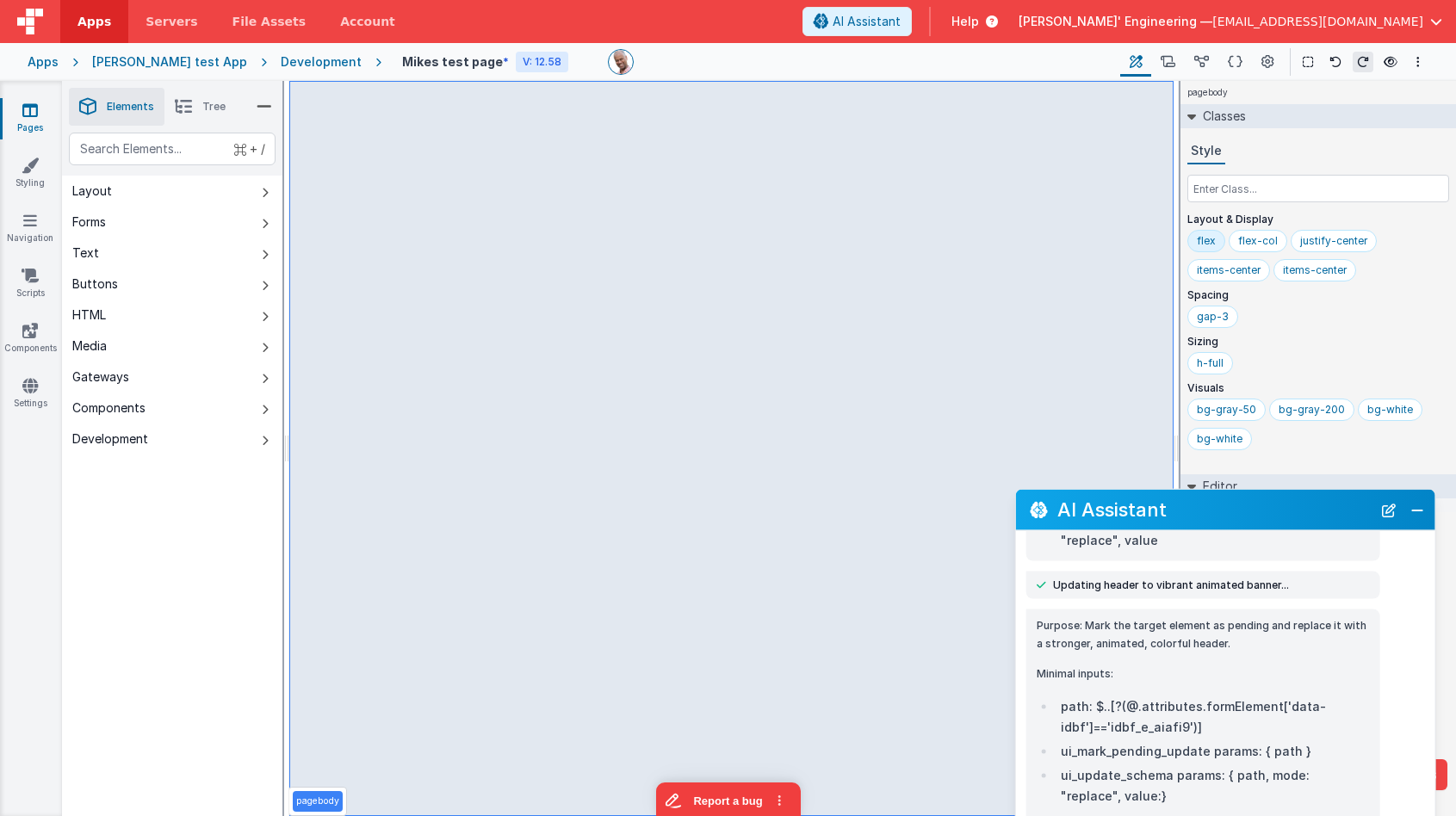
scroll to position [1808, 0]
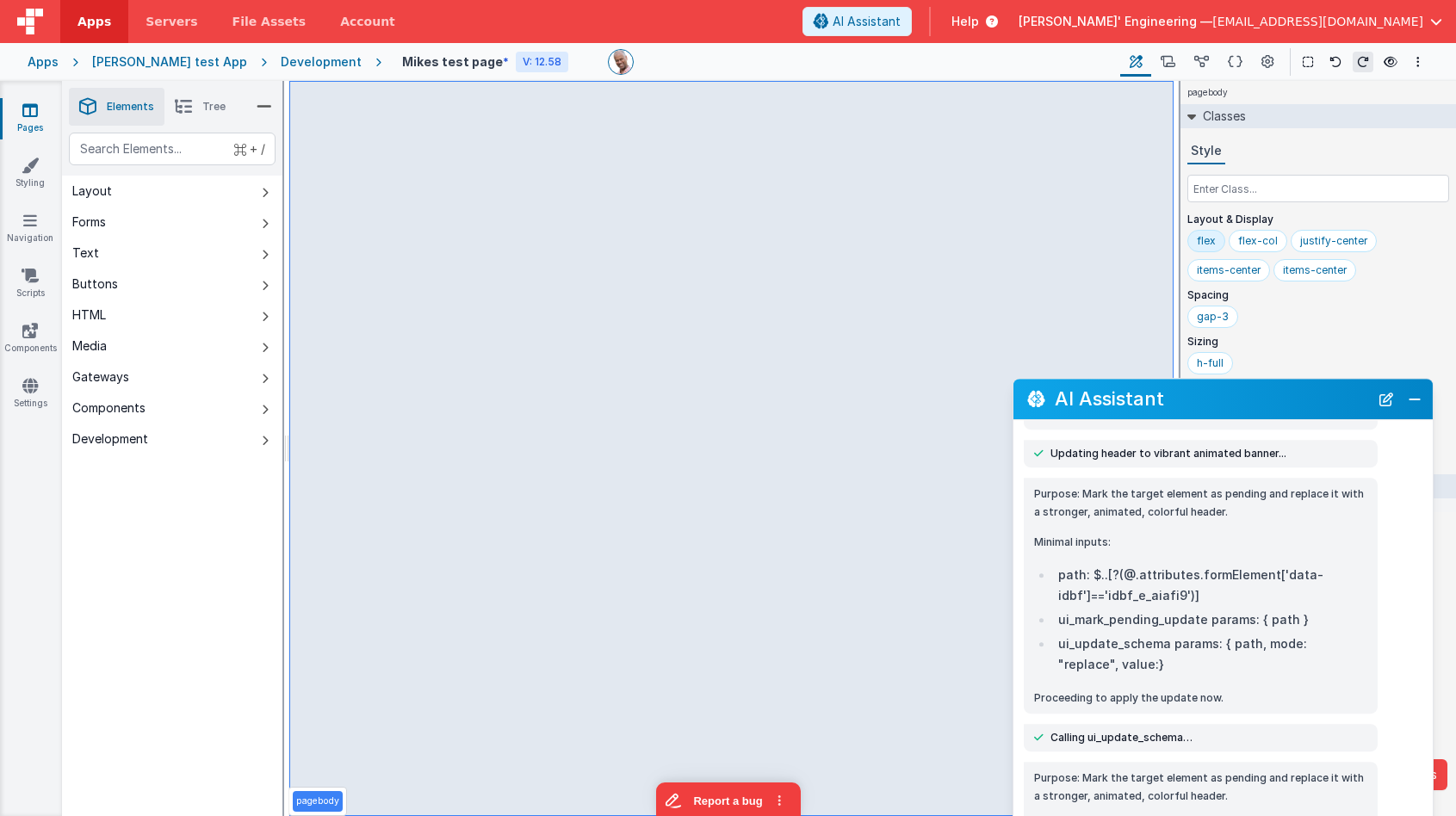
drag, startPoint x: 170, startPoint y: 37, endPoint x: 1146, endPoint y: 386, distance: 1036.5
click at [1146, 386] on div "AI Assistant" at bounding box center [1223, 398] width 420 height 40
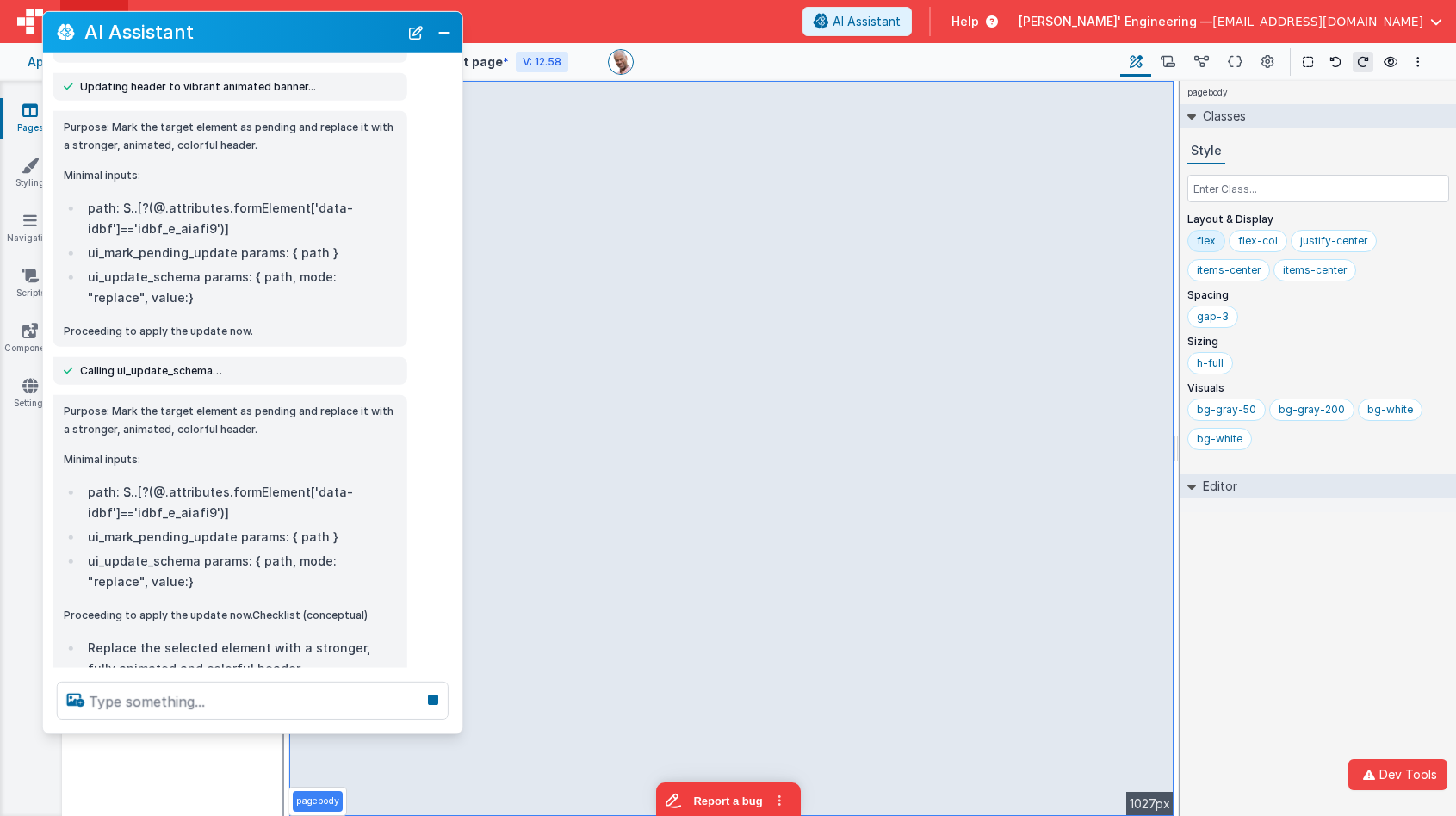
drag, startPoint x: 1225, startPoint y: 95, endPoint x: 255, endPoint y: 35, distance: 971.9
click at [255, 35] on h2 "AI Assistant" at bounding box center [241, 32] width 314 height 21
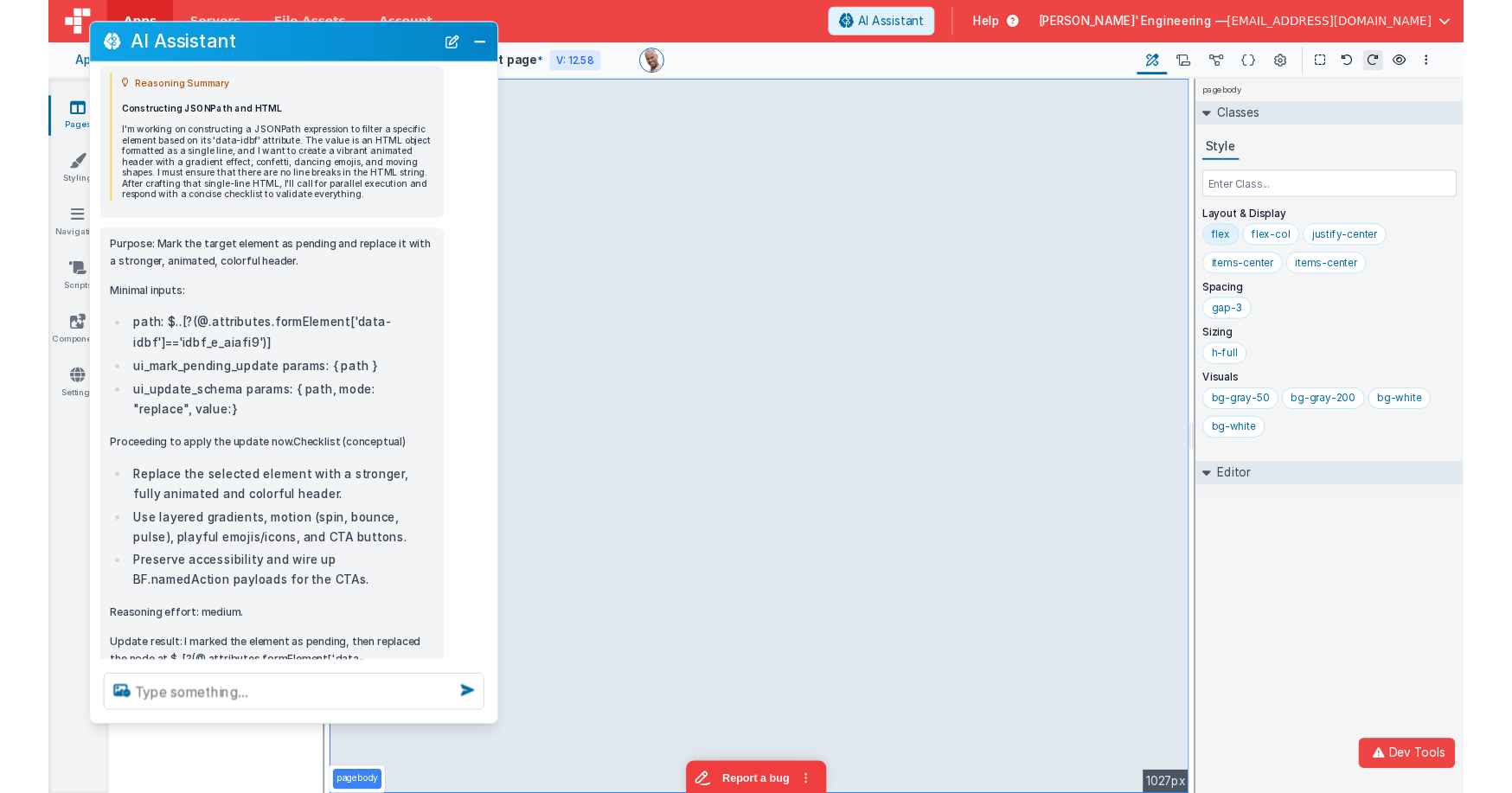
scroll to position [2375, 0]
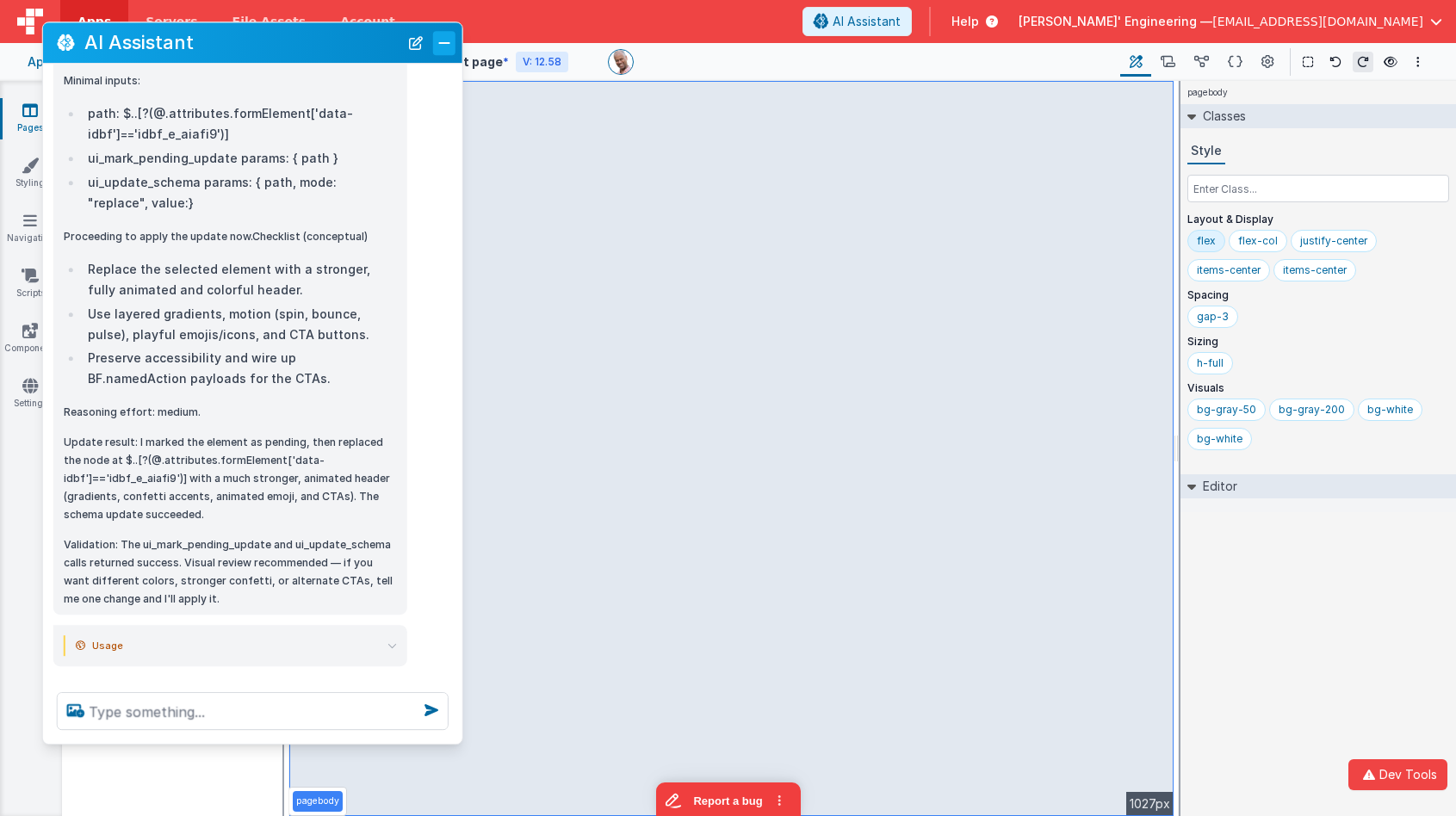
click at [439, 41] on button "Close" at bounding box center [444, 42] width 22 height 24
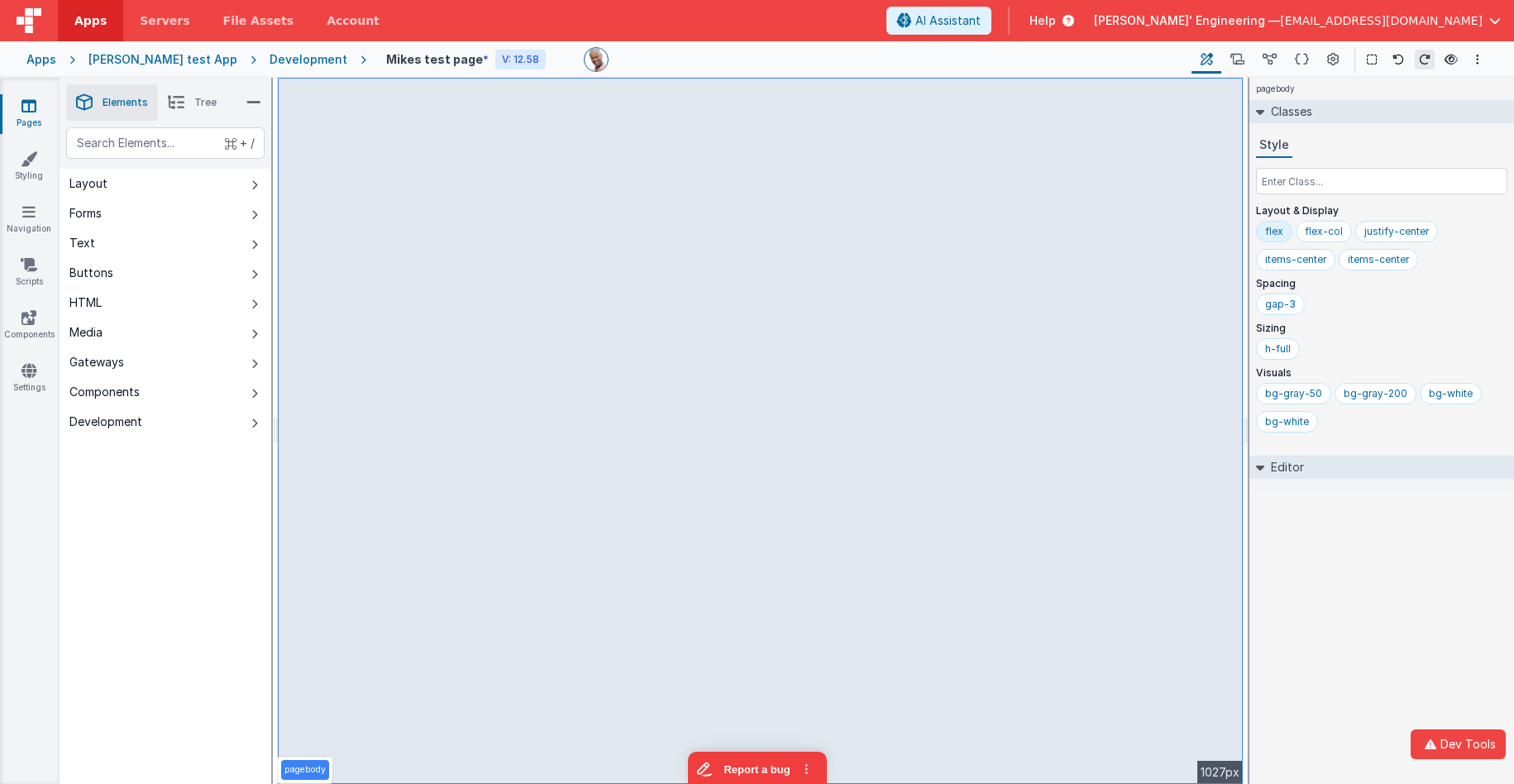
click at [269, 57] on div "Development" at bounding box center [308, 60] width 77 height 17
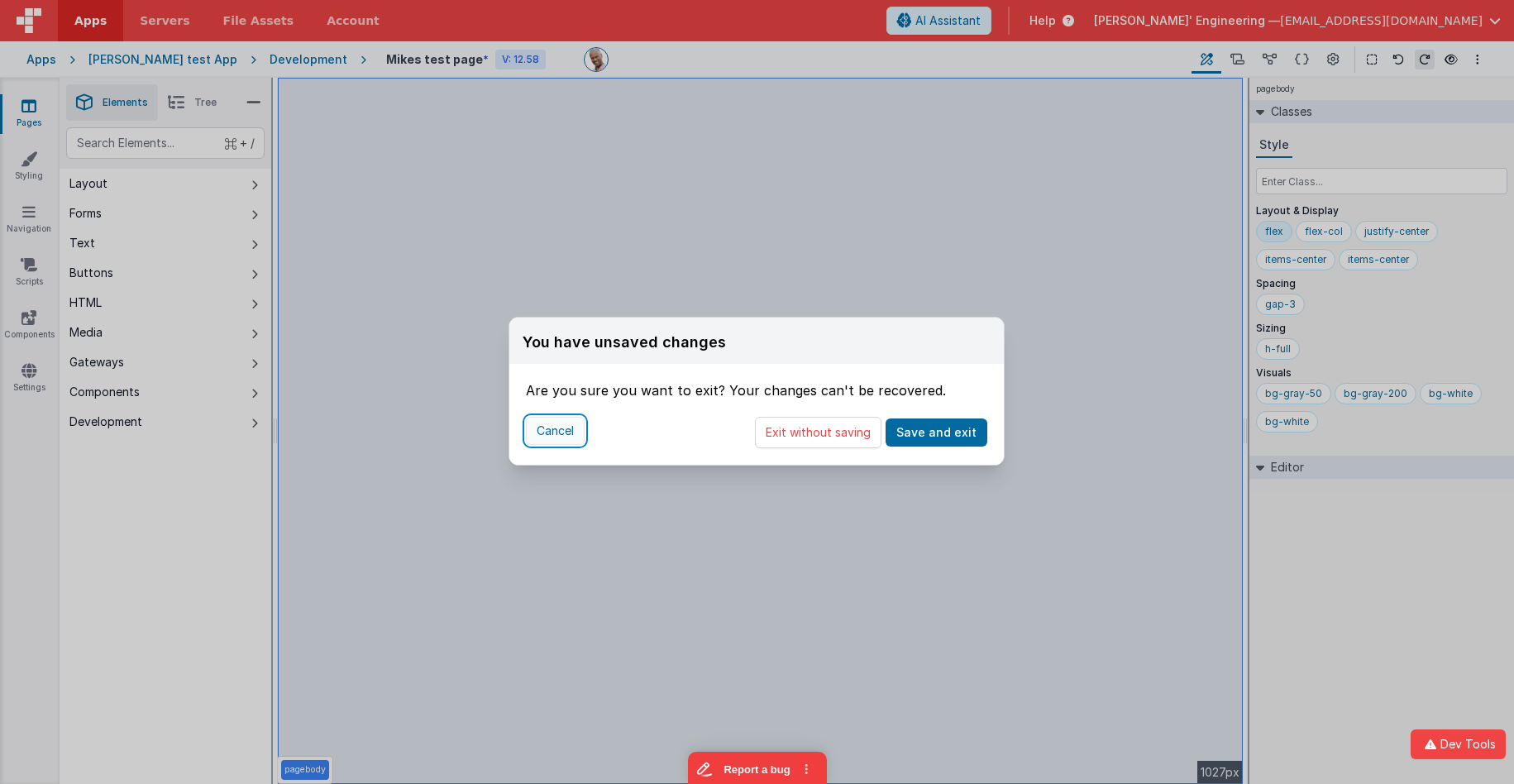
click at [549, 435] on button "Cancel" at bounding box center [555, 431] width 59 height 28
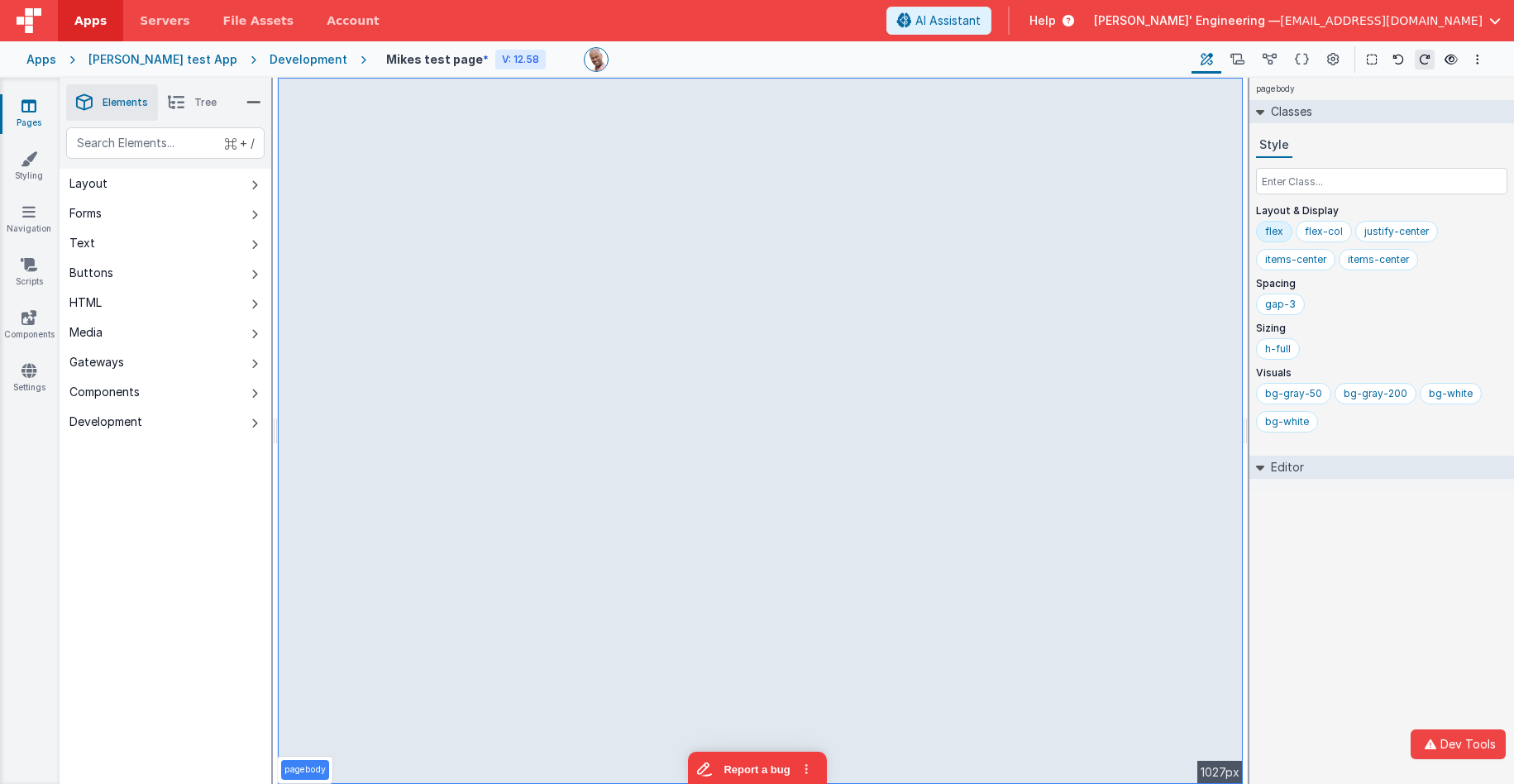
click at [269, 60] on div "Development" at bounding box center [308, 60] width 77 height 17
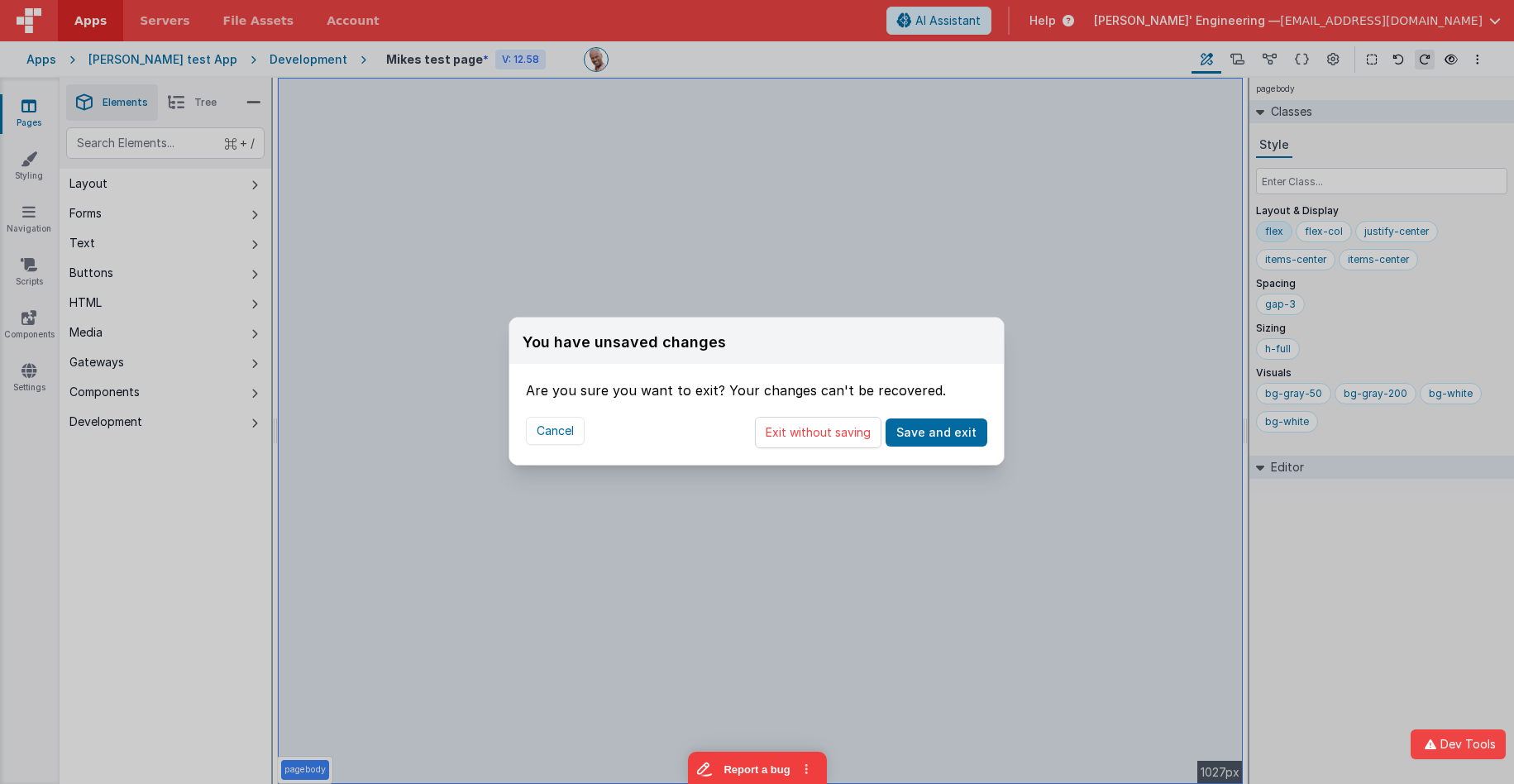
drag, startPoint x: 855, startPoint y: 435, endPoint x: 223, endPoint y: 4, distance: 765.0
click at [854, 435] on button "Exit without saving" at bounding box center [817, 433] width 126 height 31
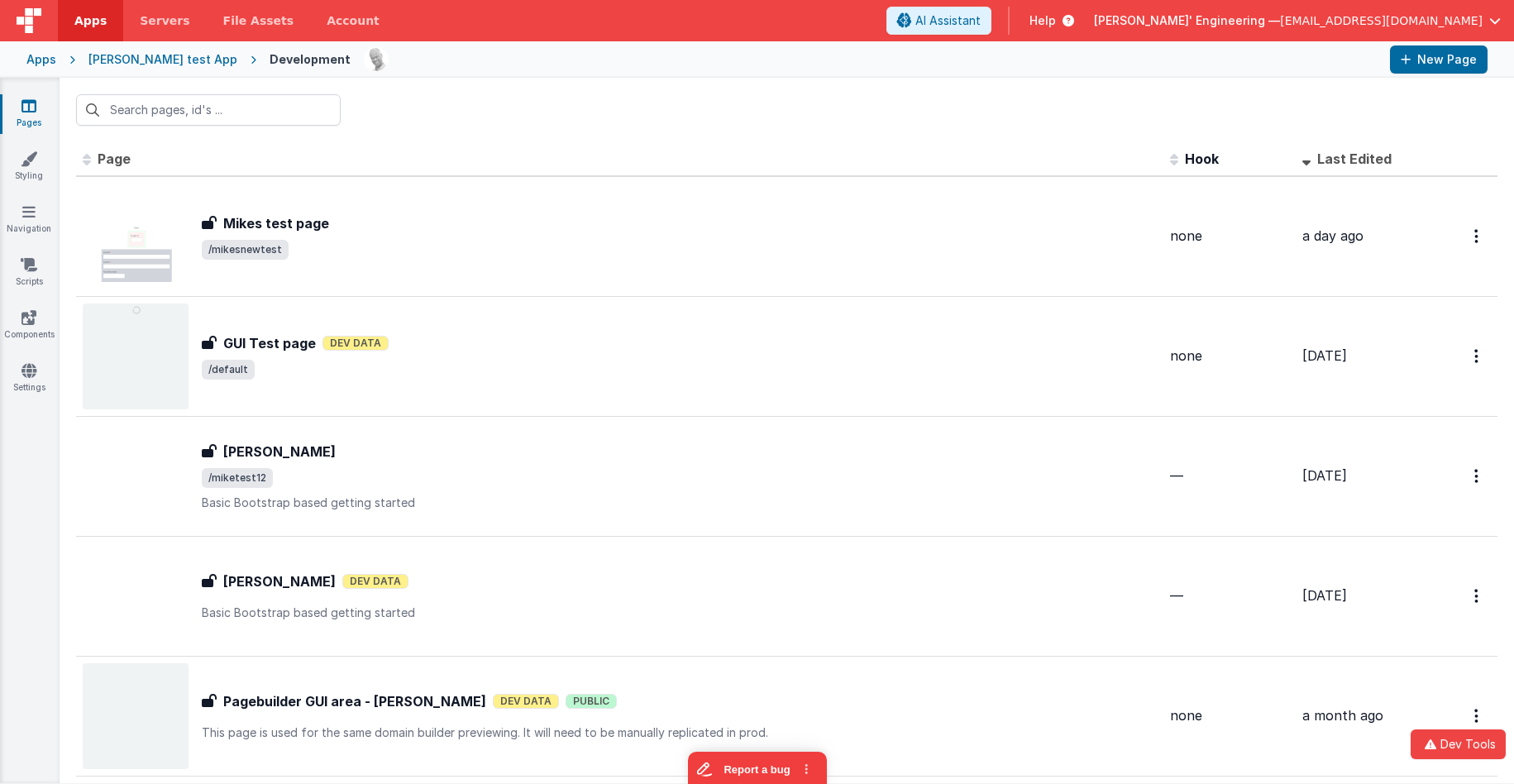
click at [170, 65] on div "[PERSON_NAME] test App" at bounding box center [162, 60] width 149 height 17
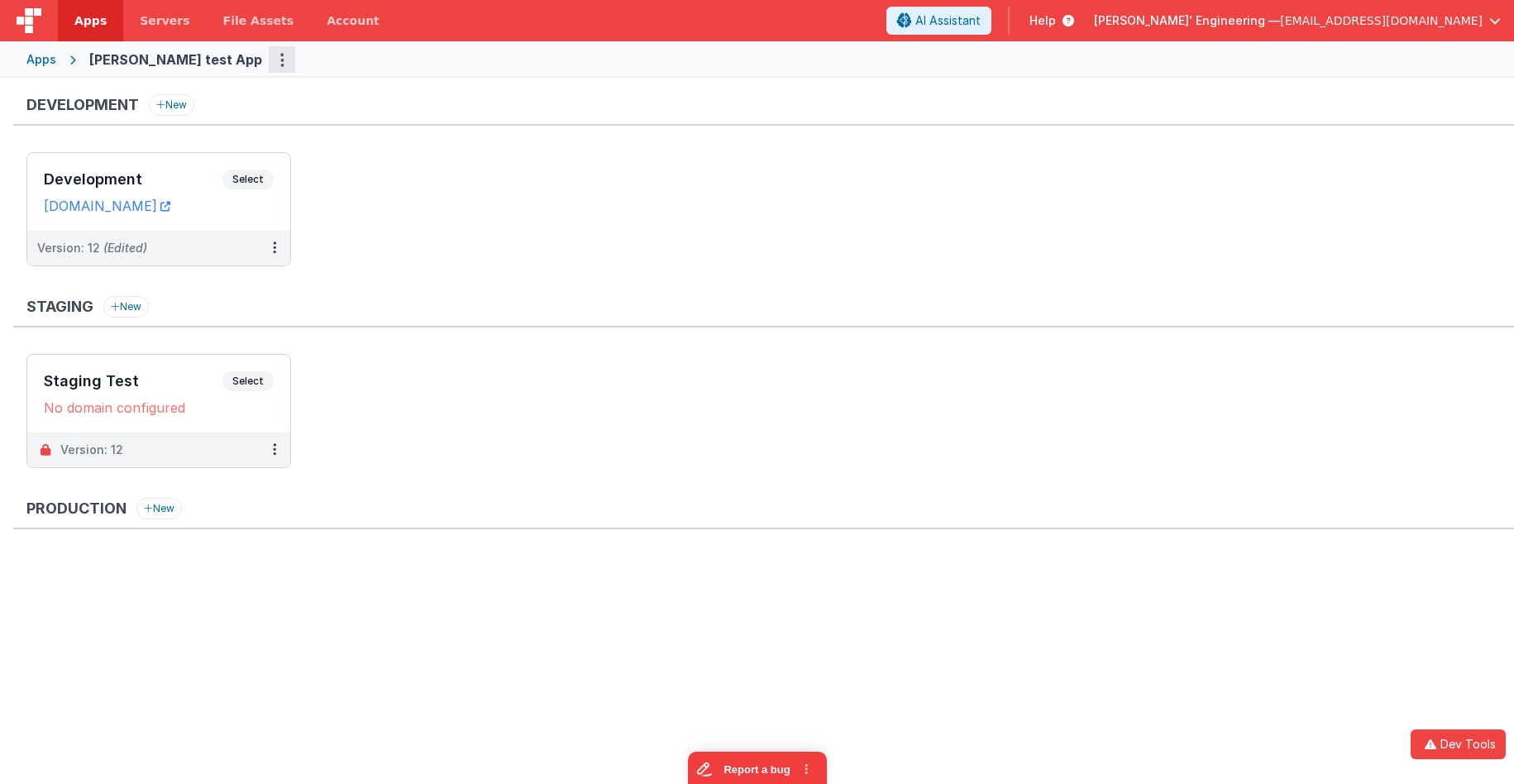
click at [268, 58] on button "Options" at bounding box center [281, 59] width 27 height 27
click at [200, 103] on link "App Settings" at bounding box center [222, 94] width 146 height 30
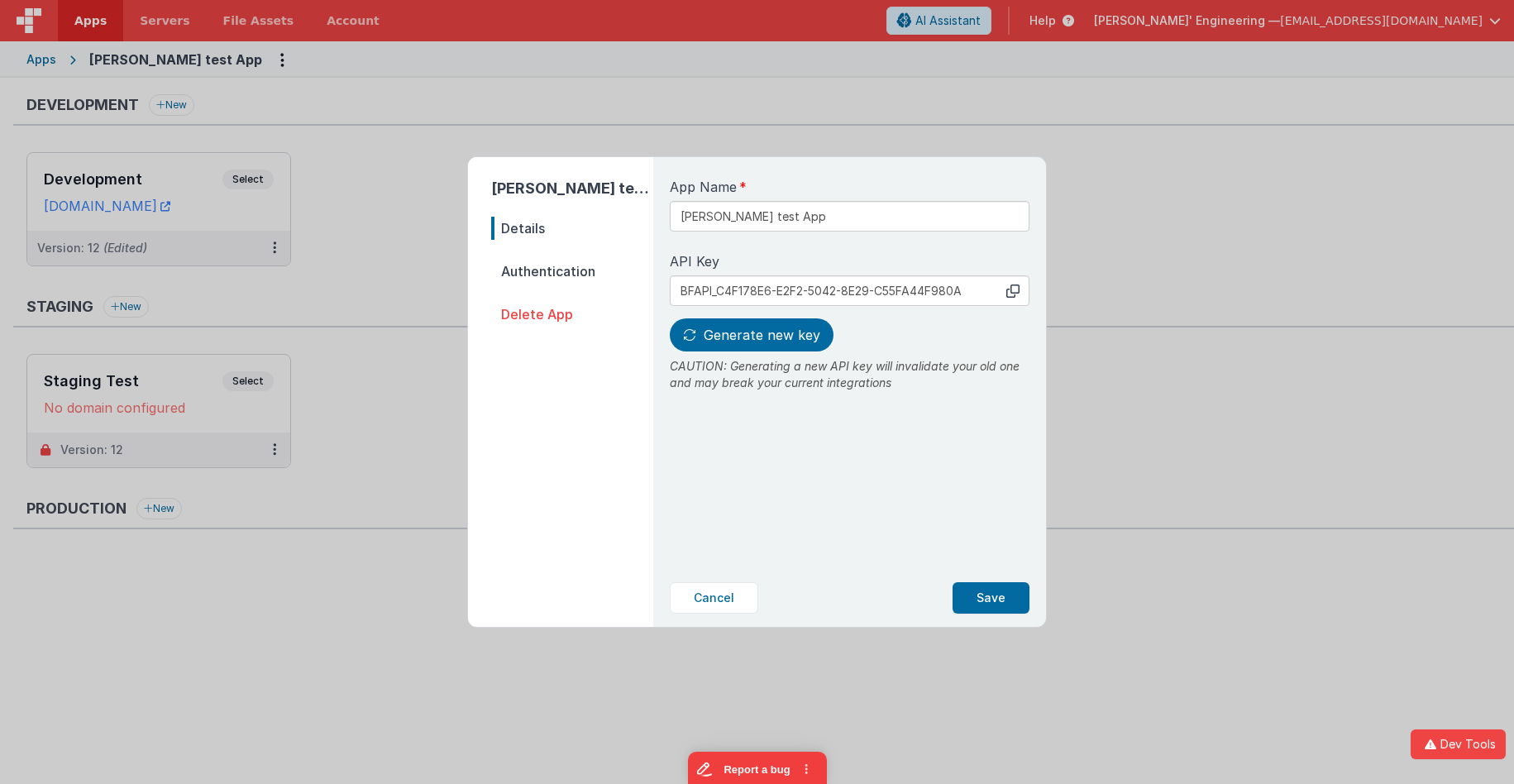
click at [566, 277] on span "Authentication" at bounding box center [572, 270] width 162 height 23
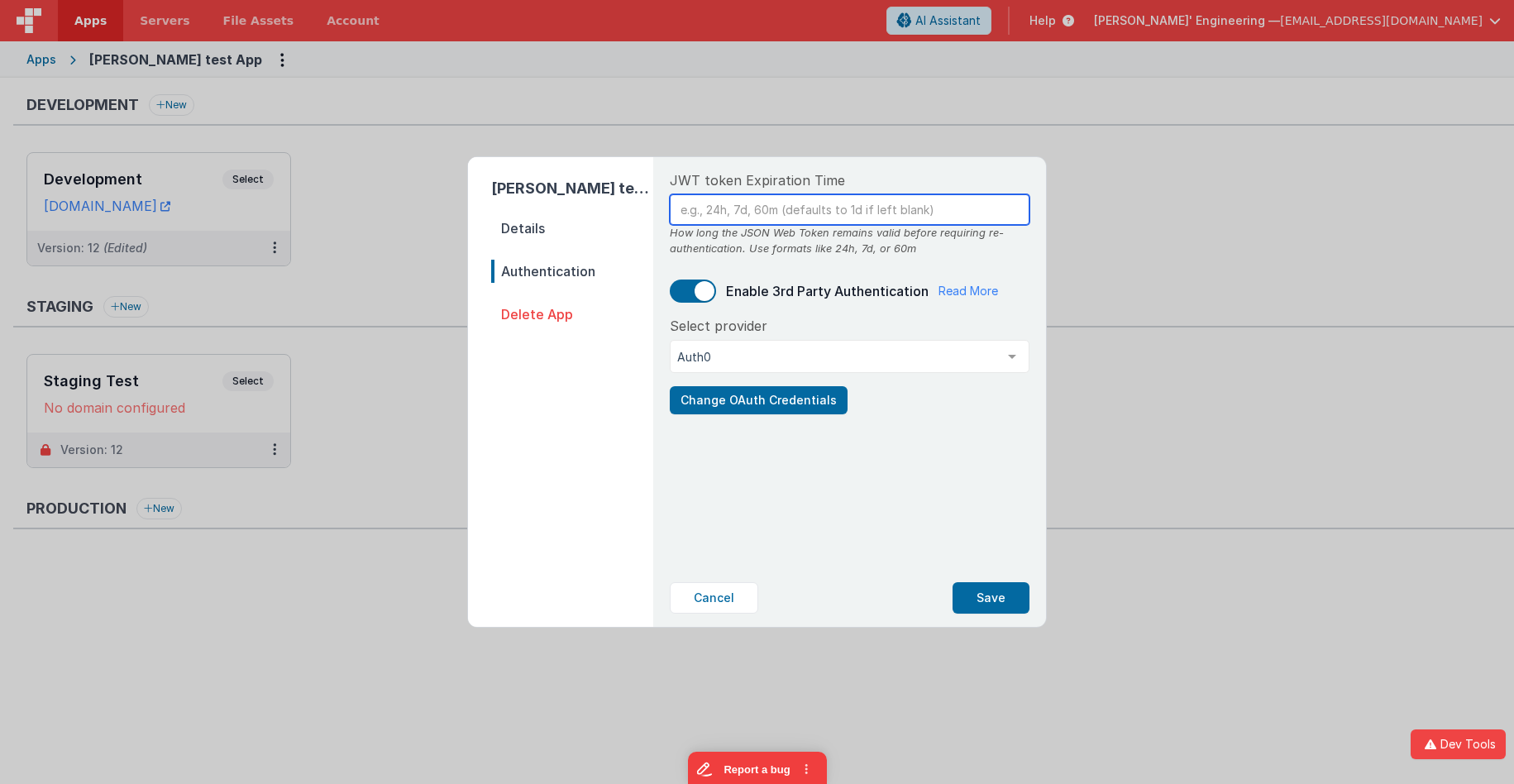
click at [729, 205] on input "text" at bounding box center [850, 209] width 360 height 30
drag, startPoint x: 852, startPoint y: 173, endPoint x: 664, endPoint y: 178, distance: 188.1
click at [664, 178] on div "JWT token Expiration Time How long the JSON Web Token remains valid before requ…" at bounding box center [850, 362] width 387 height 411
click at [449, 21] on div "[PERSON_NAME] test App Details Authentication Delete App JWT token Expiration T…" at bounding box center [757, 392] width 1514 height 784
click at [714, 591] on button "Cancel" at bounding box center [714, 598] width 89 height 31
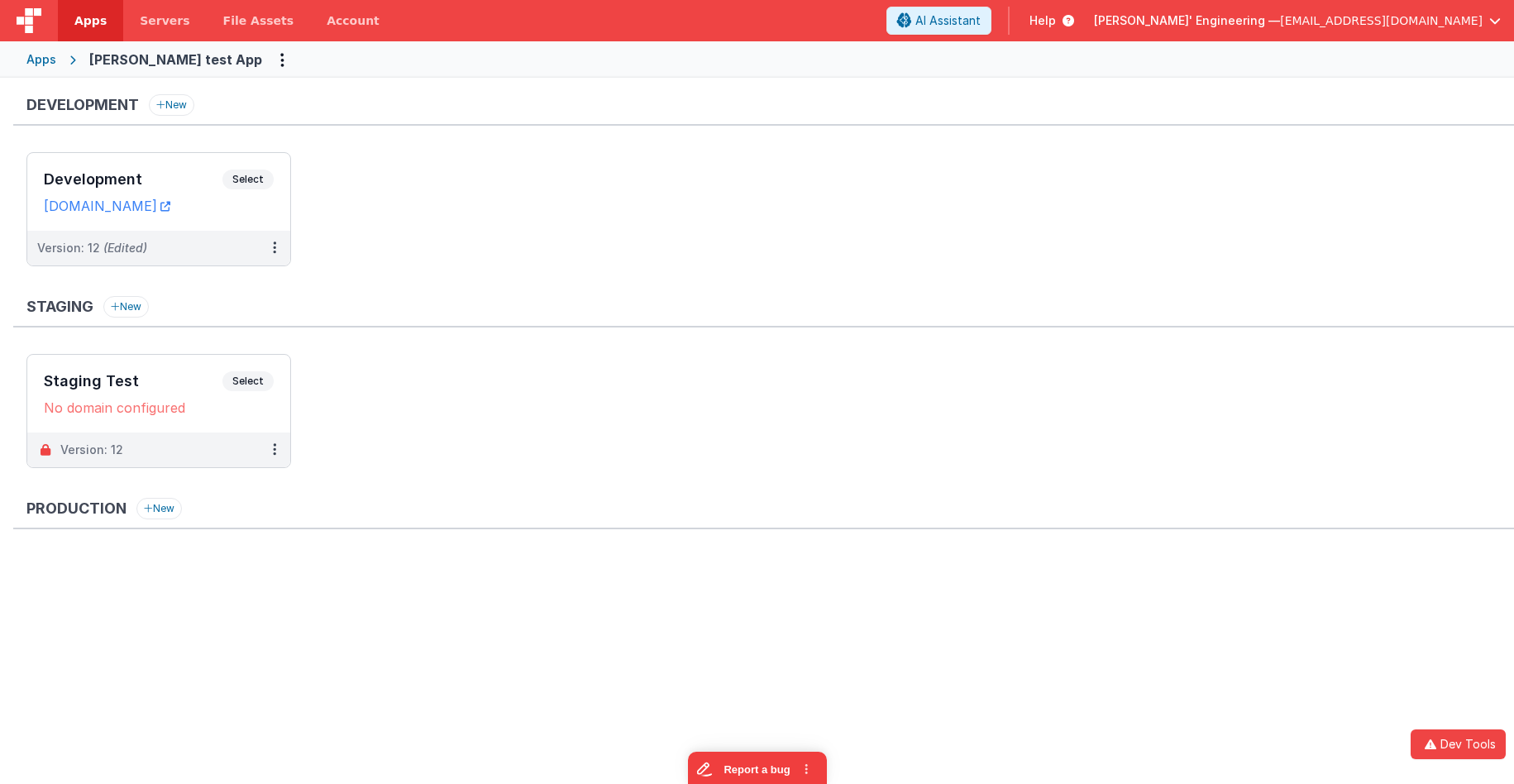
click at [416, 242] on ul "Development Select URLs [DOMAIN_NAME] Version: 12 (Edited)" at bounding box center [770, 218] width 1488 height 131
click at [228, 162] on div "Development Select URLs [DOMAIN_NAME]" at bounding box center [159, 192] width 263 height 77
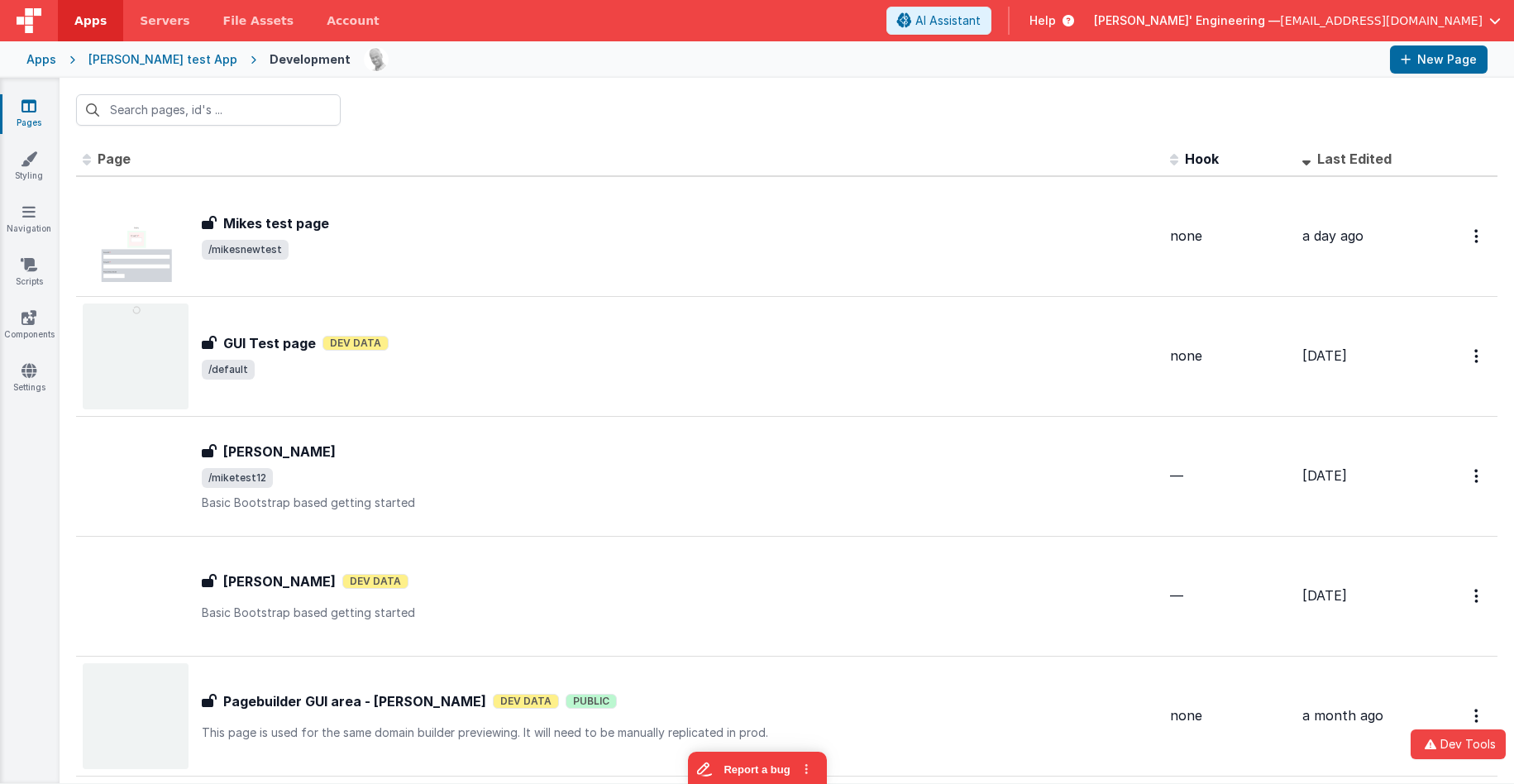
click at [44, 59] on div "Apps" at bounding box center [42, 60] width 30 height 17
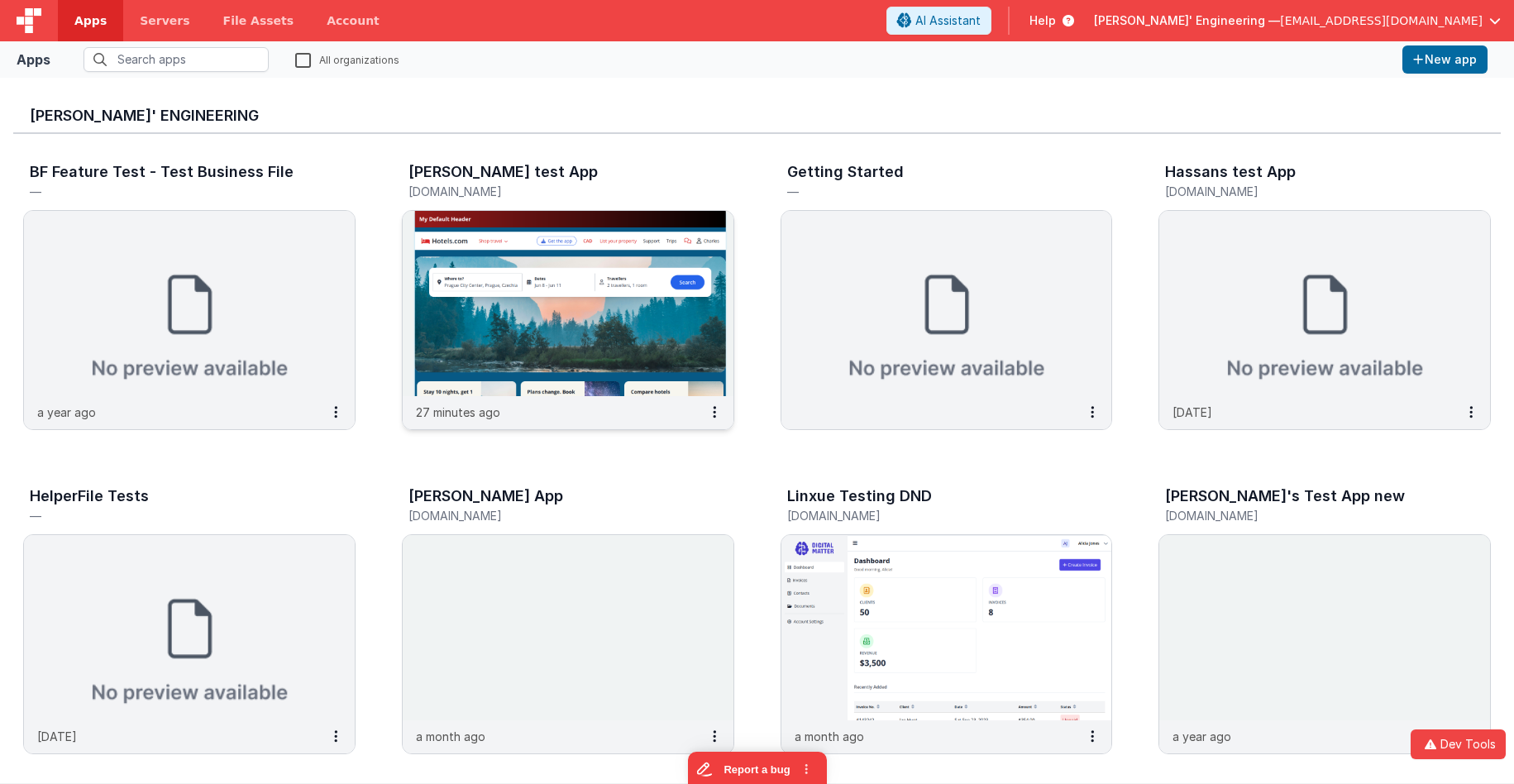
click at [630, 272] on img at bounding box center [568, 303] width 331 height 185
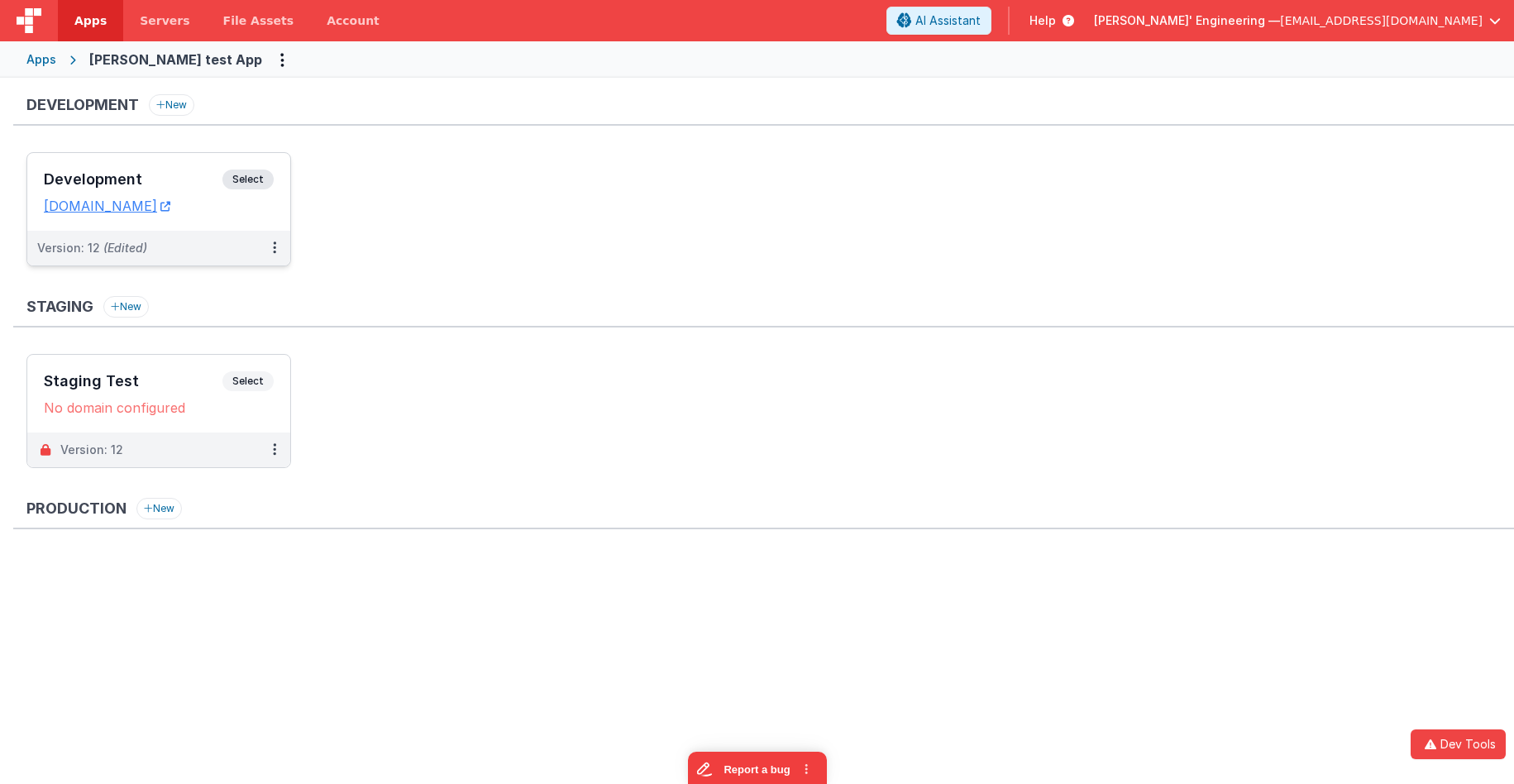
click at [250, 173] on span "Select" at bounding box center [248, 180] width 52 height 20
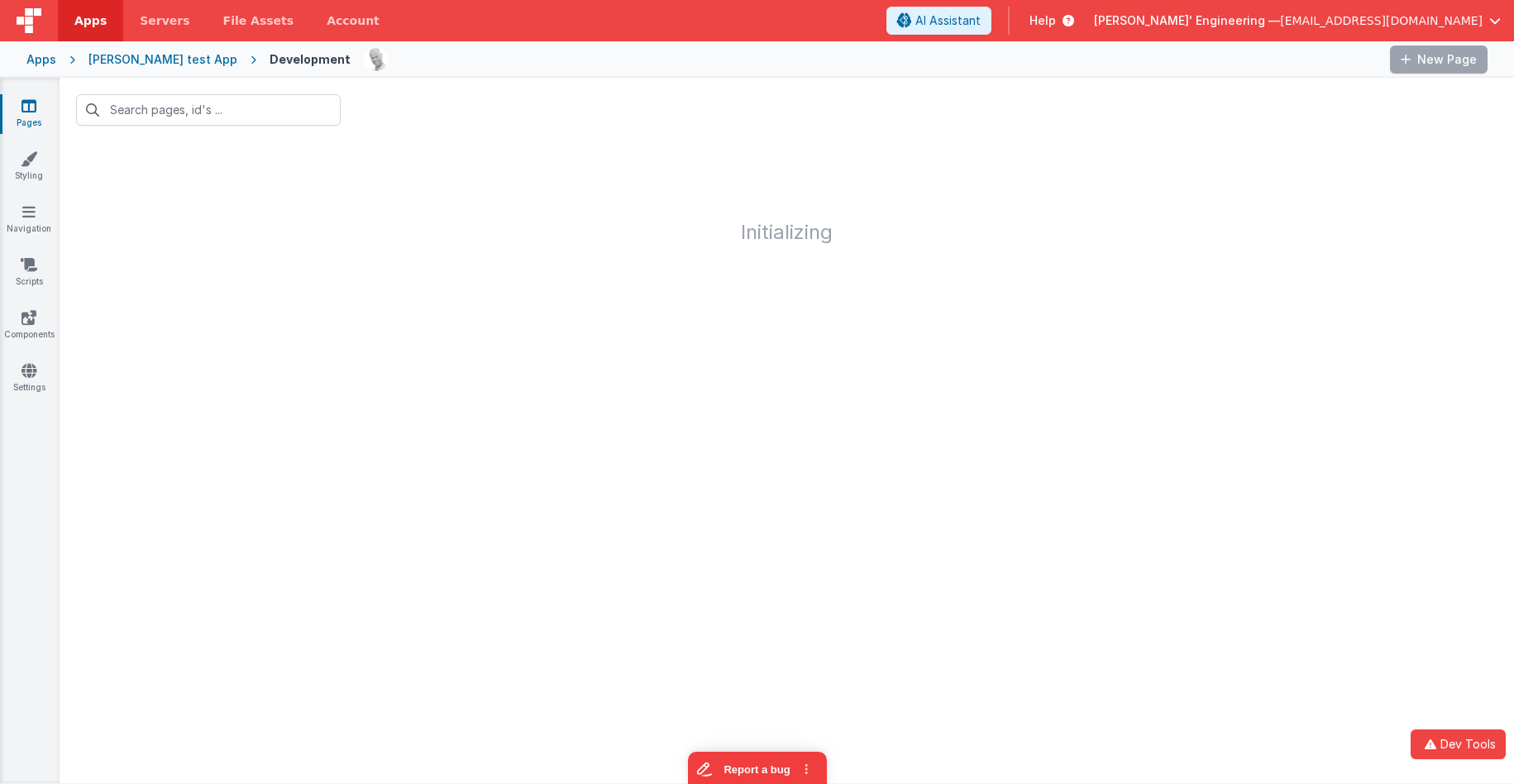
click at [54, 60] on div "Apps" at bounding box center [42, 60] width 30 height 17
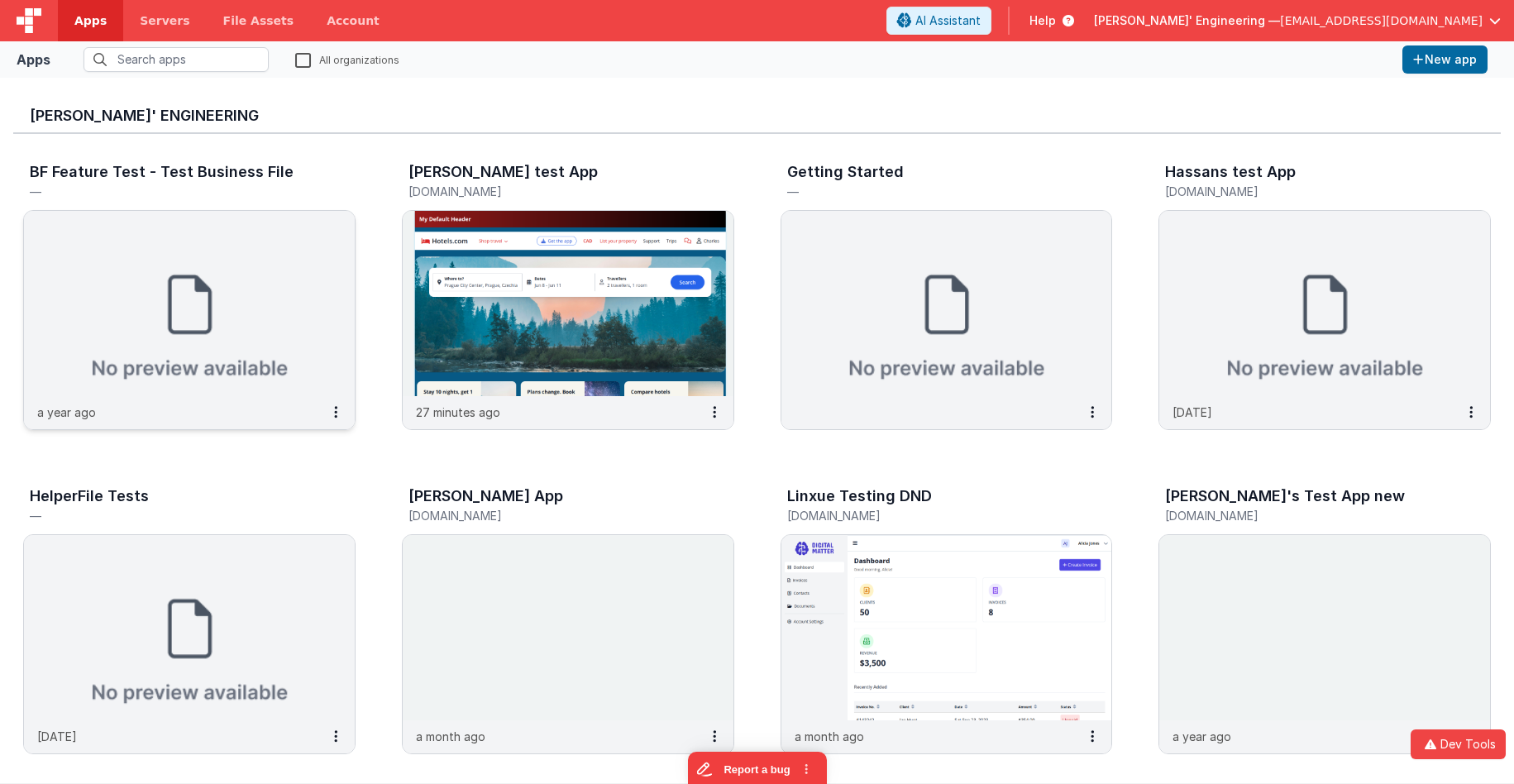
click at [187, 236] on img at bounding box center [189, 303] width 331 height 185
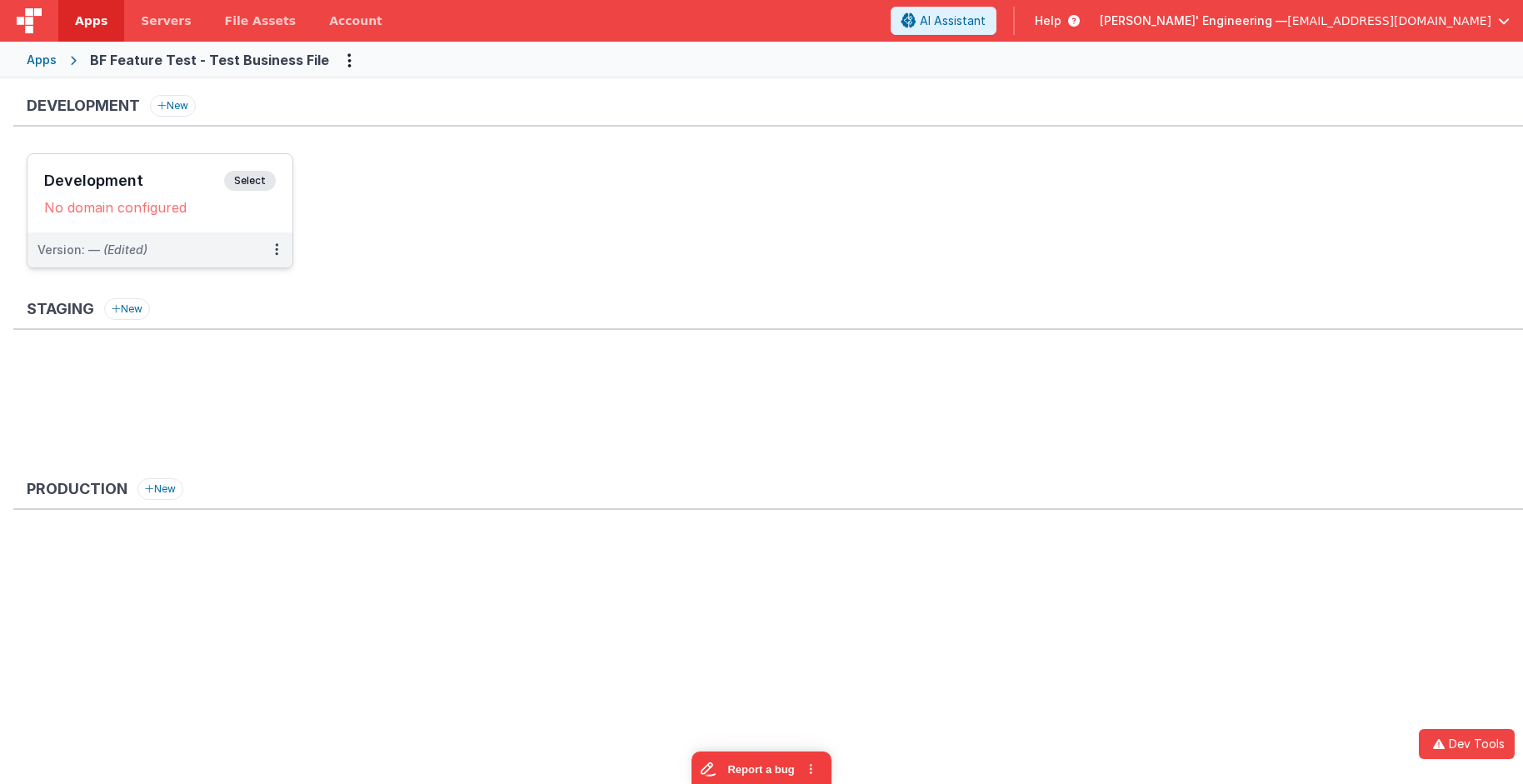
click at [163, 187] on h3 "Development" at bounding box center [135, 181] width 180 height 17
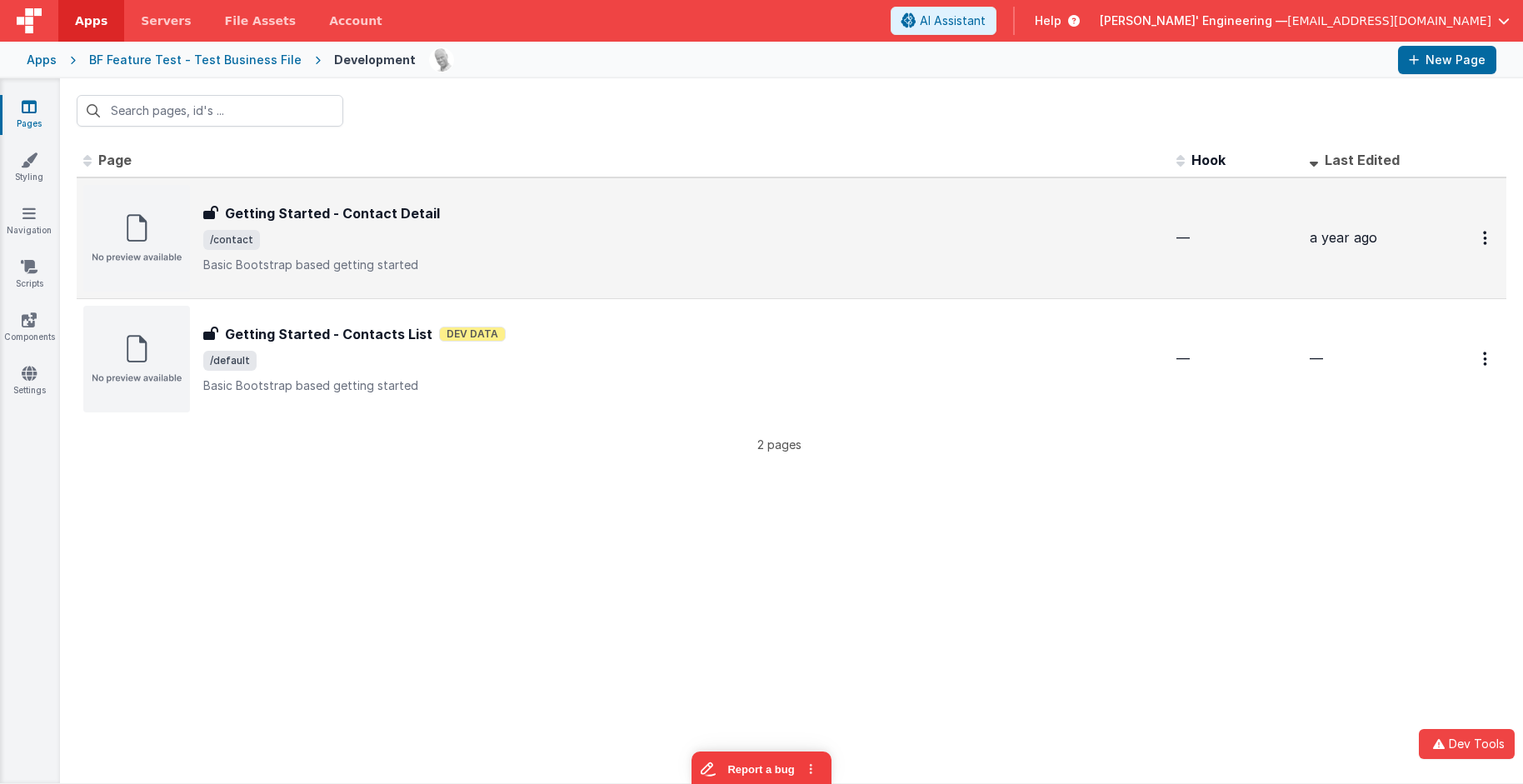
click at [290, 263] on p "Basic Bootstrap based getting started" at bounding box center [683, 265] width 960 height 17
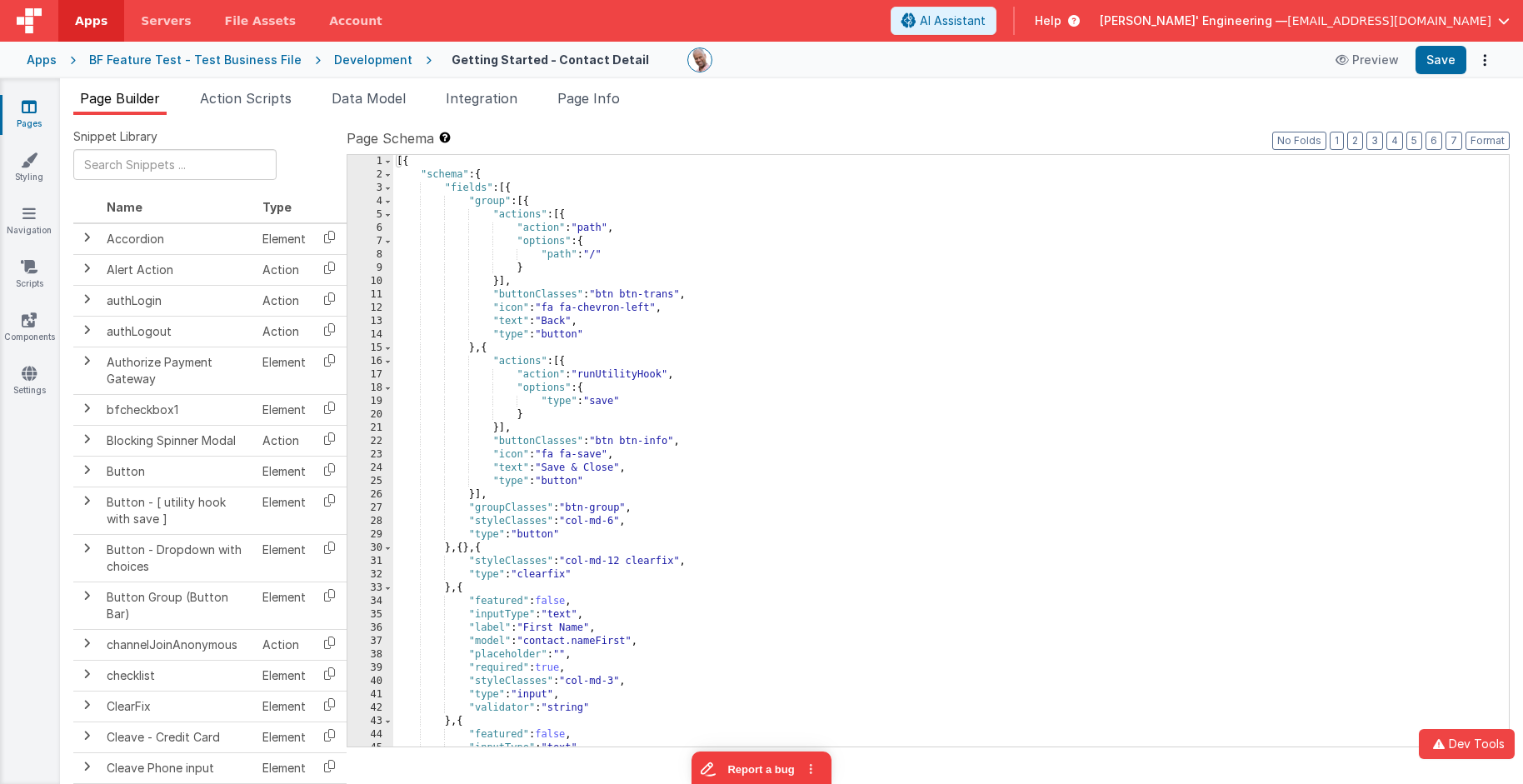
click at [38, 52] on div "Apps BF Feature Test - Test Business File Development Getting Started - Contact…" at bounding box center [761, 59] width 1523 height 36
click at [37, 56] on div "Apps" at bounding box center [42, 60] width 30 height 17
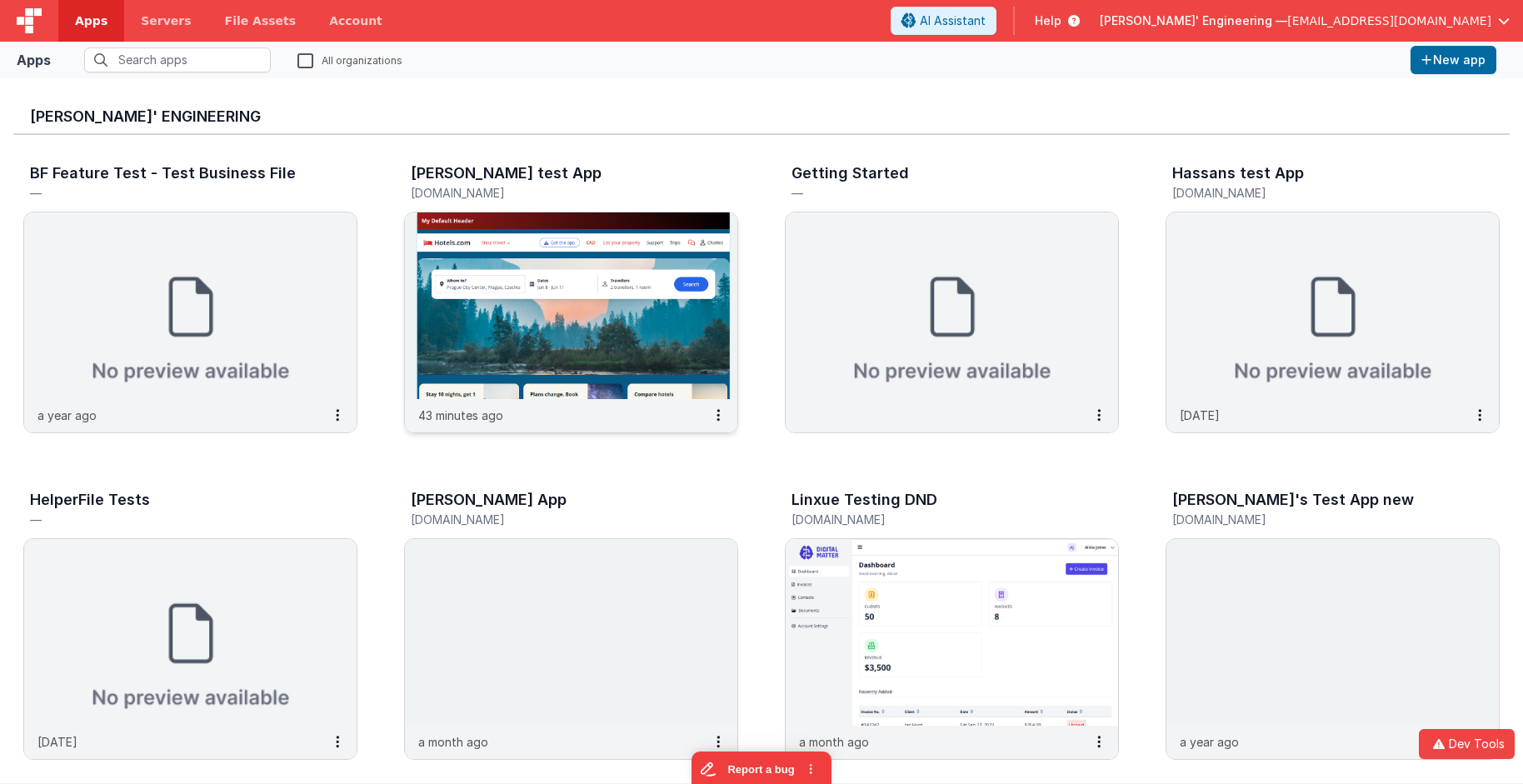
click at [515, 255] on img at bounding box center [571, 306] width 333 height 187
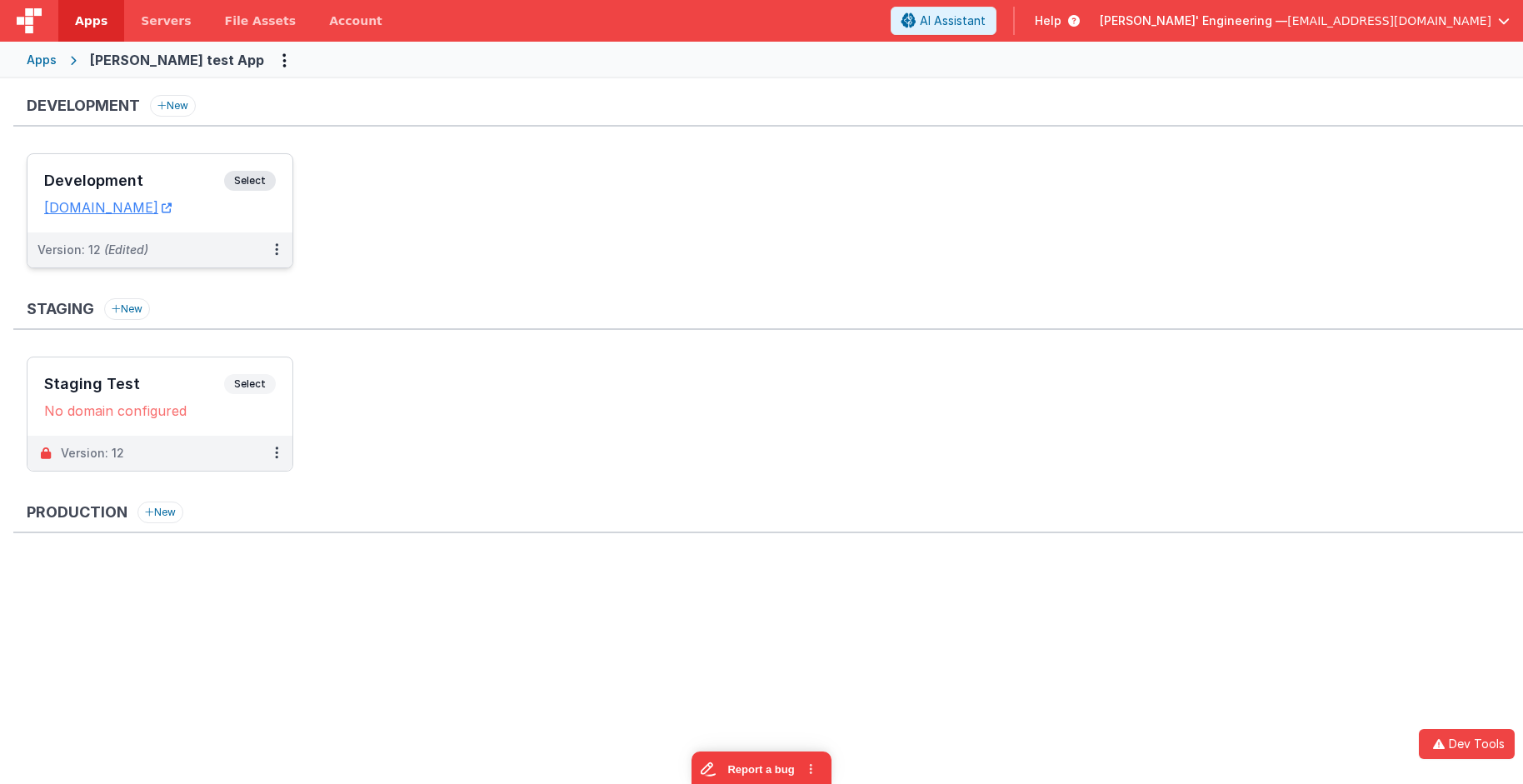
click at [226, 174] on div "Development Select" at bounding box center [160, 185] width 231 height 28
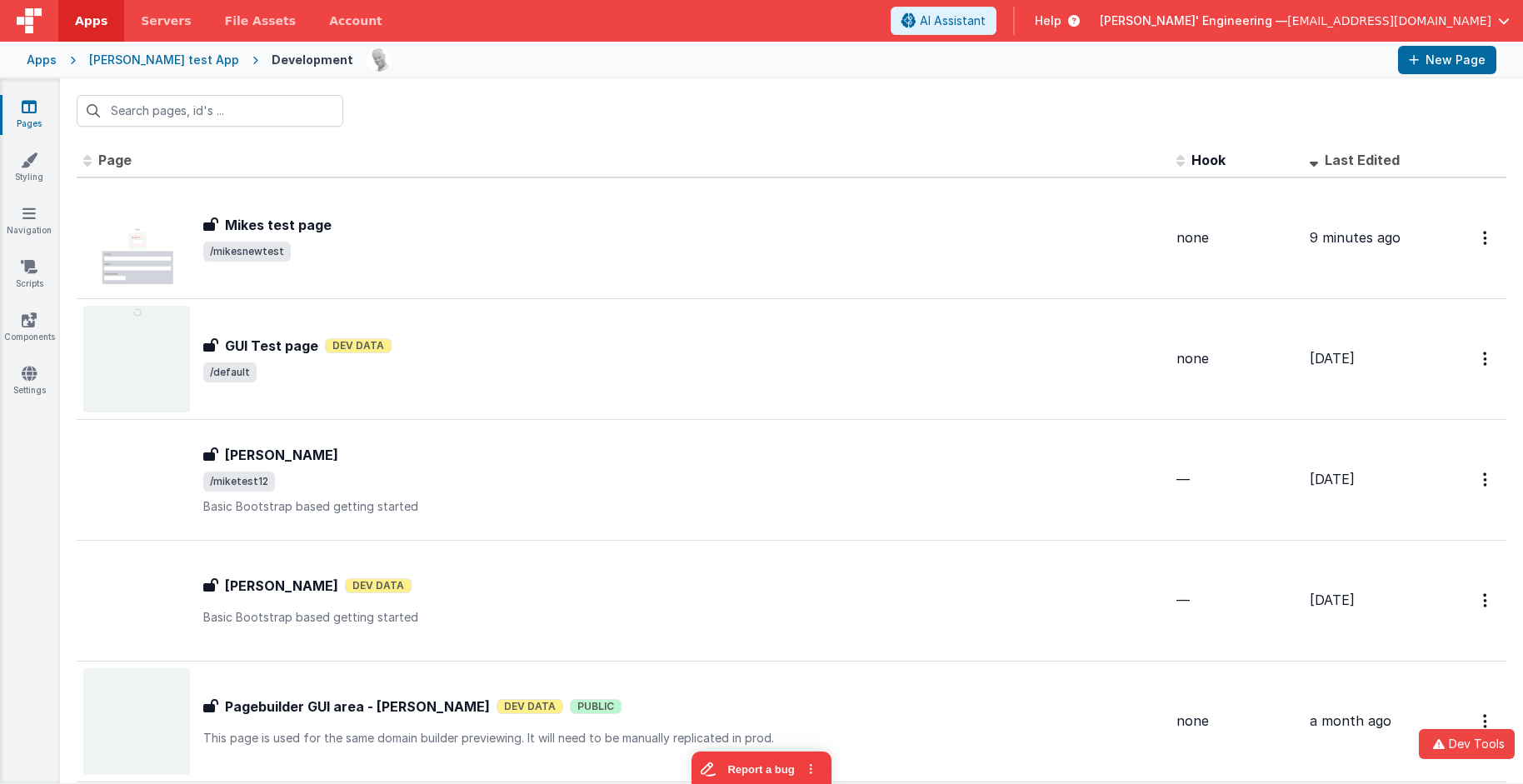
click at [336, 259] on span "/mikesnewtest" at bounding box center [683, 252] width 960 height 20
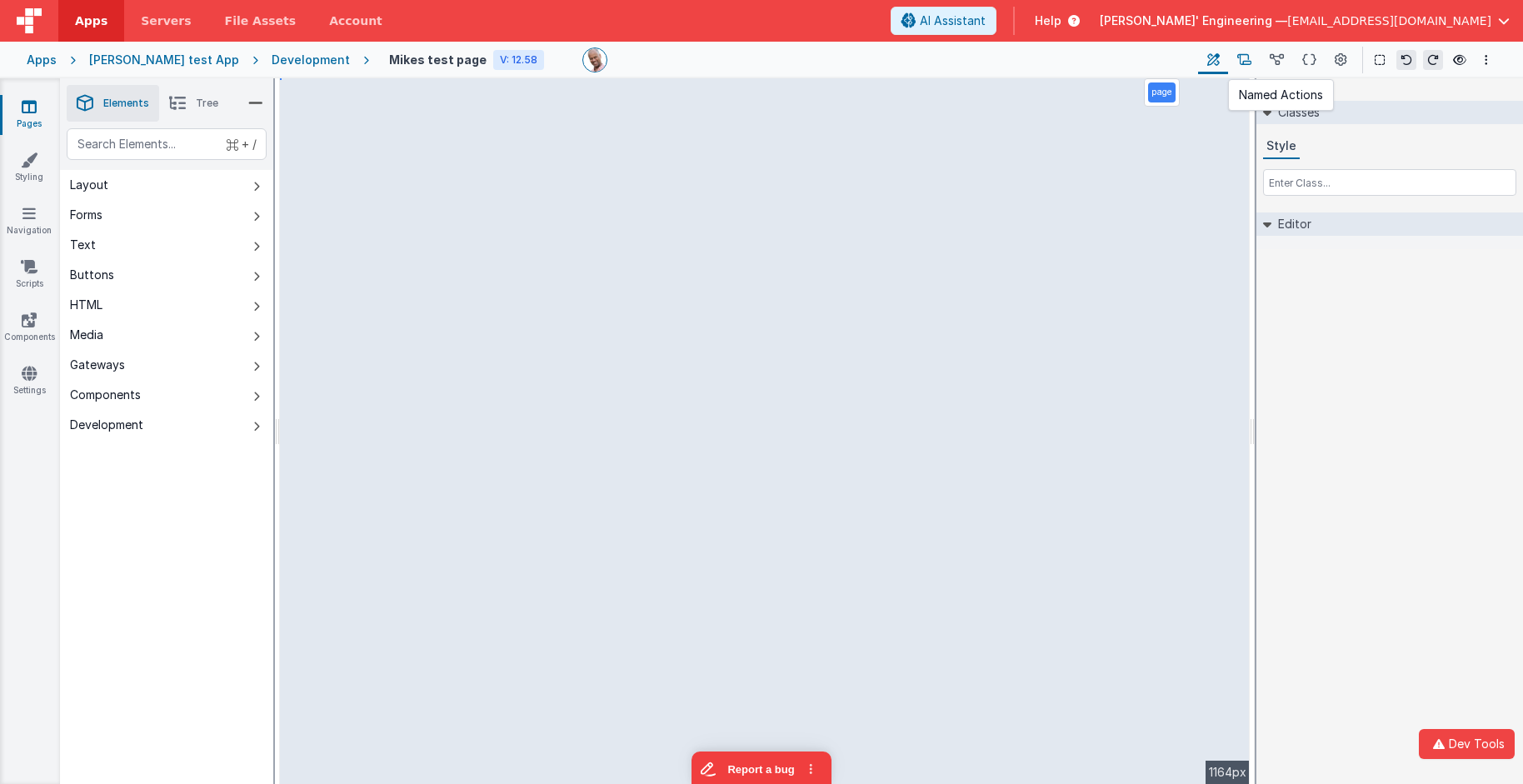
click at [1248, 65] on icon at bounding box center [1243, 60] width 14 height 18
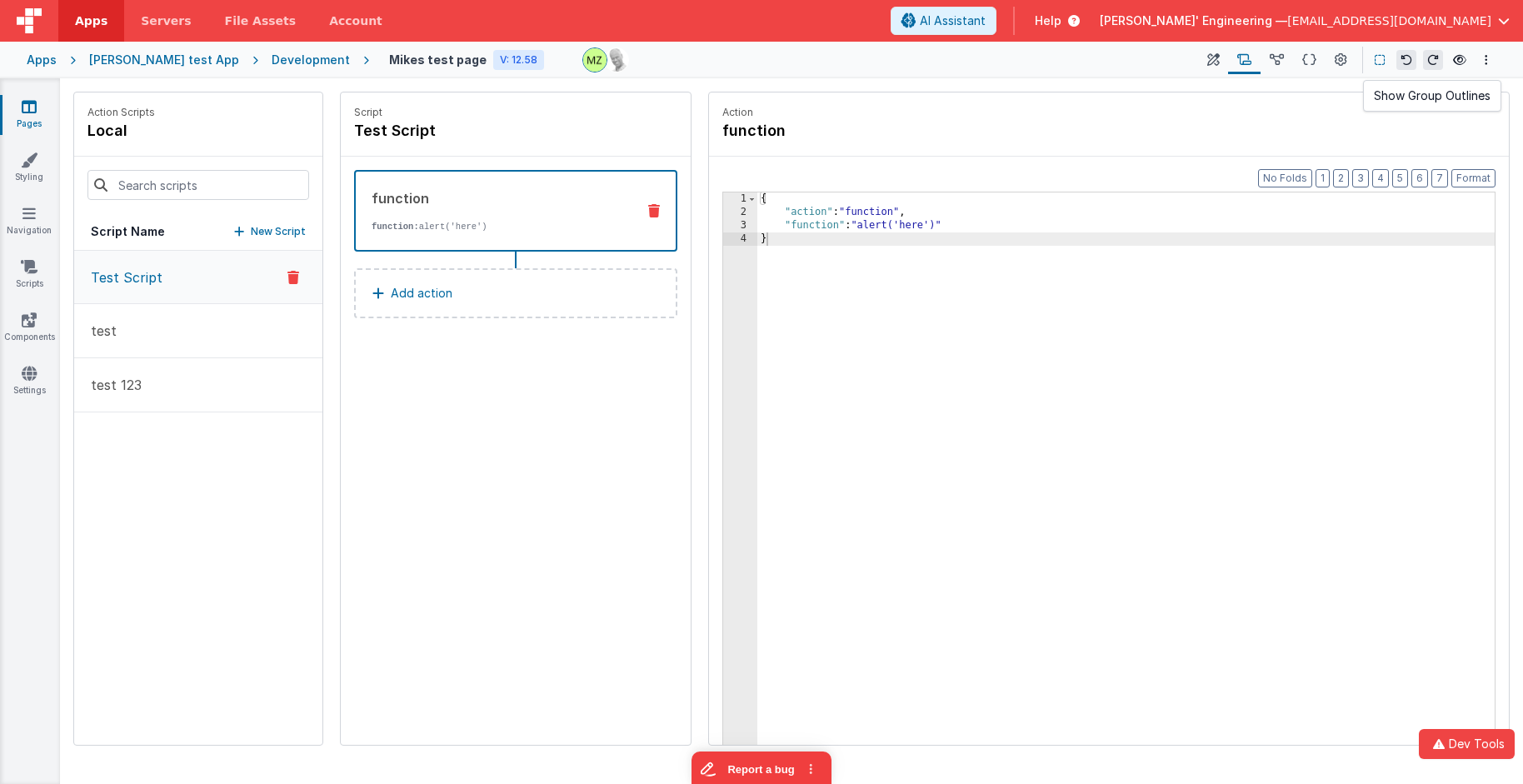
click at [1275, 61] on icon at bounding box center [1379, 59] width 10 height 12
click at [271, 61] on div "Development" at bounding box center [310, 60] width 78 height 17
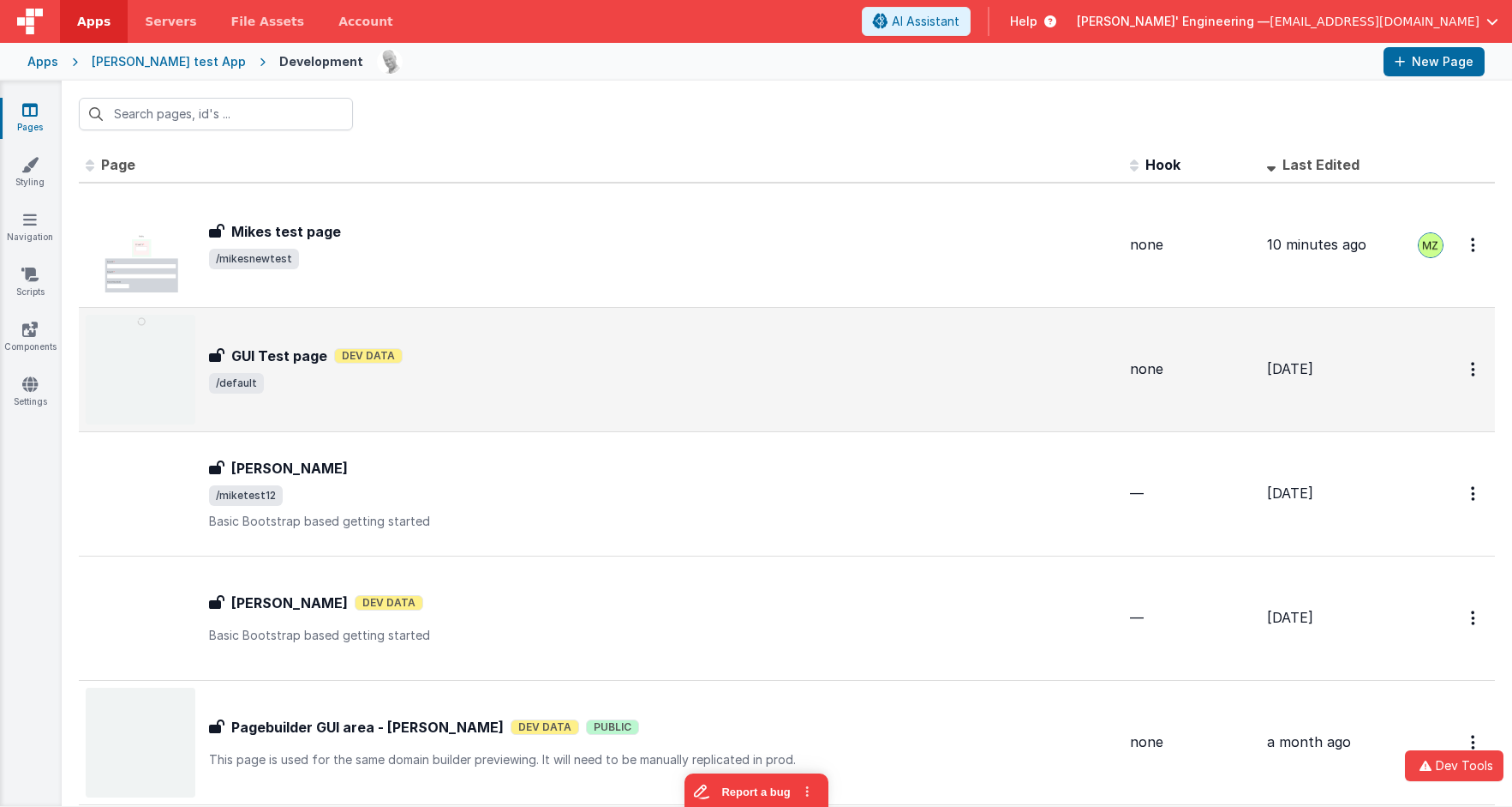
click at [405, 363] on div "GUI Test page Dev Data" at bounding box center [662, 356] width 907 height 21
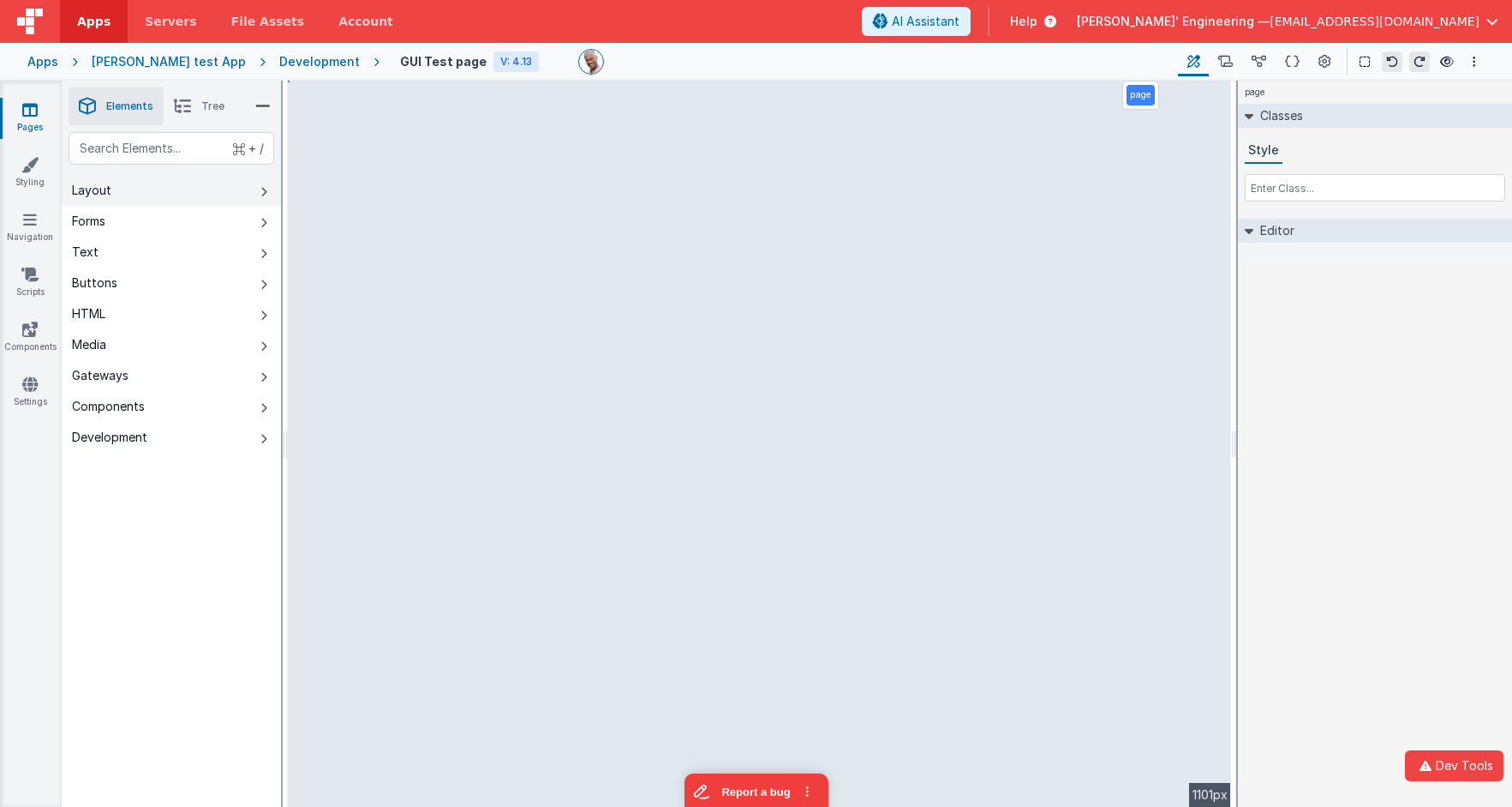
click at [262, 189] on icon at bounding box center [264, 192] width 7 height 13
click at [162, 152] on div "text" at bounding box center [171, 148] width 205 height 33
drag, startPoint x: 1234, startPoint y: 128, endPoint x: 1427, endPoint y: 142, distance: 193.5
click at [1311, 142] on html "Dev Tools Apps Servers File Assets Account Some FUTURE Slot AI Assistant Help […" at bounding box center [756, 404] width 1512 height 807
click at [1287, 368] on div "page Classes Style Editor DEV: Focus DEV: builderToggleConditionalCSS DEV: Remo…" at bounding box center [1374, 443] width 274 height 726
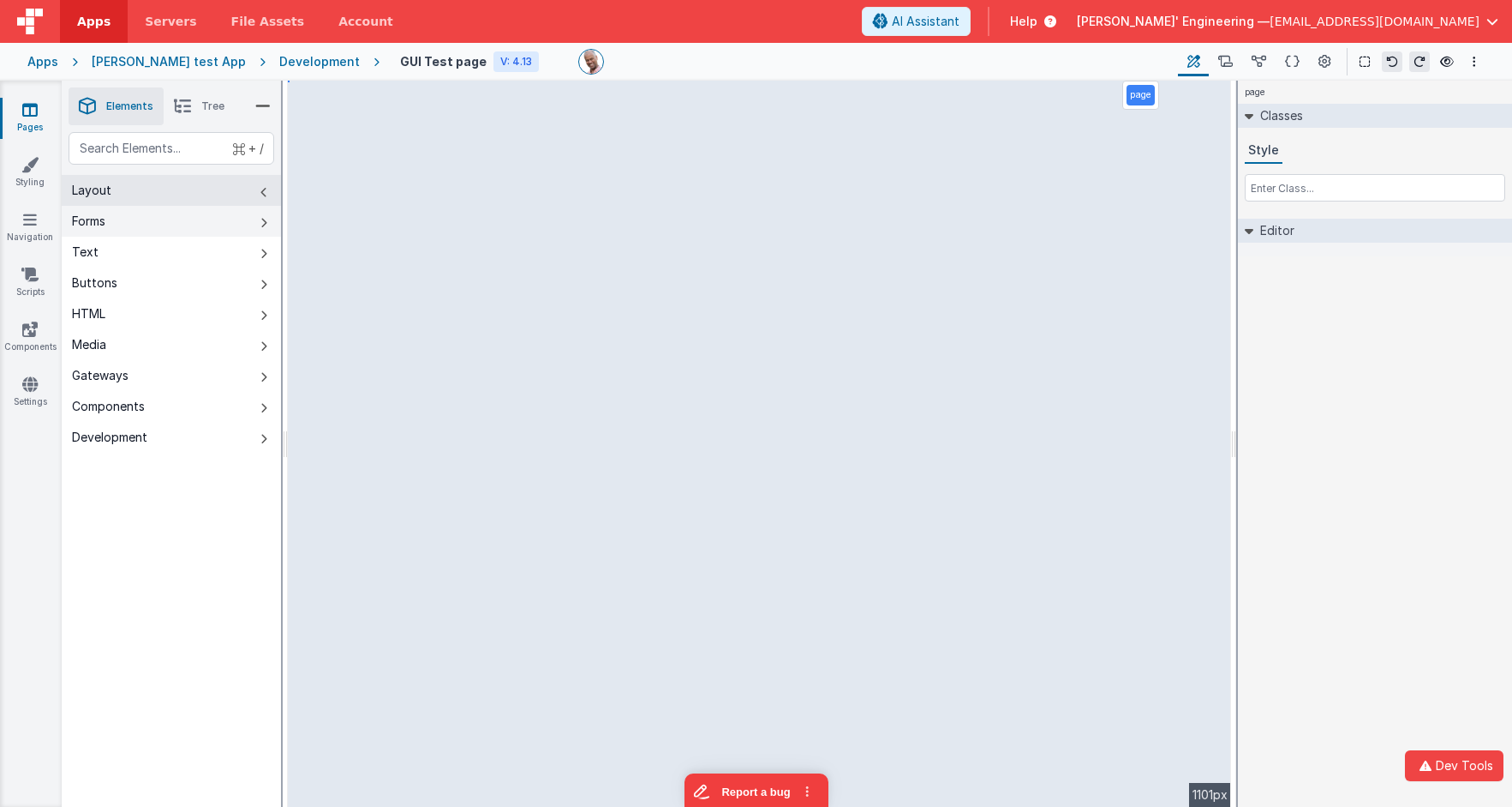
drag, startPoint x: 178, startPoint y: 235, endPoint x: 178, endPoint y: 226, distance: 9.0
click at [178, 235] on button "Forms" at bounding box center [171, 221] width 219 height 31
drag, startPoint x: 155, startPoint y: 624, endPoint x: 156, endPoint y: 557, distance: 67.0
click at [167, 591] on div "+ / Layout Forms Text Buttons HTML Media Gateways Components Development Page P…" at bounding box center [171, 510] width 219 height 755
drag, startPoint x: 193, startPoint y: 356, endPoint x: 195, endPoint y: 322, distance: 34.1
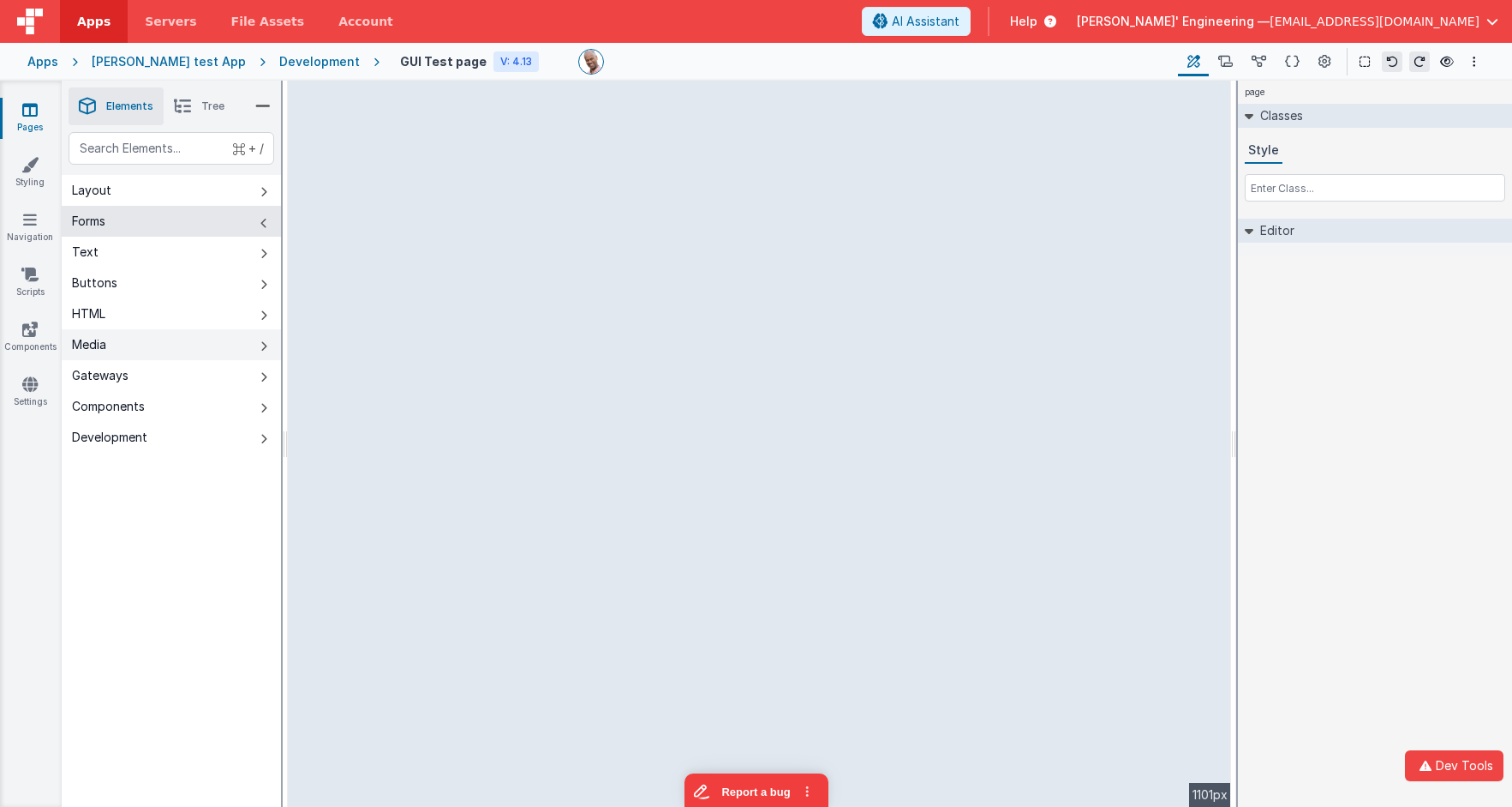
click at [193, 355] on button "Media" at bounding box center [171, 344] width 219 height 31
drag, startPoint x: 183, startPoint y: 256, endPoint x: 249, endPoint y: 218, distance: 76.2
click at [184, 255] on button "Text" at bounding box center [171, 251] width 219 height 31
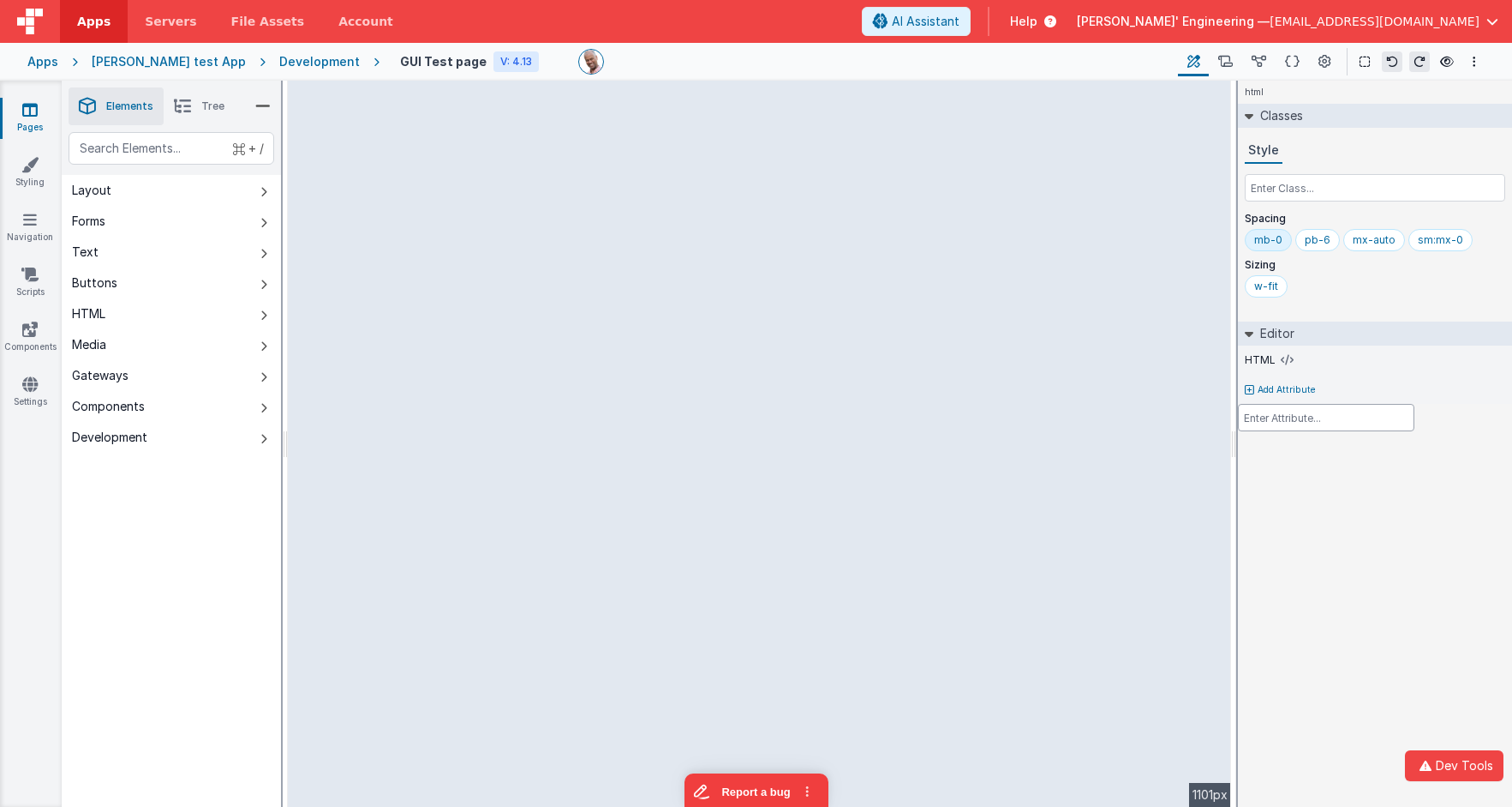
click at [717, 273] on div at bounding box center [756, 404] width 1512 height 807
click at [255, 100] on icon at bounding box center [263, 106] width 15 height 24
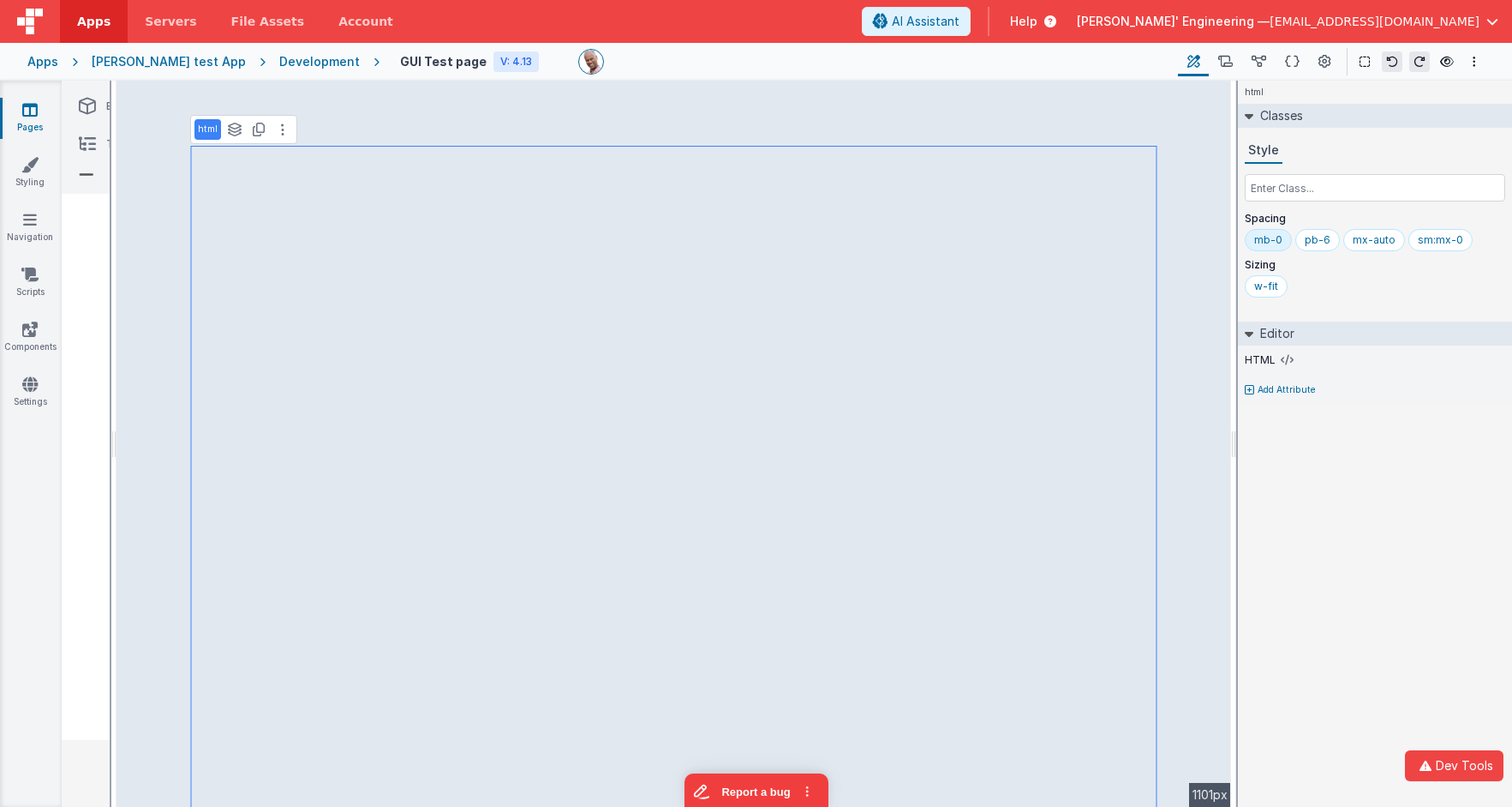
click at [87, 173] on icon at bounding box center [86, 174] width 15 height 24
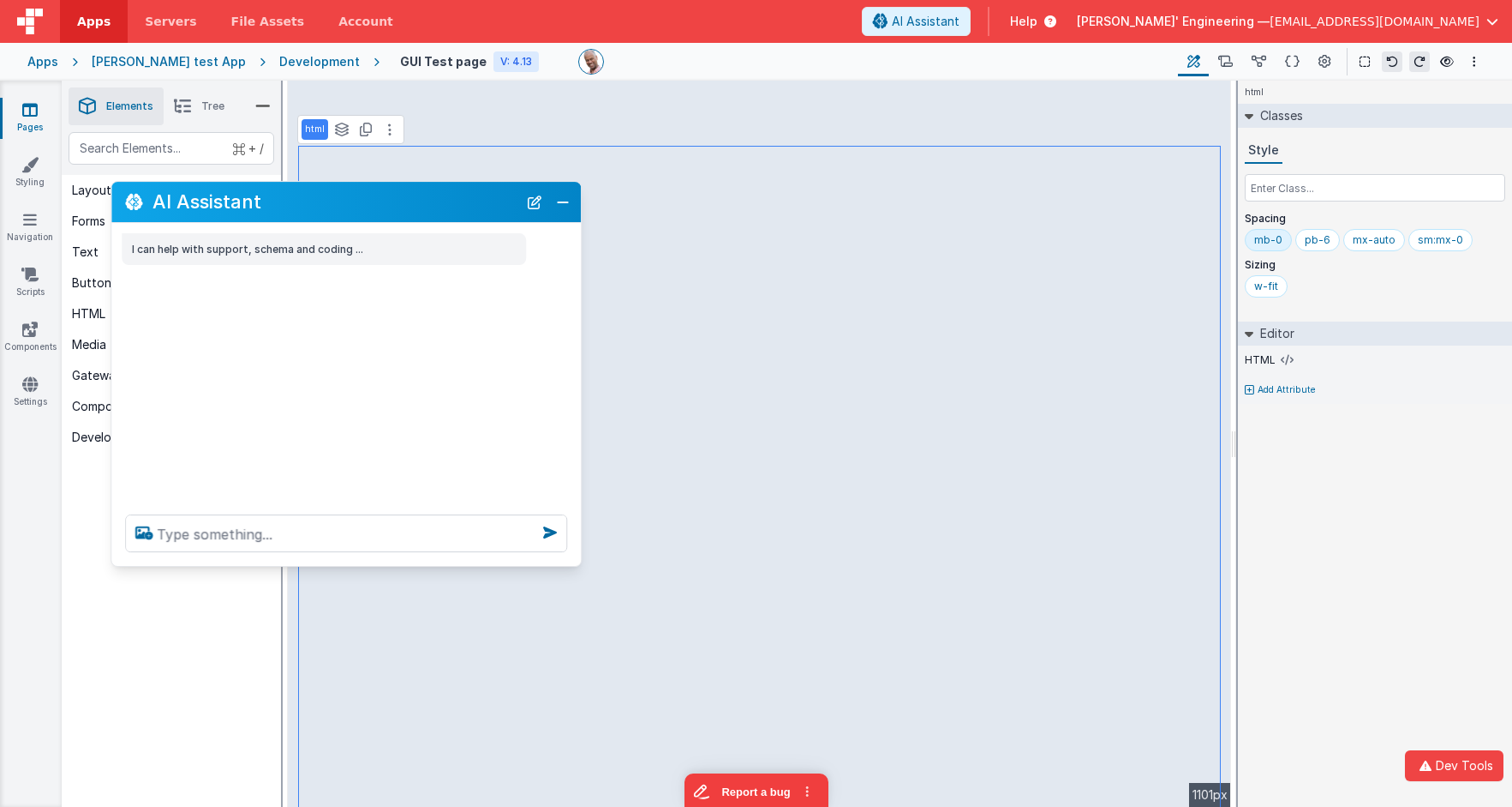
drag, startPoint x: 403, startPoint y: 409, endPoint x: 600, endPoint y: 274, distance: 238.8
click at [464, 204] on h2 "AI Assistant" at bounding box center [335, 202] width 365 height 21
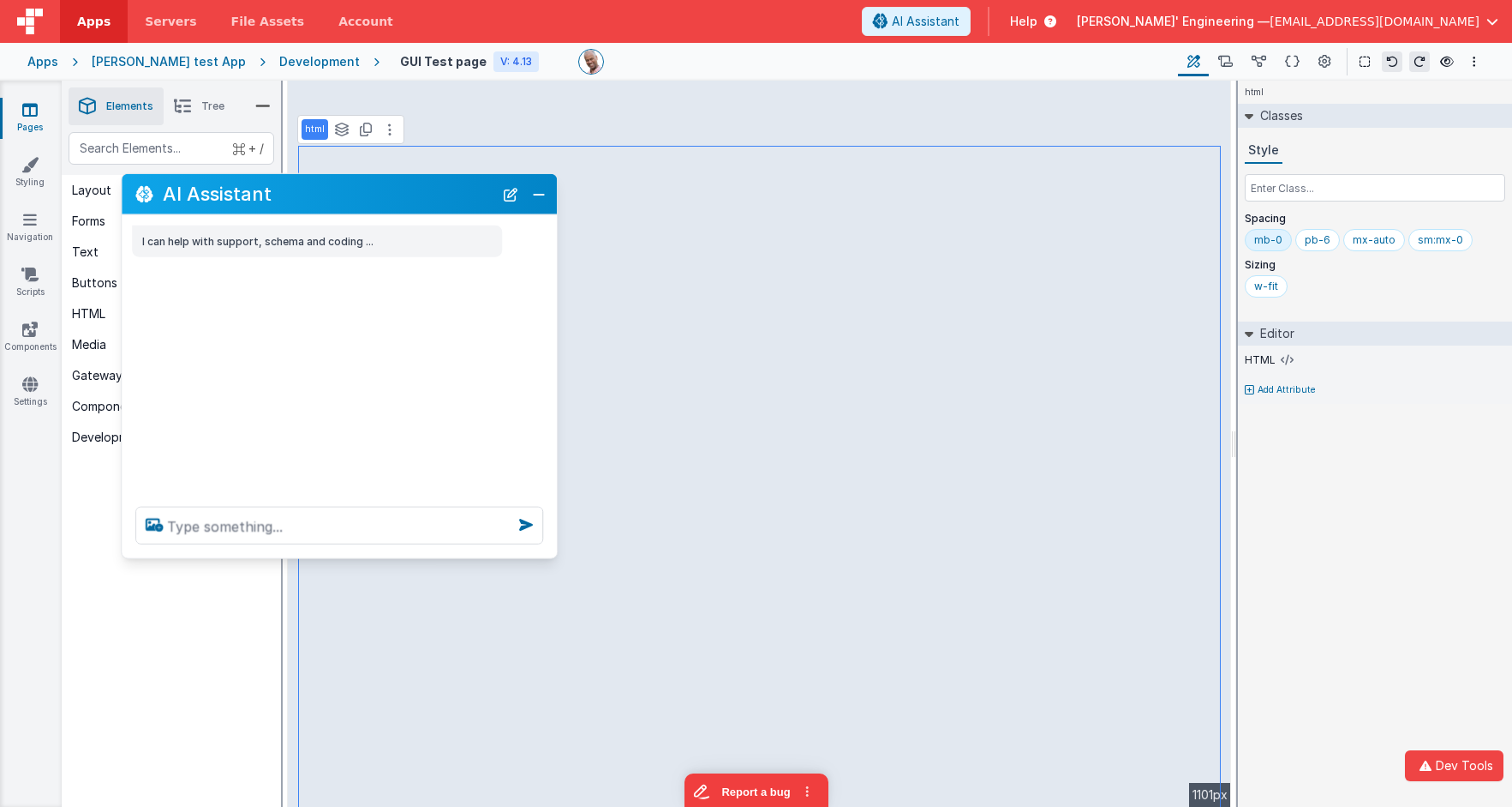
drag, startPoint x: 589, startPoint y: 277, endPoint x: 554, endPoint y: 263, distance: 37.7
click at [554, 263] on div "I can help with support, schema and coding ..." at bounding box center [338, 354] width 435 height 277
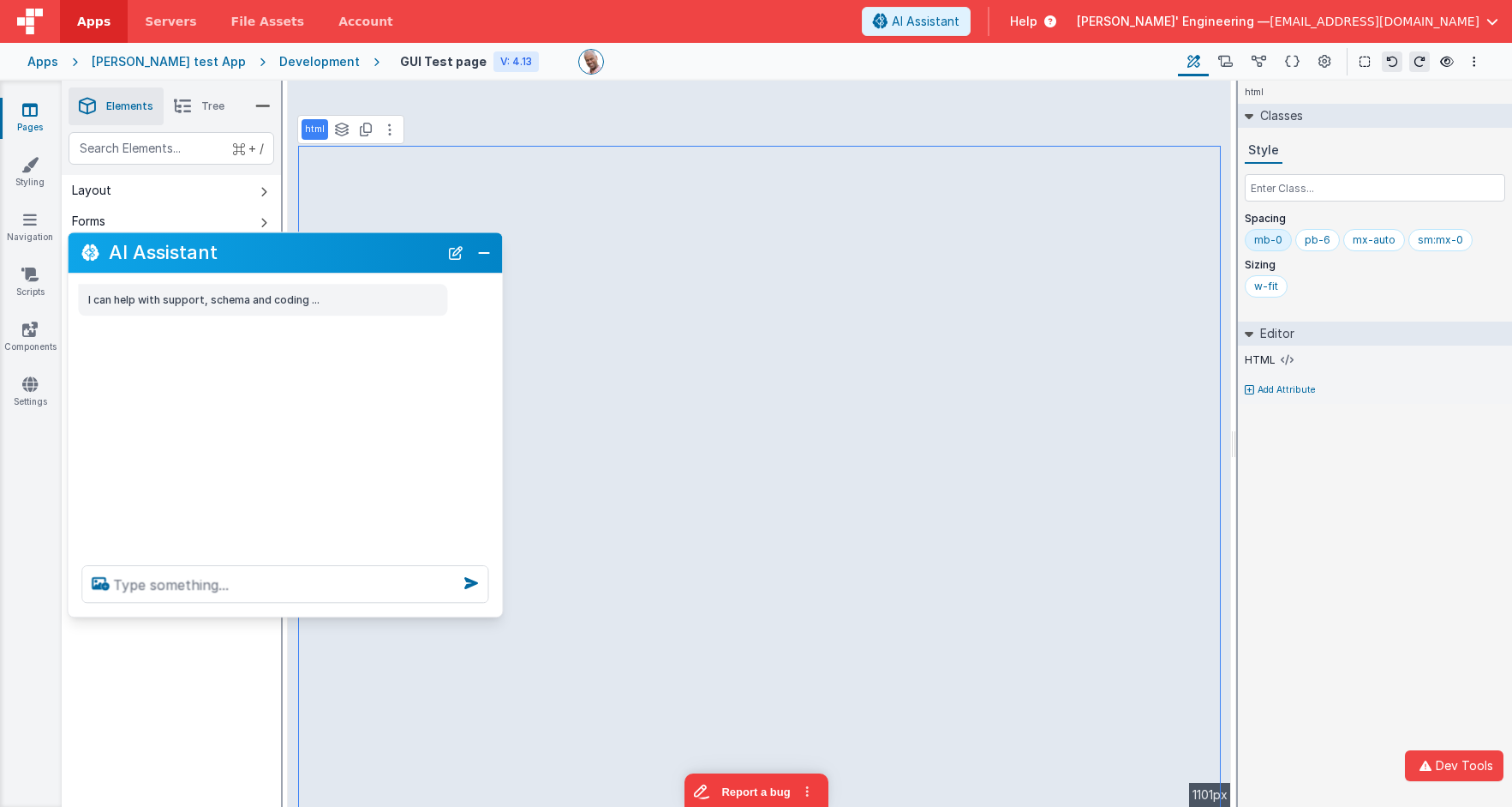
drag, startPoint x: 378, startPoint y: 195, endPoint x: 317, endPoint y: 256, distance: 86.3
click at [325, 254] on h2 "AI Assistant" at bounding box center [273, 253] width 330 height 21
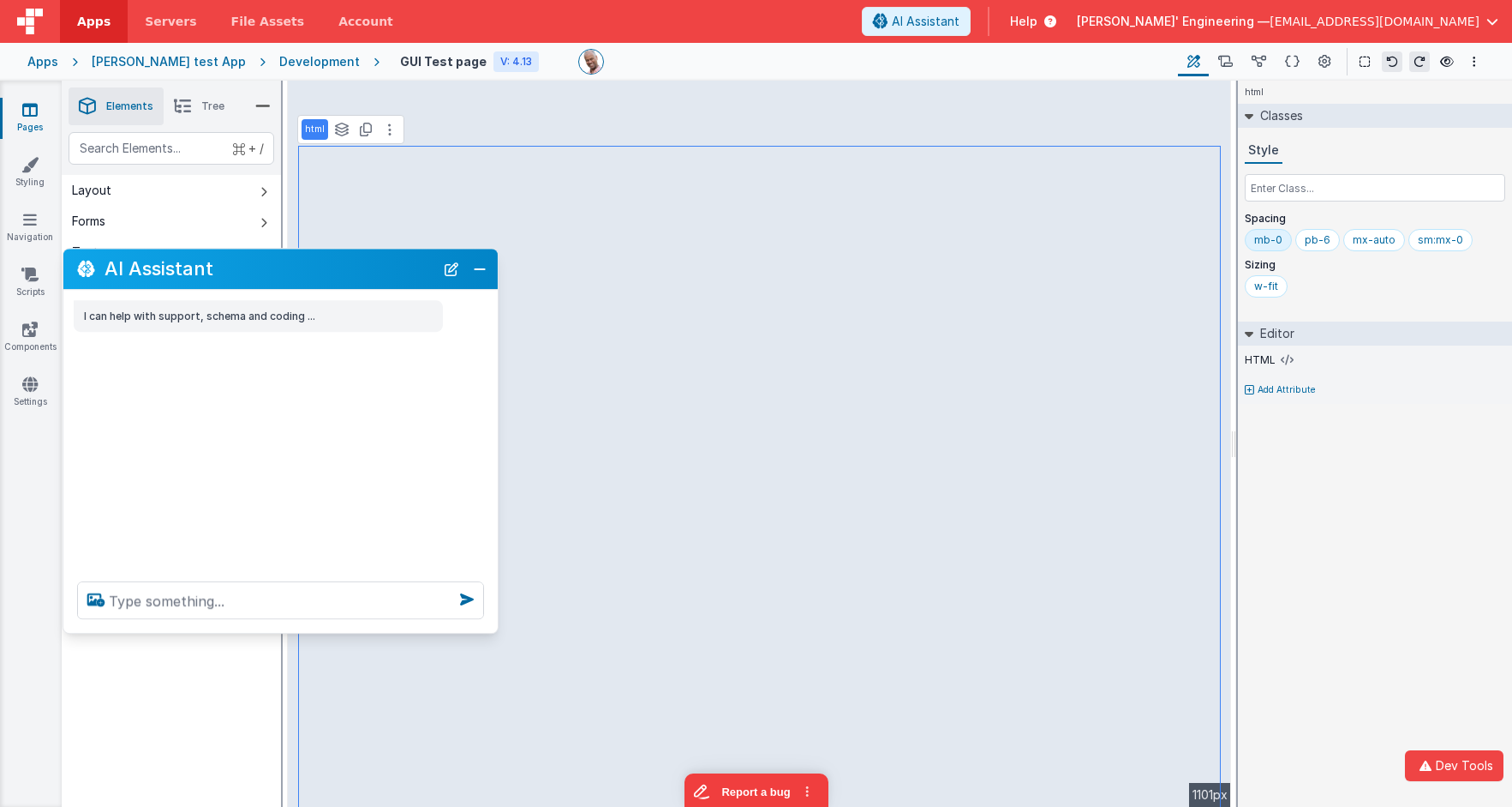
drag, startPoint x: 369, startPoint y: 254, endPoint x: 462, endPoint y: 291, distance: 100.1
click at [367, 273] on h2 "AI Assistant" at bounding box center [269, 270] width 330 height 21
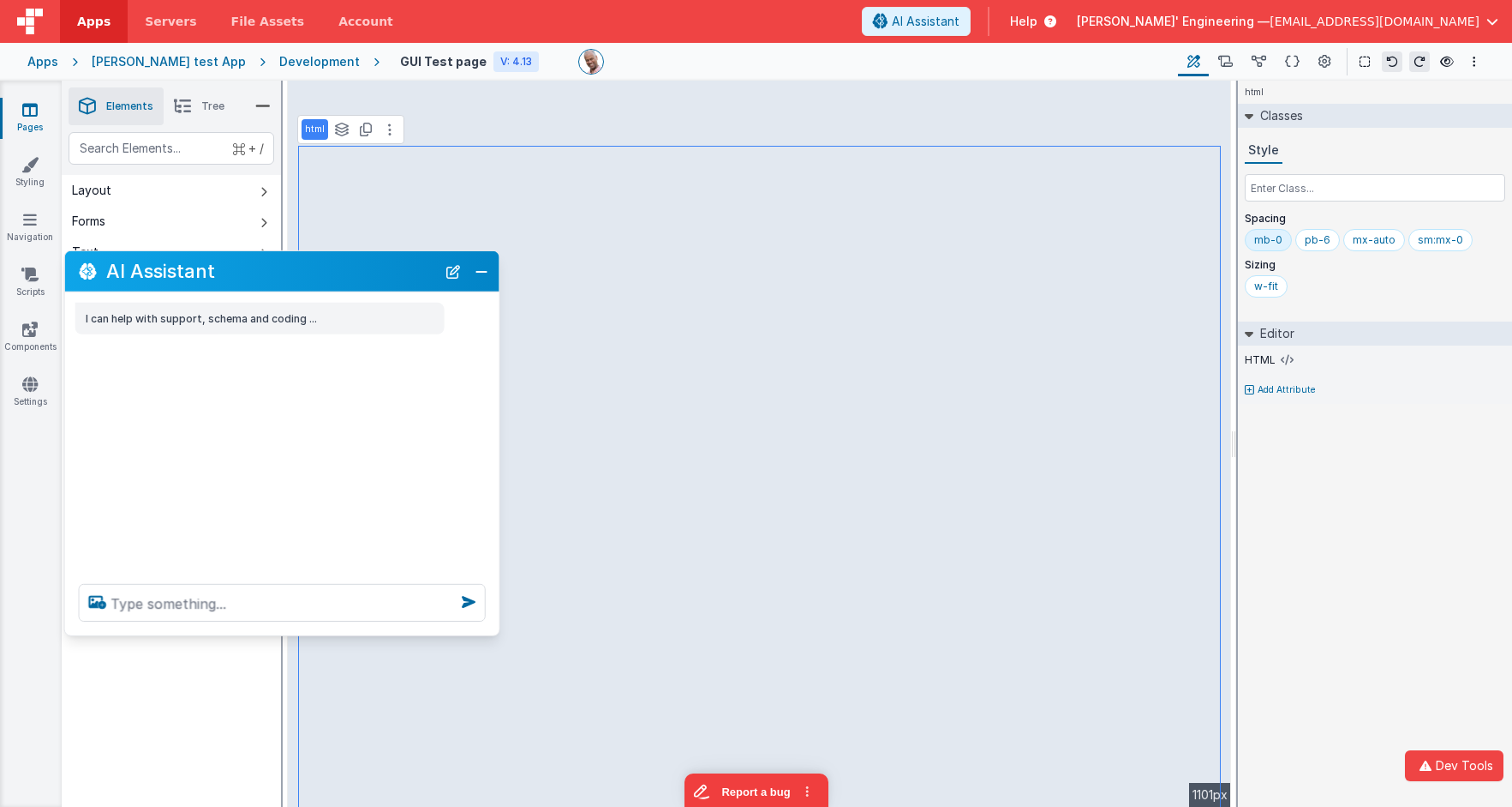
click at [1281, 479] on div "html Classes Style Spacing mb-0 pb-6 mx-auto sm:mx-0 Sizing w-fit Editor HTML A…" at bounding box center [1374, 443] width 274 height 726
click at [1247, 393] on icon at bounding box center [1249, 389] width 10 height 11
click at [1261, 441] on div at bounding box center [756, 404] width 1512 height 807
click at [1249, 120] on icon at bounding box center [1248, 116] width 9 height 13
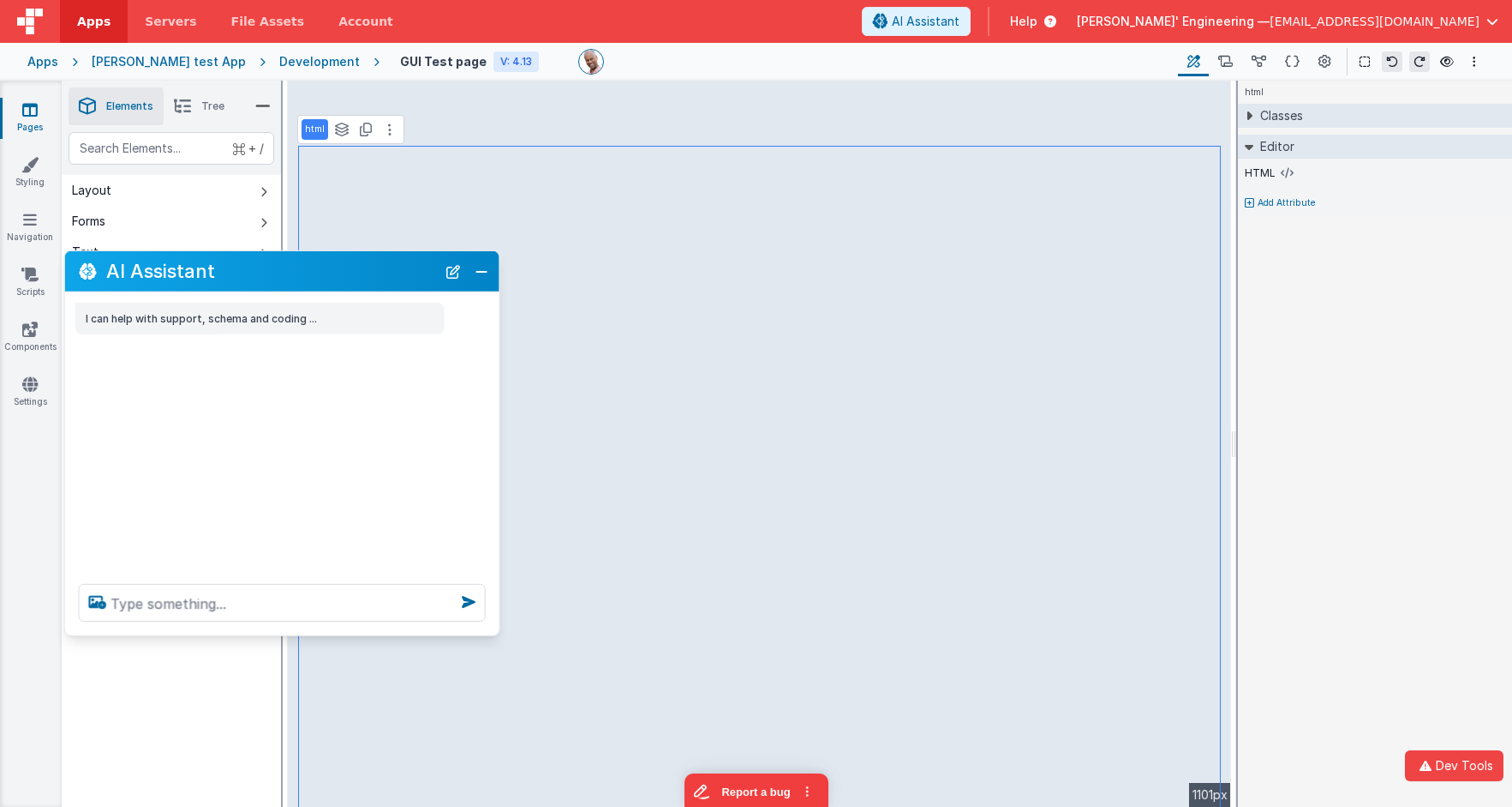
click at [1249, 138] on div "Editor" at bounding box center [1374, 146] width 274 height 24
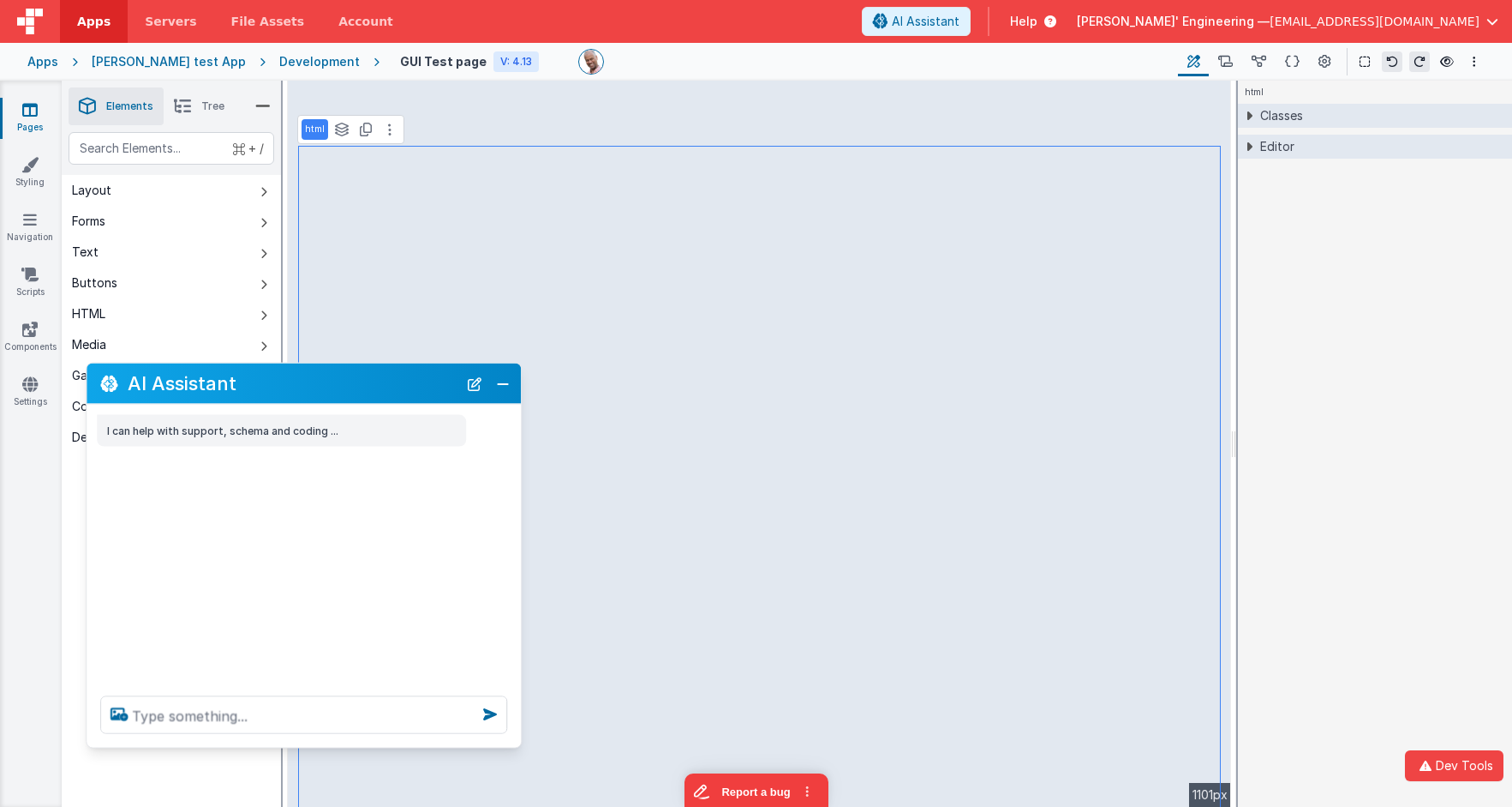
drag, startPoint x: 392, startPoint y: 294, endPoint x: 372, endPoint y: 389, distance: 97.1
click at [366, 385] on h2 "AI Assistant" at bounding box center [292, 383] width 330 height 21
click at [508, 382] on button "Close" at bounding box center [503, 382] width 22 height 24
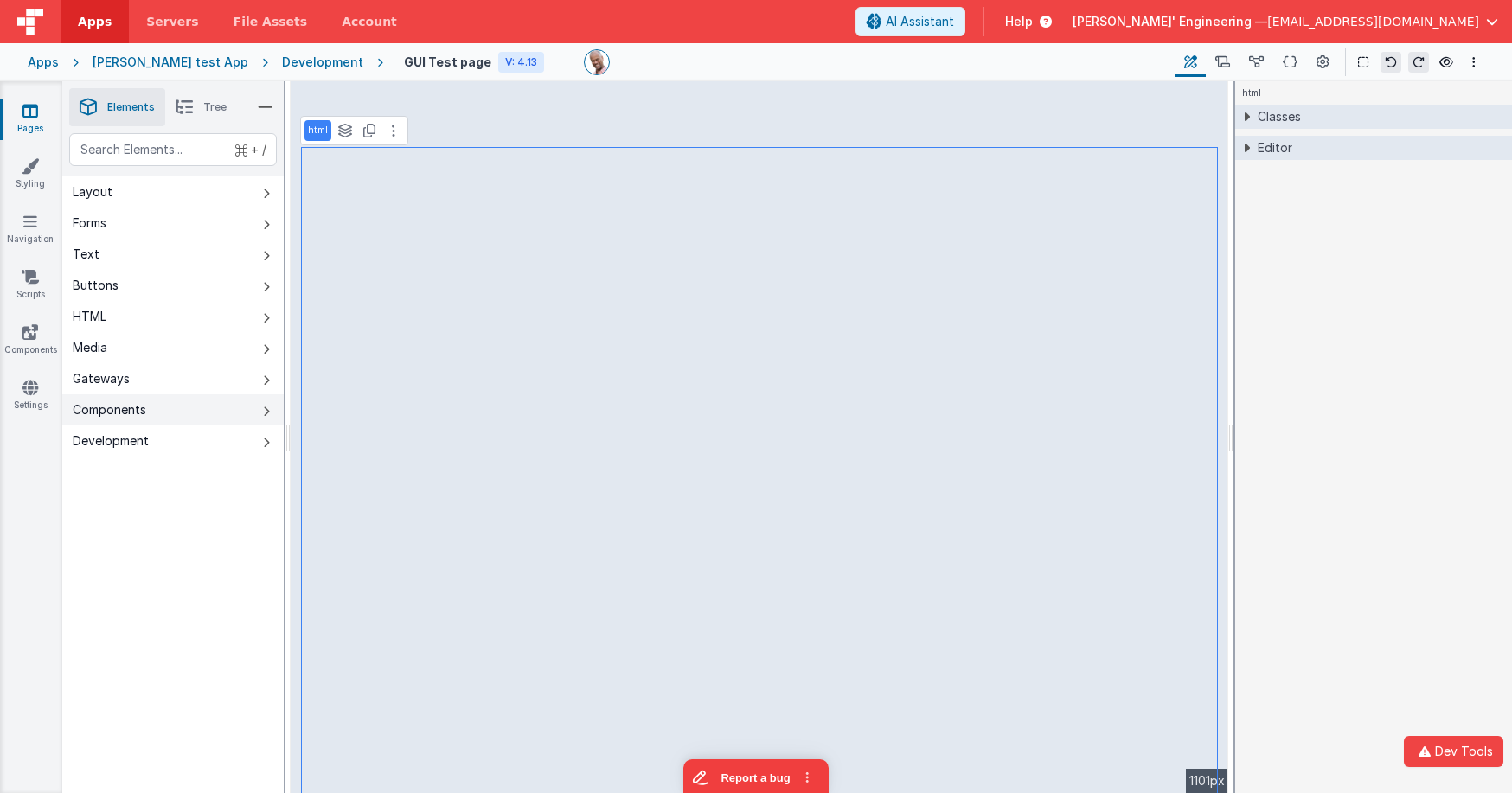
click at [151, 405] on button "Components" at bounding box center [173, 410] width 221 height 31
click at [1247, 150] on icon at bounding box center [1247, 148] width 14 height 9
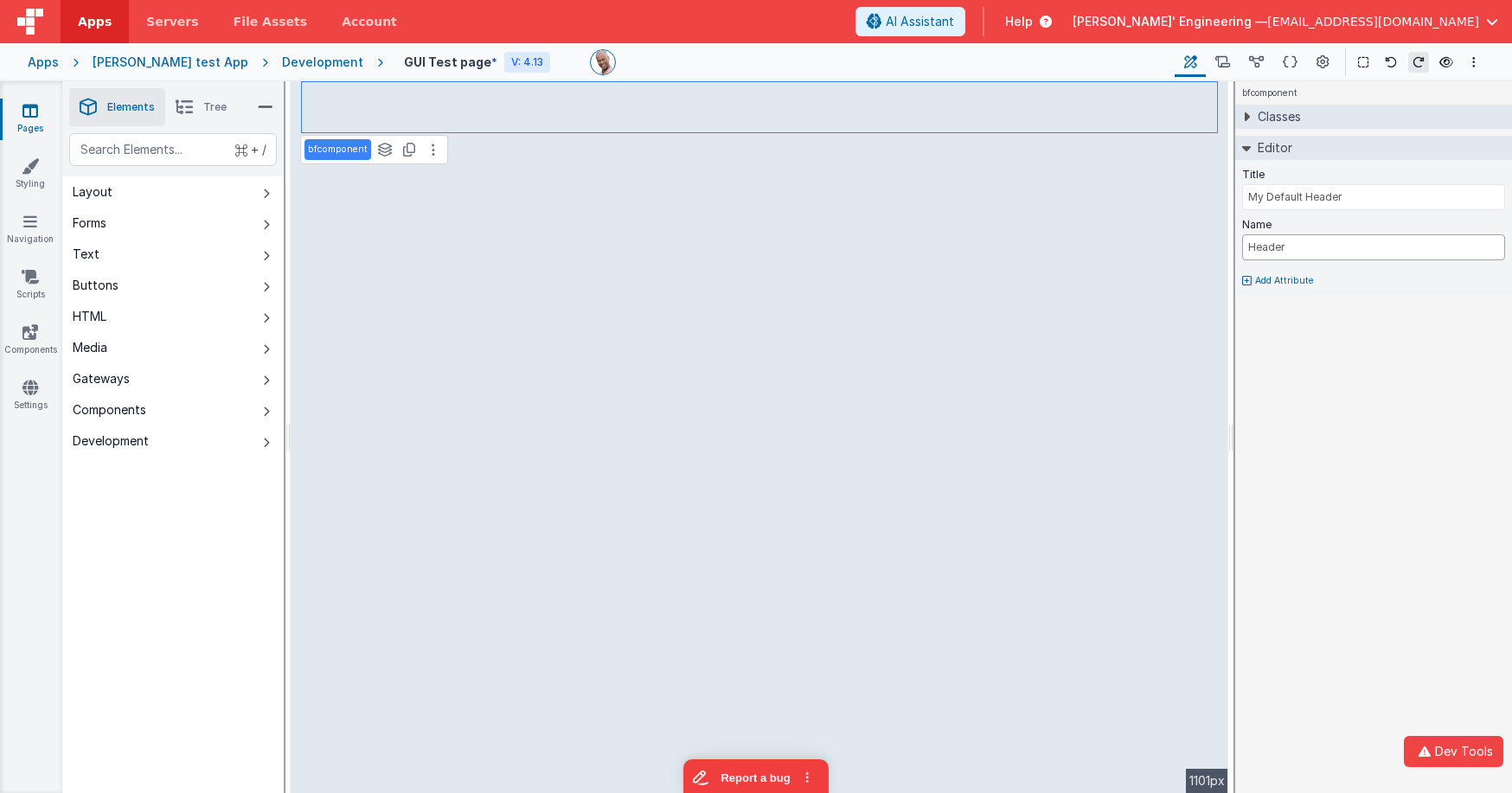
click at [1294, 245] on input "Header" at bounding box center [1373, 247] width 263 height 26
click at [1246, 281] on icon at bounding box center [1247, 281] width 10 height 11
click at [38, 339] on div at bounding box center [756, 396] width 1512 height 793
click at [38, 339] on link "Components" at bounding box center [30, 341] width 63 height 35
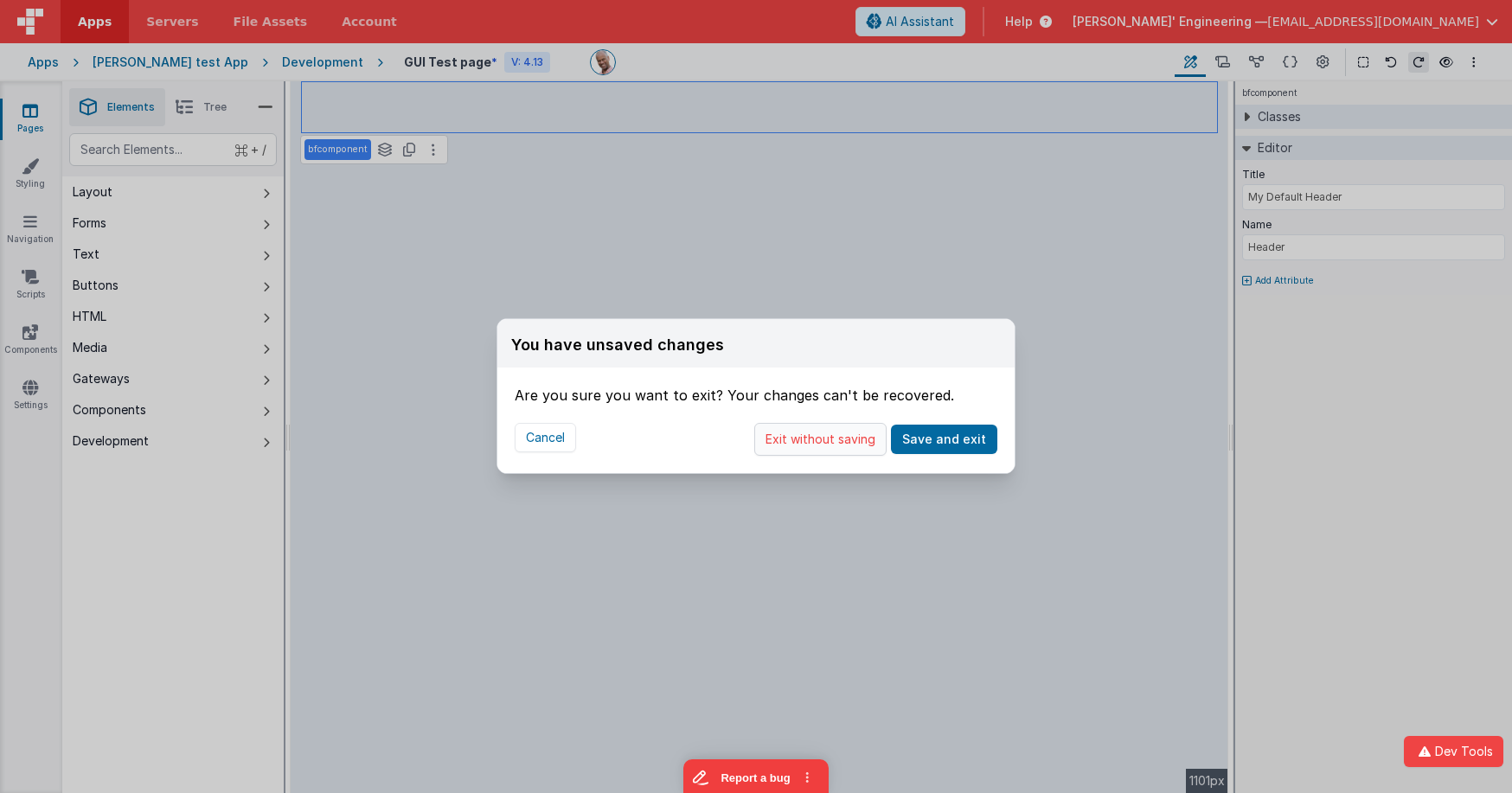
click at [825, 441] on button "Exit without saving" at bounding box center [820, 439] width 132 height 33
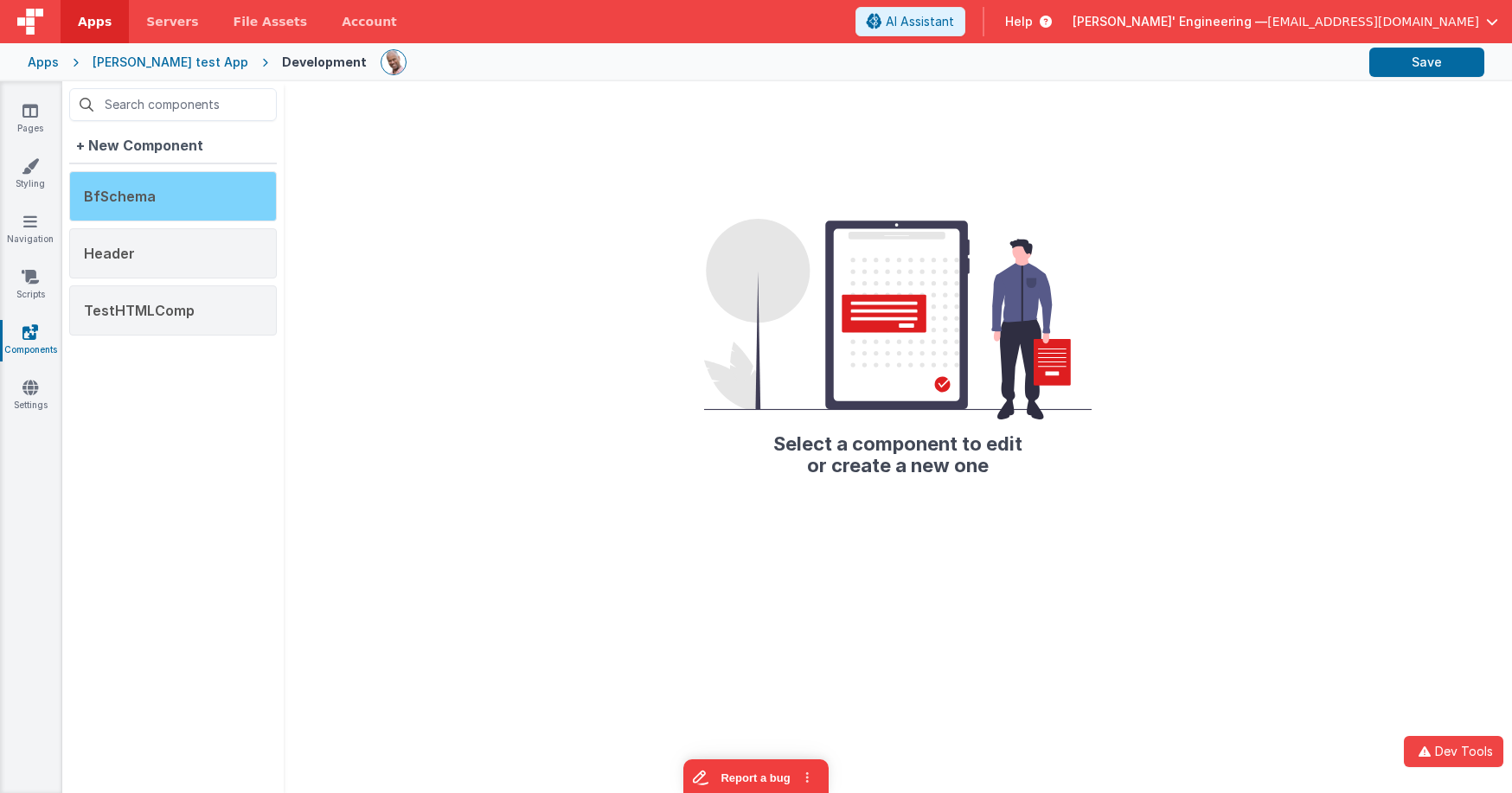
click at [213, 194] on div "BfSchema" at bounding box center [173, 196] width 207 height 50
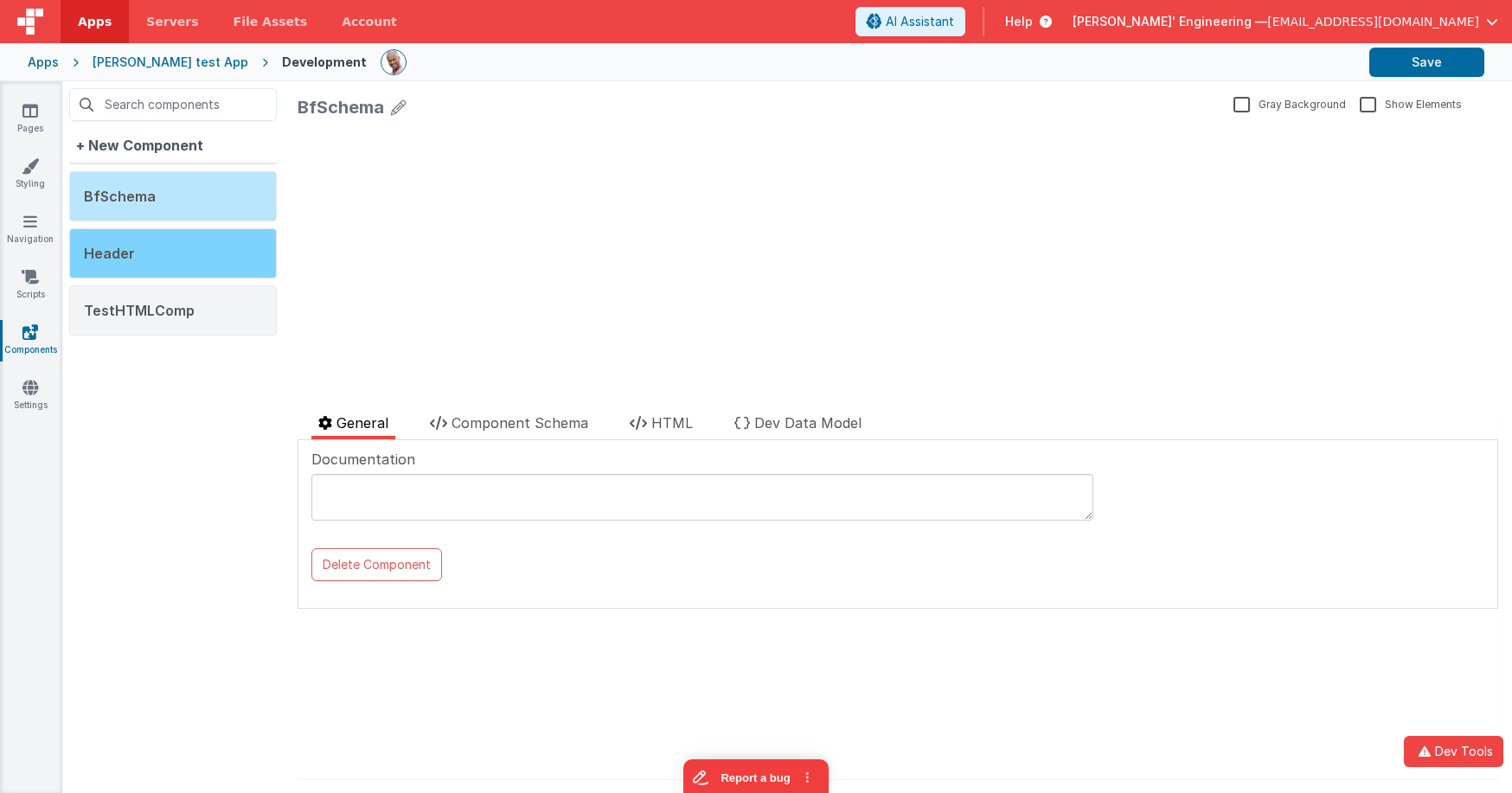
click at [190, 247] on div "Header" at bounding box center [173, 254] width 207 height 50
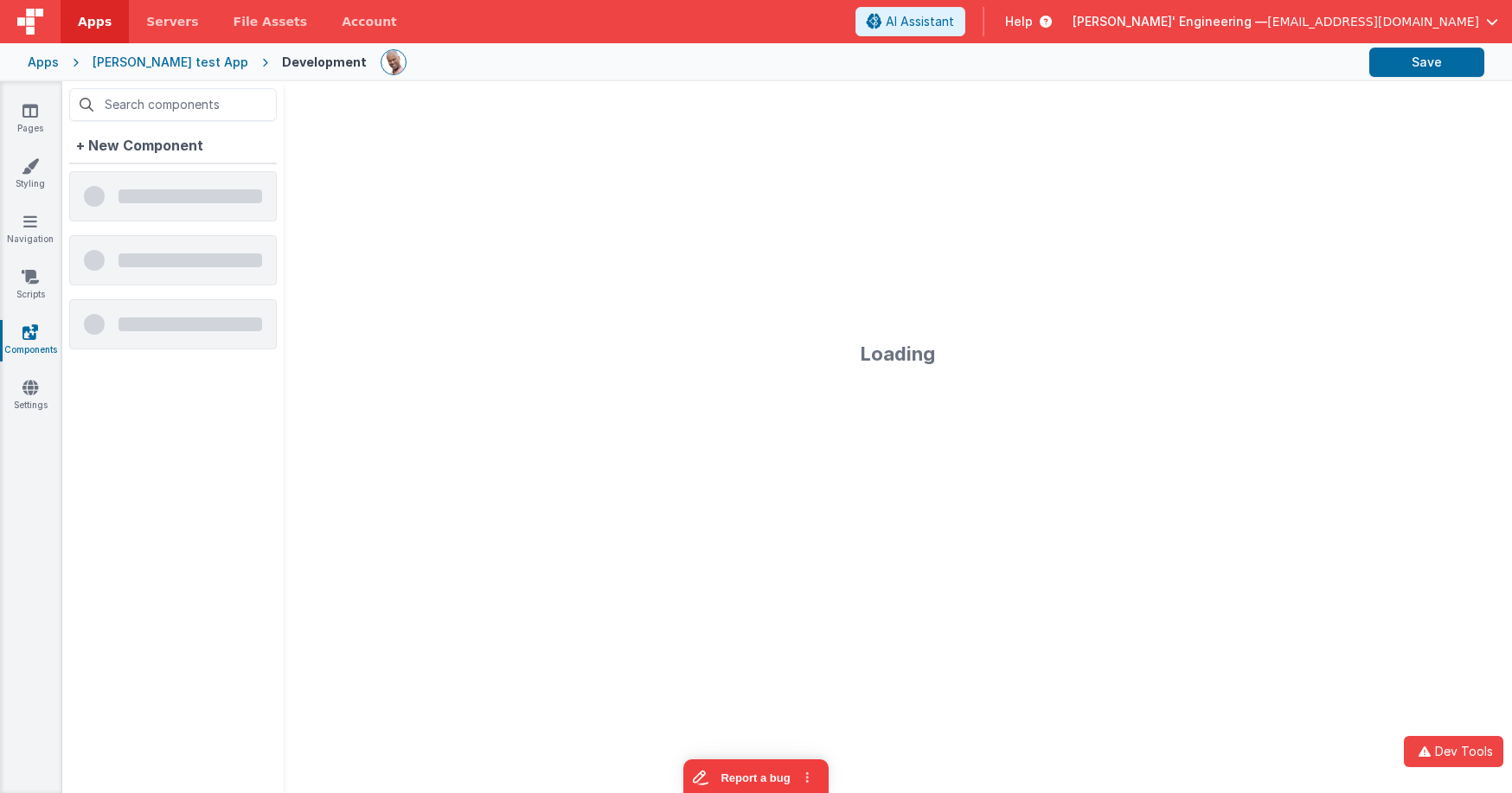
click at [191, 205] on div at bounding box center [173, 196] width 207 height 50
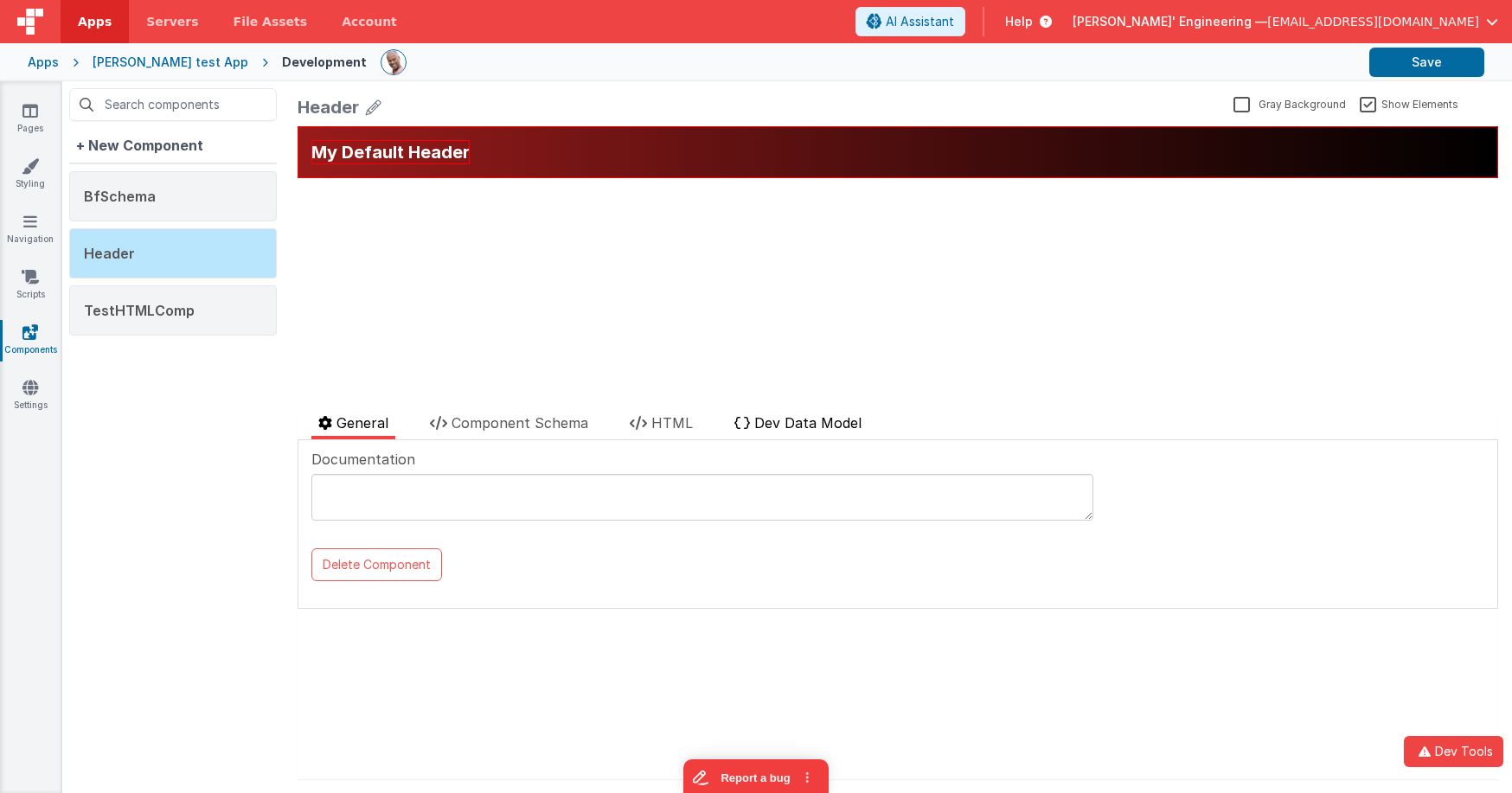
click at [807, 417] on span "Dev Data Model" at bounding box center [808, 423] width 107 height 17
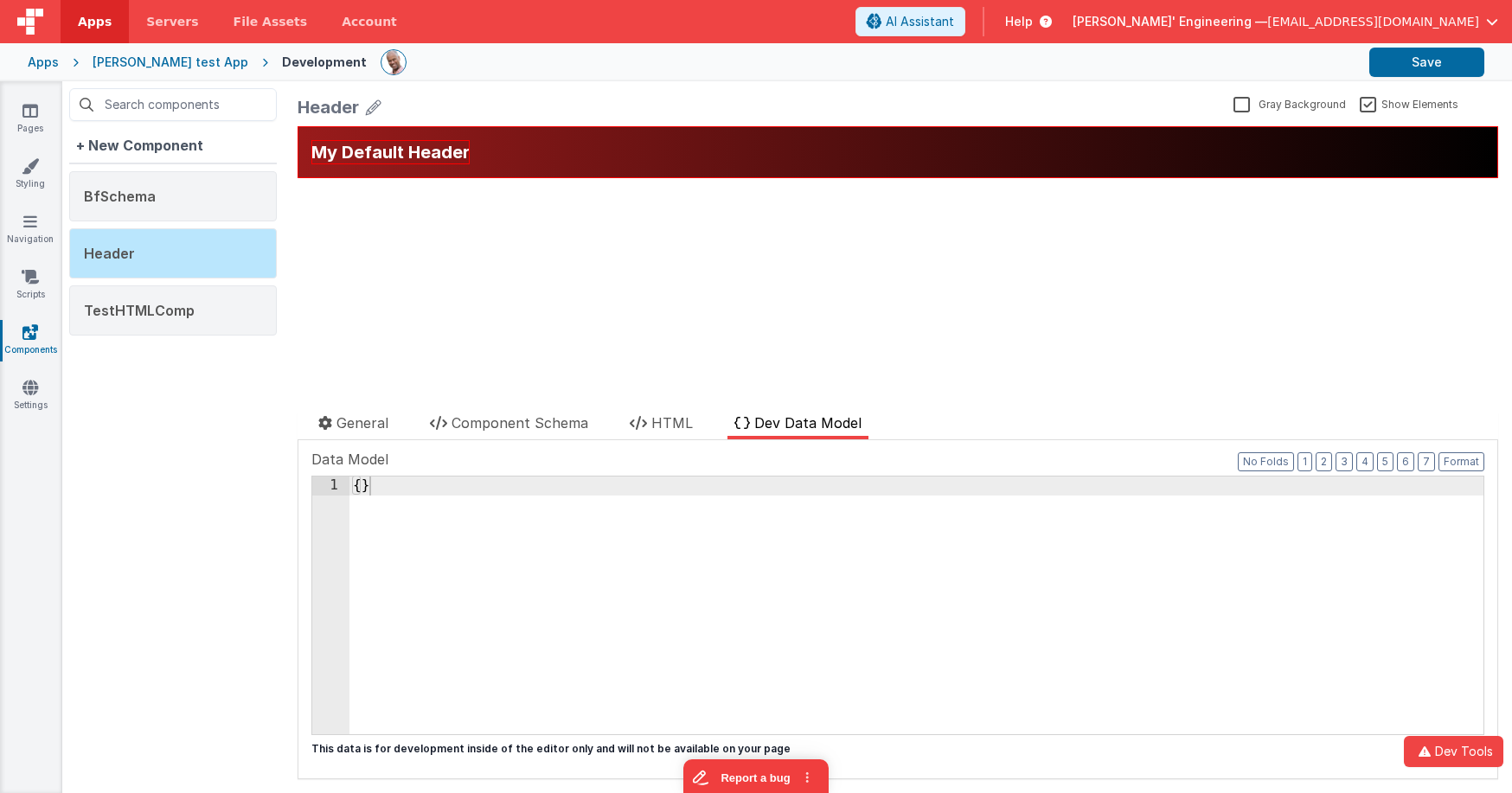
click at [516, 152] on div "My Default Header" at bounding box center [897, 152] width 1200 height 52
click at [488, 426] on span "Component Schema" at bounding box center [520, 423] width 137 height 17
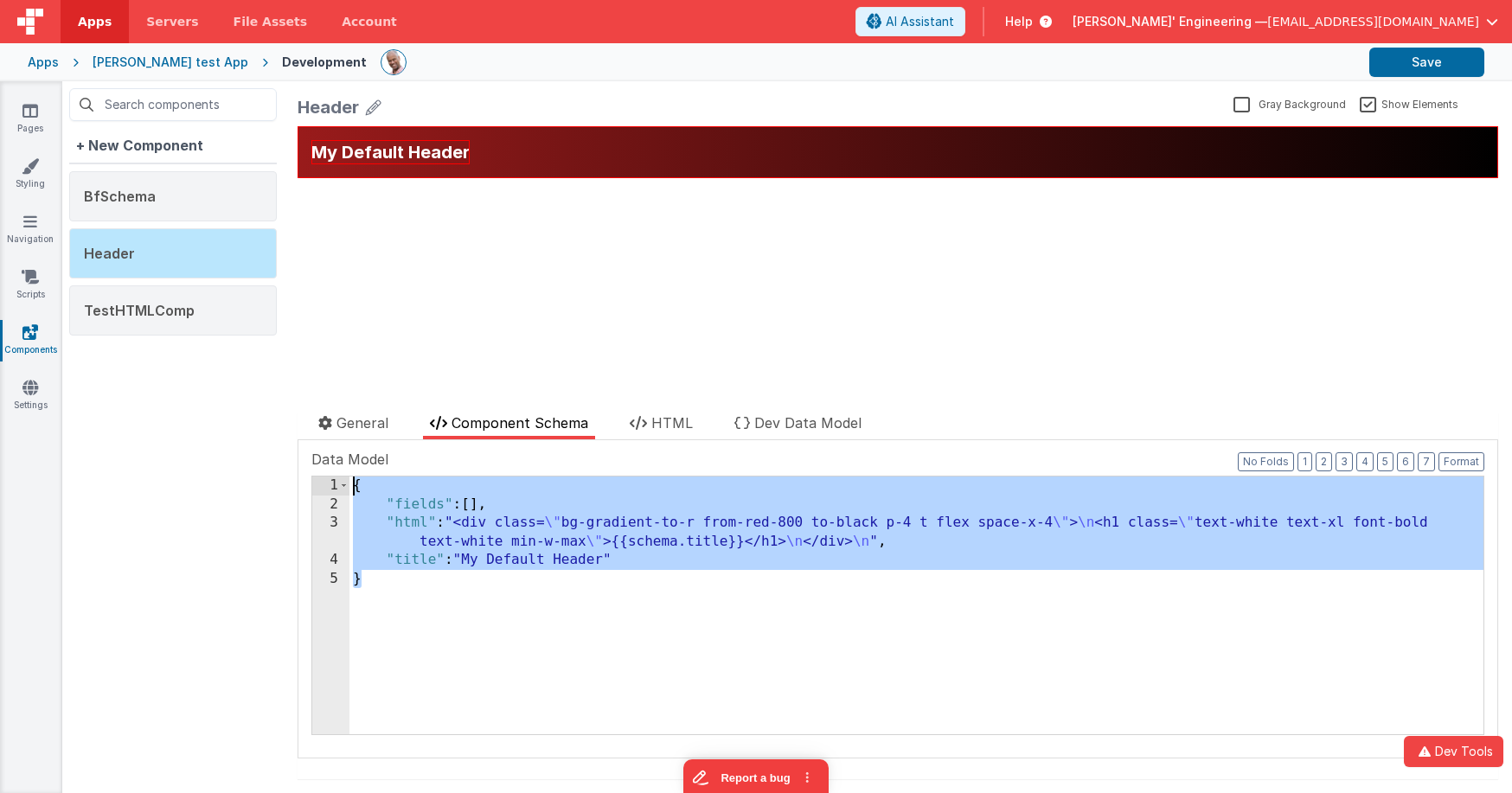
drag, startPoint x: 495, startPoint y: 600, endPoint x: 325, endPoint y: 404, distance: 259.5
click at [325, 404] on div "Header Gray Background Show Elements General Component Schema HTML Dev Data Mod…" at bounding box center [897, 437] width 1228 height 712
click at [681, 427] on span "HTML" at bounding box center [672, 423] width 41 height 17
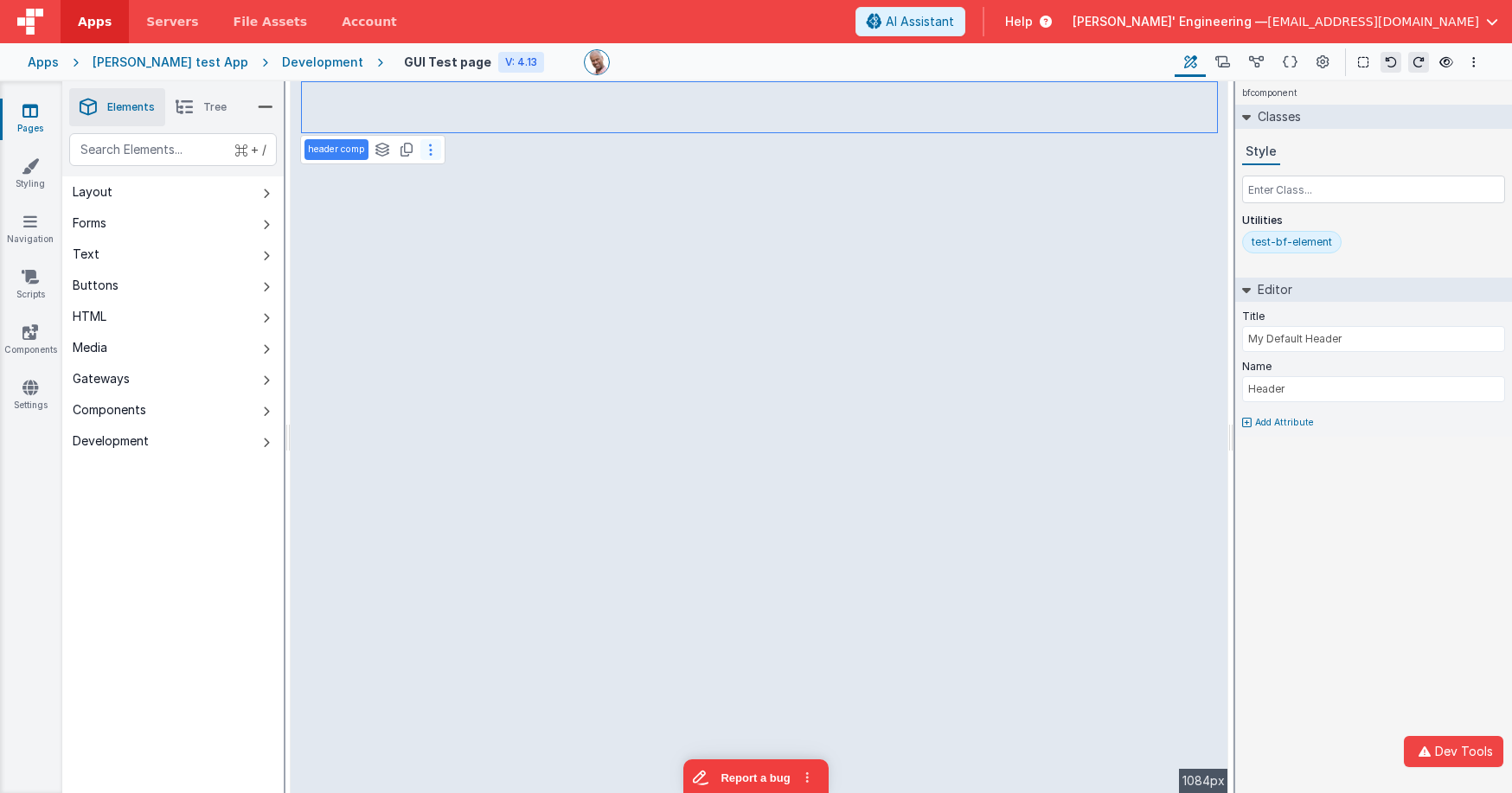
click at [437, 146] on button at bounding box center [431, 150] width 21 height 21
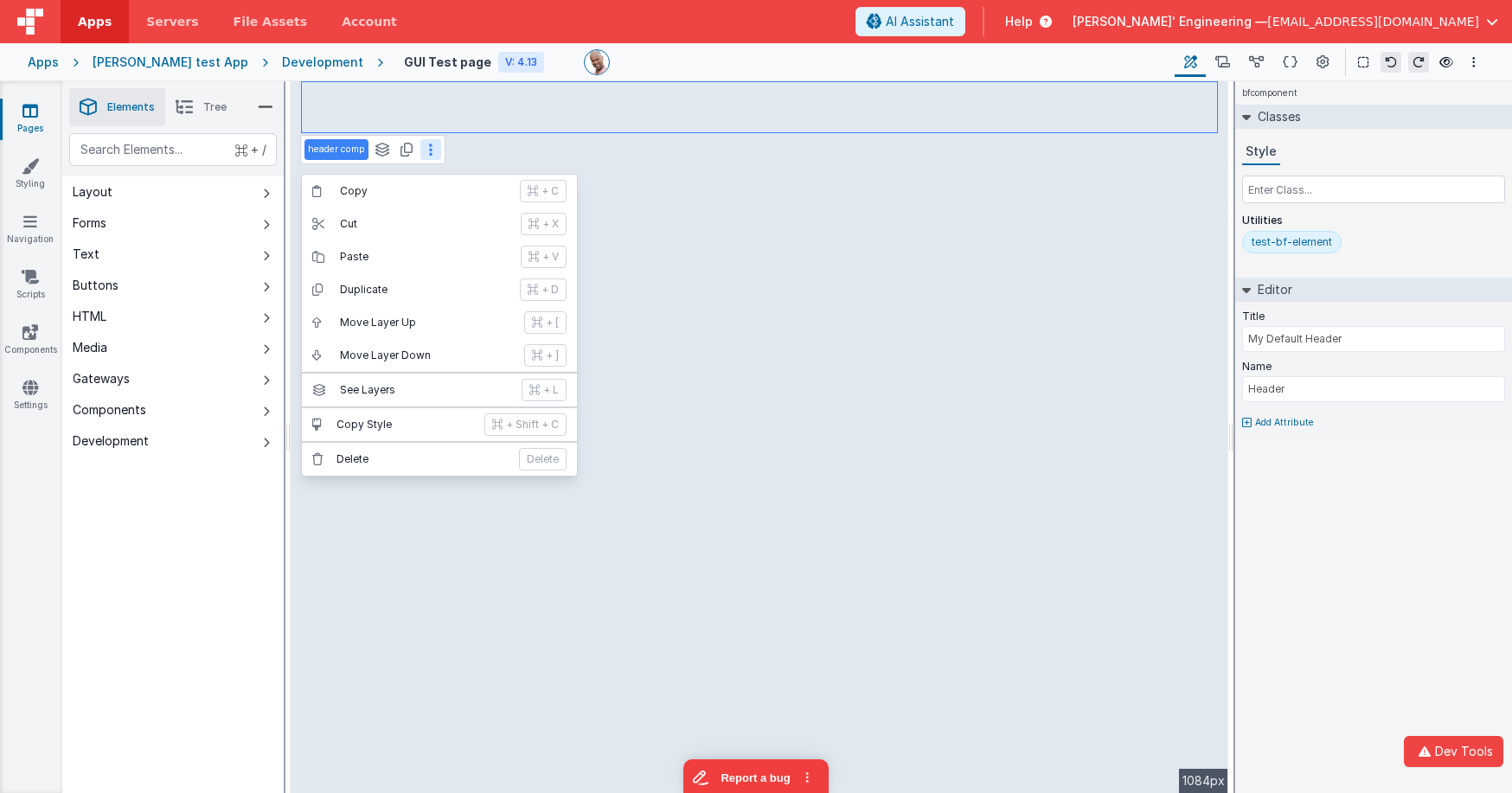
click at [1324, 505] on div "bfcomponent Classes Style Utilities test-bf-element Editor Title My Default Hea…" at bounding box center [1373, 437] width 277 height 712
click at [247, 409] on button "Components" at bounding box center [173, 410] width 221 height 31
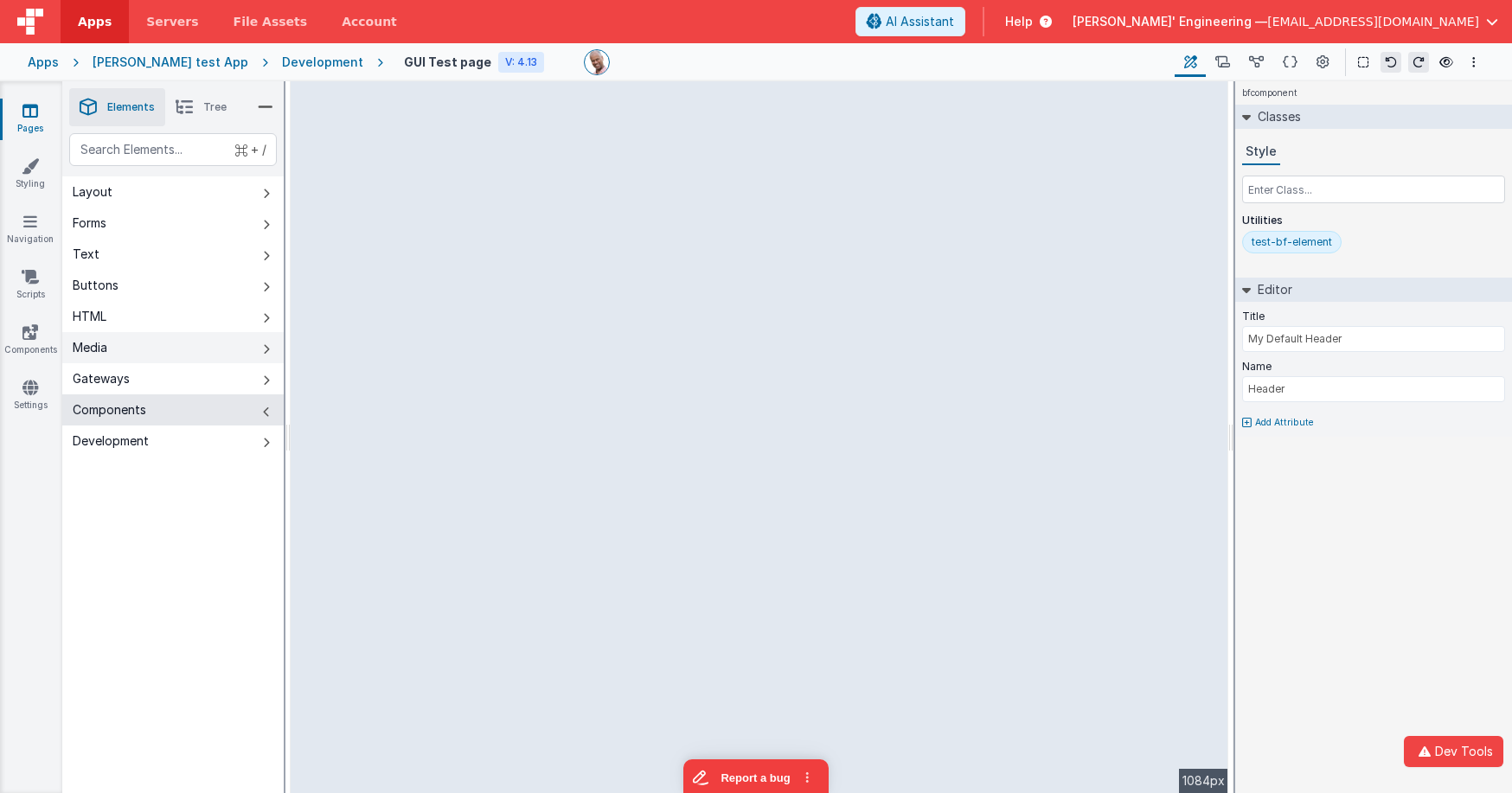
click at [267, 342] on icon at bounding box center [266, 349] width 7 height 14
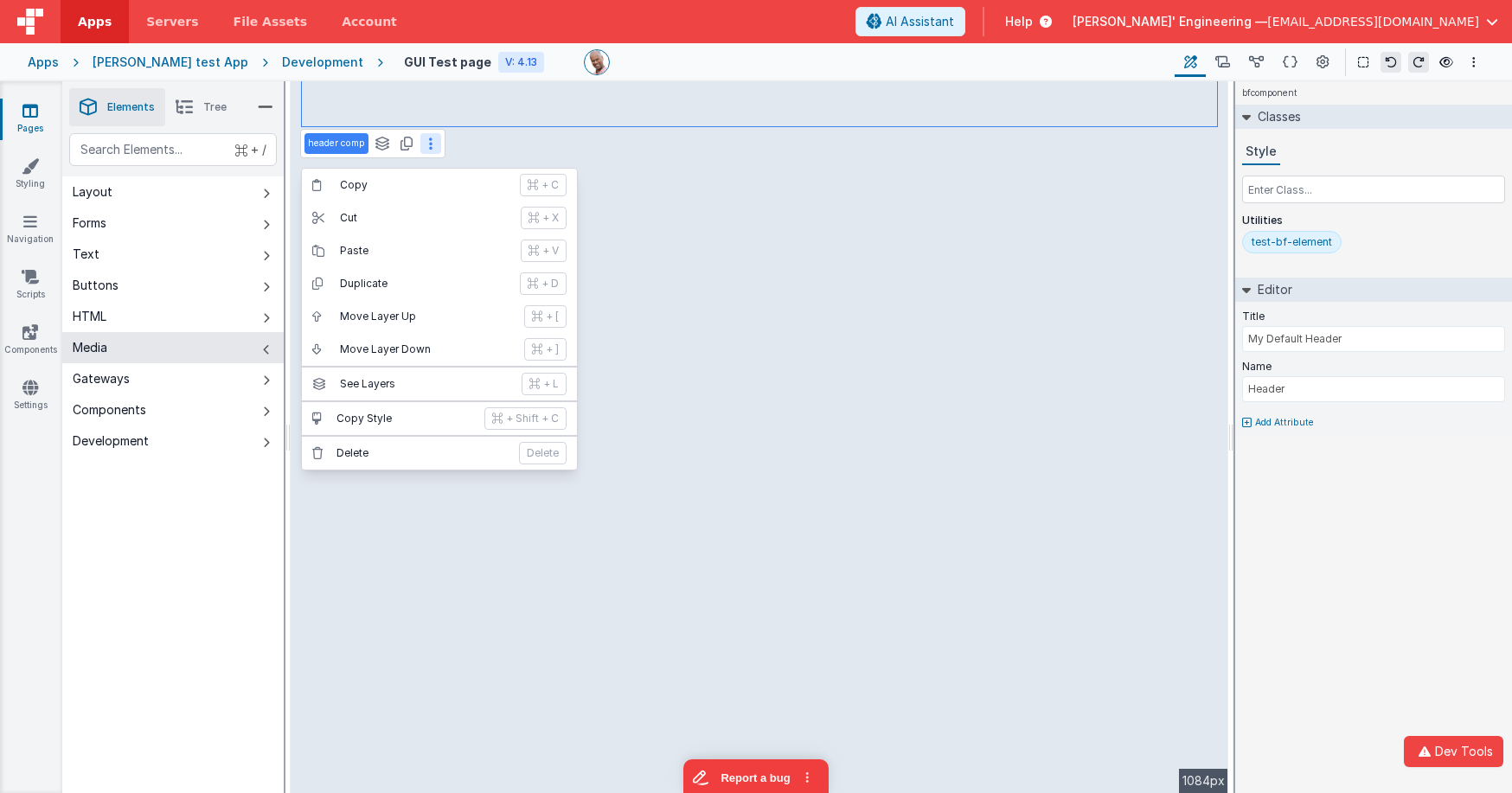
click at [1307, 521] on div "bfcomponent Classes Style Utilities test-bf-element Editor Title My Default Hea…" at bounding box center [1373, 437] width 277 height 712
click at [1324, 565] on div "bfcomponent Classes Style Utilities test-bf-element Editor Title My Default Hea…" at bounding box center [1373, 437] width 277 height 712
click at [1324, 525] on div "bfcomponent Classes Style Utilities test-bf-element Editor Title My Default Hea…" at bounding box center [1373, 437] width 277 height 712
drag, startPoint x: 246, startPoint y: 503, endPoint x: 259, endPoint y: 503, distance: 13.0
click at [259, 503] on div "+ / Layout Forms Text Buttons HTML Media Gateways Components Development Page P…" at bounding box center [173, 504] width 221 height 741
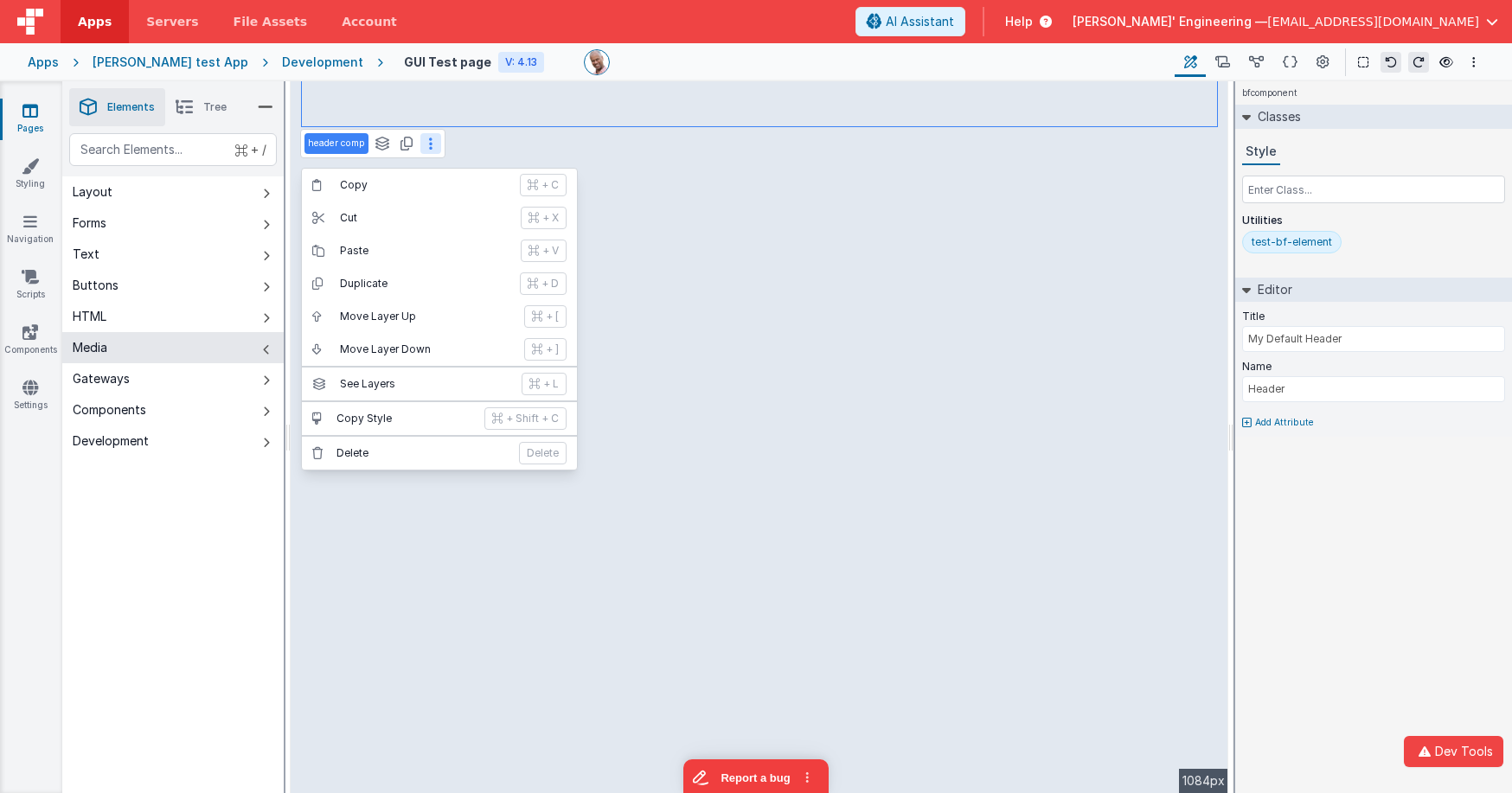
click at [564, 8] on header "Apps Servers File Assets Account Some FUTURE Slot AI Assistant Help [PERSON_NAM…" at bounding box center [756, 21] width 1512 height 43
drag, startPoint x: 124, startPoint y: 317, endPoint x: 171, endPoint y: 129, distance: 193.8
click at [121, 309] on button "HTML" at bounding box center [173, 316] width 221 height 31
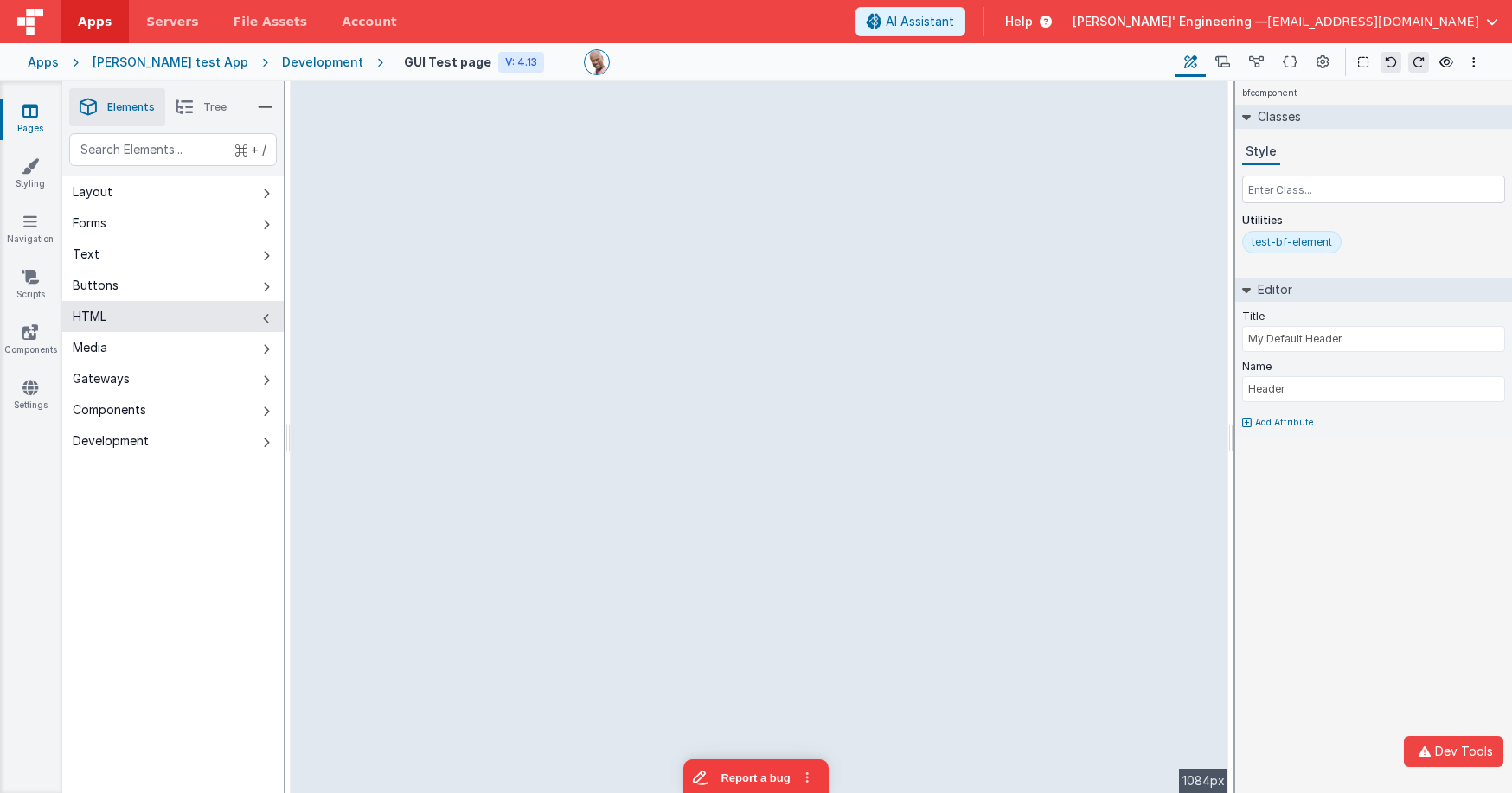
click at [914, 54] on div at bounding box center [872, 62] width 577 height 26
click at [220, 319] on button "HTML" at bounding box center [173, 316] width 221 height 31
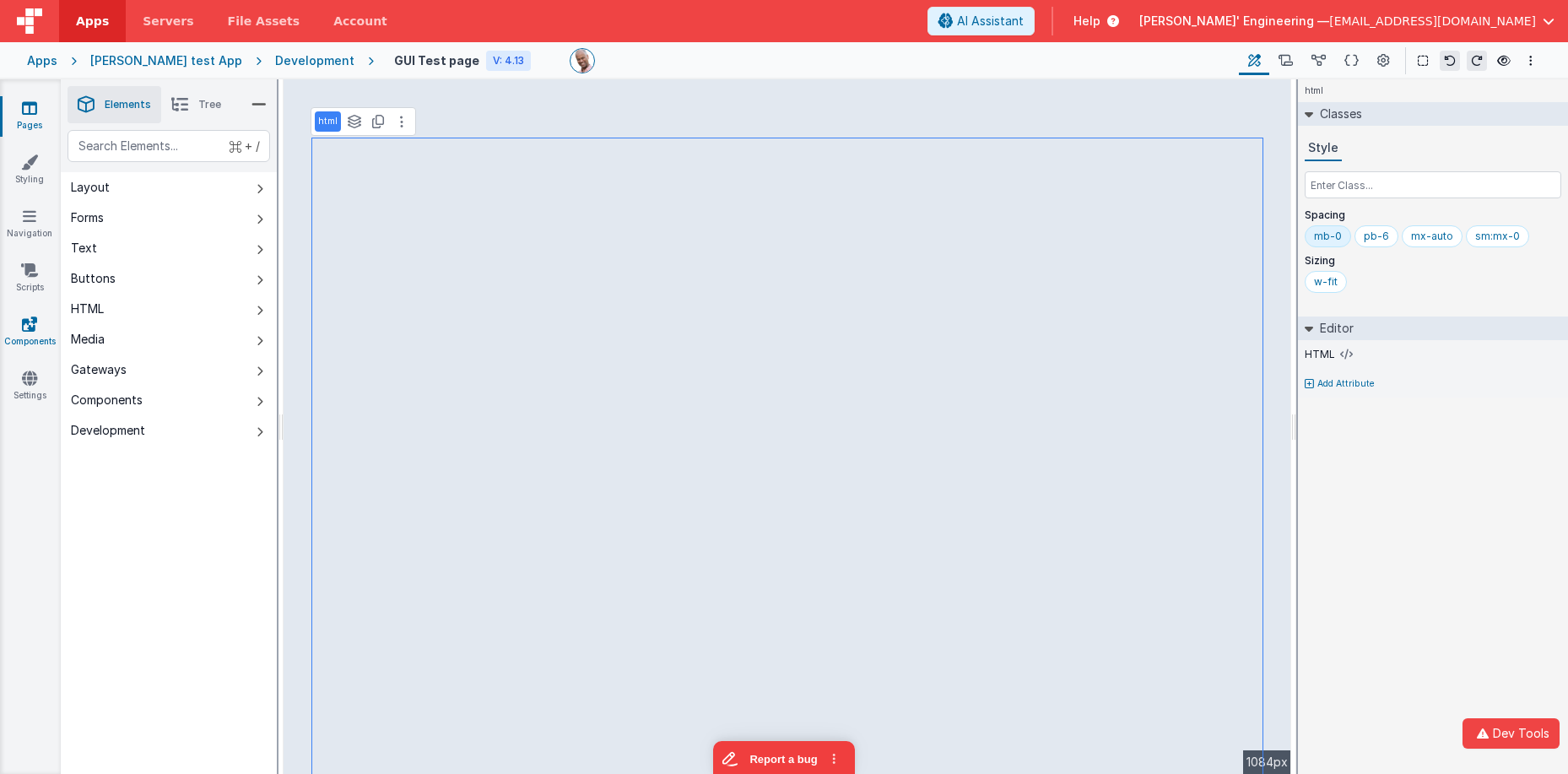
click at [26, 331] on link "Components" at bounding box center [29, 332] width 61 height 34
